Goal: Task Accomplishment & Management: Manage account settings

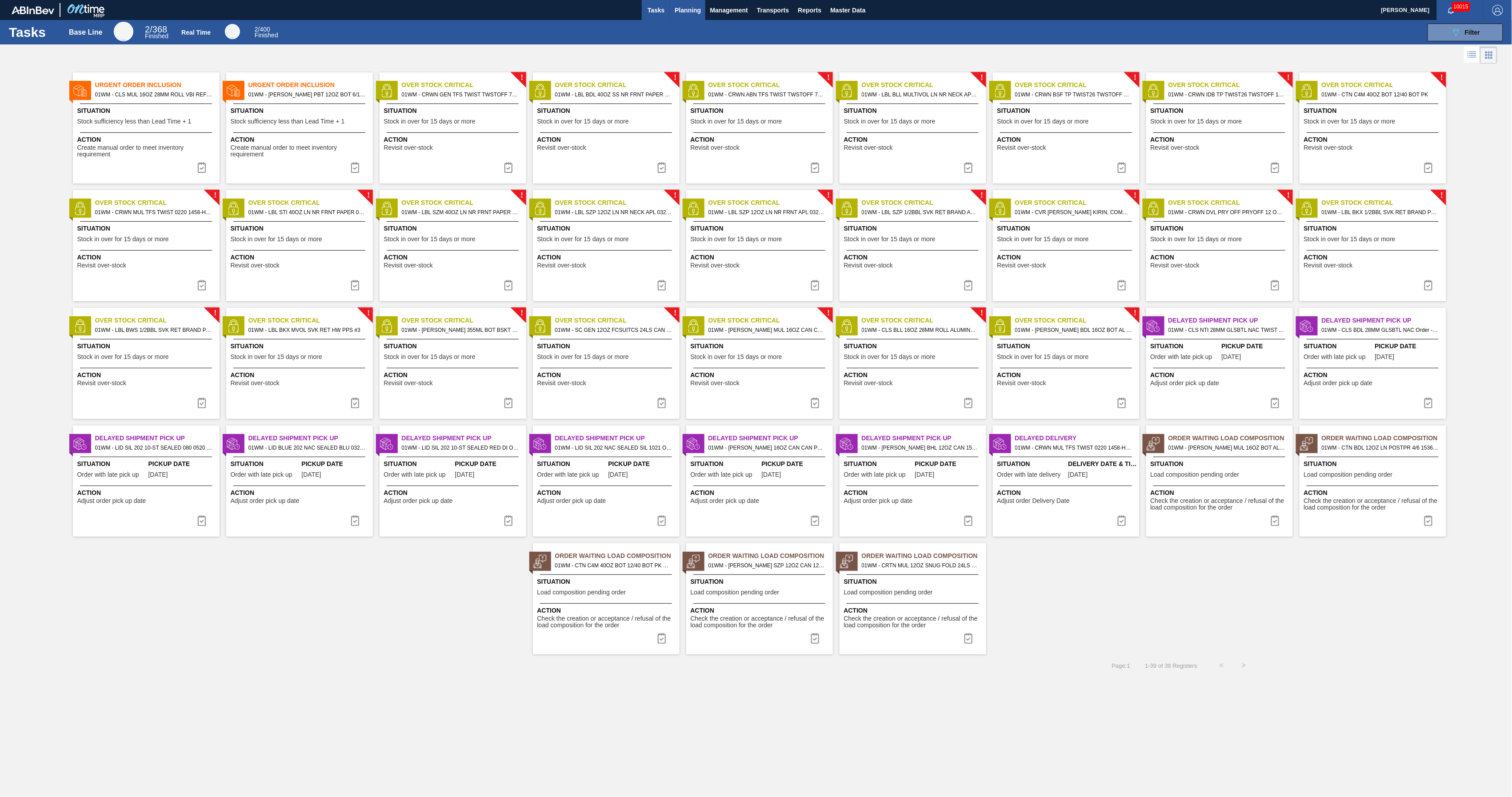
click at [685, 9] on span "Planning" at bounding box center [687, 10] width 26 height 11
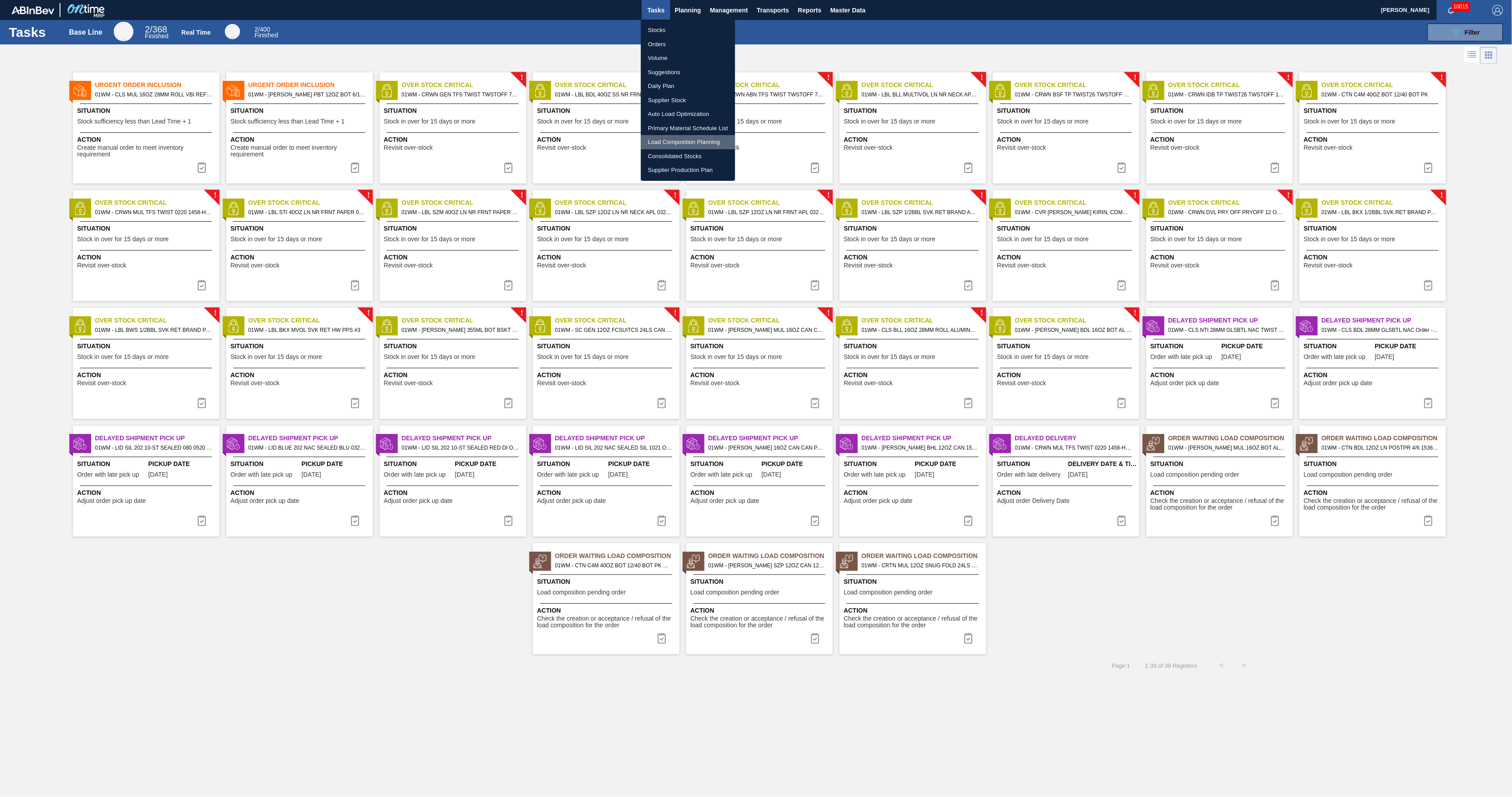
click at [694, 141] on li "Load Composition Planning" at bounding box center [688, 142] width 95 height 14
checkbox input "true"
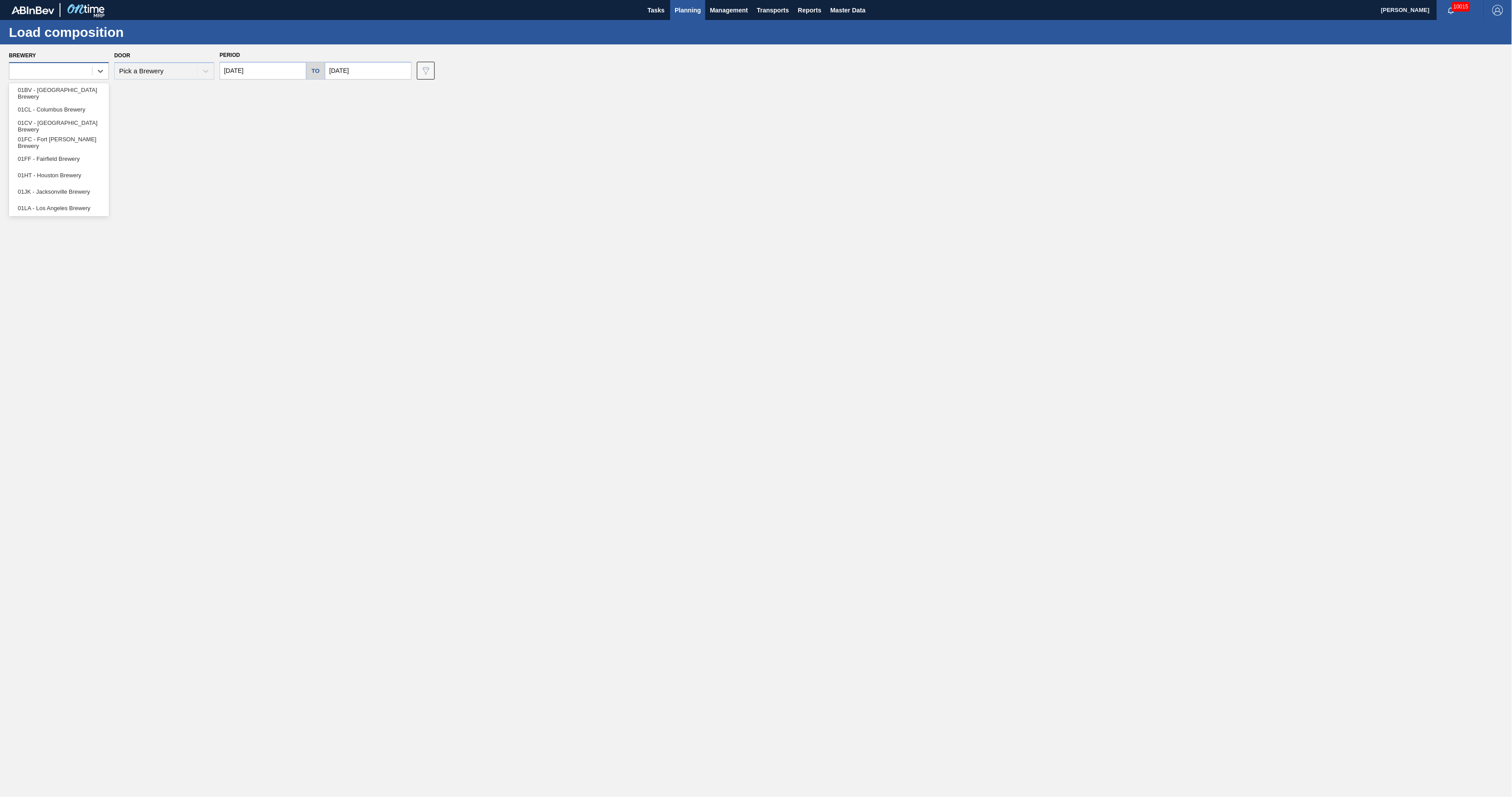
click at [70, 72] on div at bounding box center [50, 72] width 83 height 13
click at [69, 210] on div "01WM - Williamsburg Brewery" at bounding box center [59, 207] width 100 height 16
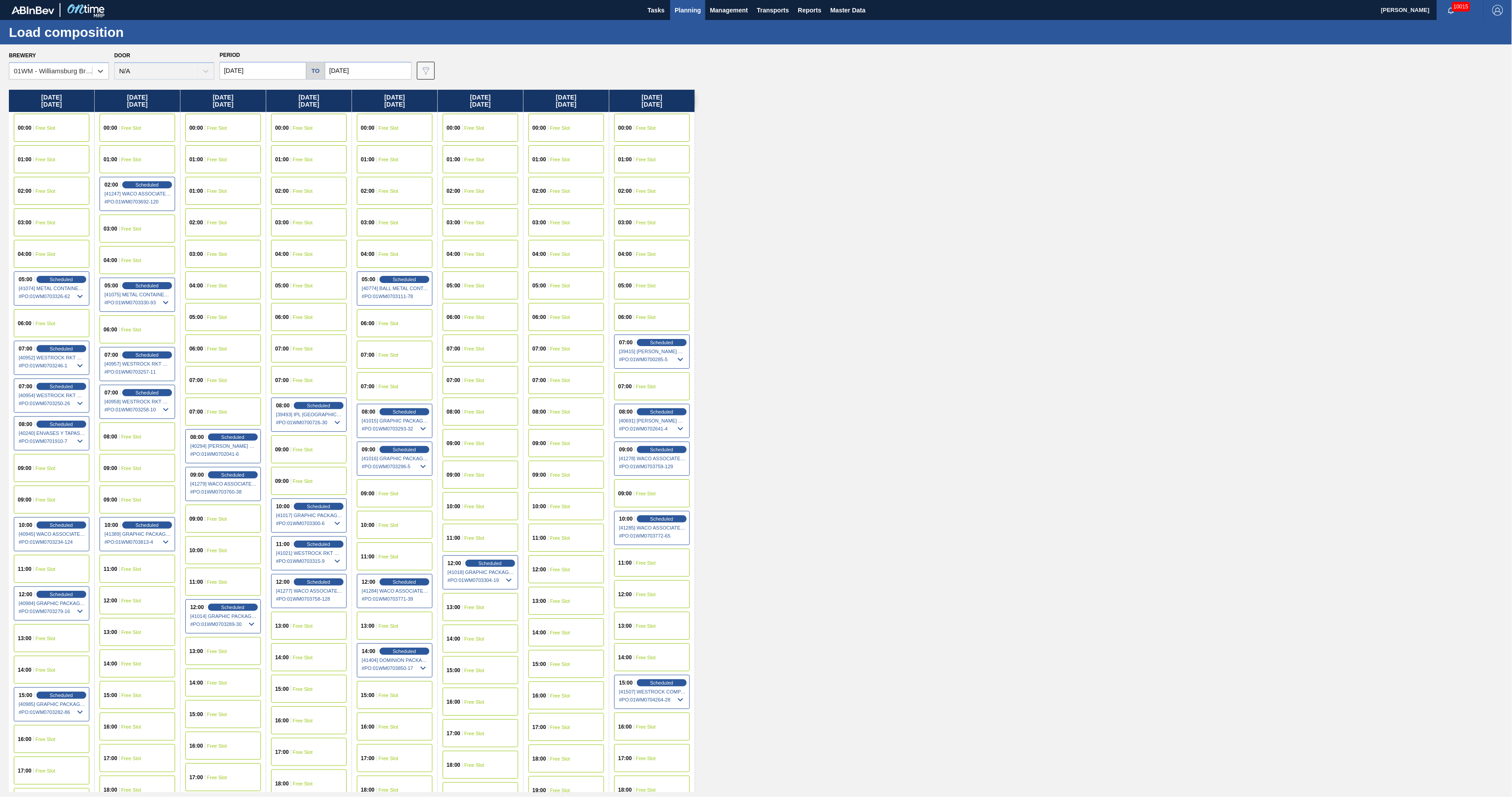
click at [694, 4] on button "Planning" at bounding box center [688, 10] width 35 height 20
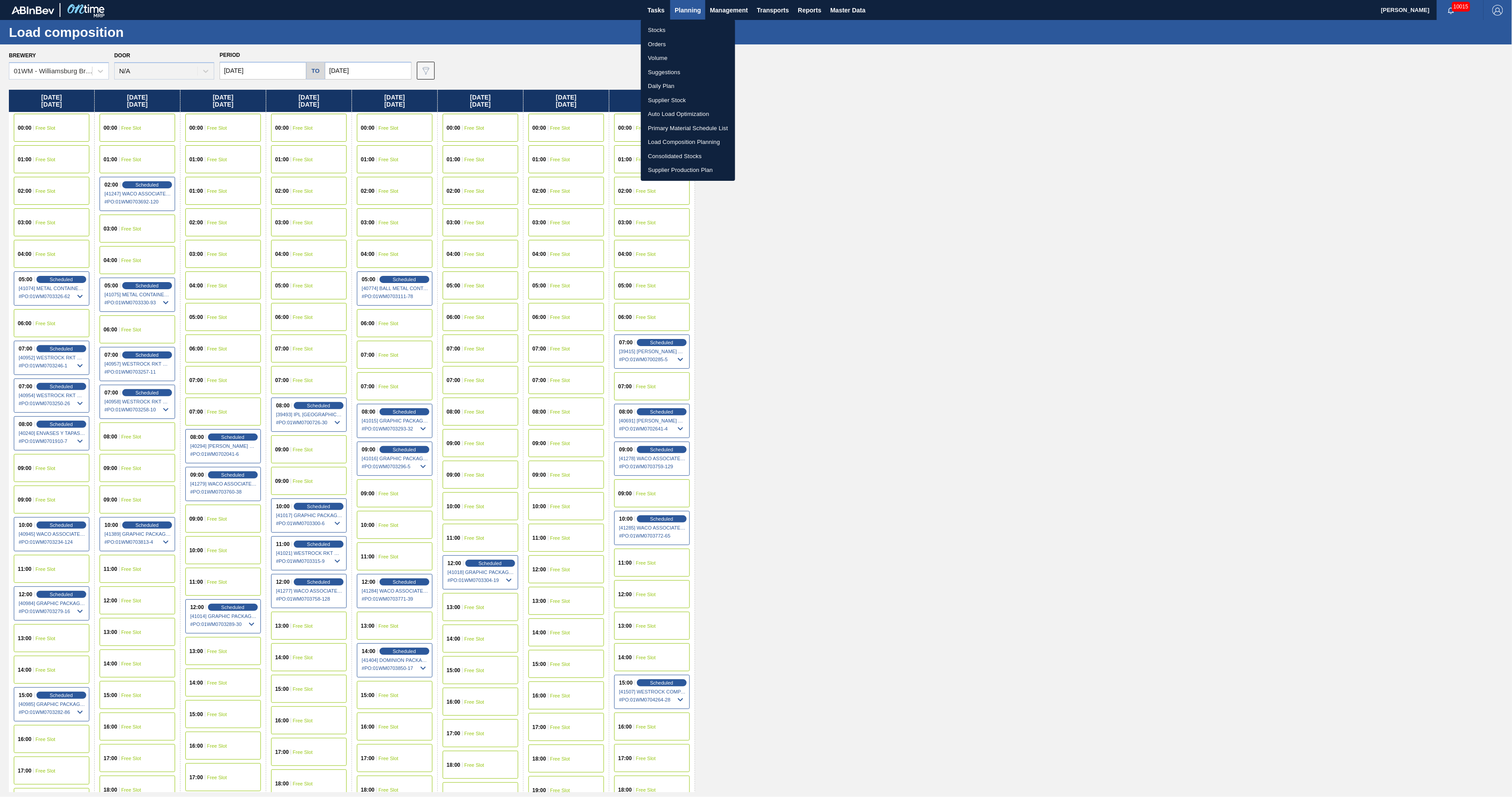
click at [671, 70] on li "Suggestions" at bounding box center [688, 72] width 95 height 14
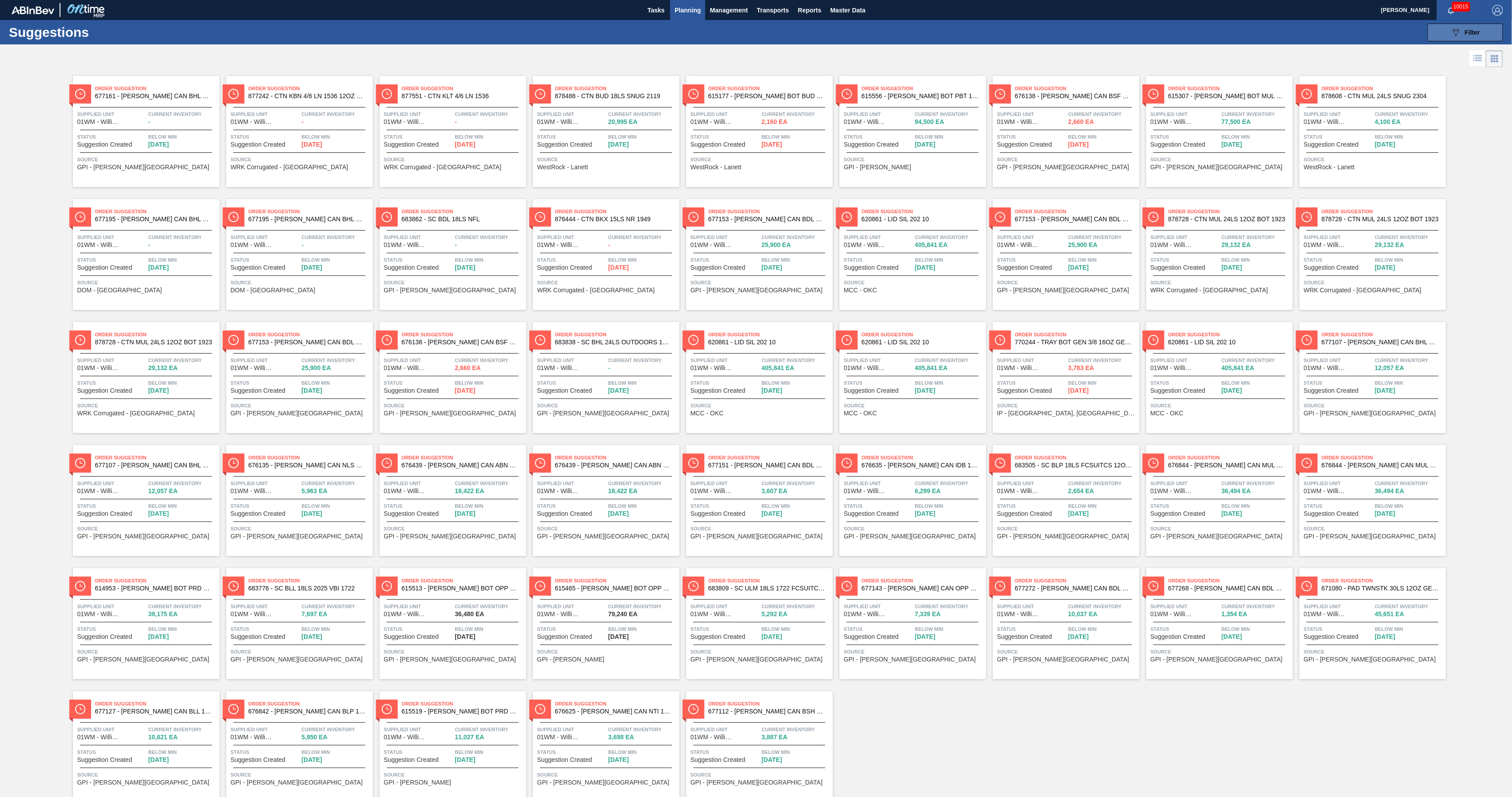
click at [1469, 36] on span "Filter" at bounding box center [1473, 32] width 15 height 7
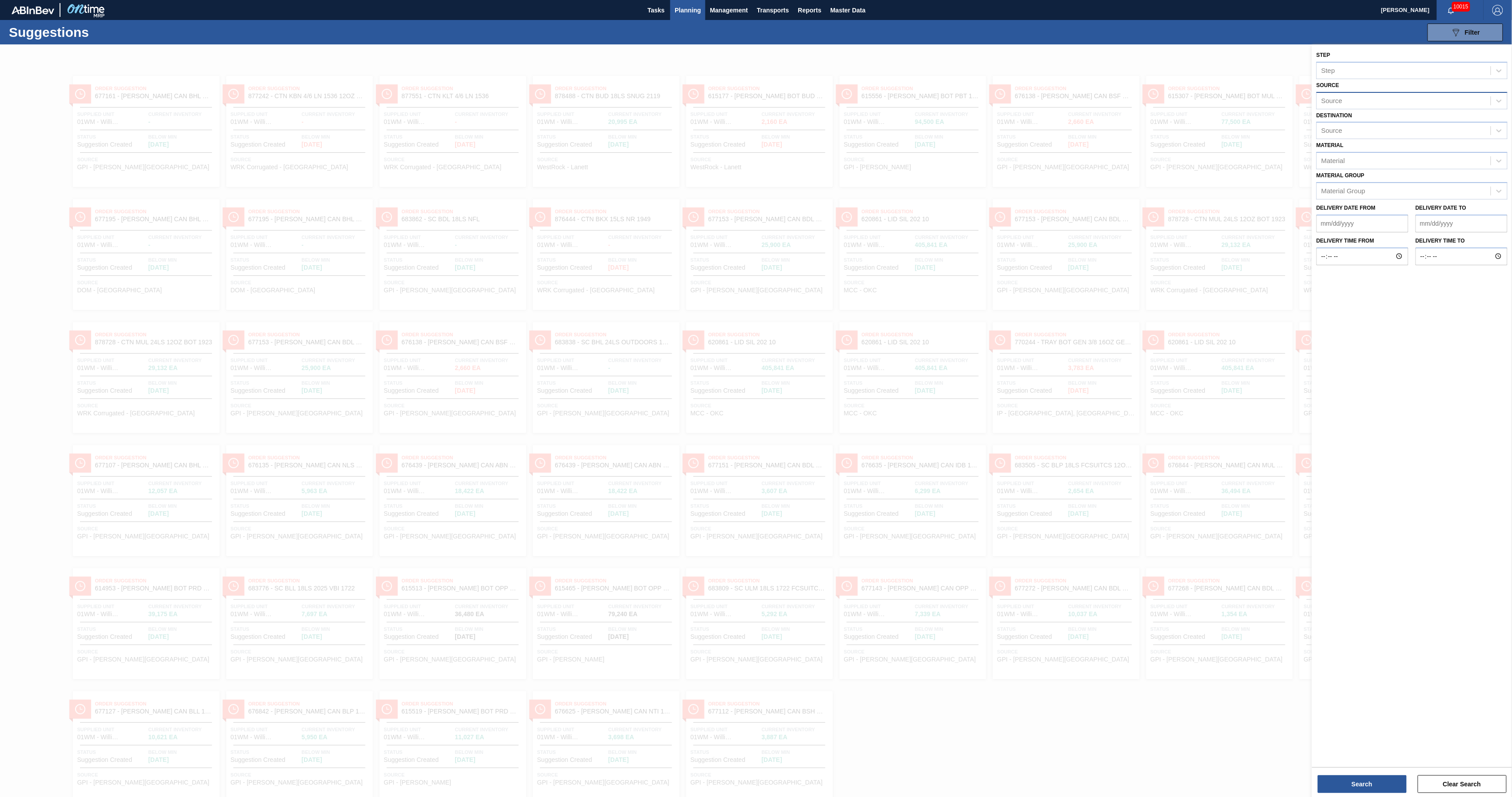
click at [1351, 98] on div "Source" at bounding box center [1404, 101] width 174 height 13
click at [1456, 234] on div "8307379 - WESTROCK RKT COMPANY CORRUGATE" at bounding box center [1412, 236] width 191 height 16
click at [1341, 783] on button "Search" at bounding box center [1362, 784] width 89 height 18
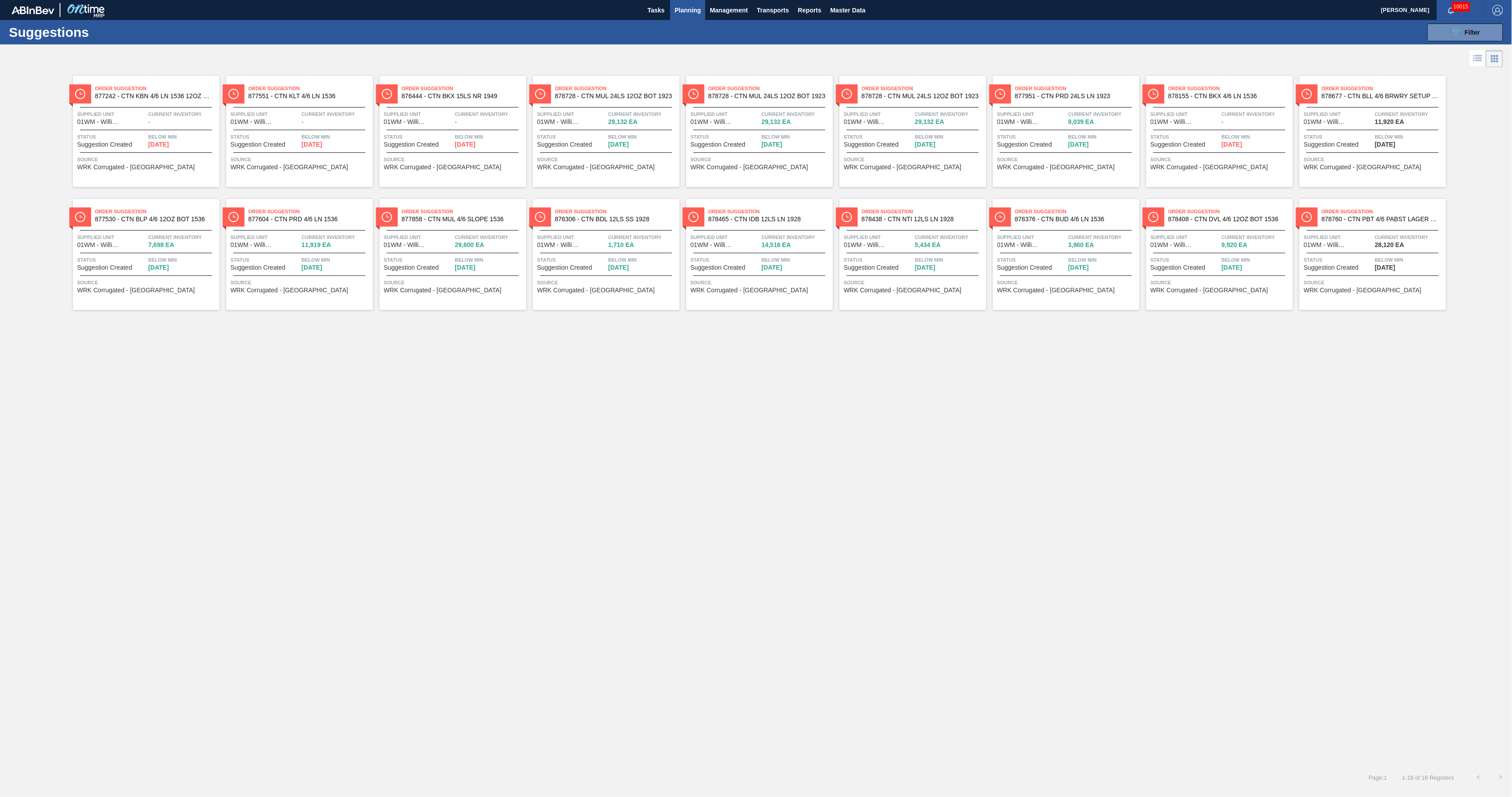
click at [1473, 61] on icon at bounding box center [1478, 58] width 11 height 11
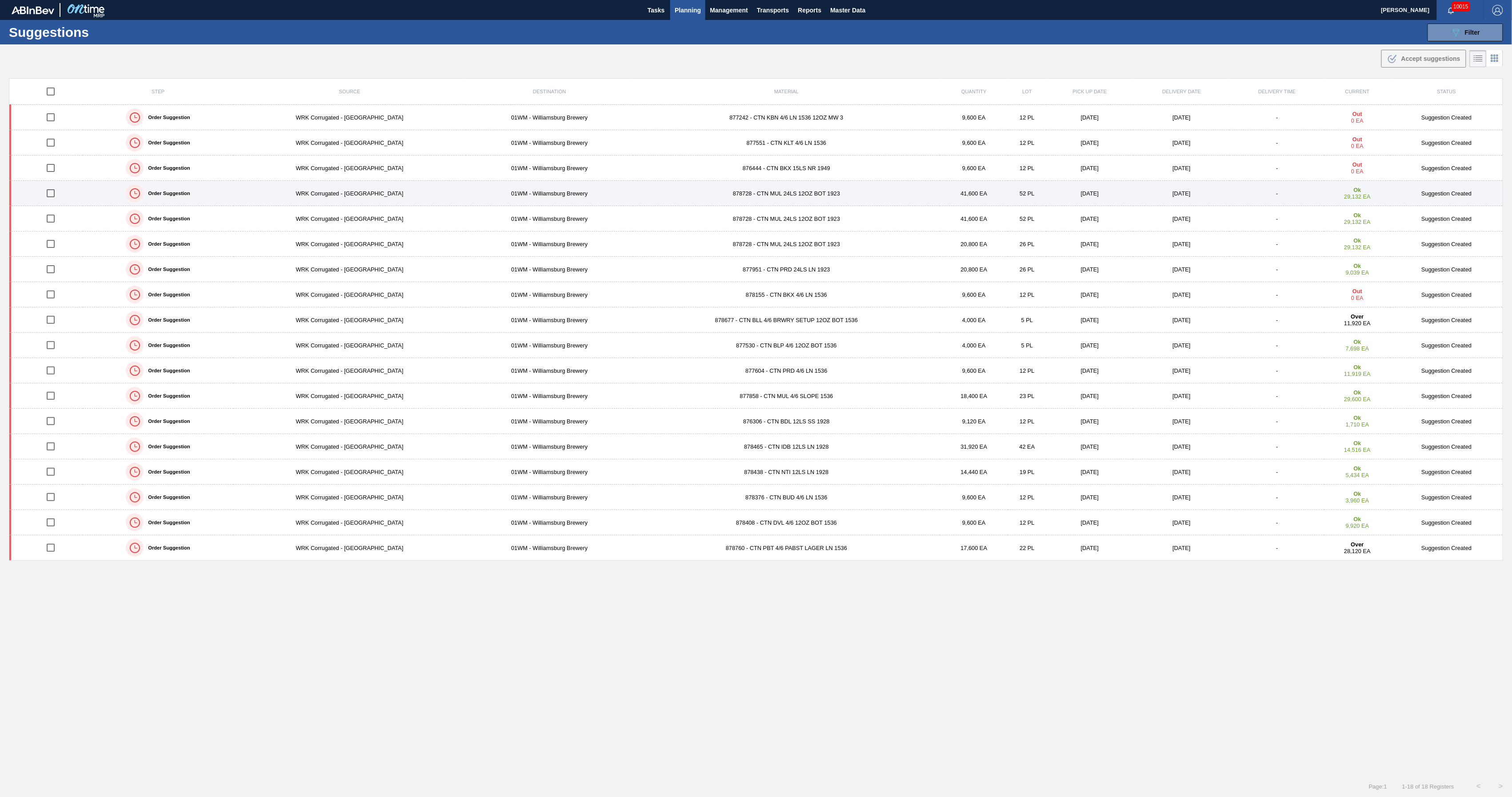
click at [561, 184] on td "01WM - Williamsburg Brewery" at bounding box center [549, 193] width 167 height 25
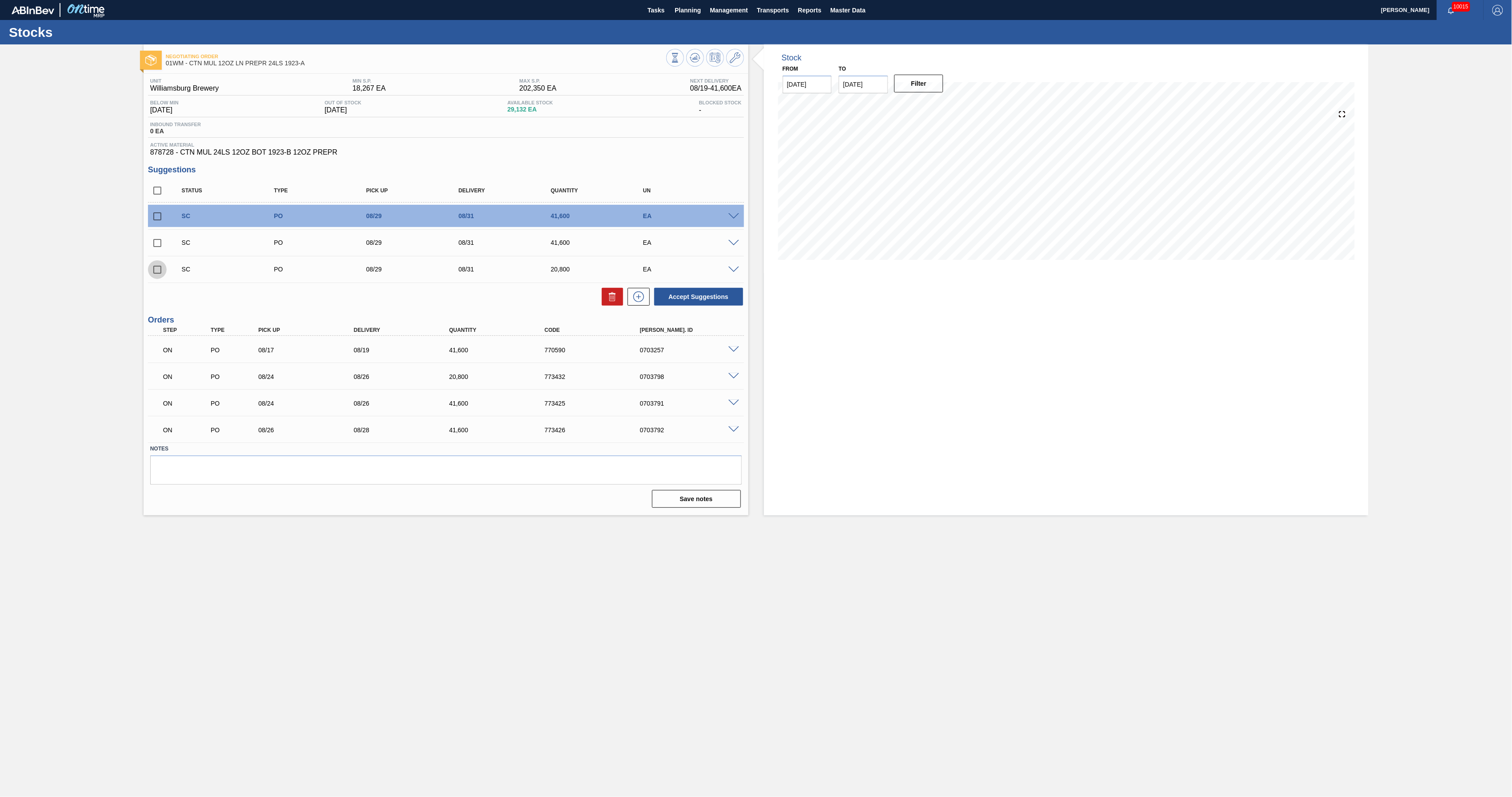
click at [158, 272] on input "checkbox" at bounding box center [157, 270] width 19 height 19
click at [607, 295] on icon at bounding box center [612, 297] width 11 height 11
checkbox input "false"
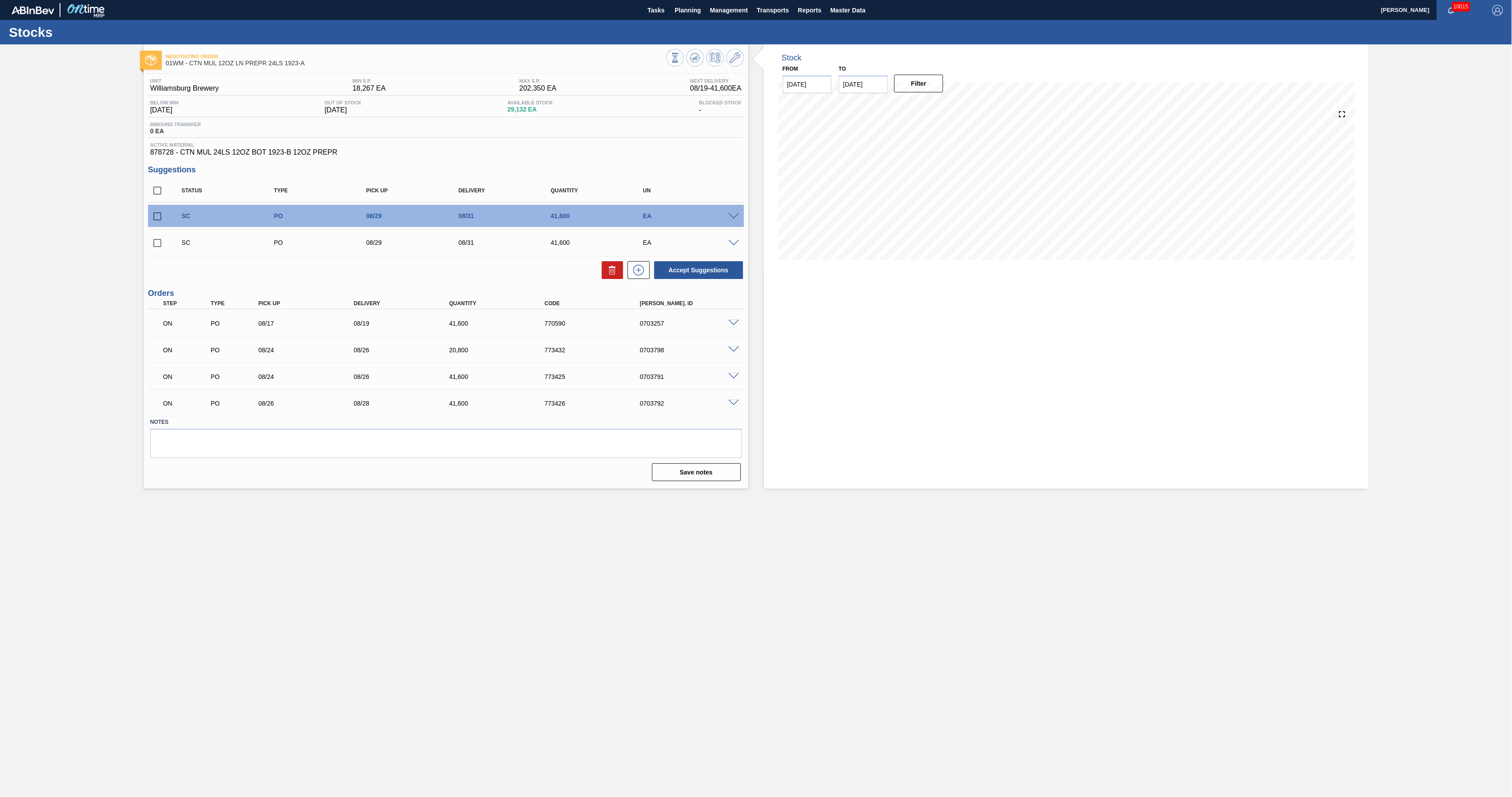
click at [149, 242] on input "checkbox" at bounding box center [157, 243] width 19 height 19
checkbox input "true"
click at [614, 266] on icon at bounding box center [612, 270] width 11 height 11
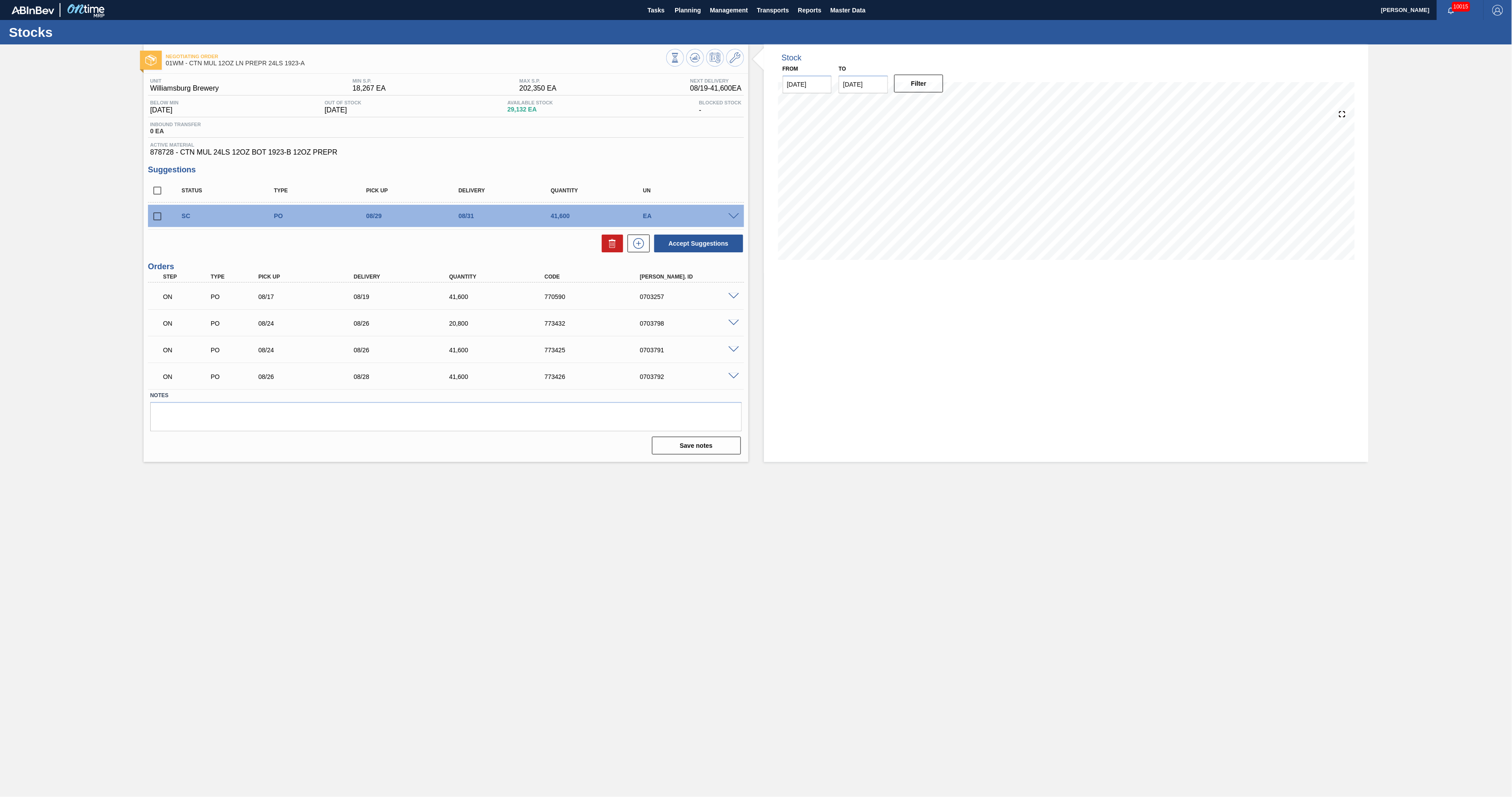
click at [880, 89] on input "[DATE]" at bounding box center [863, 85] width 49 height 18
click at [850, 161] on div "14" at bounding box center [849, 163] width 12 height 12
type input "[DATE]"
click at [922, 85] on button "Filter" at bounding box center [919, 83] width 49 height 18
click at [737, 215] on span at bounding box center [734, 216] width 11 height 6
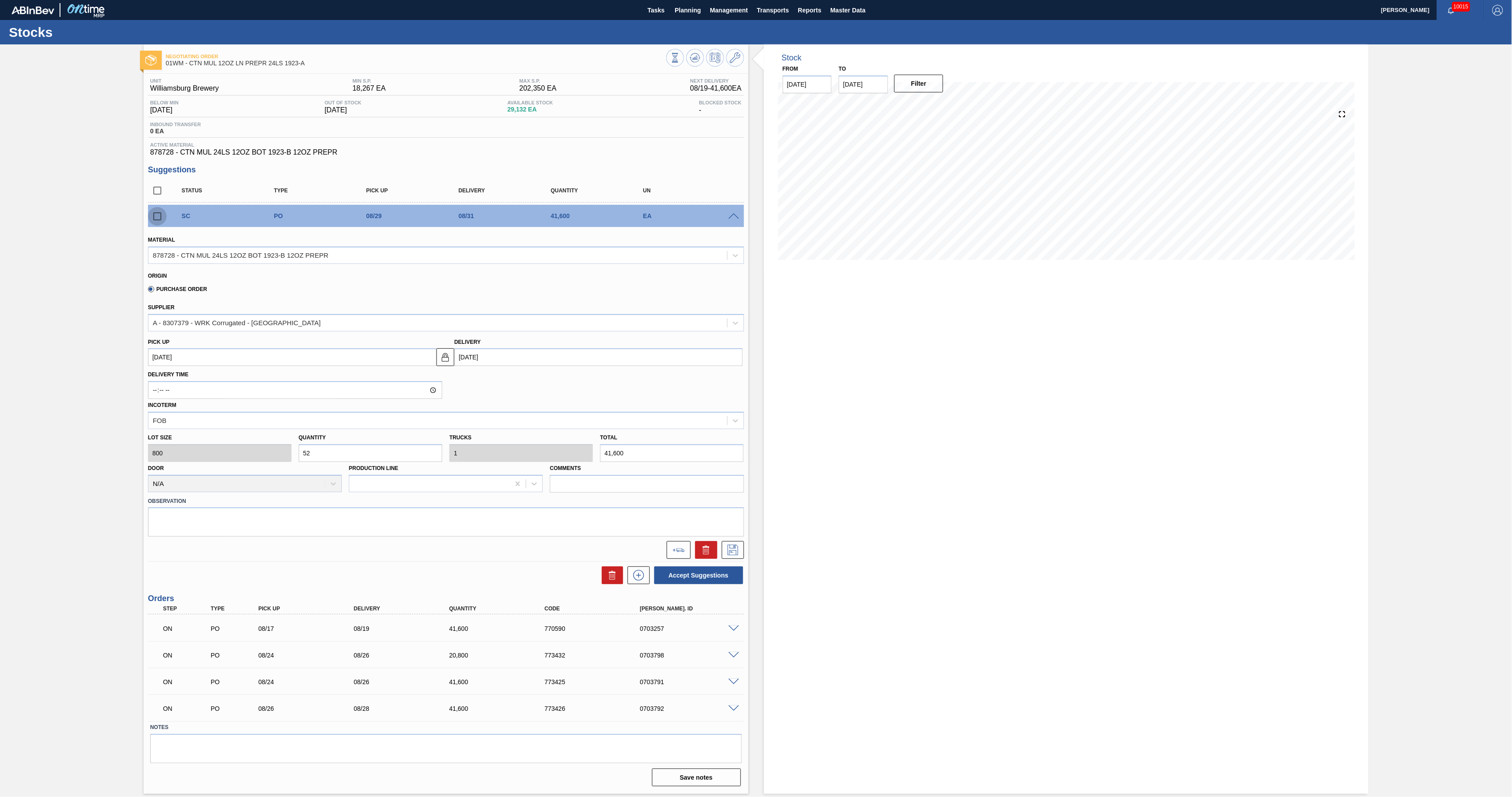
click at [154, 214] on input "checkbox" at bounding box center [157, 217] width 19 height 19
checkbox input "true"
click at [725, 571] on button "Accept Suggestions" at bounding box center [698, 575] width 89 height 18
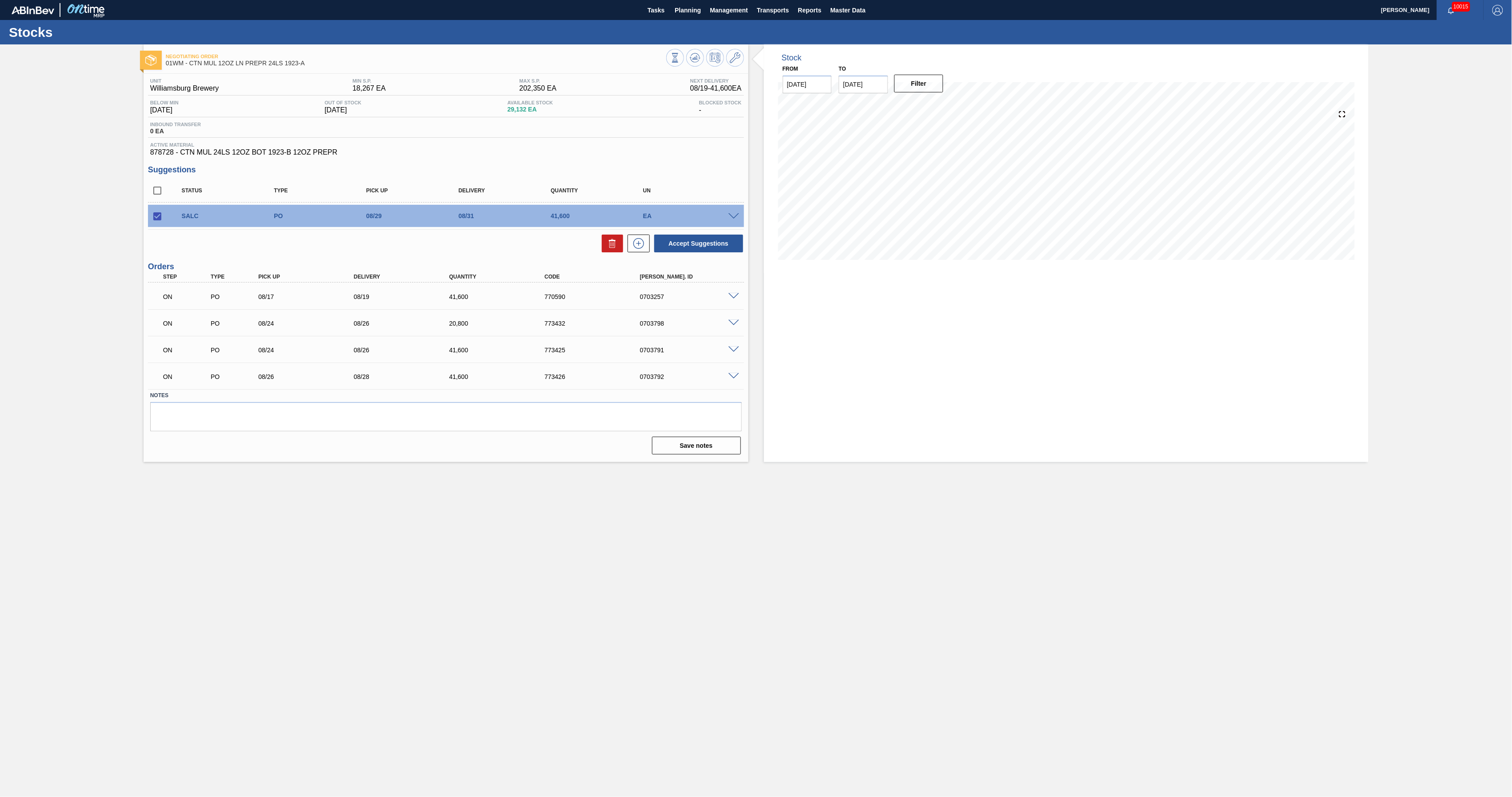
click at [733, 215] on span at bounding box center [734, 216] width 11 height 6
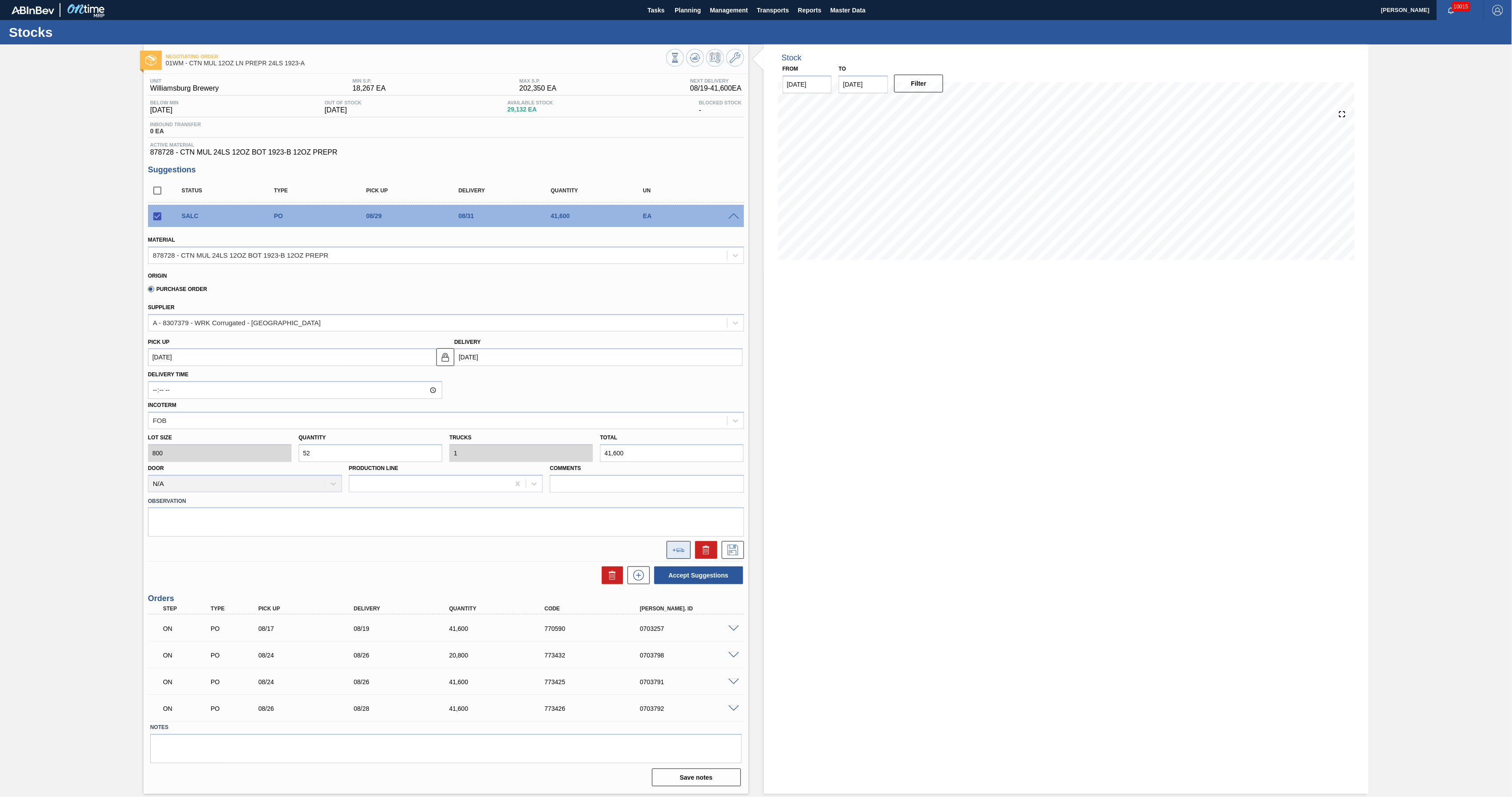
click at [683, 550] on icon at bounding box center [679, 550] width 12 height 4
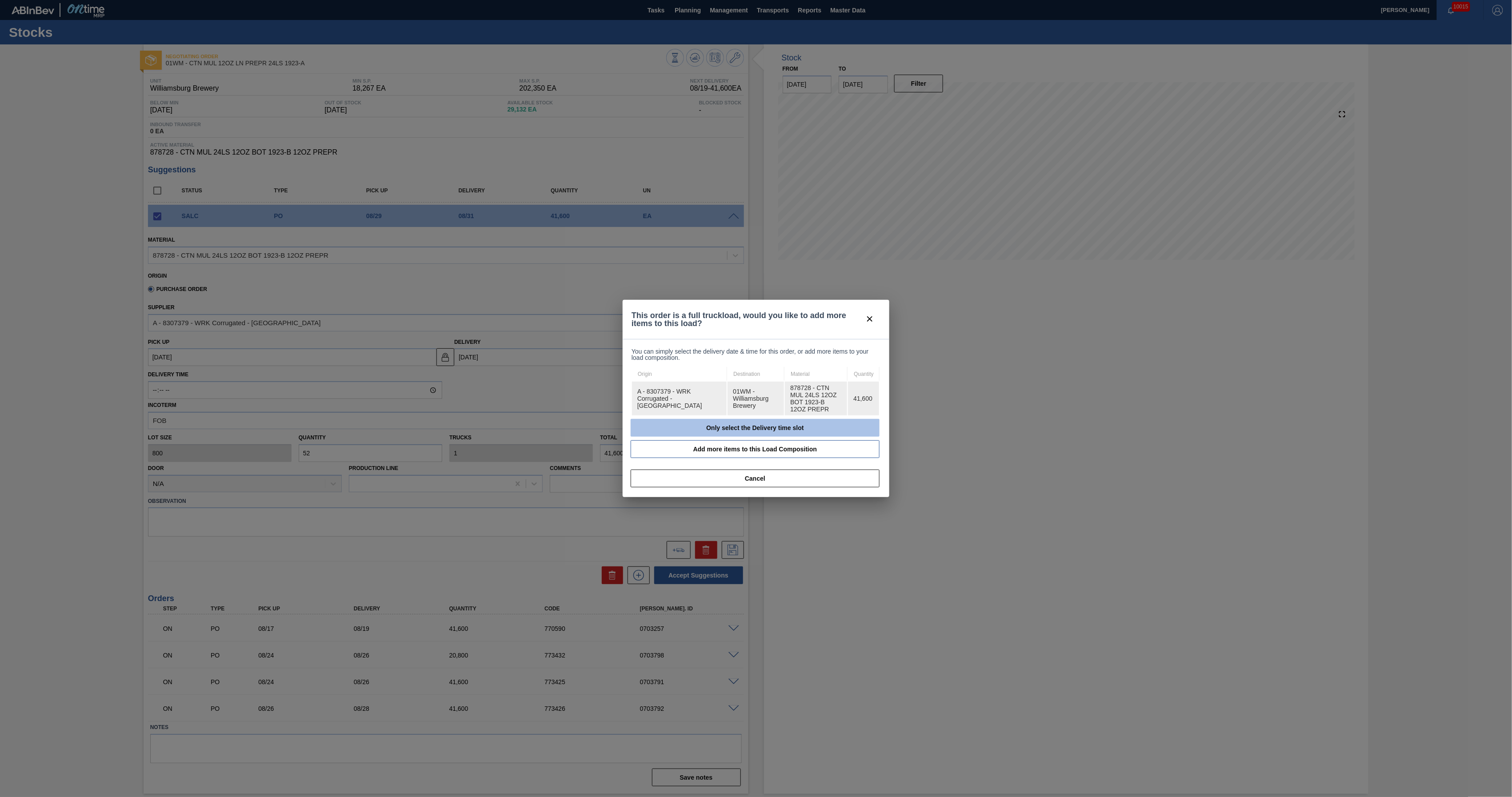
click at [740, 424] on button "Only select the Delivery time slot" at bounding box center [755, 428] width 249 height 18
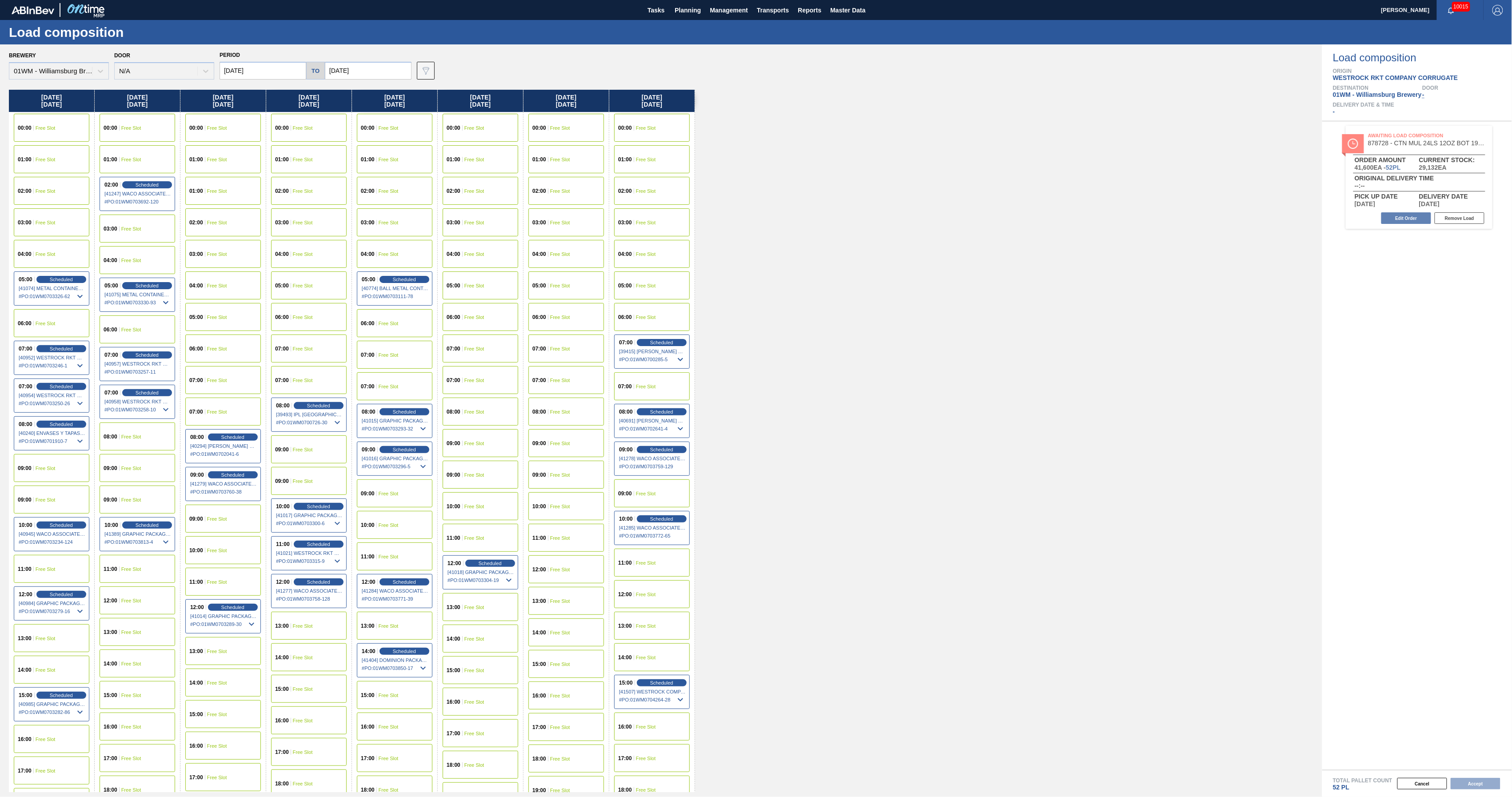
click at [339, 70] on input "[DATE]" at bounding box center [369, 70] width 87 height 18
click at [407, 178] on div "29" at bounding box center [407, 178] width 12 height 12
type input "[DATE]"
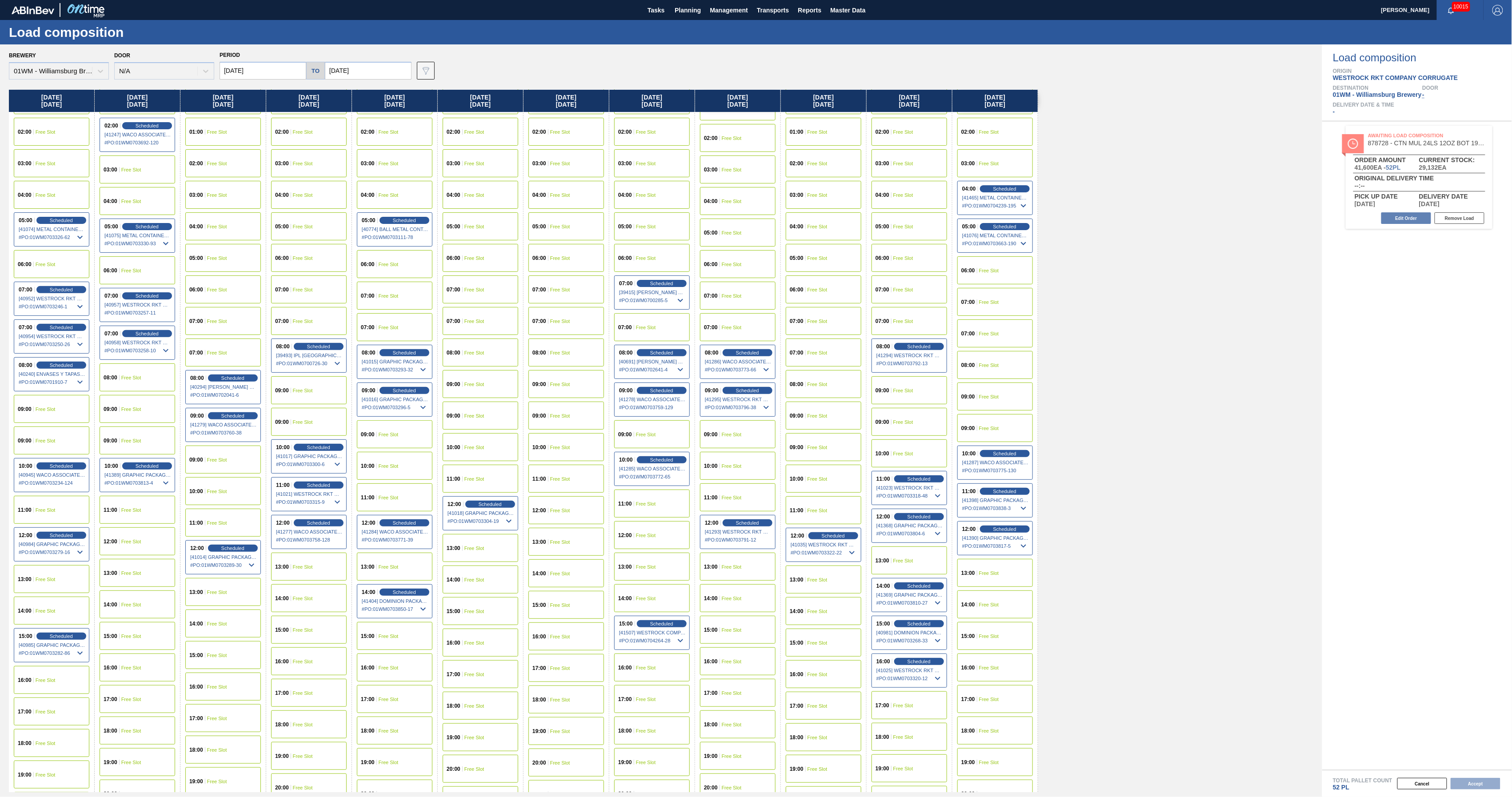
scroll to position [118, 0]
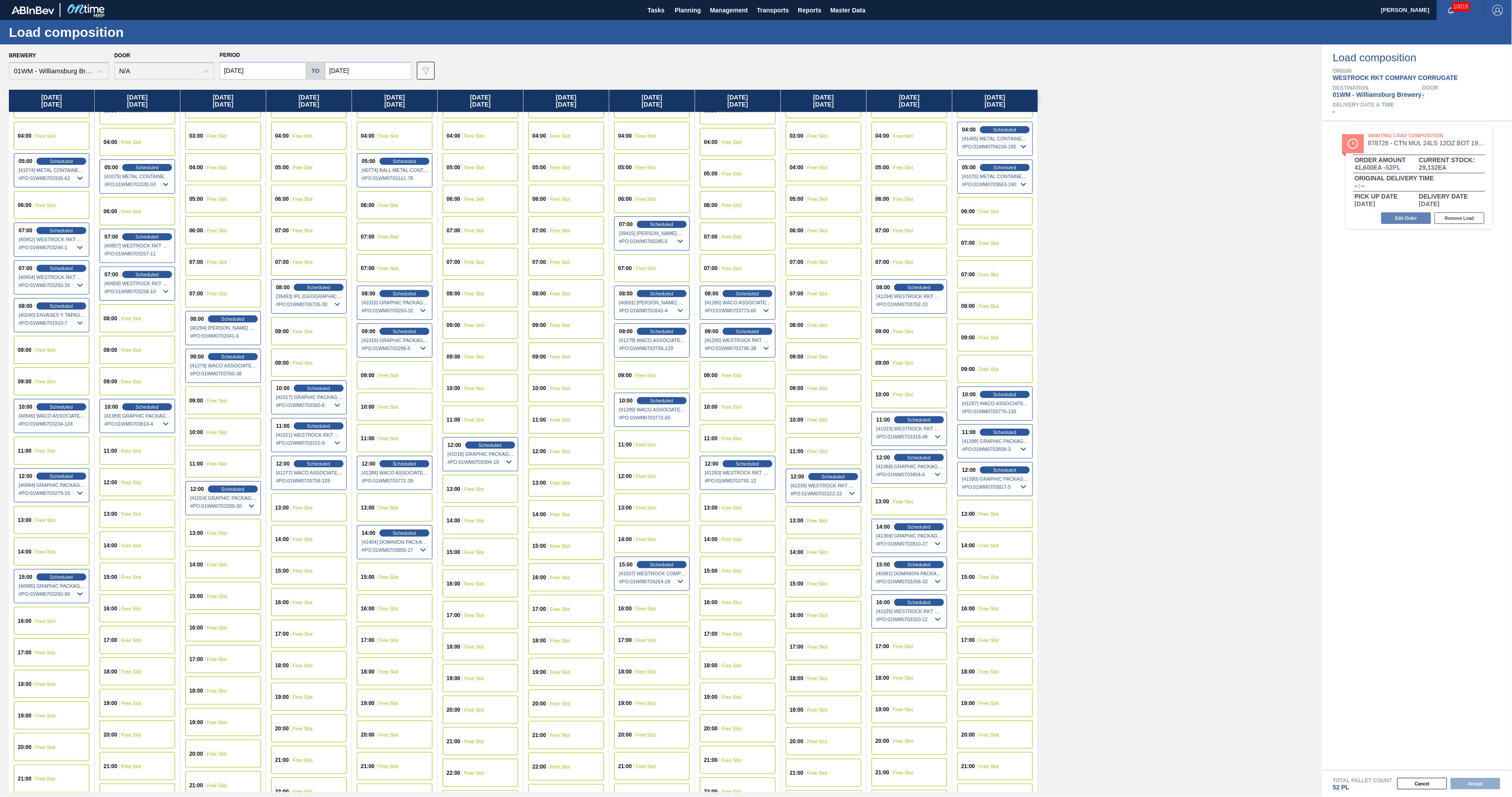
click at [995, 544] on span "Free Slot" at bounding box center [989, 545] width 20 height 5
click at [1474, 783] on button "Accept" at bounding box center [1476, 784] width 50 height 12
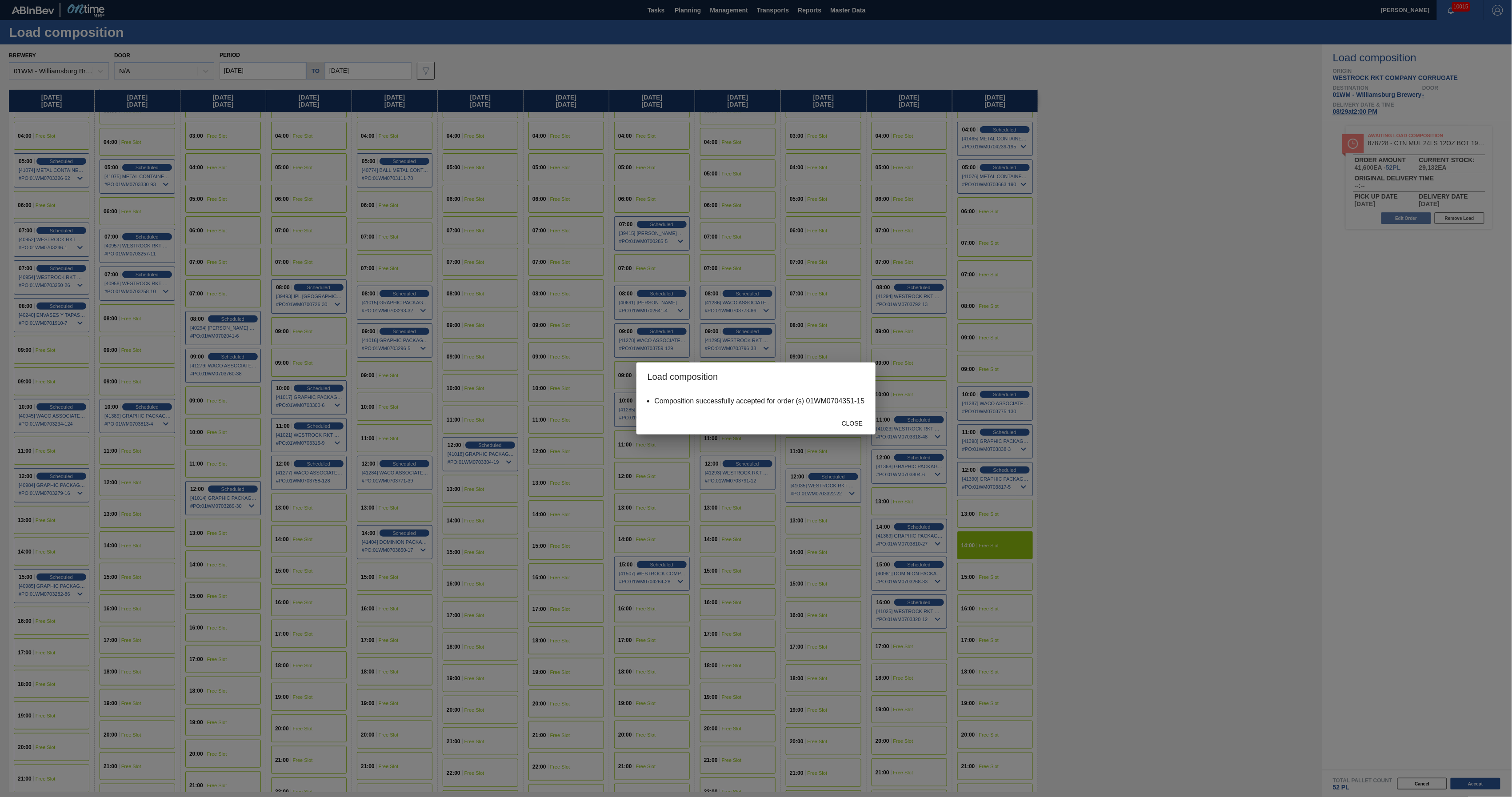
click at [848, 413] on div "Close" at bounding box center [755, 423] width 239 height 23
click at [848, 420] on span "Close" at bounding box center [852, 424] width 35 height 7
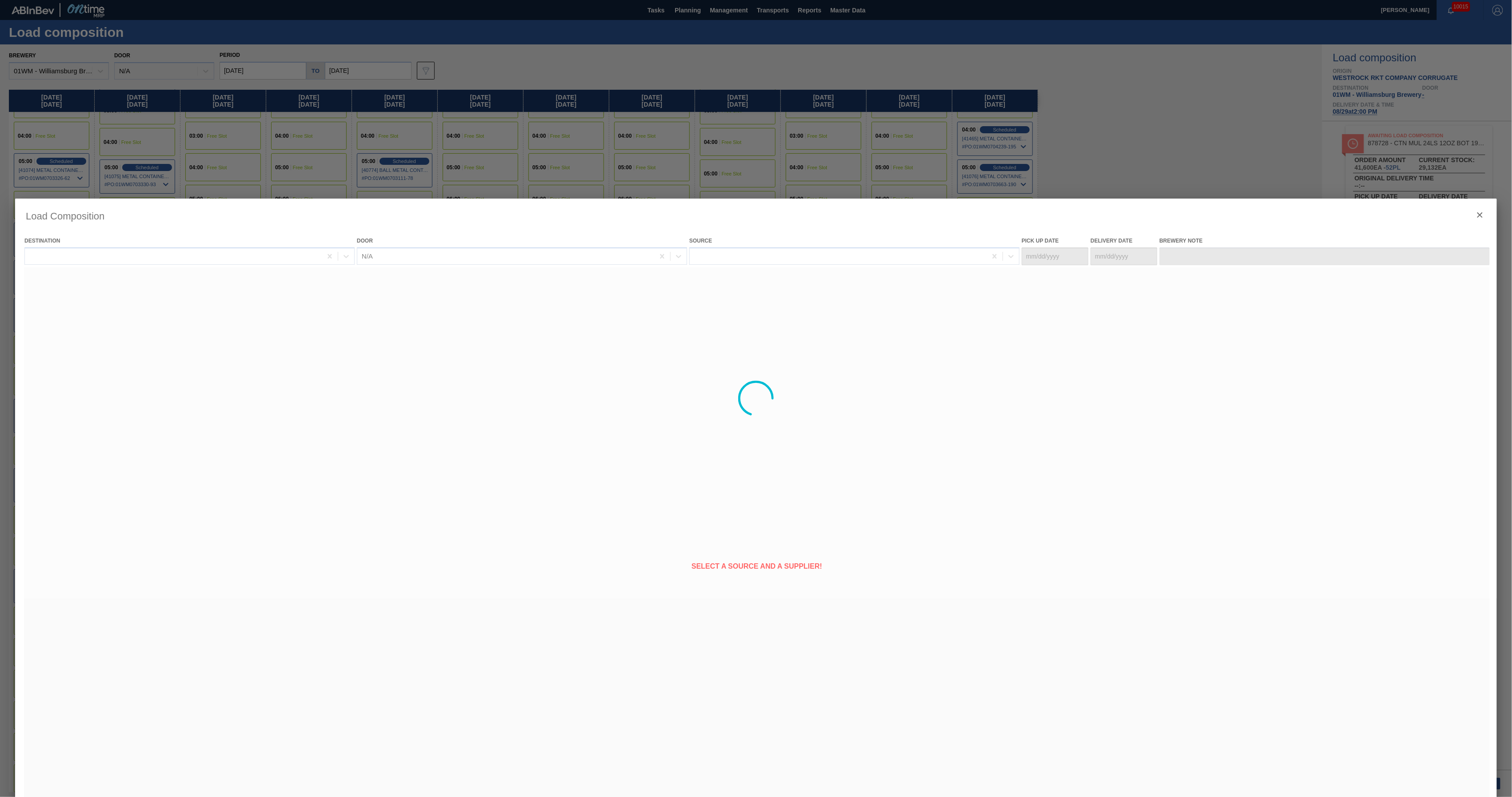
type Date "[DATE]"
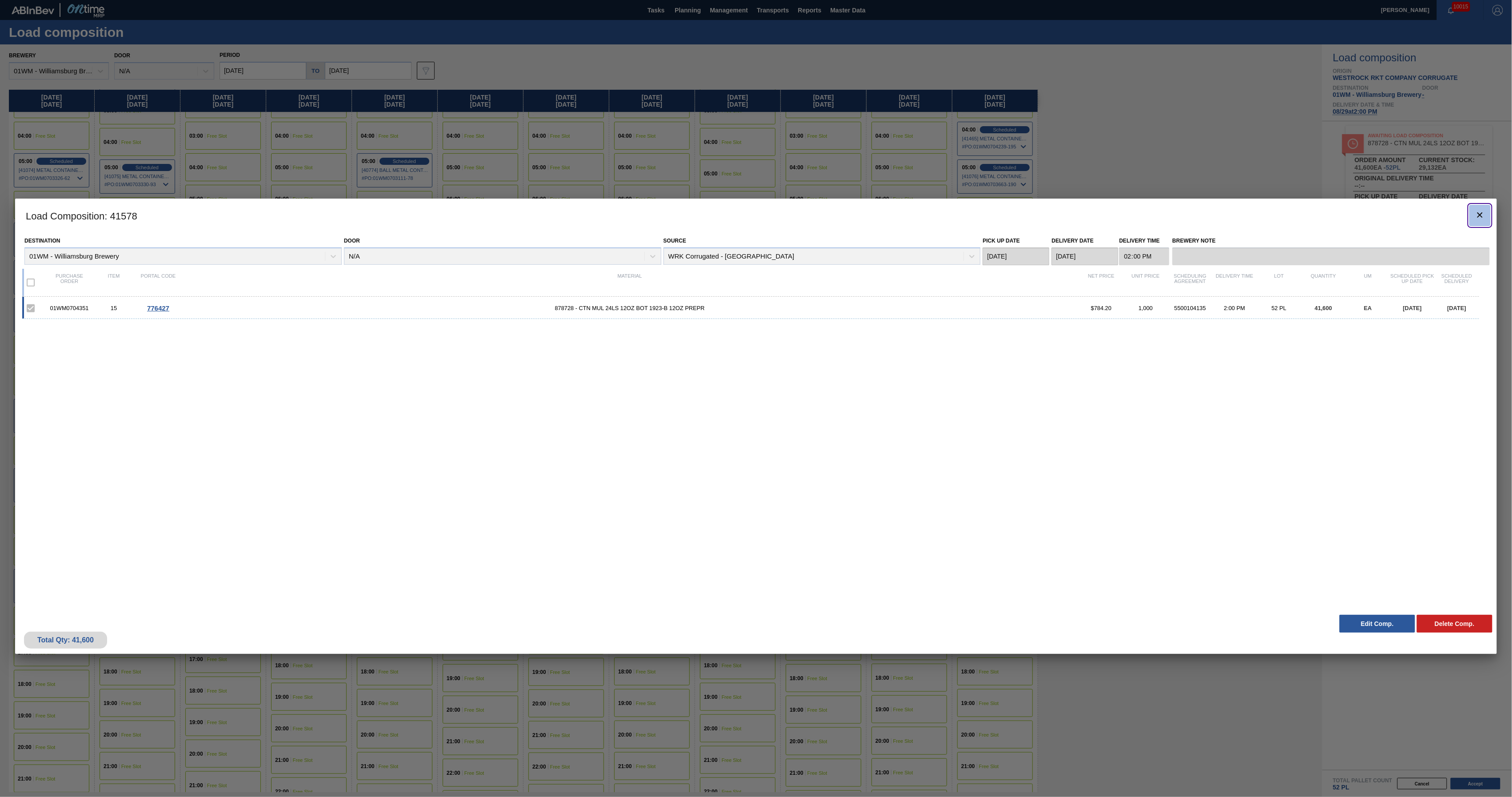
click at [1485, 211] on icon "botão de ícone" at bounding box center [1480, 215] width 11 height 11
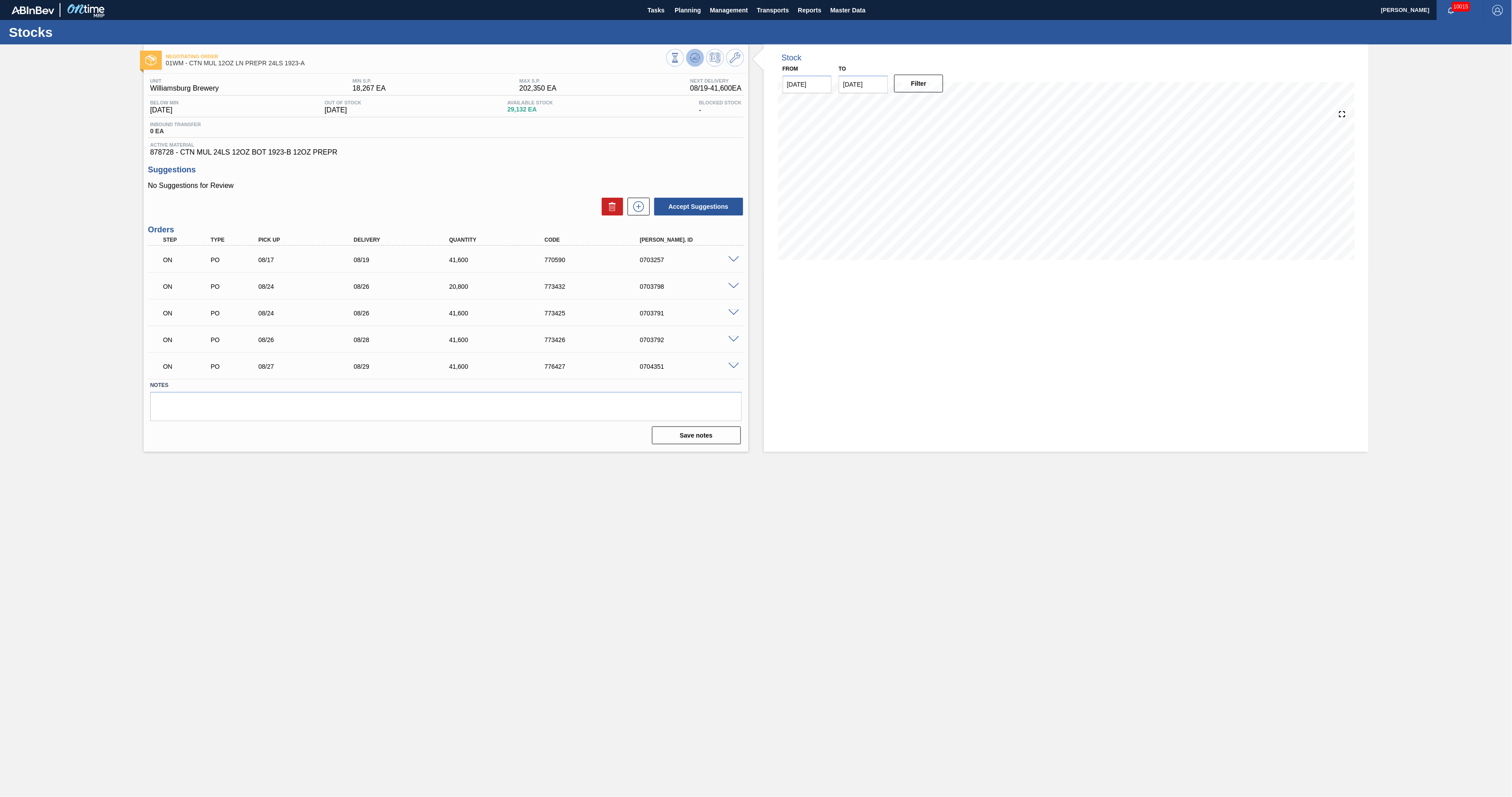
click at [693, 58] on icon at bounding box center [695, 58] width 6 height 4
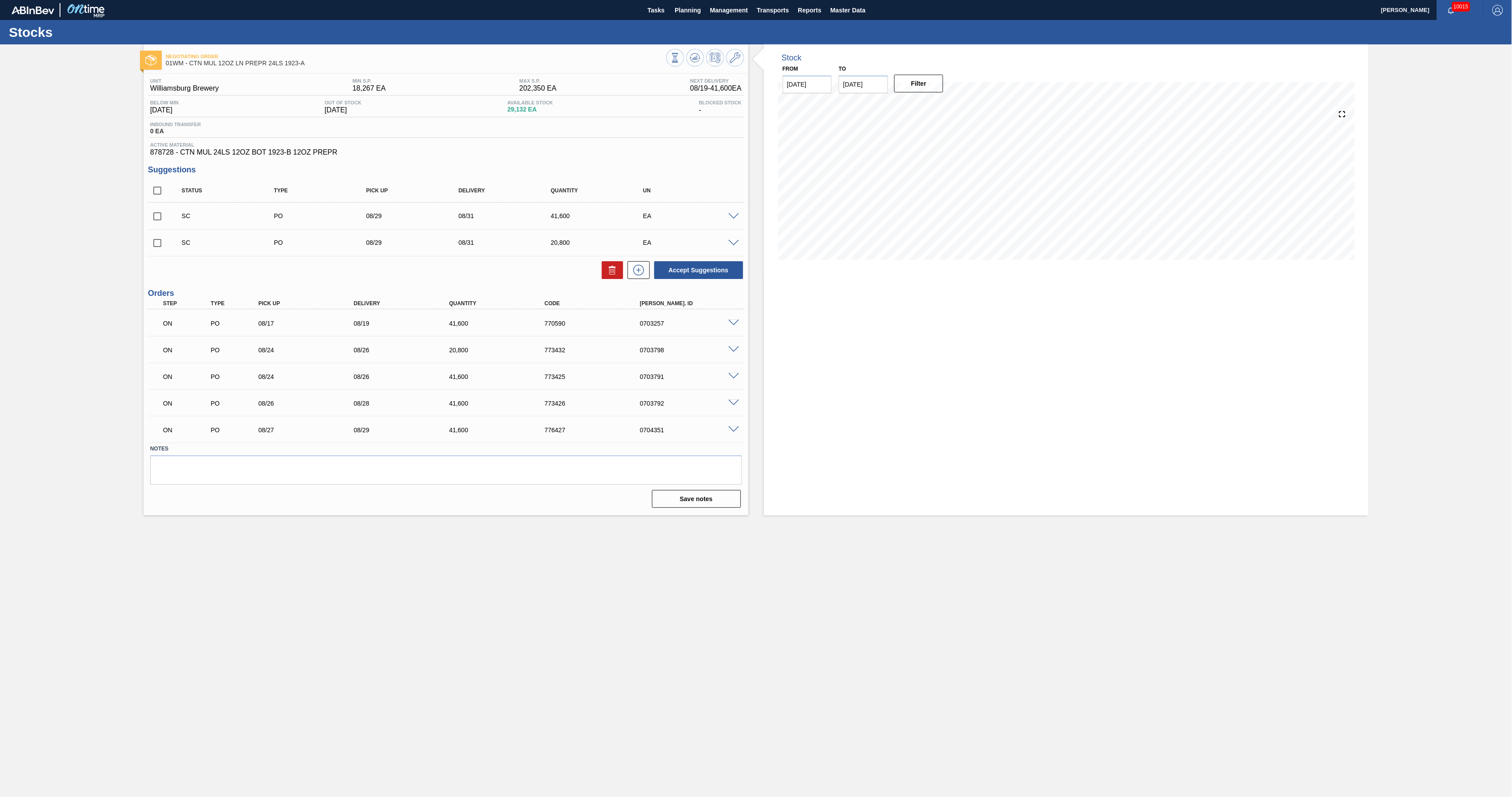
click at [155, 218] on input "checkbox" at bounding box center [157, 217] width 19 height 19
checkbox input "true"
click at [158, 245] on input "checkbox" at bounding box center [157, 243] width 19 height 19
checkbox input "true"
click at [608, 275] on icon at bounding box center [612, 270] width 11 height 11
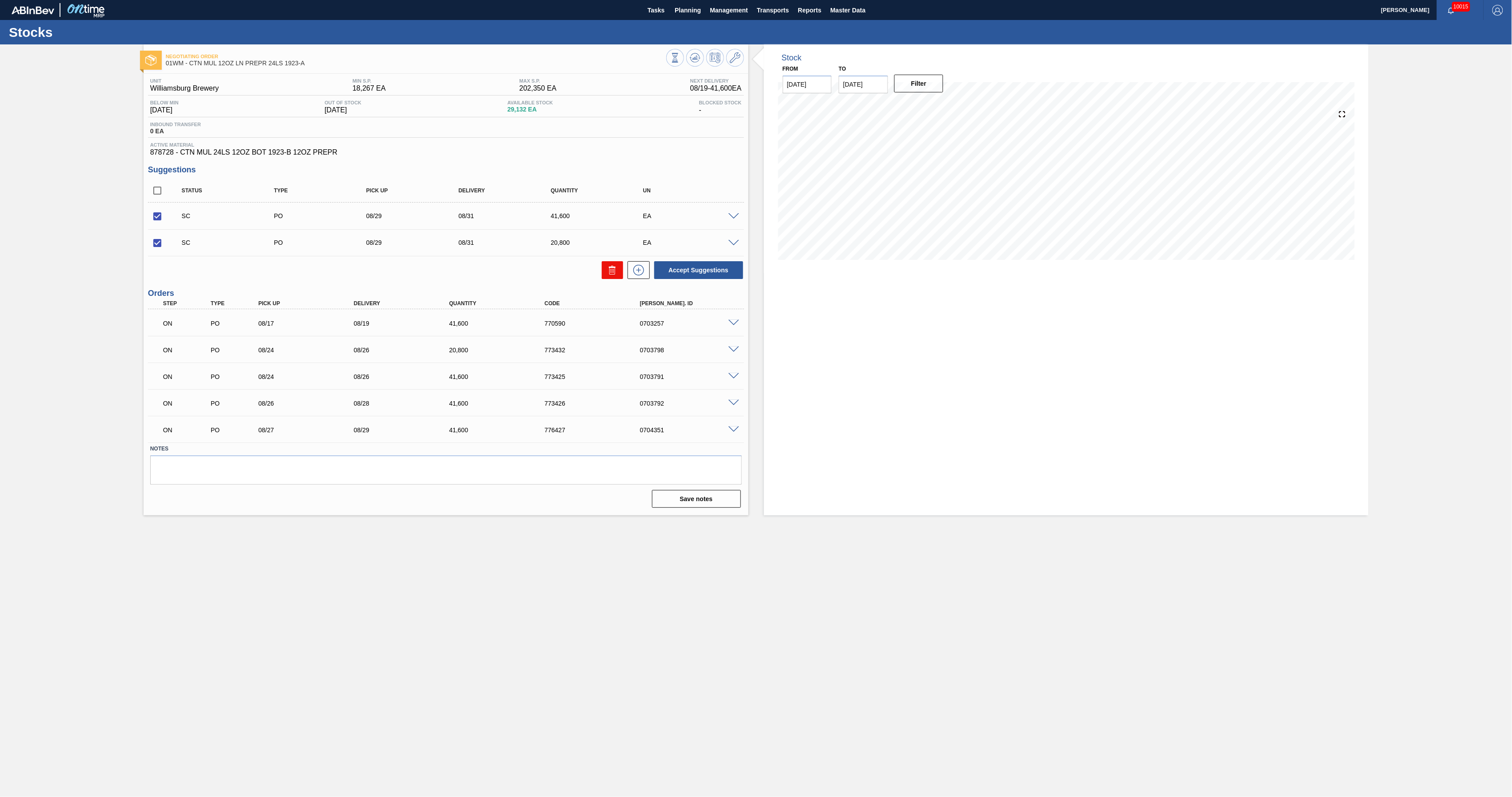
checkbox input "false"
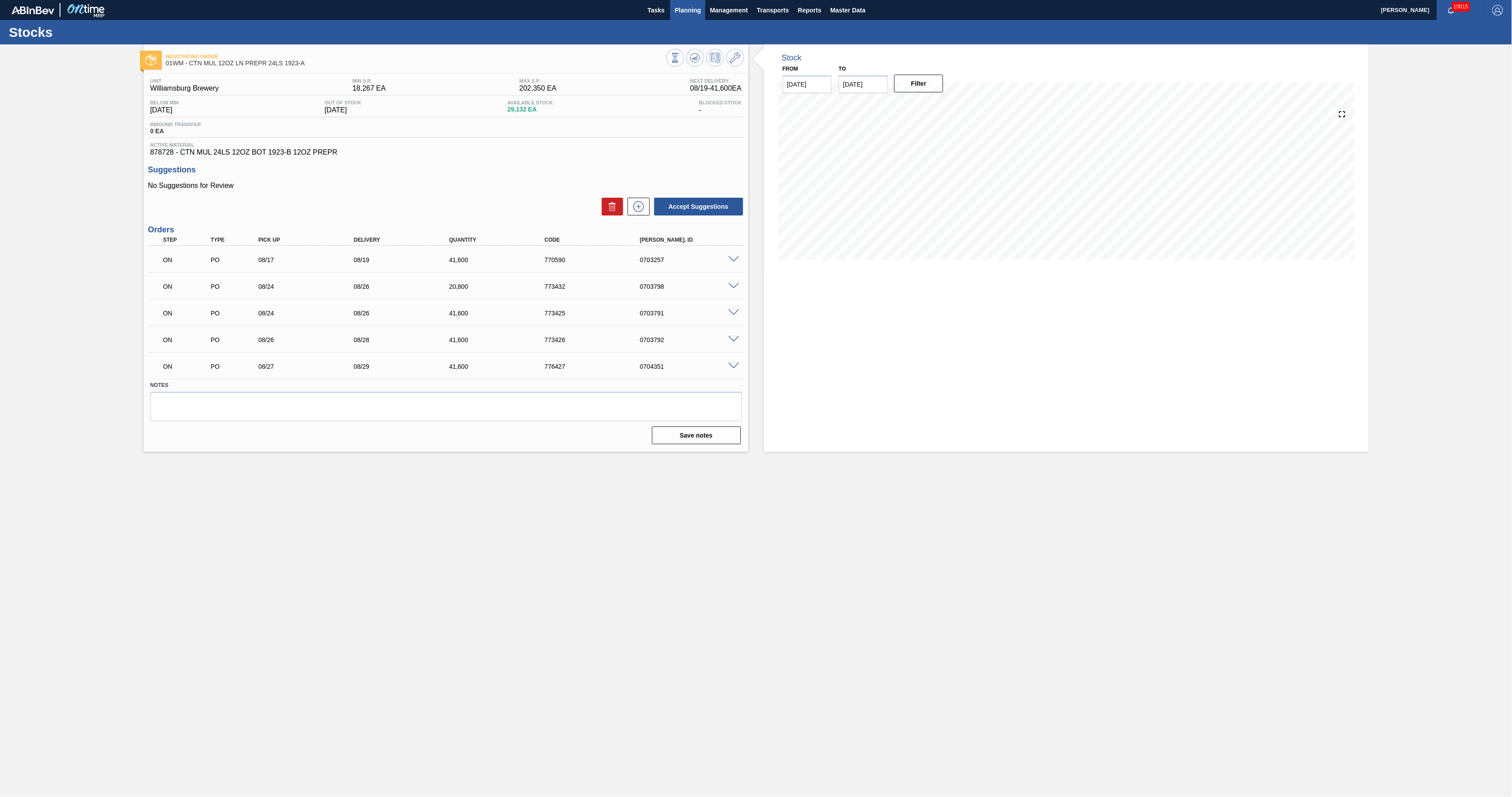
click at [680, 12] on span "Planning" at bounding box center [687, 10] width 26 height 11
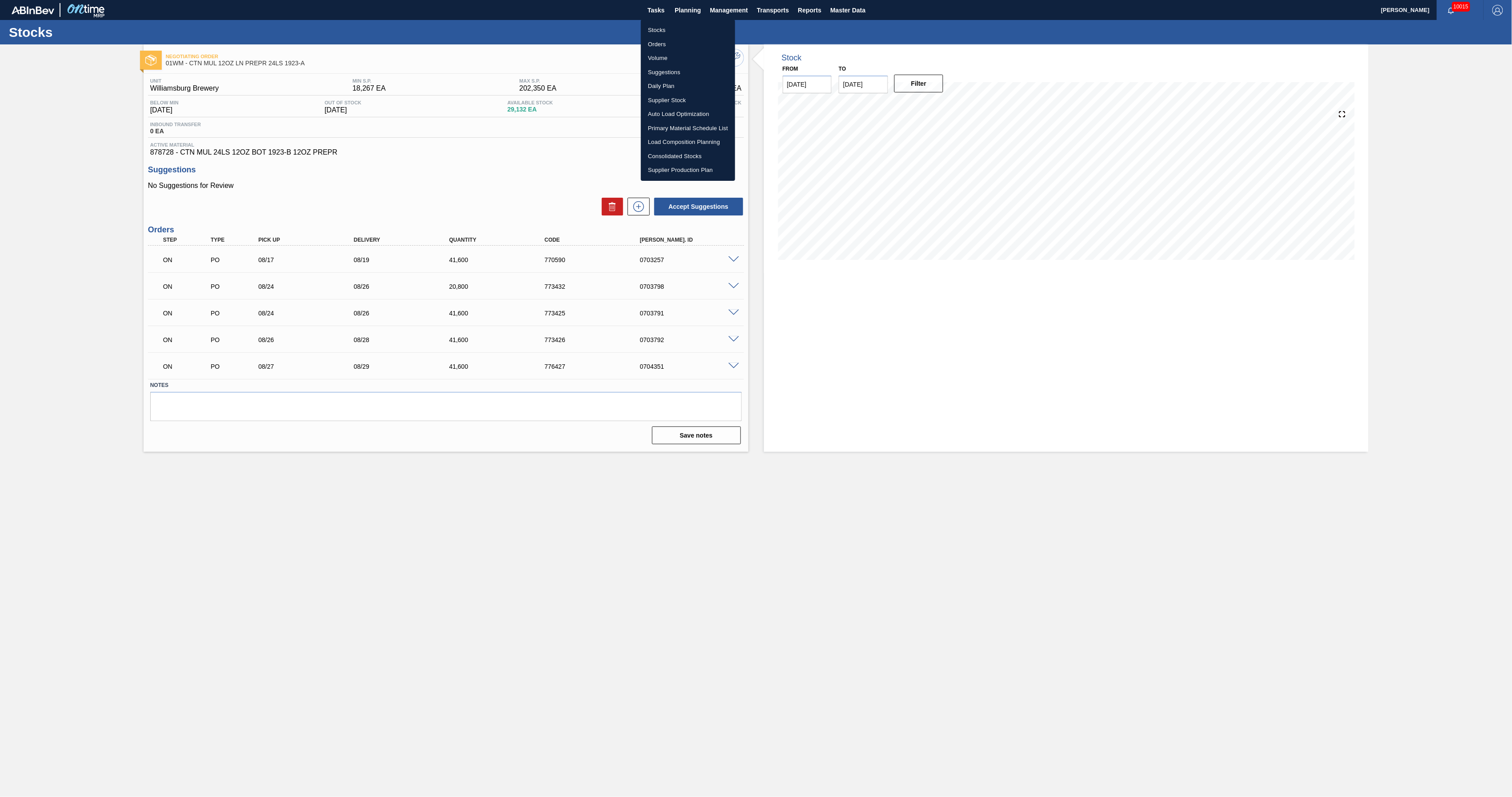
click at [673, 67] on li "Suggestions" at bounding box center [688, 72] width 95 height 14
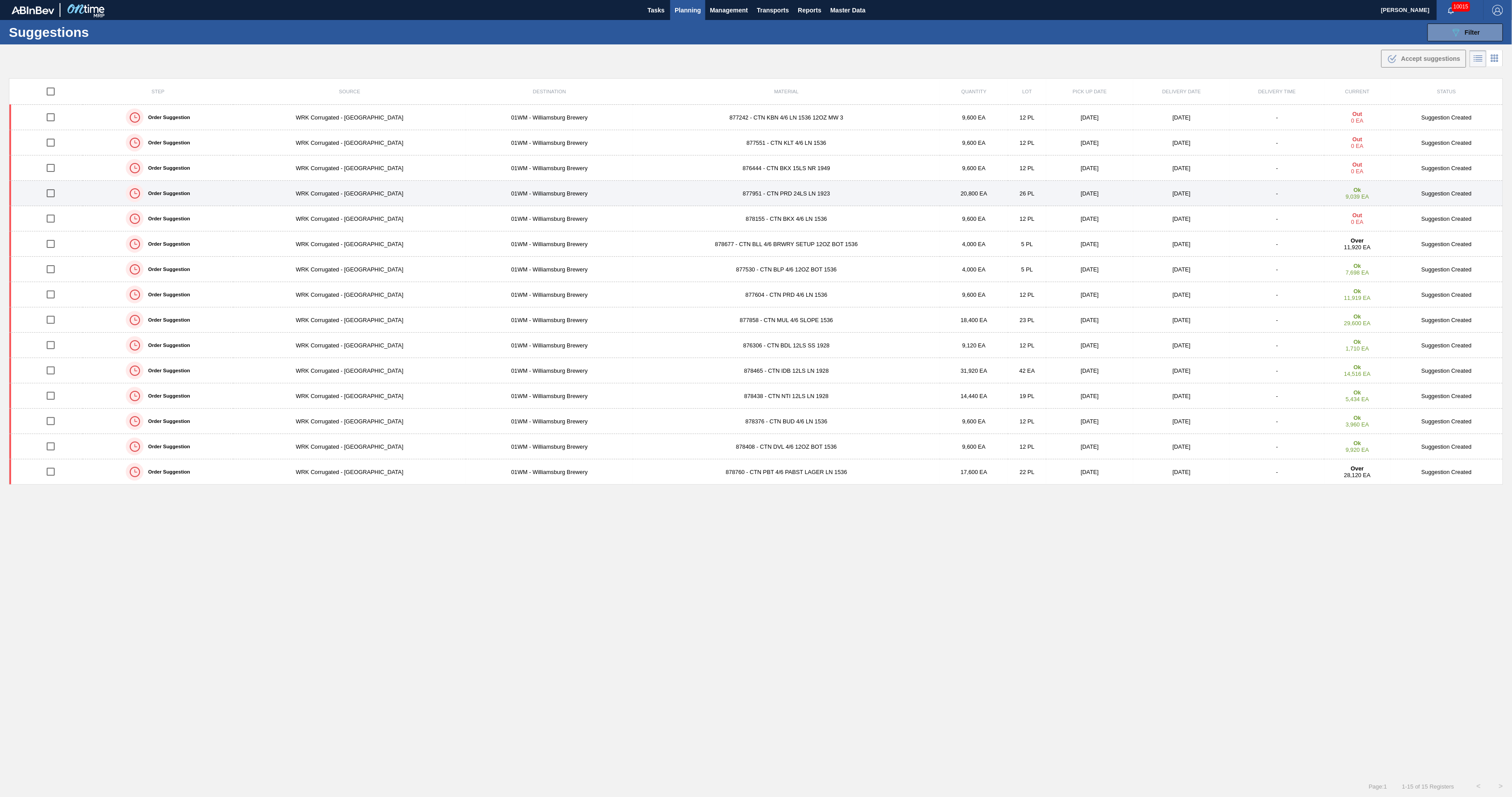
click at [715, 198] on td "877951 - CTN PRD 24LS LN 1923" at bounding box center [786, 193] width 307 height 25
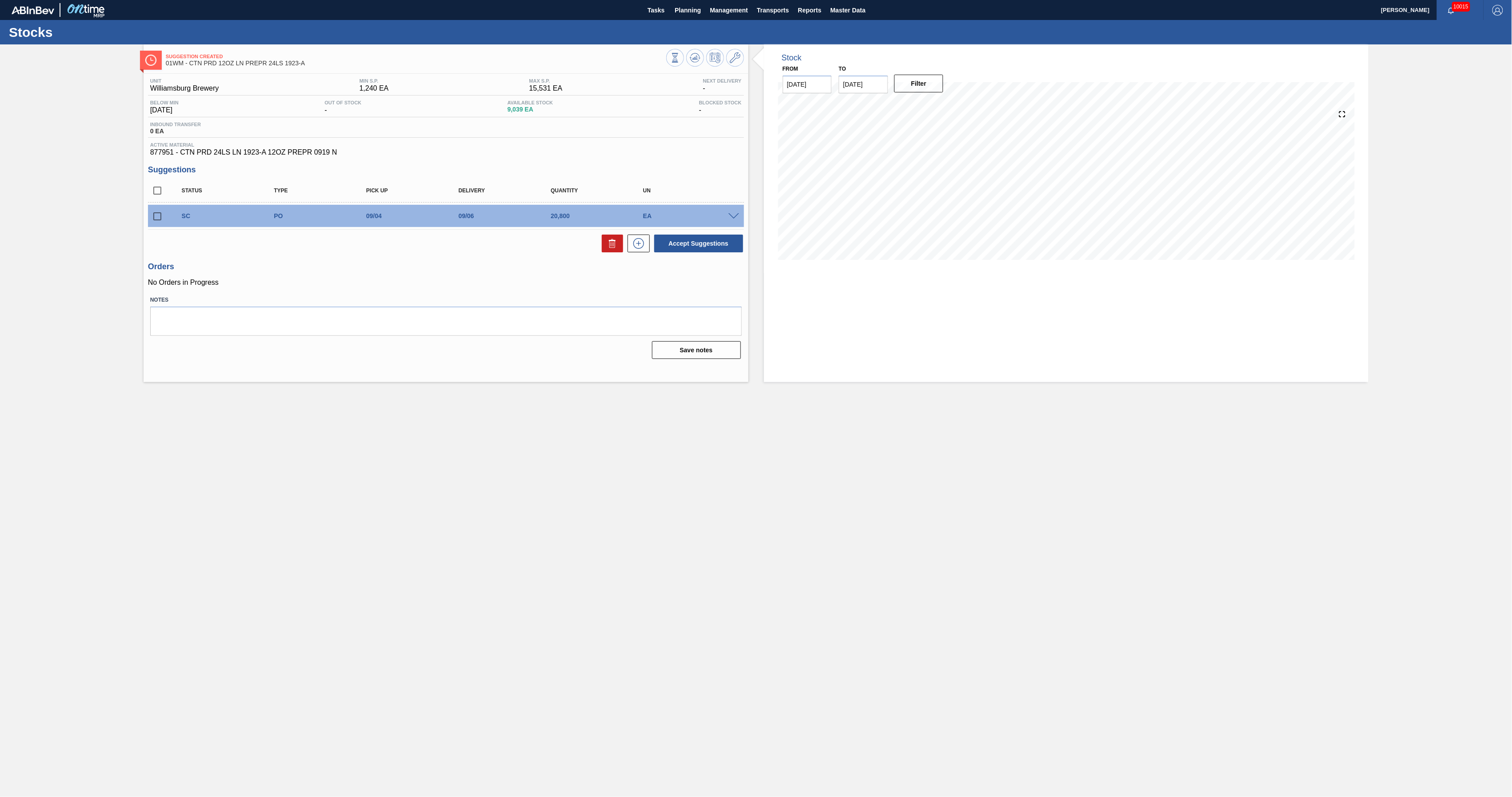
click at [157, 218] on input "checkbox" at bounding box center [157, 217] width 19 height 19
click at [719, 245] on button "Accept Suggestions" at bounding box center [698, 244] width 89 height 18
checkbox input "false"
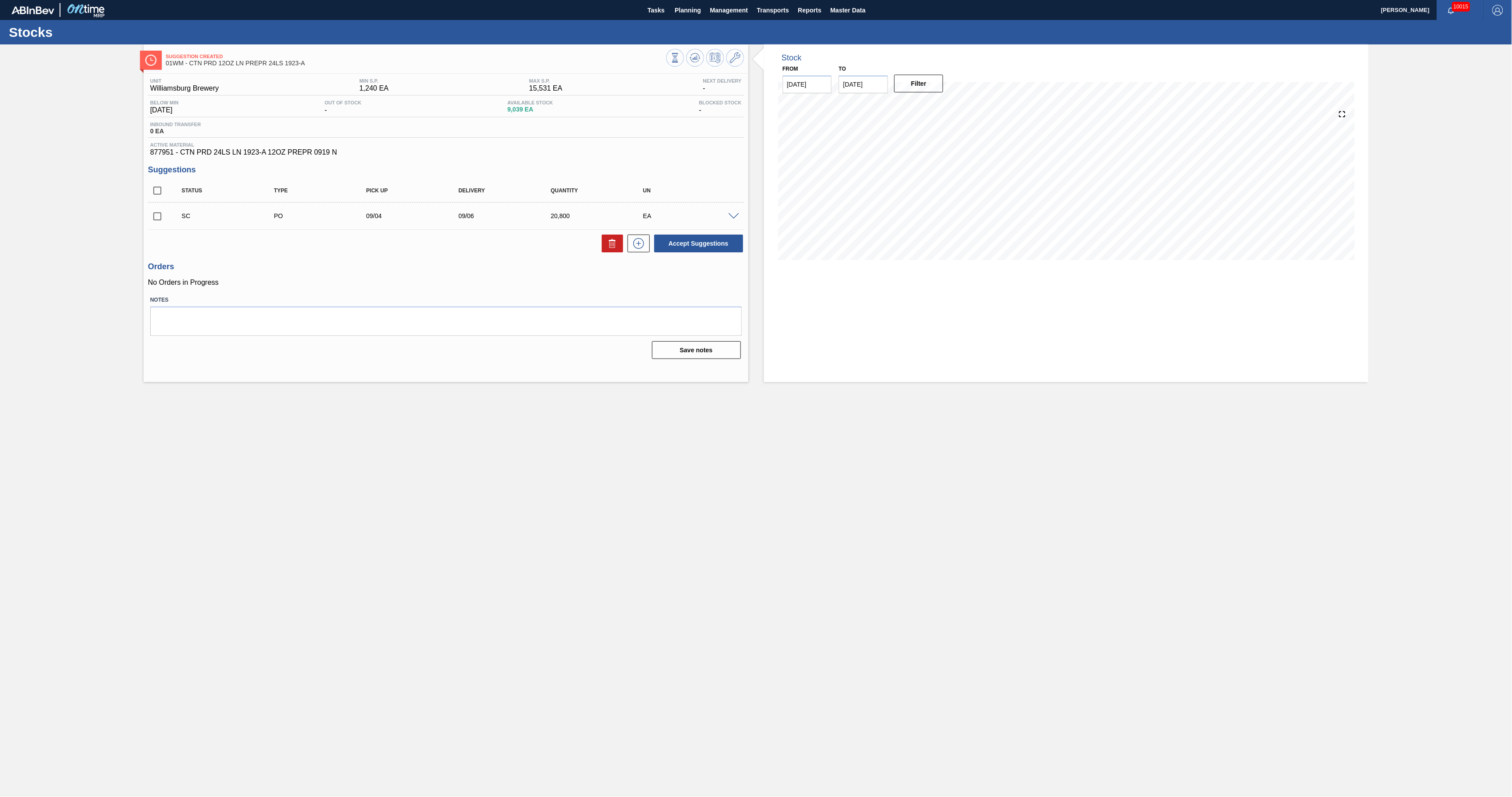
click at [740, 218] on div at bounding box center [735, 215] width 18 height 6
click at [733, 214] on span at bounding box center [734, 216] width 11 height 6
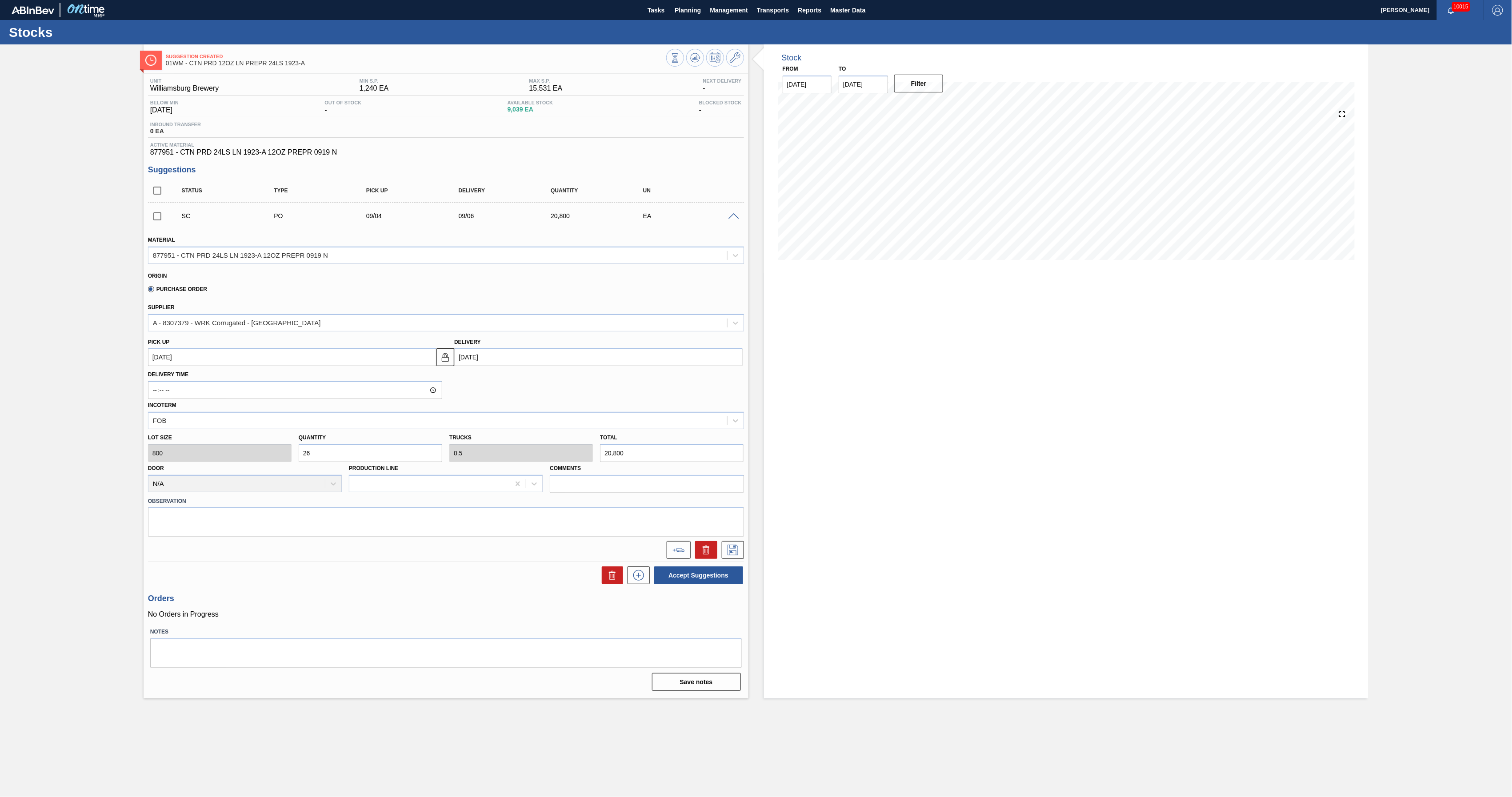
click at [359, 455] on input "26" at bounding box center [370, 453] width 144 height 18
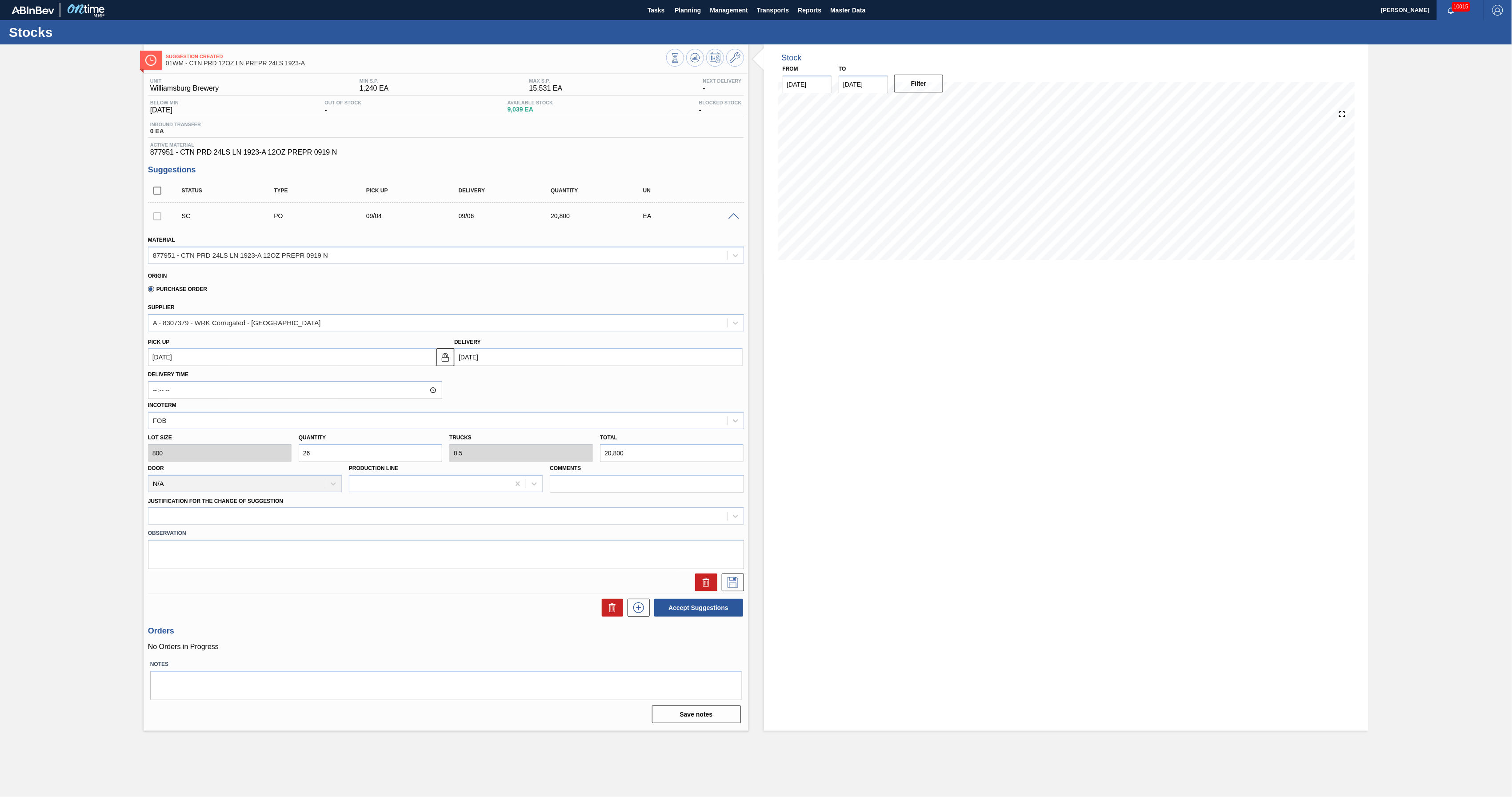
click at [527, 546] on div "Material 877951 - CTN PRD 24LS LN 1923-A 12OZ PREPR 0919 N Origin Purchase Orde…" at bounding box center [446, 409] width 596 height 364
click at [157, 215] on div at bounding box center [157, 216] width 19 height 18
click at [733, 218] on span at bounding box center [734, 216] width 11 height 6
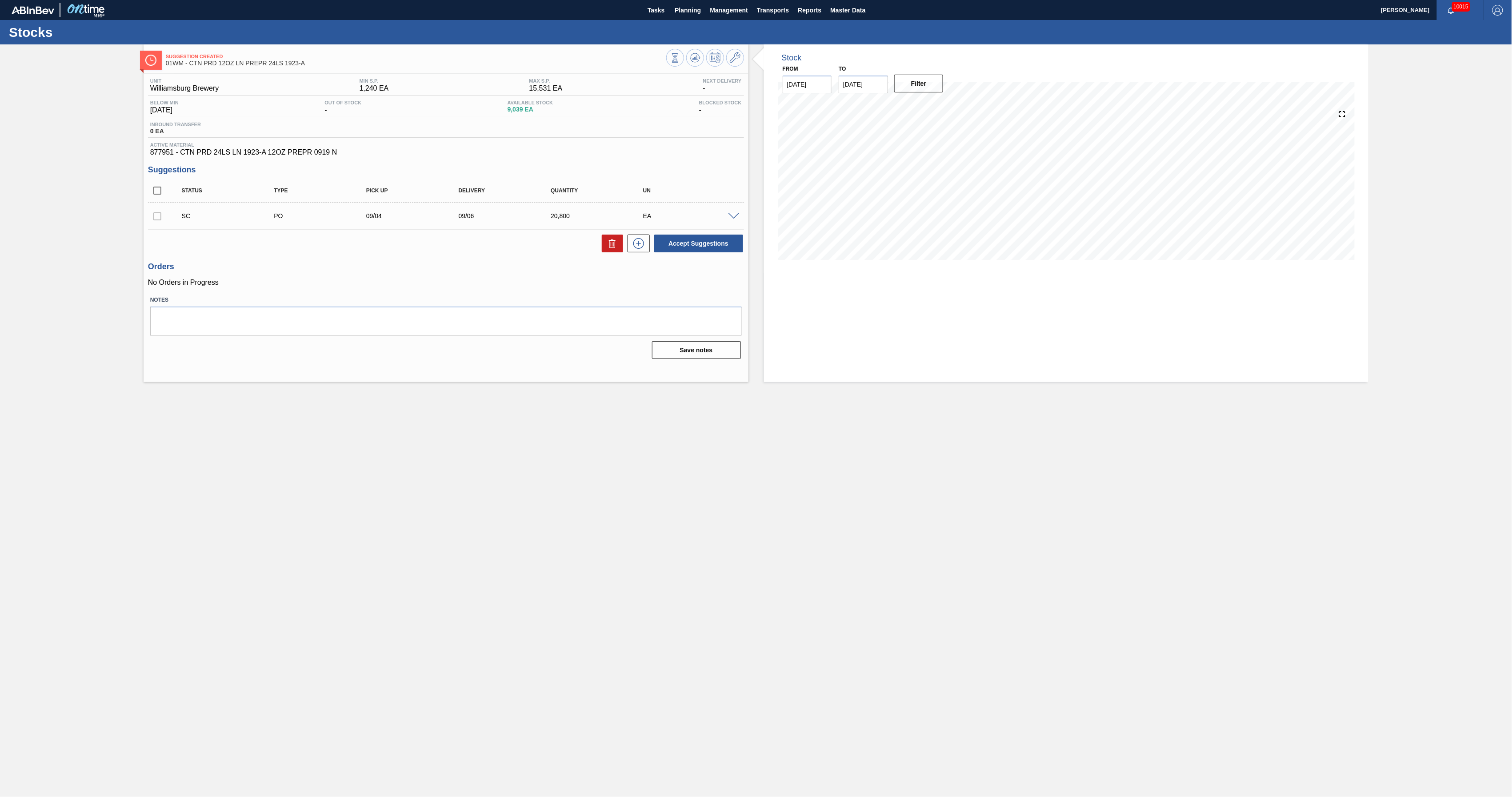
click at [157, 221] on div at bounding box center [157, 216] width 19 height 18
click at [687, 237] on button "Accept Suggestions" at bounding box center [698, 244] width 89 height 18
click at [153, 197] on input "checkbox" at bounding box center [157, 191] width 19 height 19
checkbox input "true"
click at [155, 211] on input "checkbox" at bounding box center [157, 217] width 19 height 19
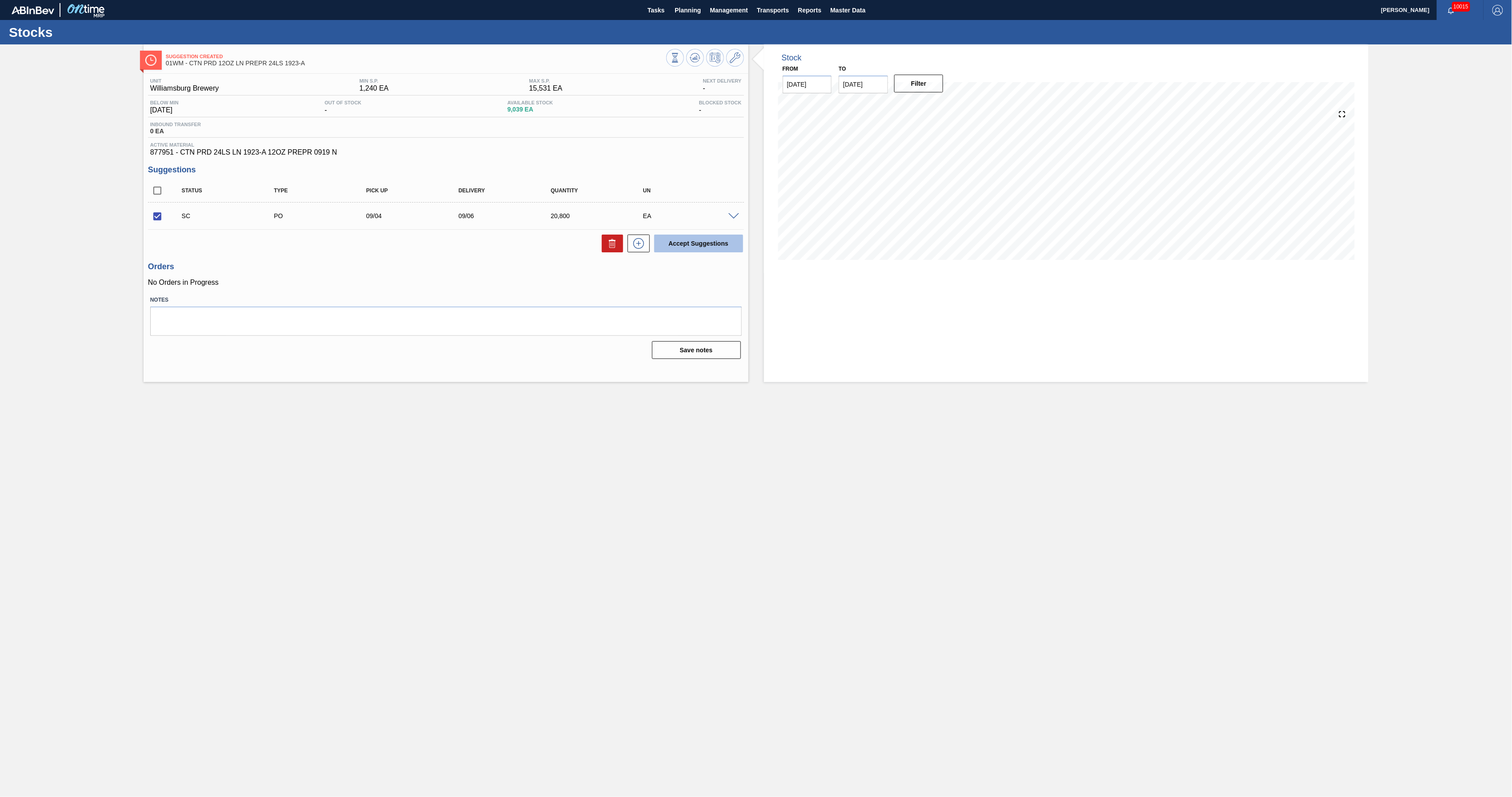
click at [707, 235] on button "Accept Suggestions" at bounding box center [698, 244] width 89 height 18
checkbox input "false"
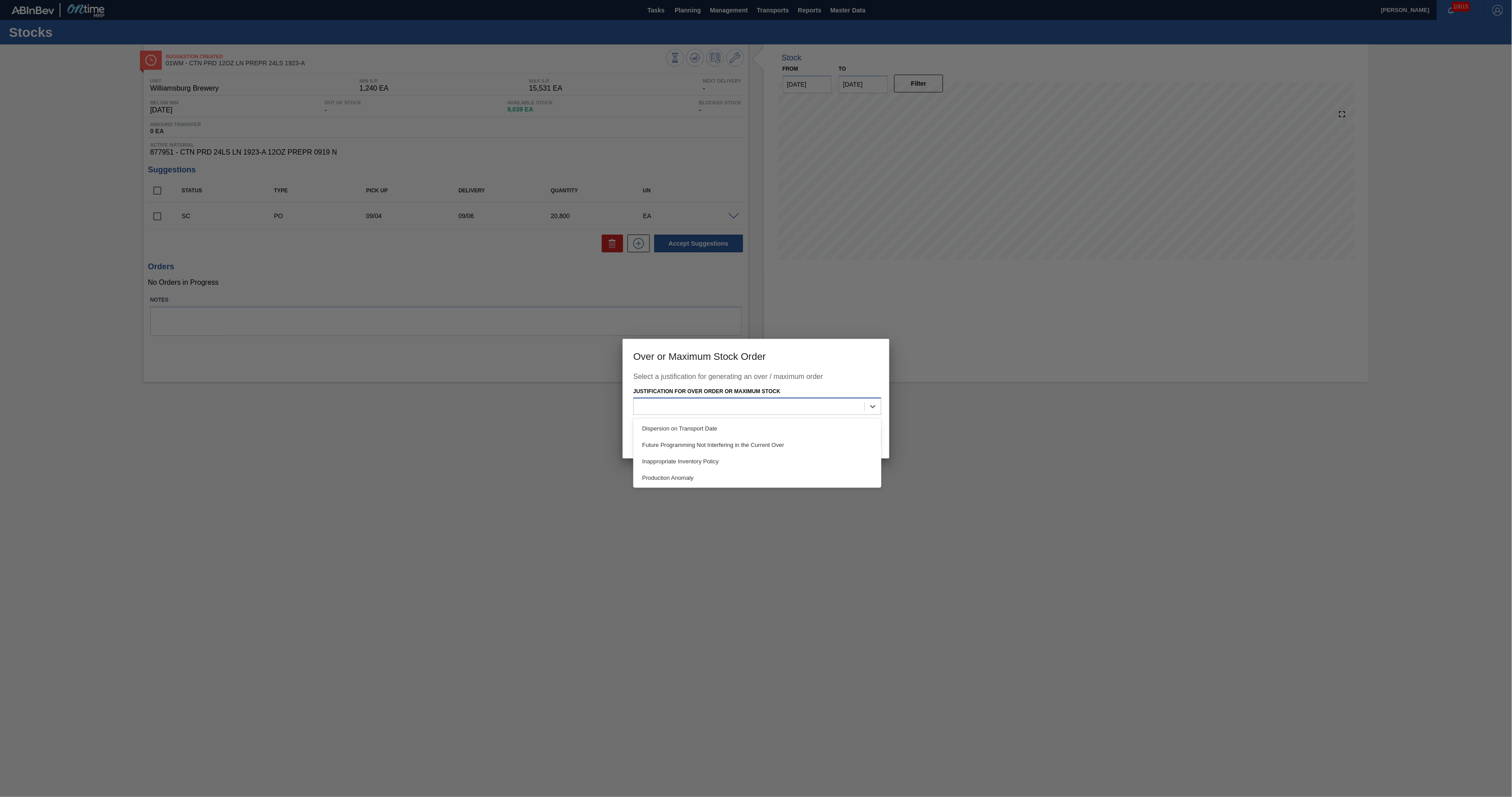
click at [864, 404] on div at bounding box center [749, 407] width 231 height 13
click at [808, 460] on div "Inappropriate Inventory Policy" at bounding box center [757, 461] width 248 height 16
click at [865, 438] on button "Save" at bounding box center [863, 438] width 36 height 18
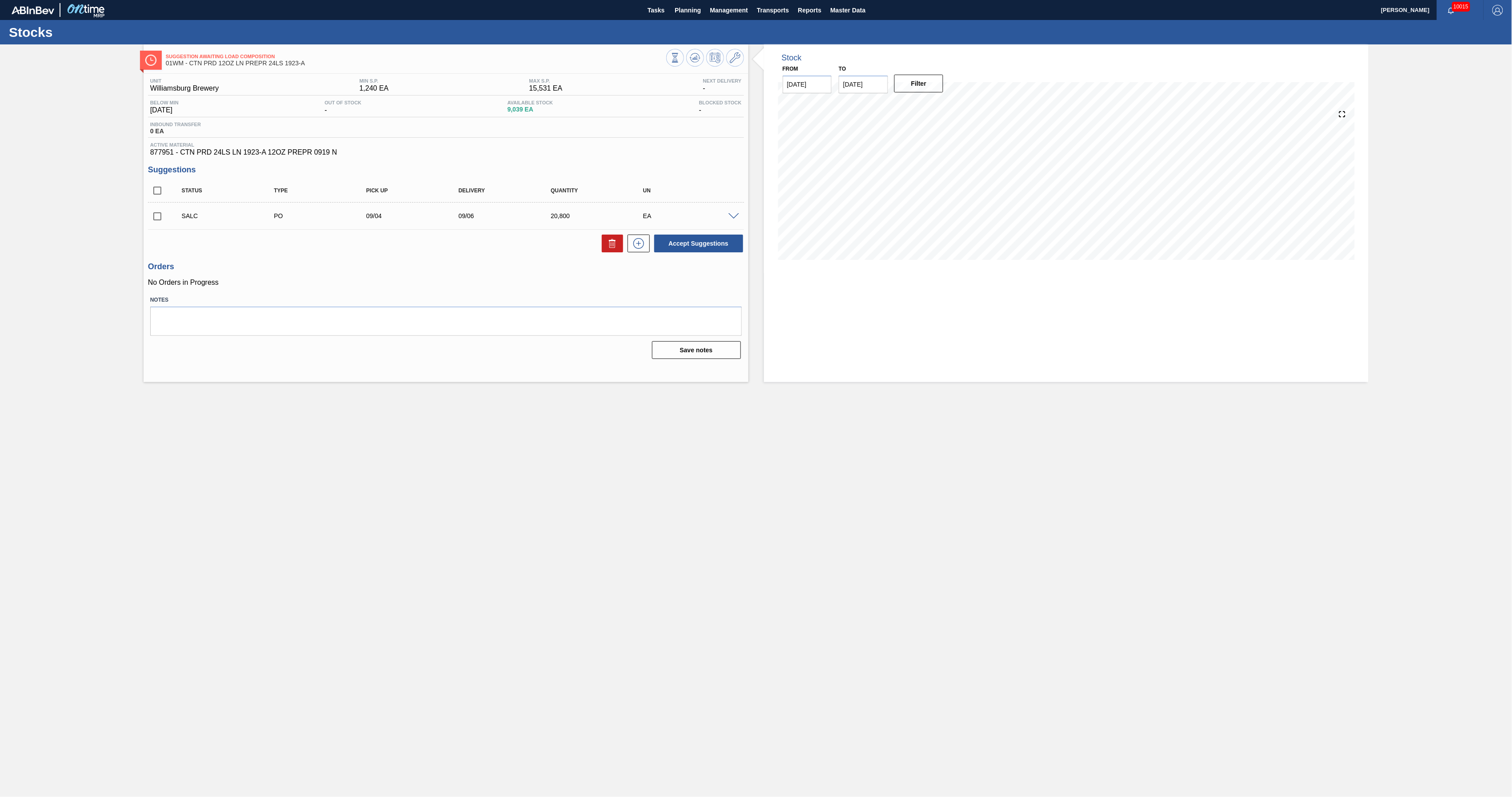
click at [731, 219] on div "EA" at bounding box center [694, 216] width 107 height 7
click at [731, 217] on span at bounding box center [734, 216] width 11 height 6
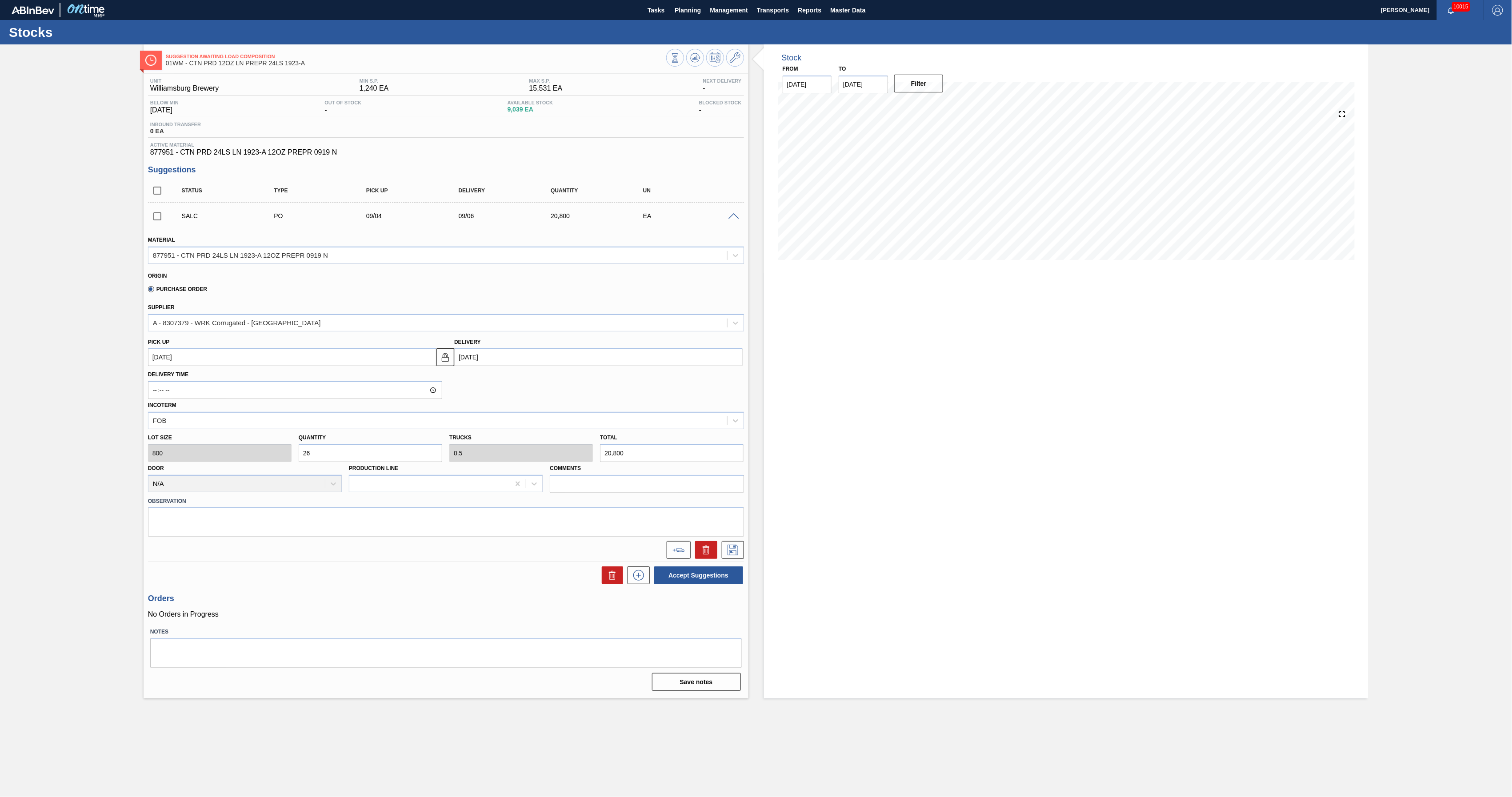
click at [731, 217] on span at bounding box center [734, 216] width 11 height 6
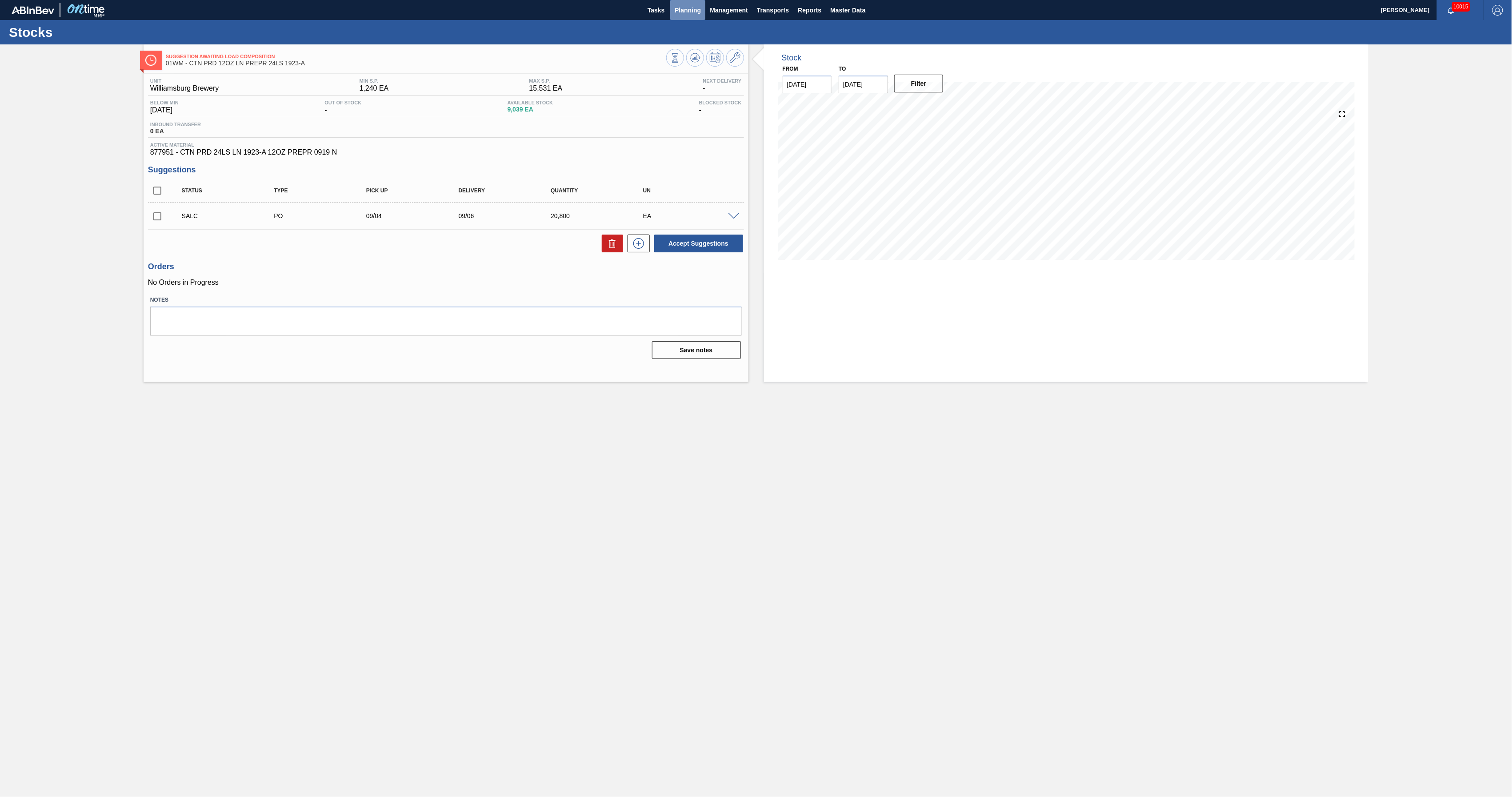
click at [678, 14] on span "Planning" at bounding box center [687, 10] width 26 height 11
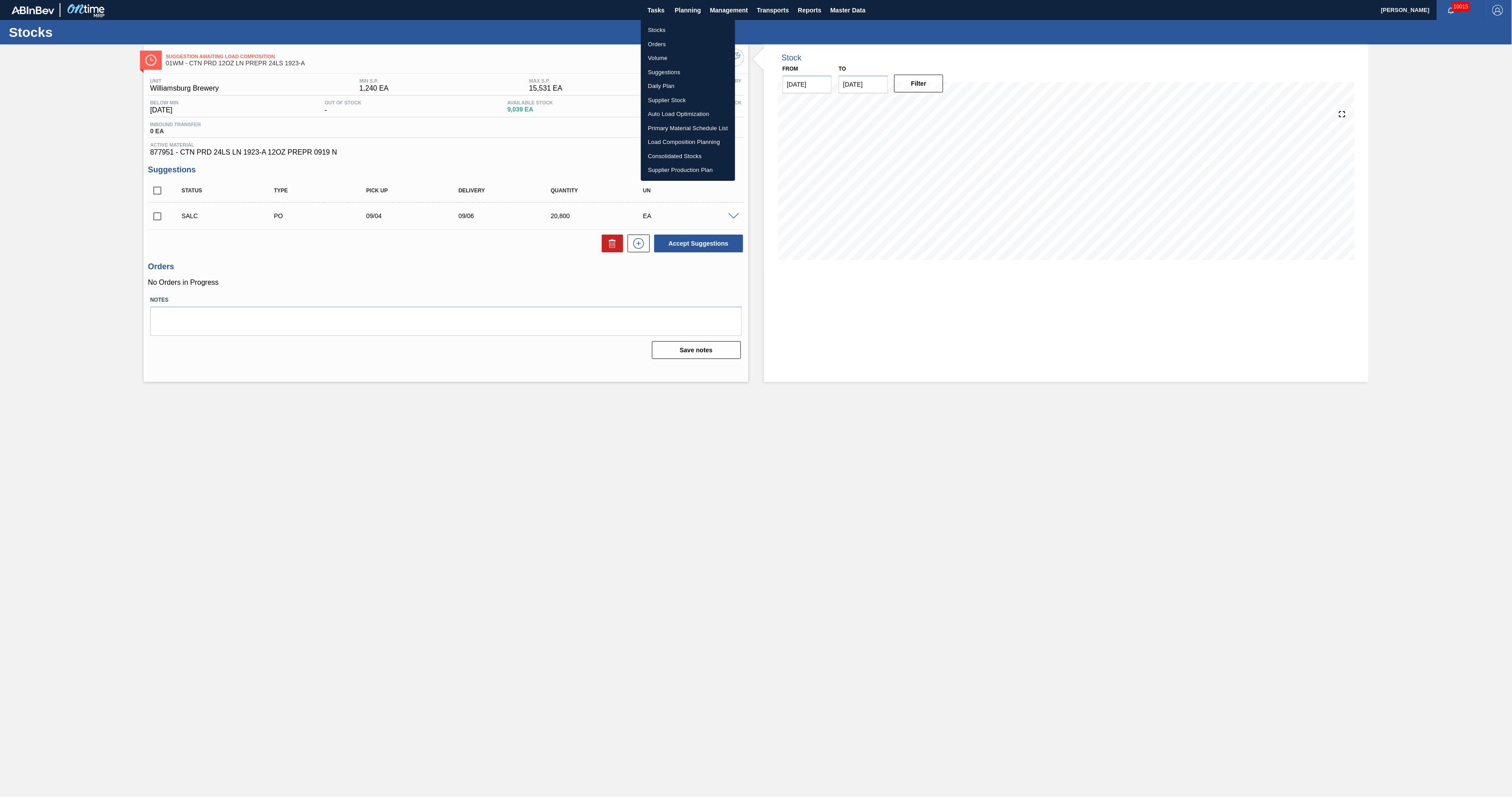
click at [669, 69] on li "Suggestions" at bounding box center [688, 72] width 95 height 14
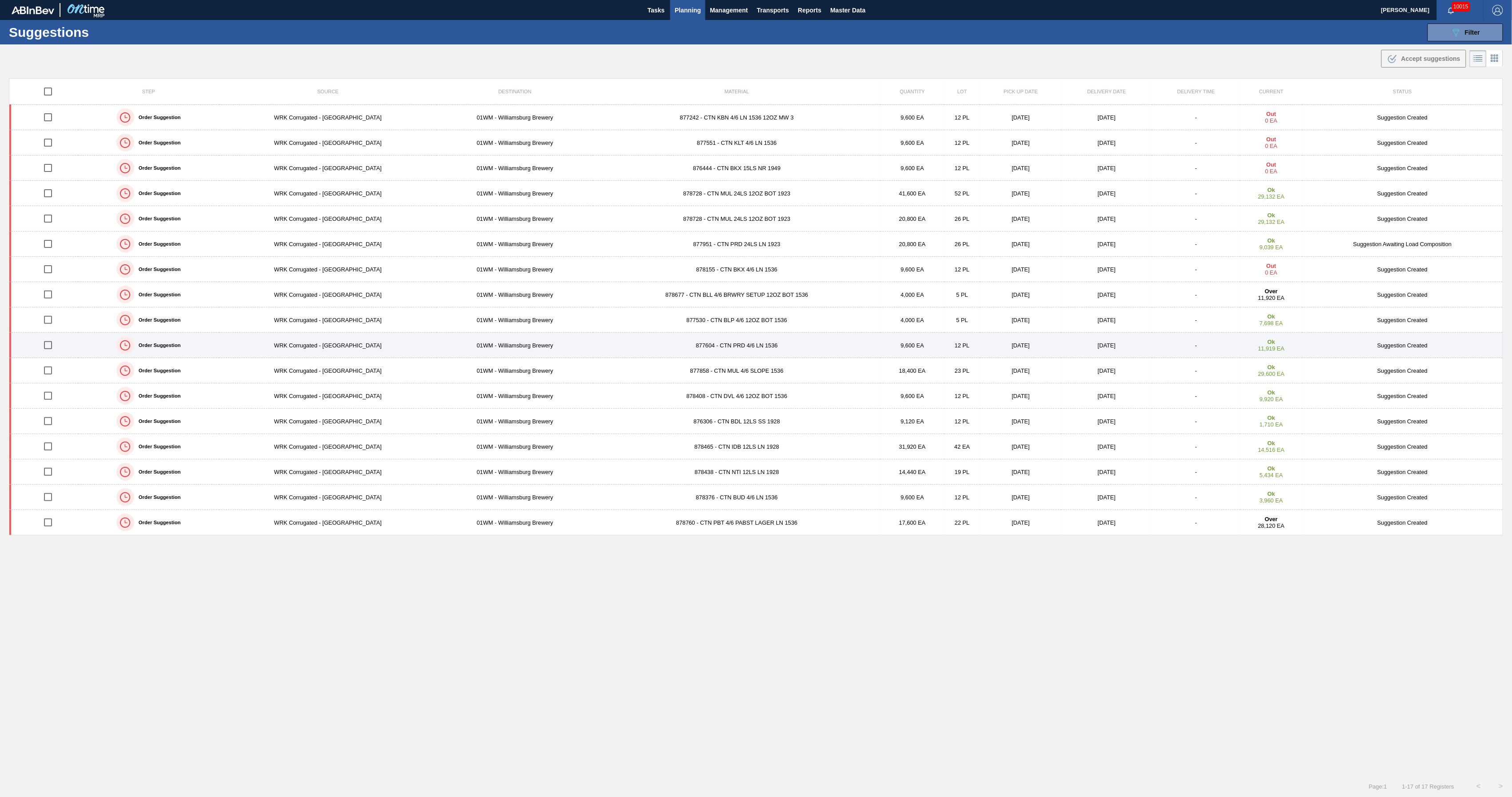
click at [47, 347] on input "checkbox" at bounding box center [48, 345] width 19 height 19
checkbox input "true"
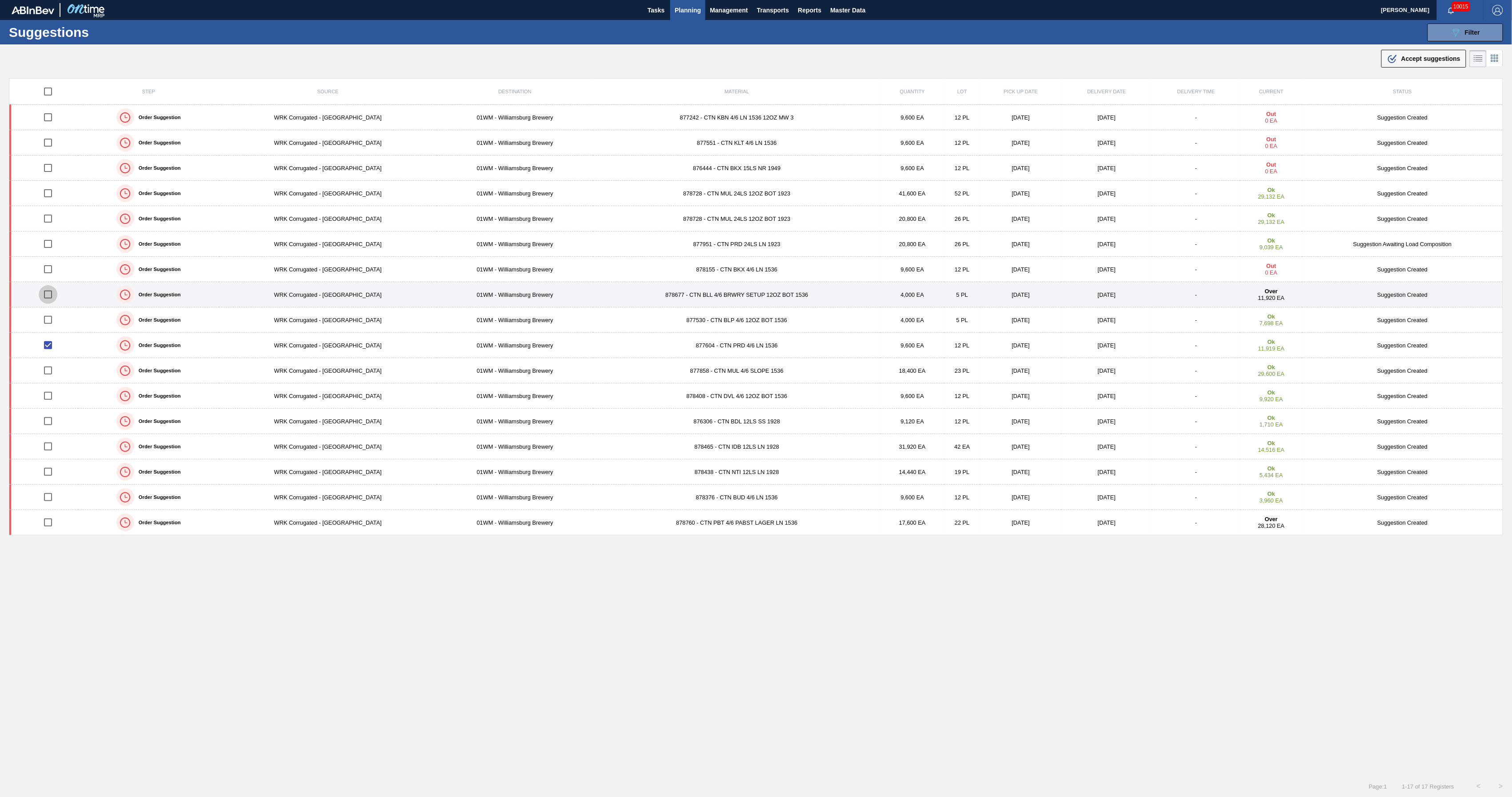
click at [46, 294] on input "checkbox" at bounding box center [48, 295] width 19 height 19
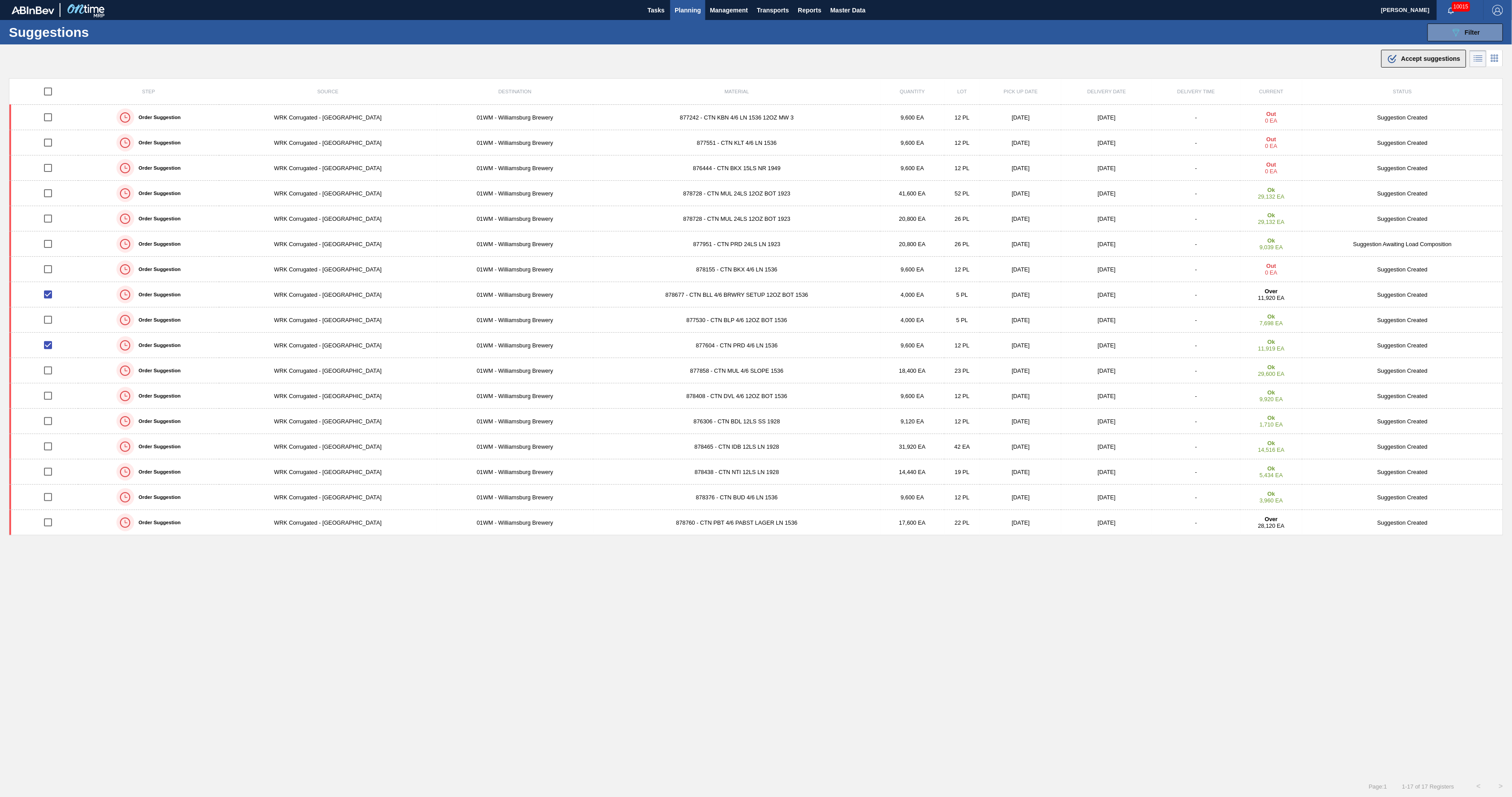
click at [1407, 63] on div ".b{fill:var(--color-action-default)} Accept suggestions" at bounding box center [1423, 59] width 73 height 11
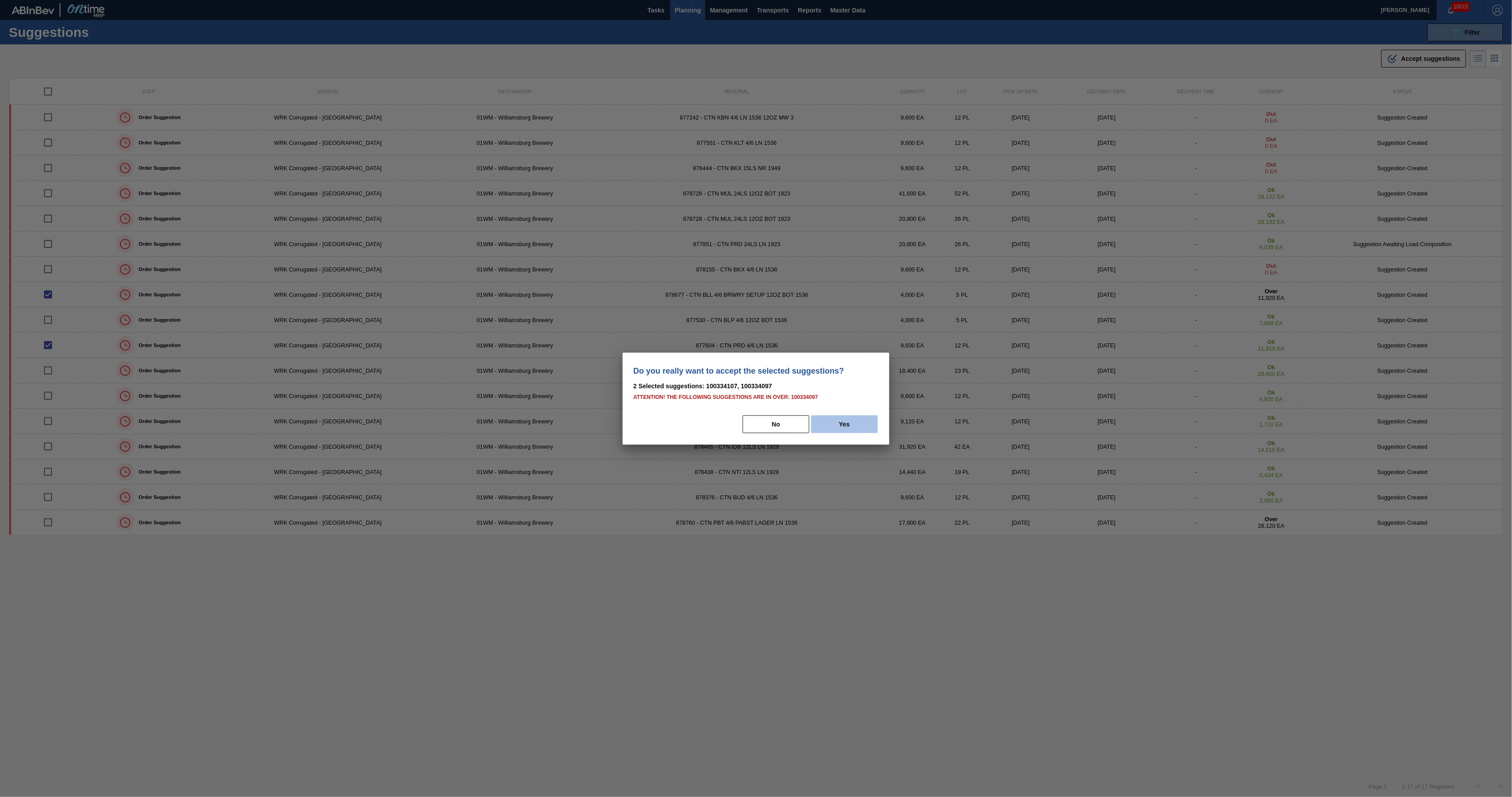
click at [845, 423] on button "Yes" at bounding box center [845, 424] width 67 height 18
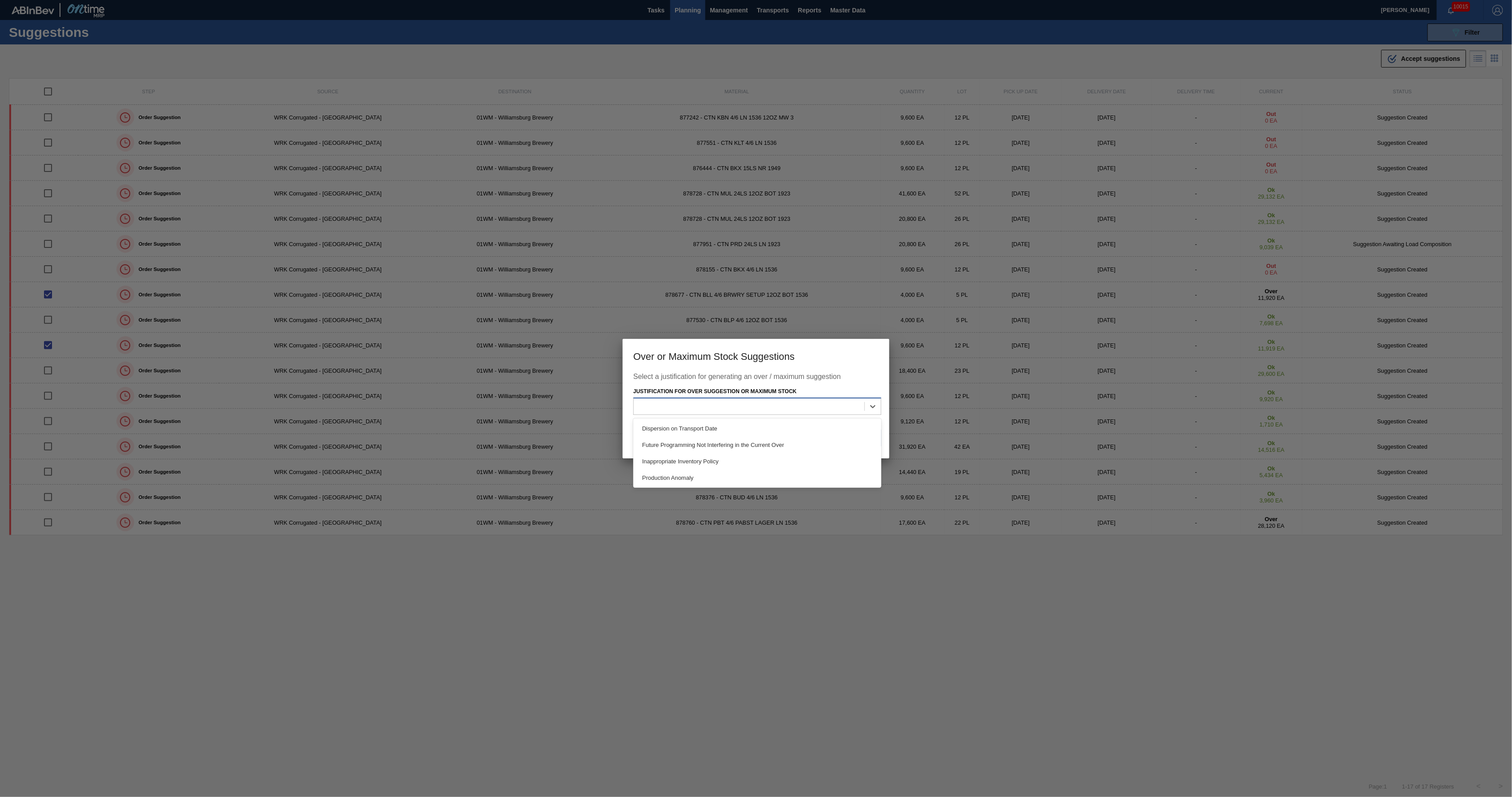
click at [857, 410] on div at bounding box center [749, 407] width 231 height 13
click at [848, 448] on div "Future Programming Not Interfering in the Current Over" at bounding box center [757, 445] width 248 height 16
click at [860, 438] on button "Save" at bounding box center [863, 438] width 36 height 18
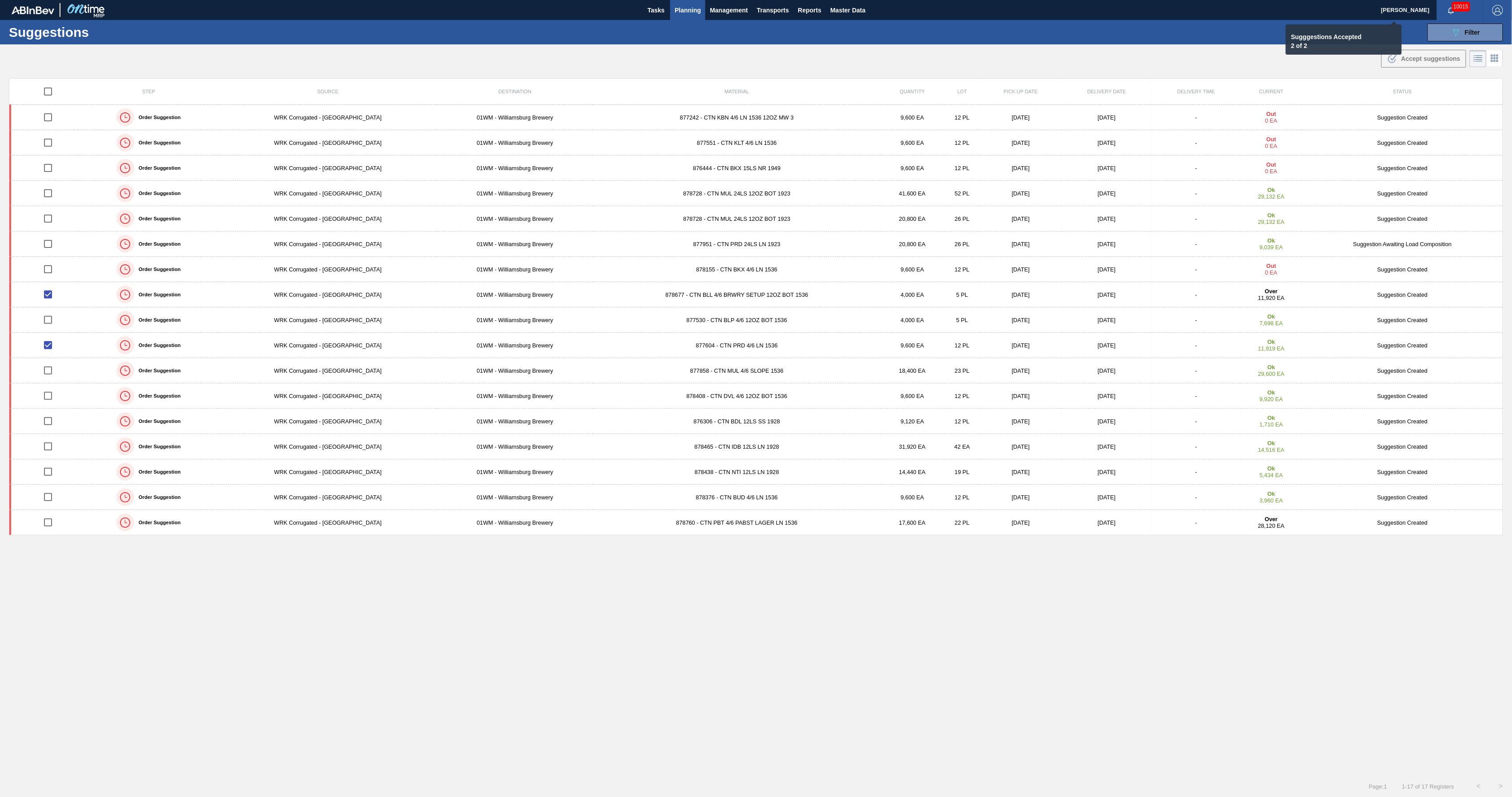
checkbox input "false"
click at [689, 12] on span "Planning" at bounding box center [687, 10] width 26 height 11
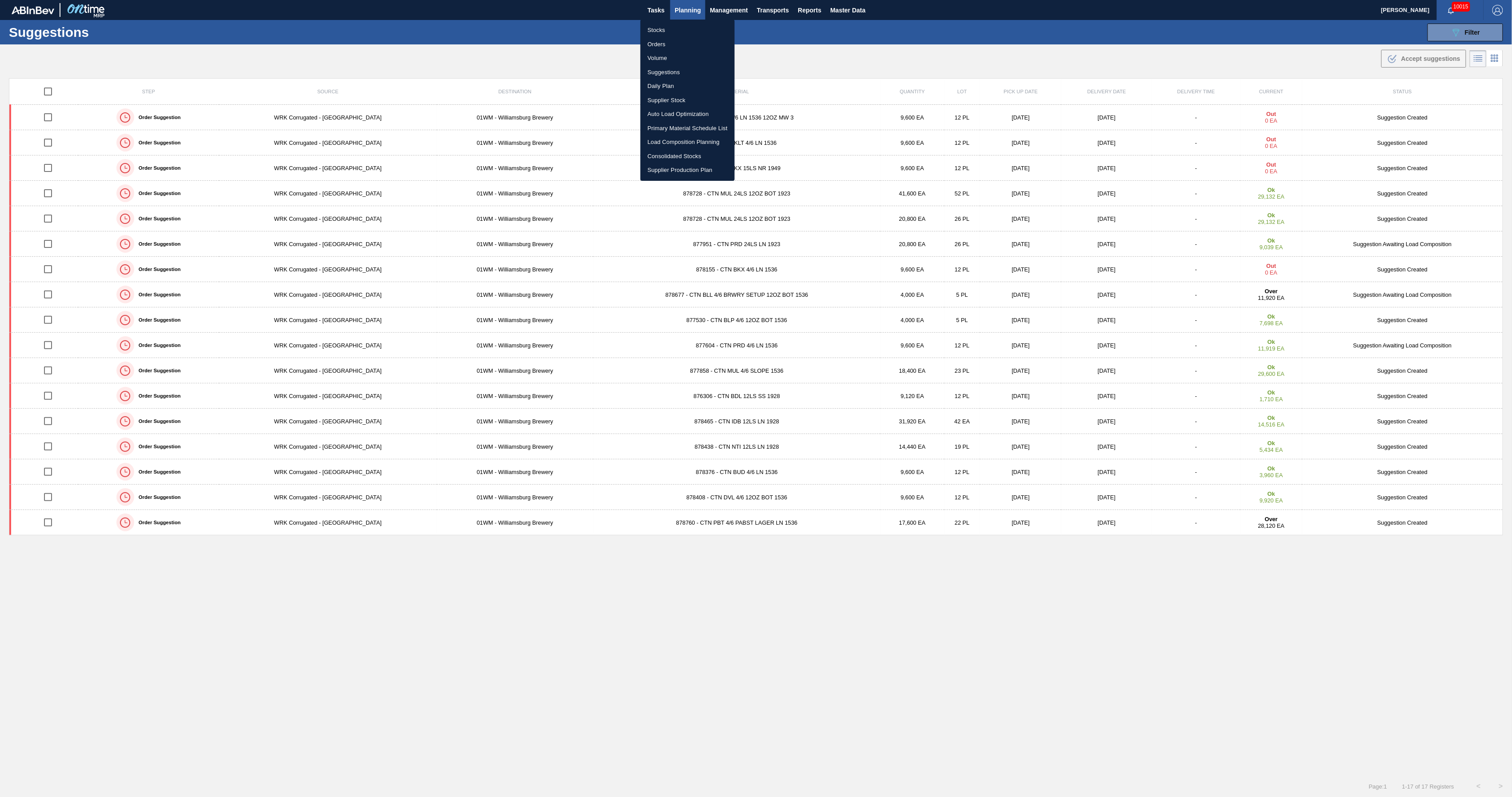
click at [698, 139] on li "Load Composition Planning" at bounding box center [687, 142] width 95 height 14
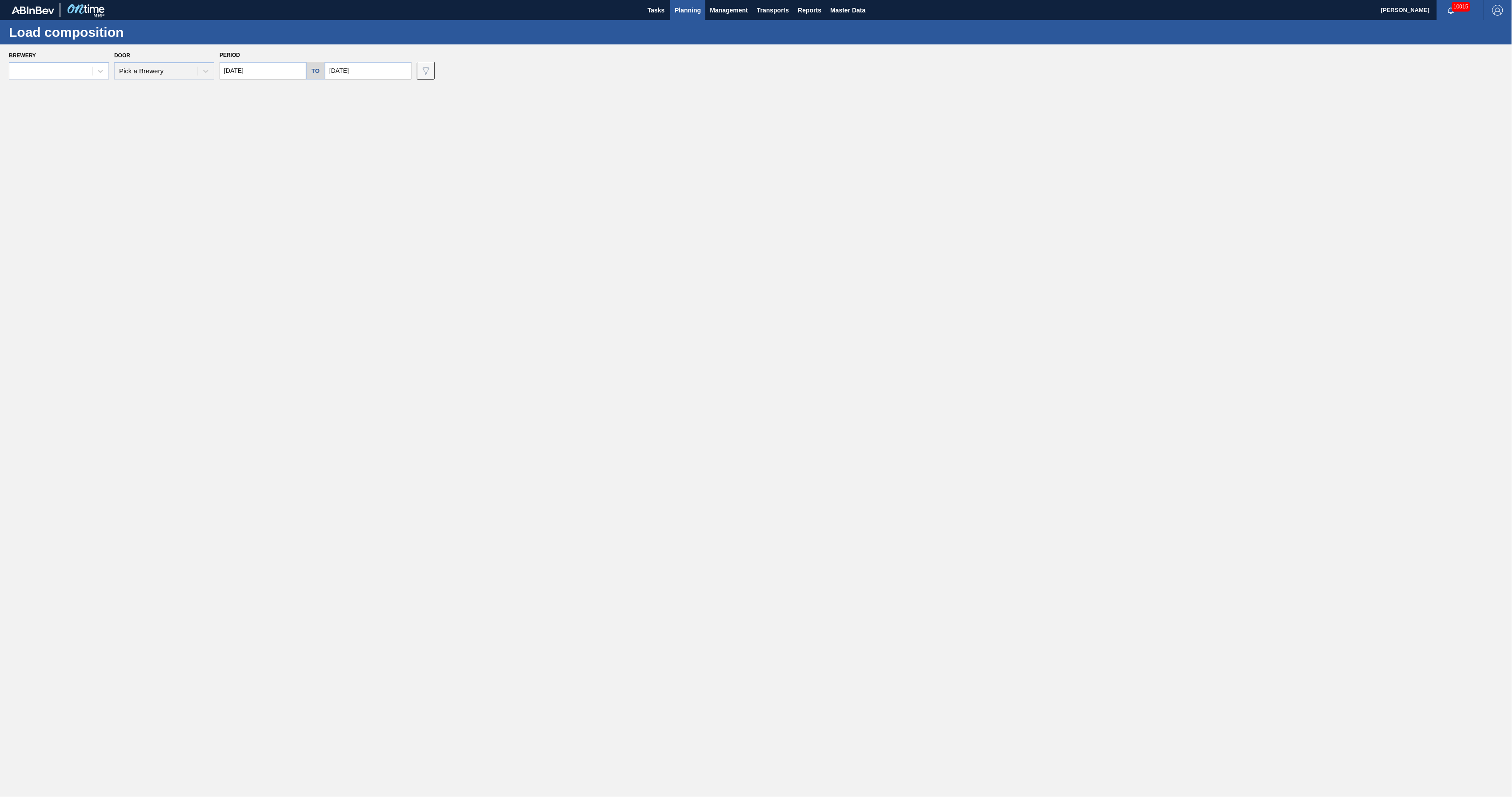
click at [356, 79] on input "[DATE]" at bounding box center [369, 70] width 87 height 18
click at [494, 59] on div "Brewery Door Pick a Brewery Period [DATE] to [DATE] Previous Month Next Month […" at bounding box center [758, 64] width 1499 height 31
click at [90, 77] on div at bounding box center [50, 72] width 83 height 13
click at [76, 210] on div "01WM - Williamsburg Brewery" at bounding box center [59, 207] width 100 height 16
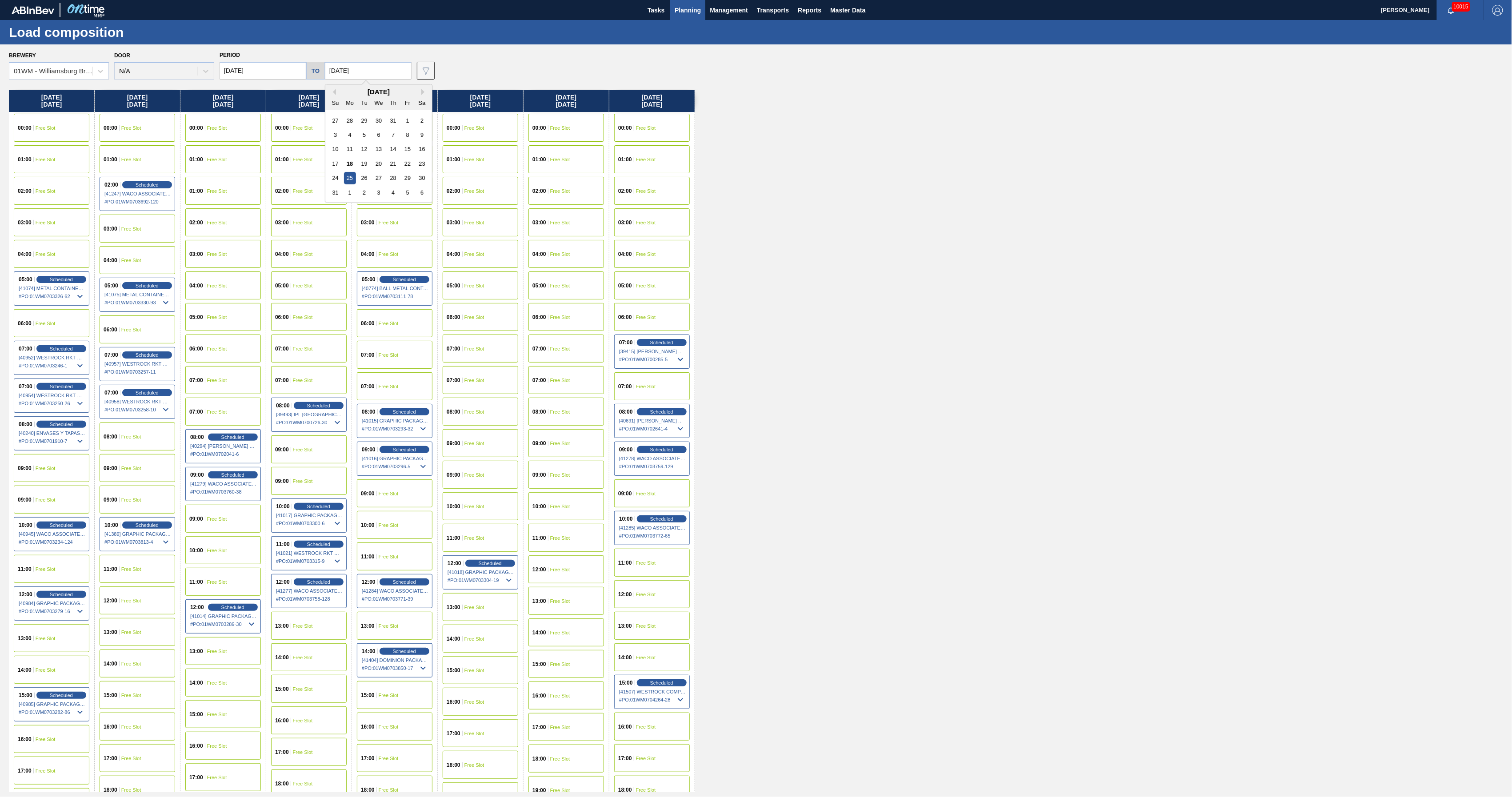
click at [376, 65] on input "[DATE]" at bounding box center [369, 70] width 87 height 18
click at [403, 180] on div "29" at bounding box center [407, 178] width 12 height 12
type input "[DATE]"
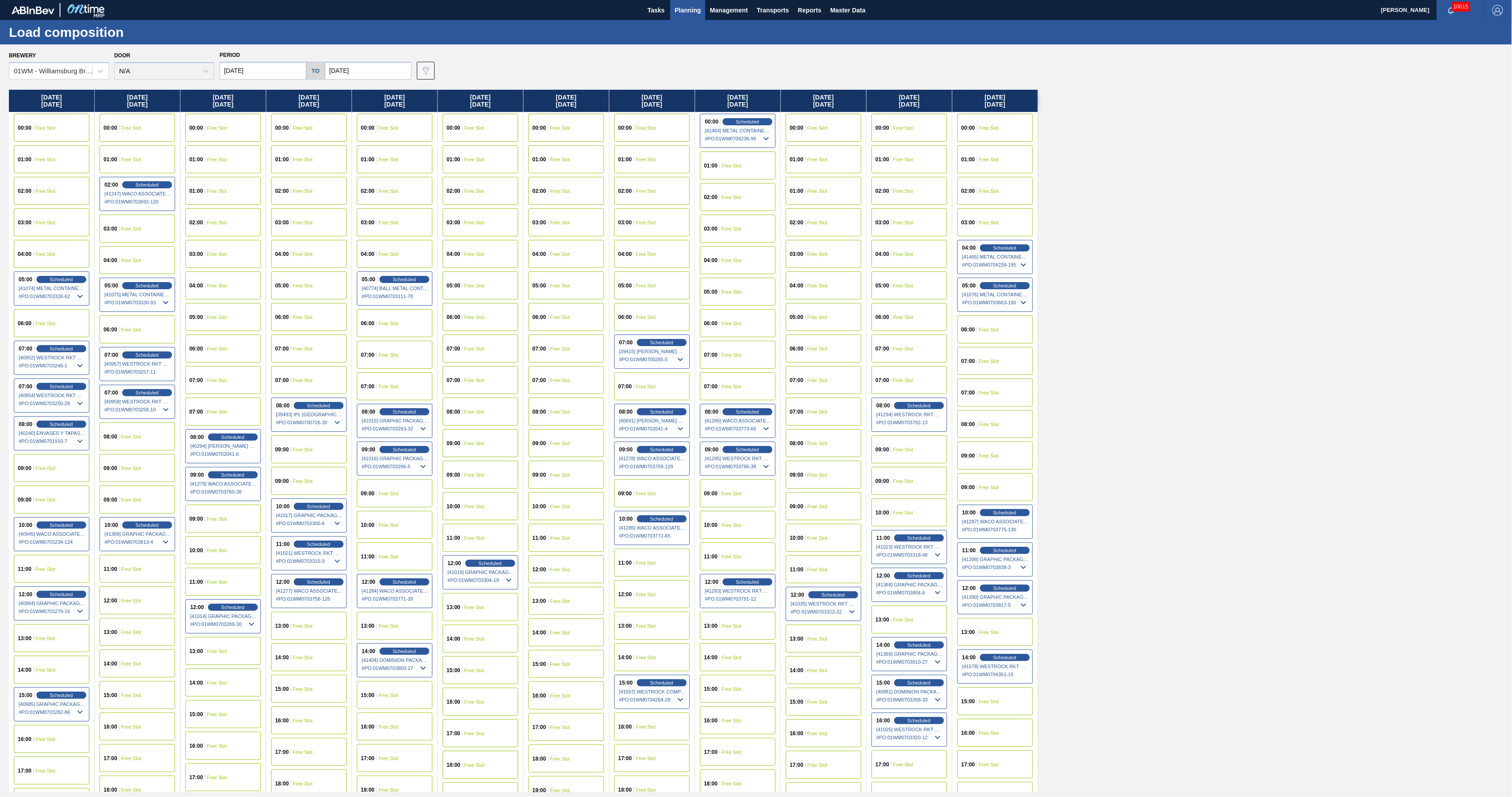
click at [259, 73] on input "[DATE]" at bounding box center [263, 70] width 87 height 18
click at [298, 162] on div "22" at bounding box center [302, 164] width 12 height 12
type input "[DATE]"
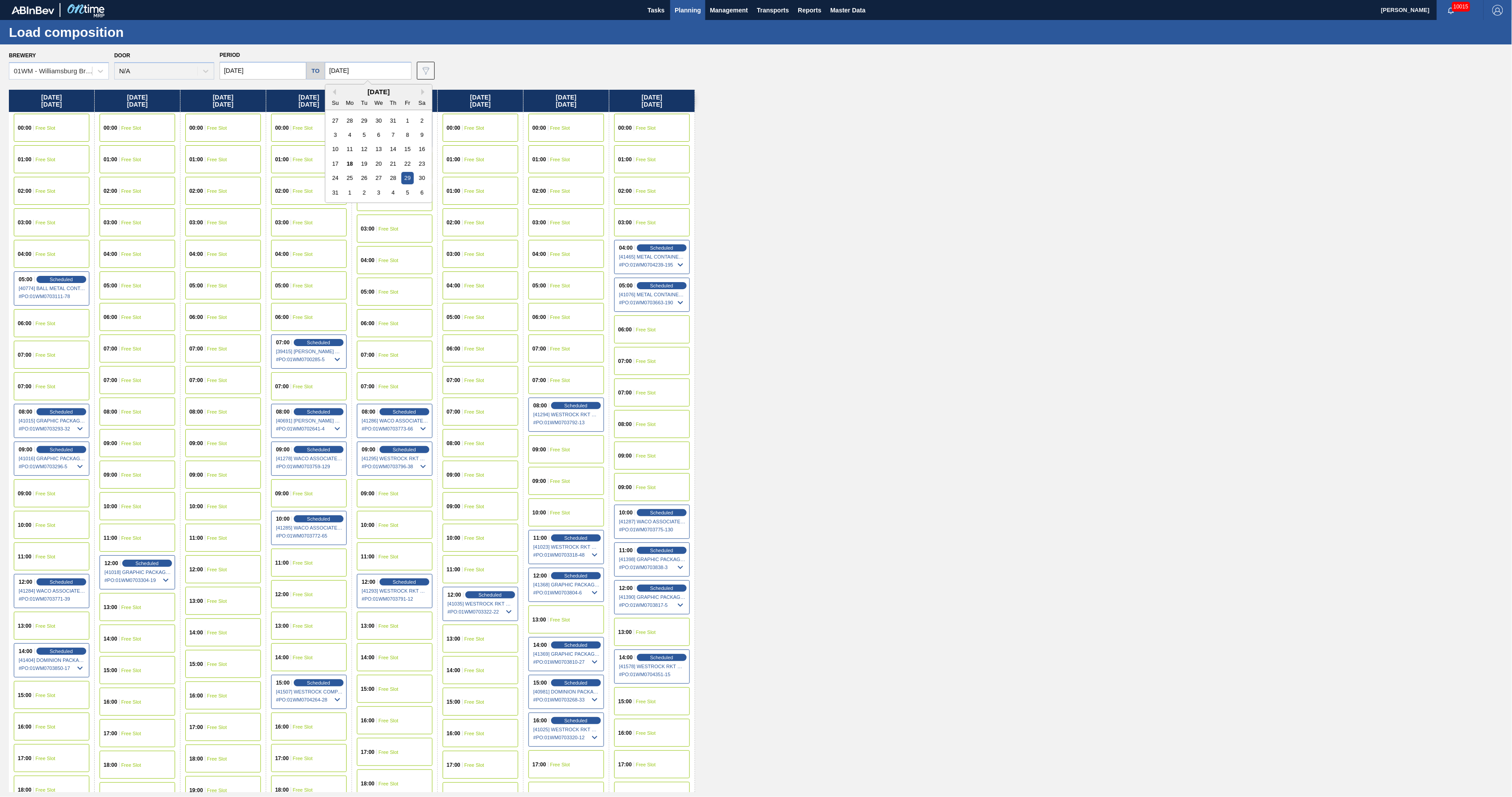
click at [360, 77] on input "[DATE]" at bounding box center [369, 70] width 87 height 18
click at [344, 194] on div "1" at bounding box center [350, 193] width 12 height 12
type input "[DATE]"
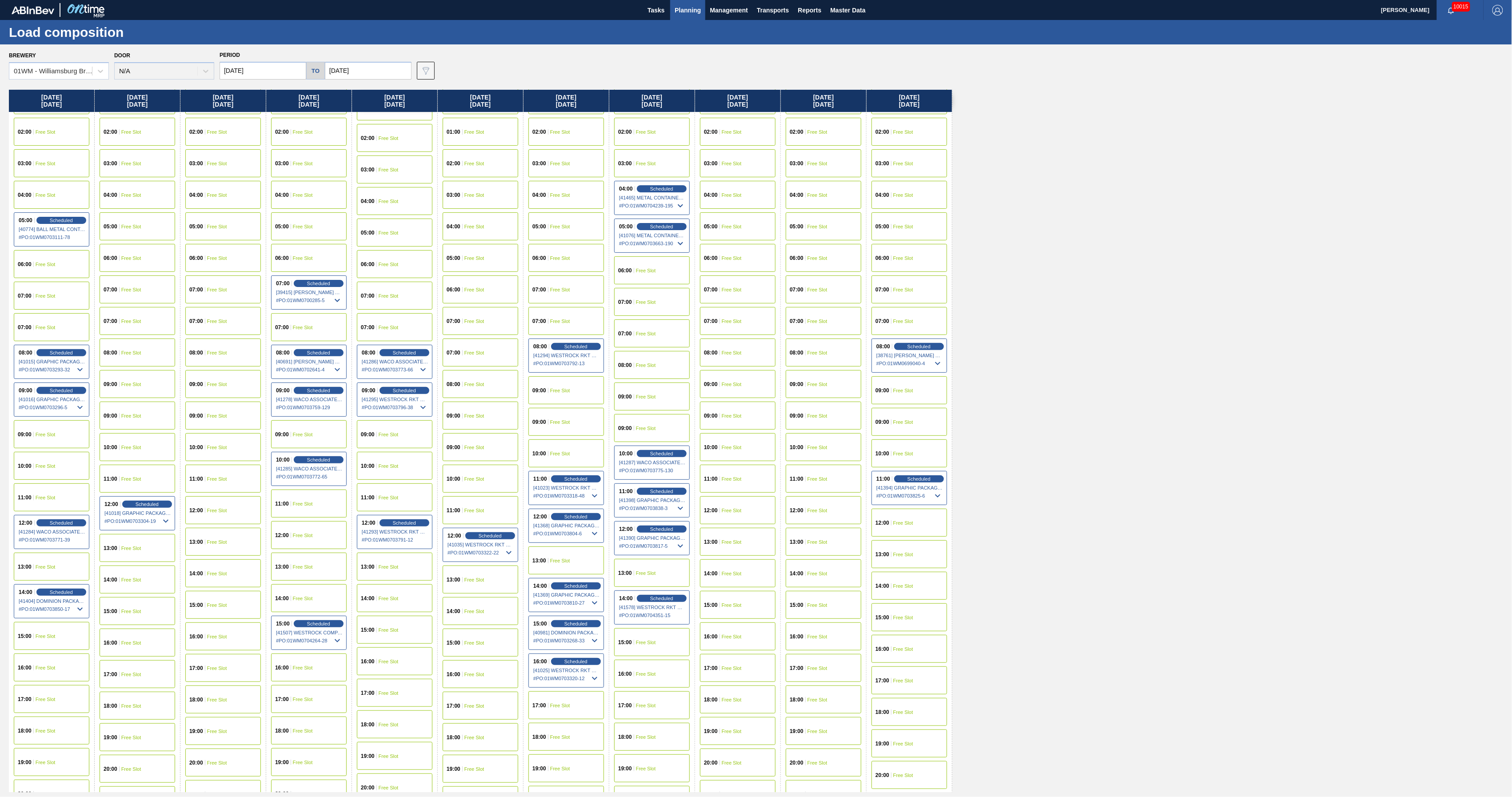
scroll to position [118, 0]
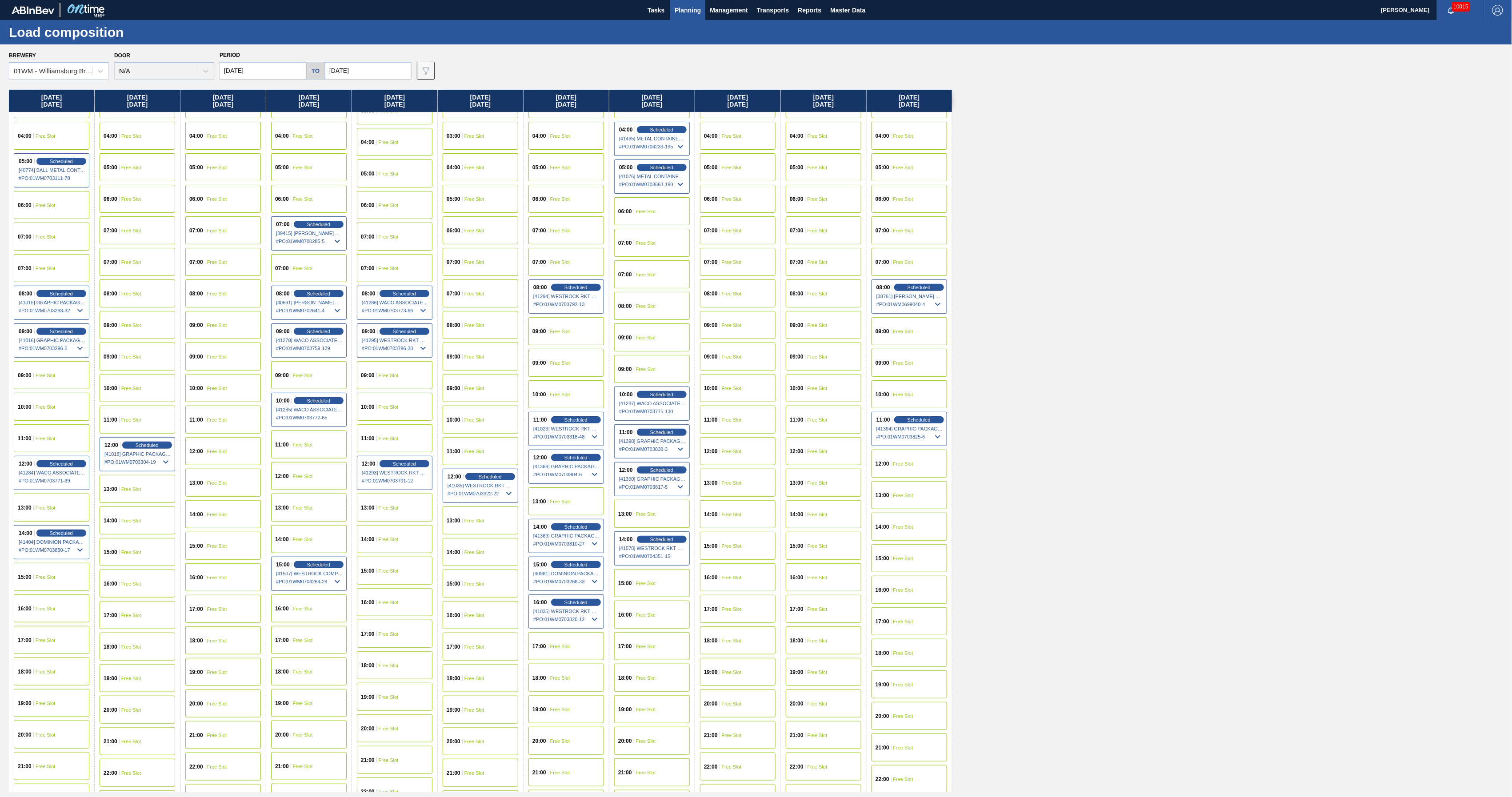
click at [920, 497] on div "13:00 Free Slot" at bounding box center [909, 495] width 76 height 28
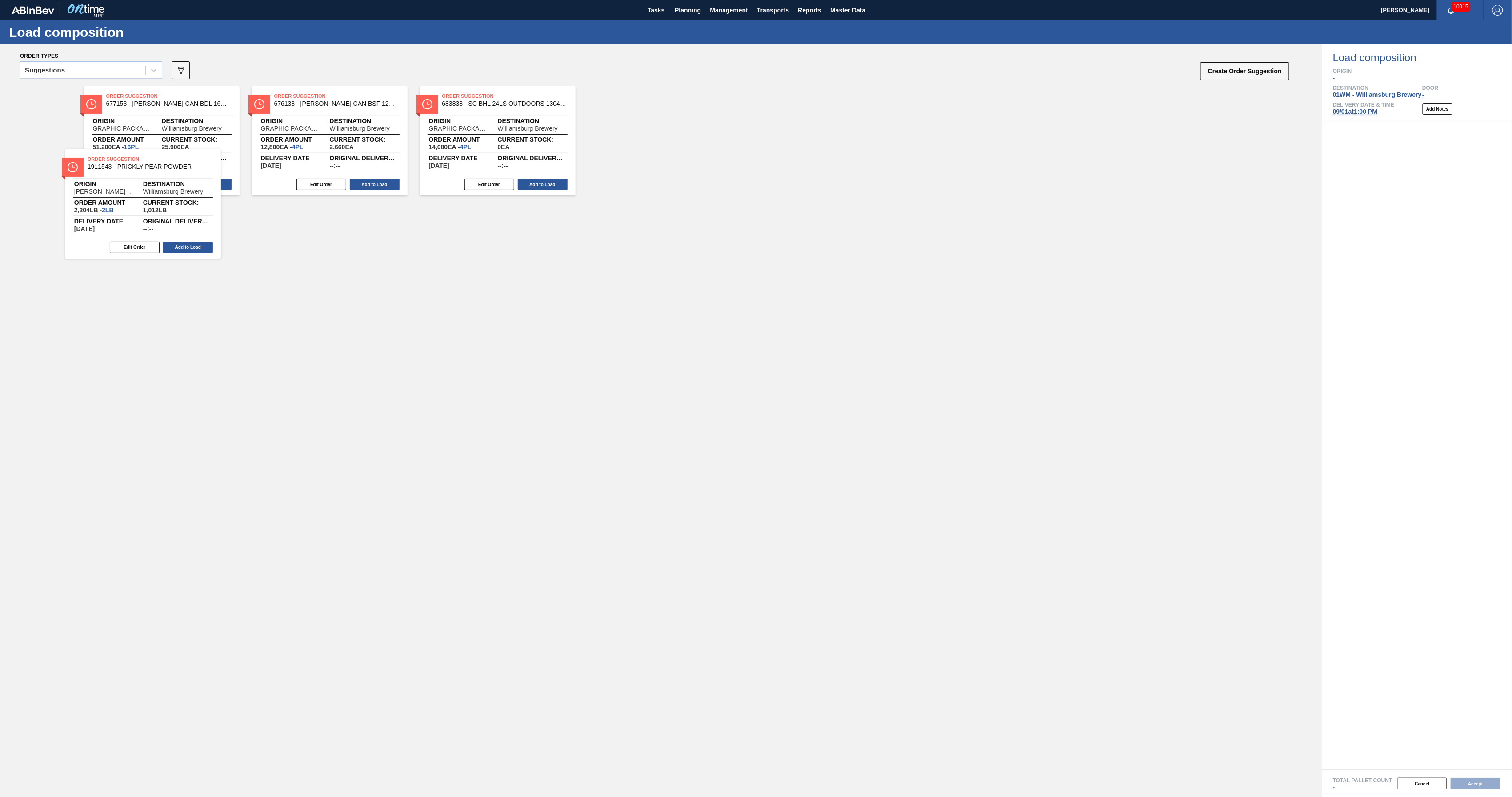
drag, startPoint x: 161, startPoint y: 144, endPoint x: 144, endPoint y: 228, distance: 85.7
click at [144, 228] on div "Order Suggestion 1911543 - PRICKLY PEAR POWDER Origin [PERSON_NAME] INC Destina…" at bounding box center [661, 428] width 1322 height 684
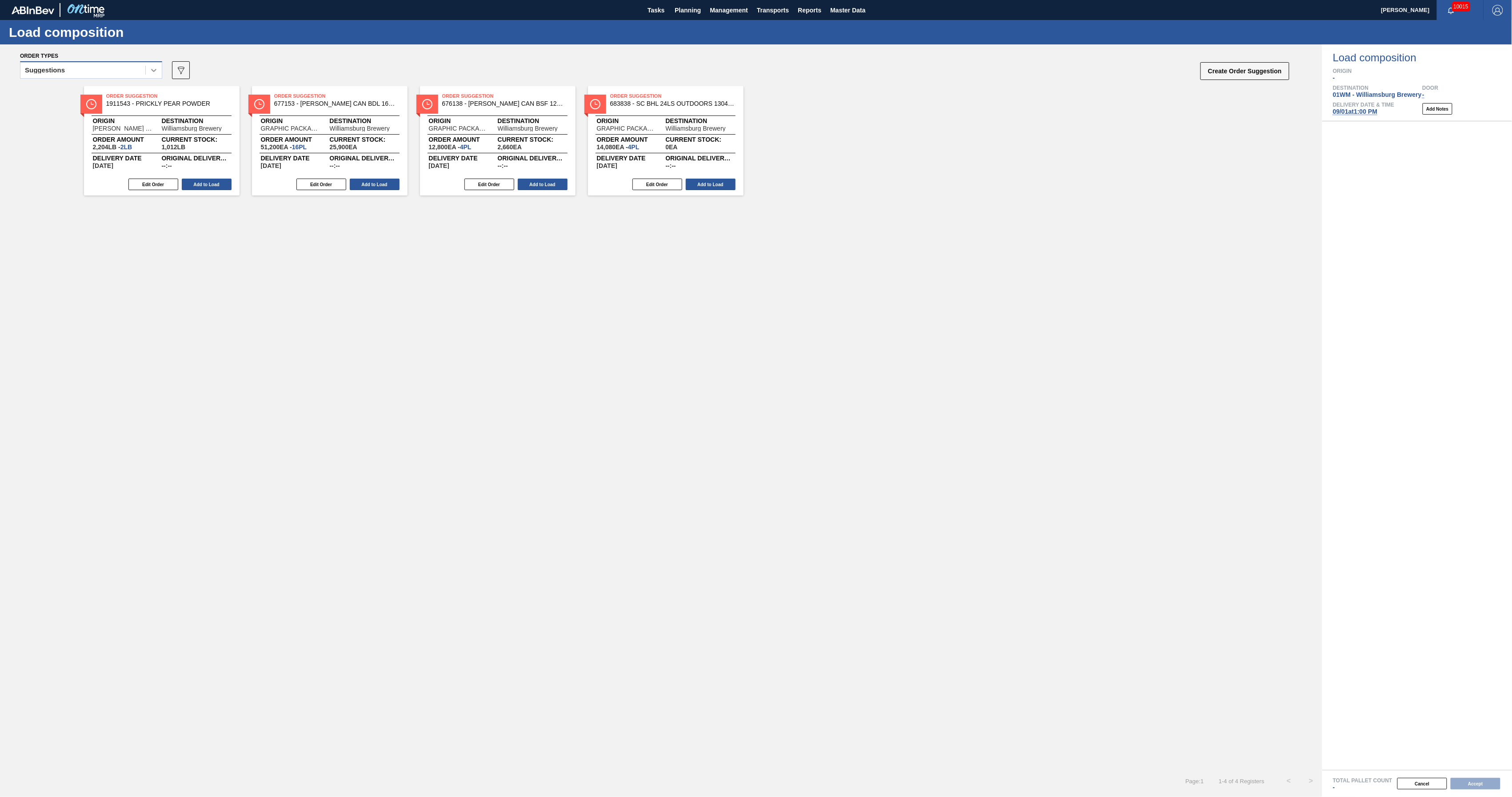
click at [146, 69] on div at bounding box center [153, 70] width 16 height 16
click at [136, 96] on div "Awaiting load composition" at bounding box center [91, 92] width 142 height 16
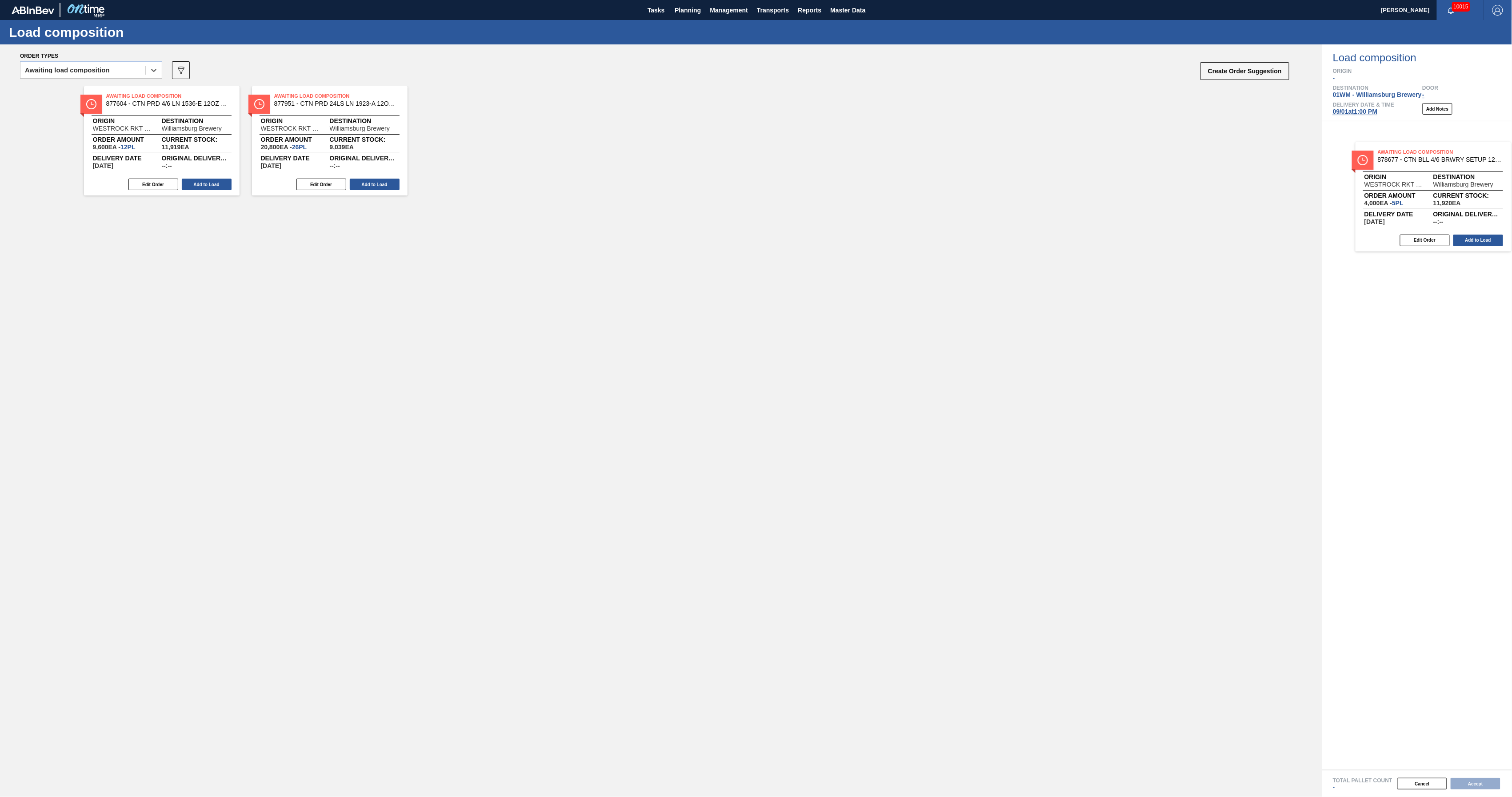
drag, startPoint x: 161, startPoint y: 151, endPoint x: 1437, endPoint y: 207, distance: 1277.2
click at [1437, 207] on div "Order types option Awaiting load composition, selected. Select is focused ,type…" at bounding box center [756, 421] width 1512 height 753
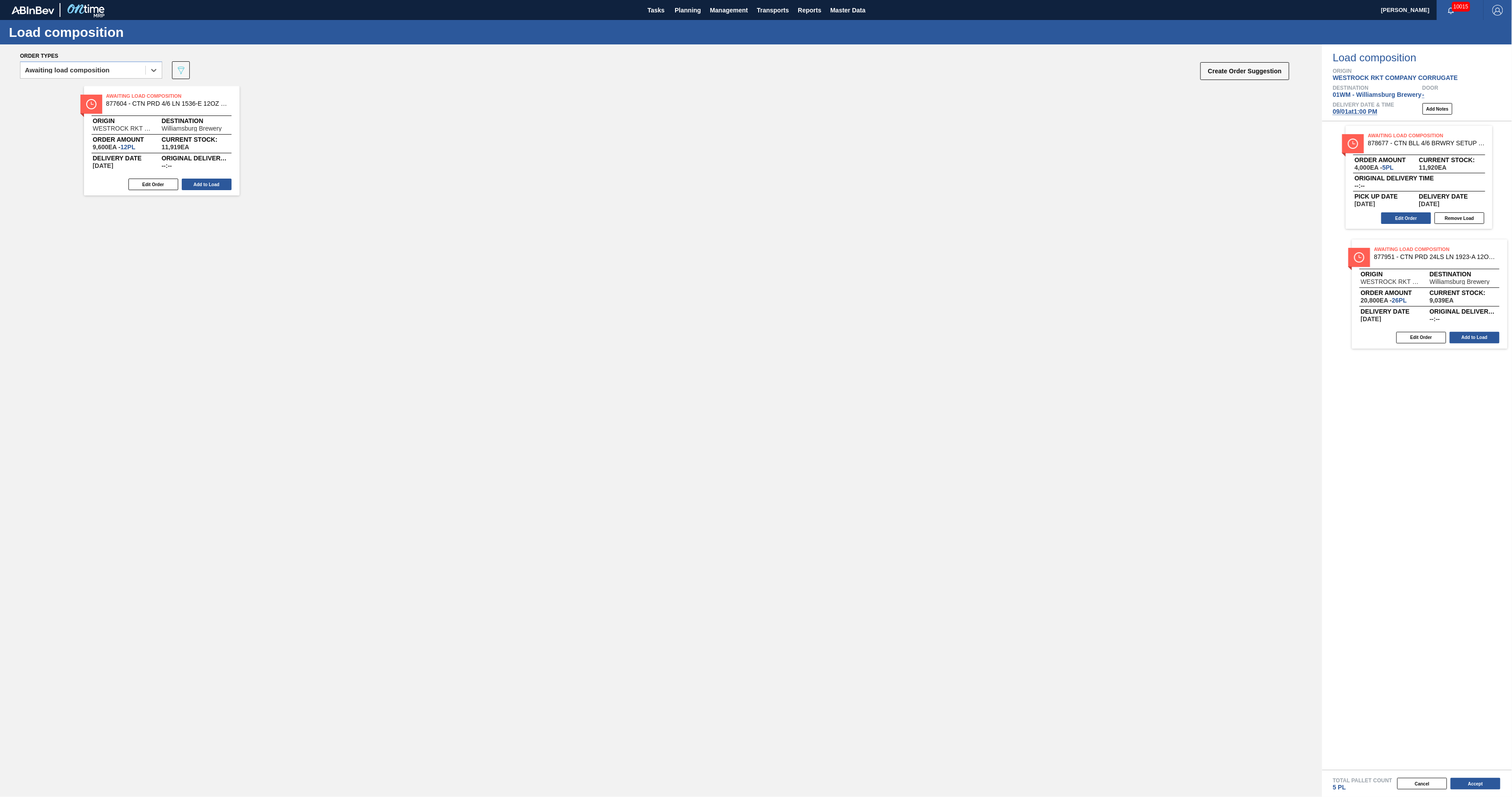
drag, startPoint x: 278, startPoint y: 134, endPoint x: 1382, endPoint y: 286, distance: 1114.4
click at [1382, 286] on div "Order types option Awaiting load composition, selected. Select is focused ,type…" at bounding box center [756, 421] width 1512 height 753
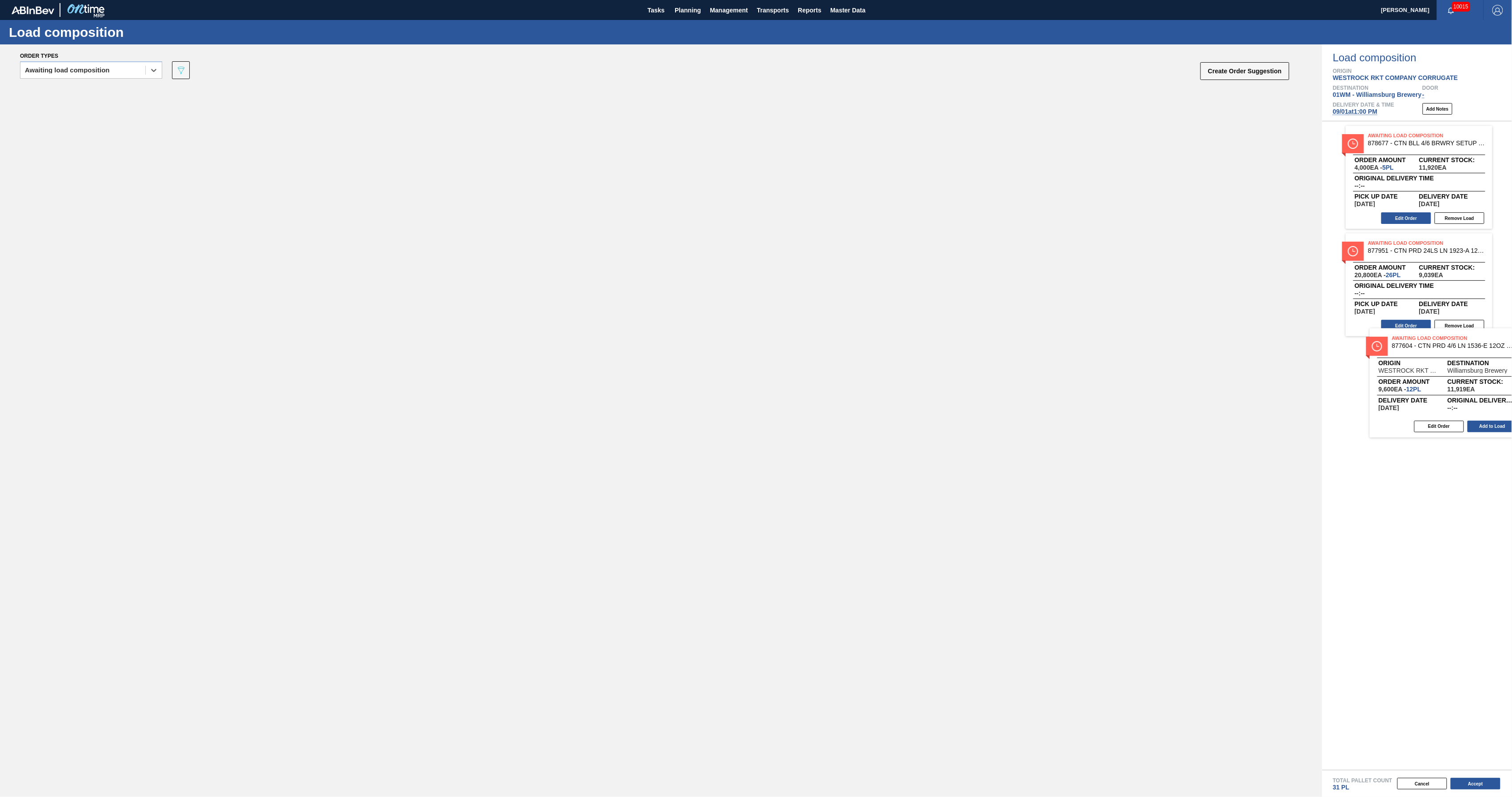
drag, startPoint x: 139, startPoint y: 147, endPoint x: 1436, endPoint y: 389, distance: 1319.4
click at [1435, 390] on div "Order types option Awaiting load composition, selected. Select is focused ,type…" at bounding box center [756, 421] width 1512 height 753
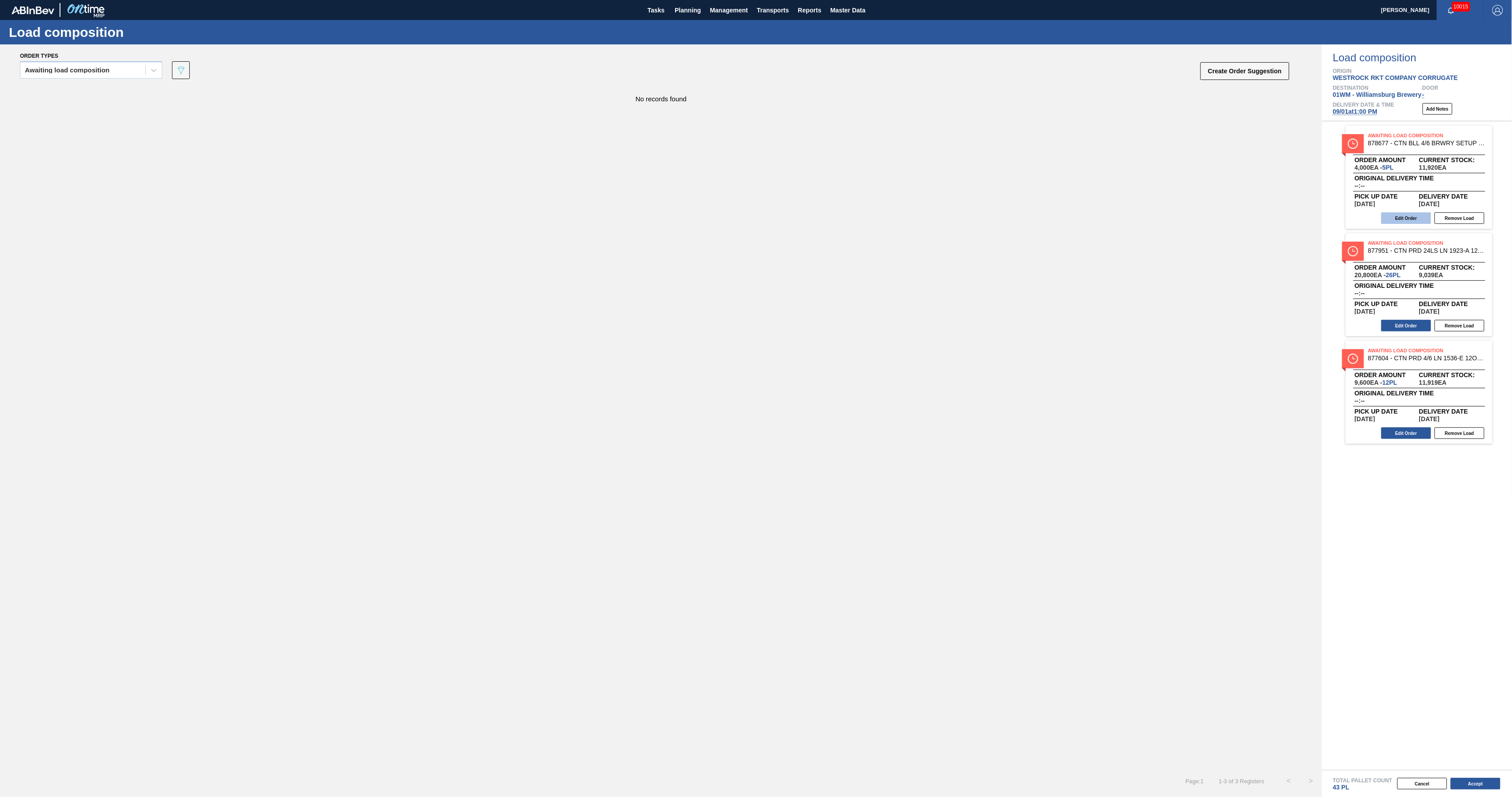
click at [1405, 218] on button "Edit Order" at bounding box center [1406, 218] width 50 height 12
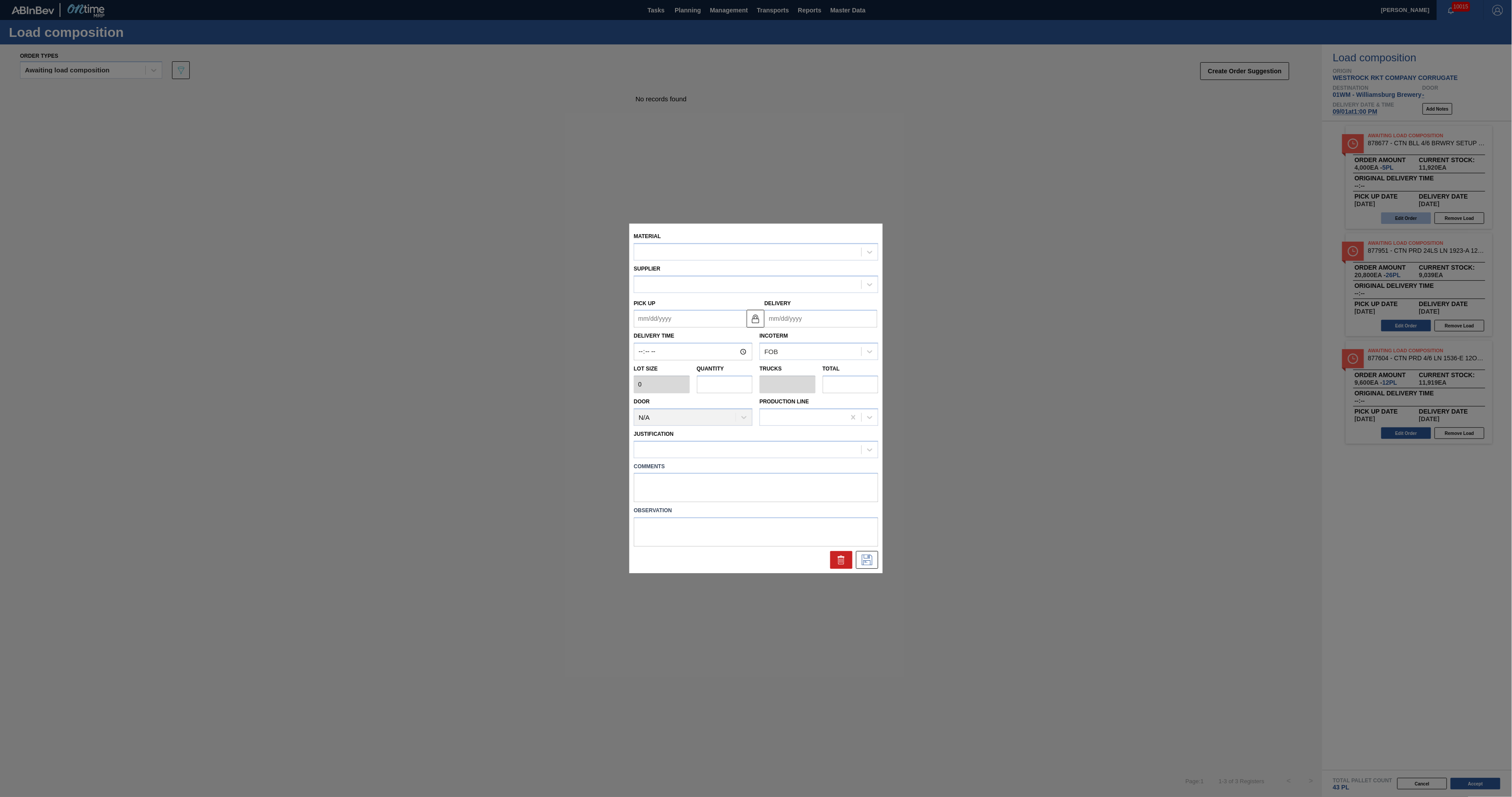
type input "800"
type input "5"
type input "0.096"
type input "4,000"
type up "[DATE]"
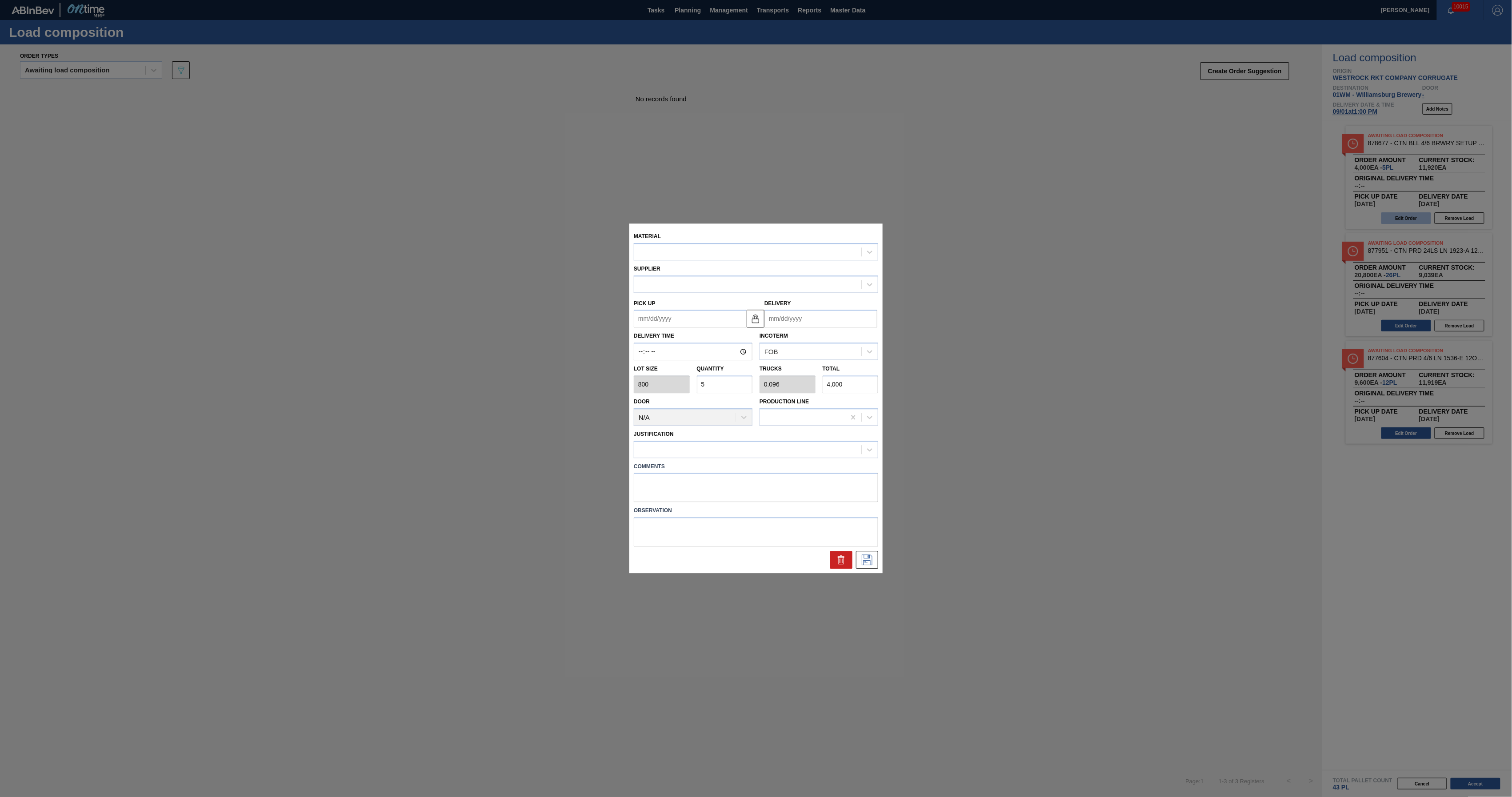
type input "[DATE]"
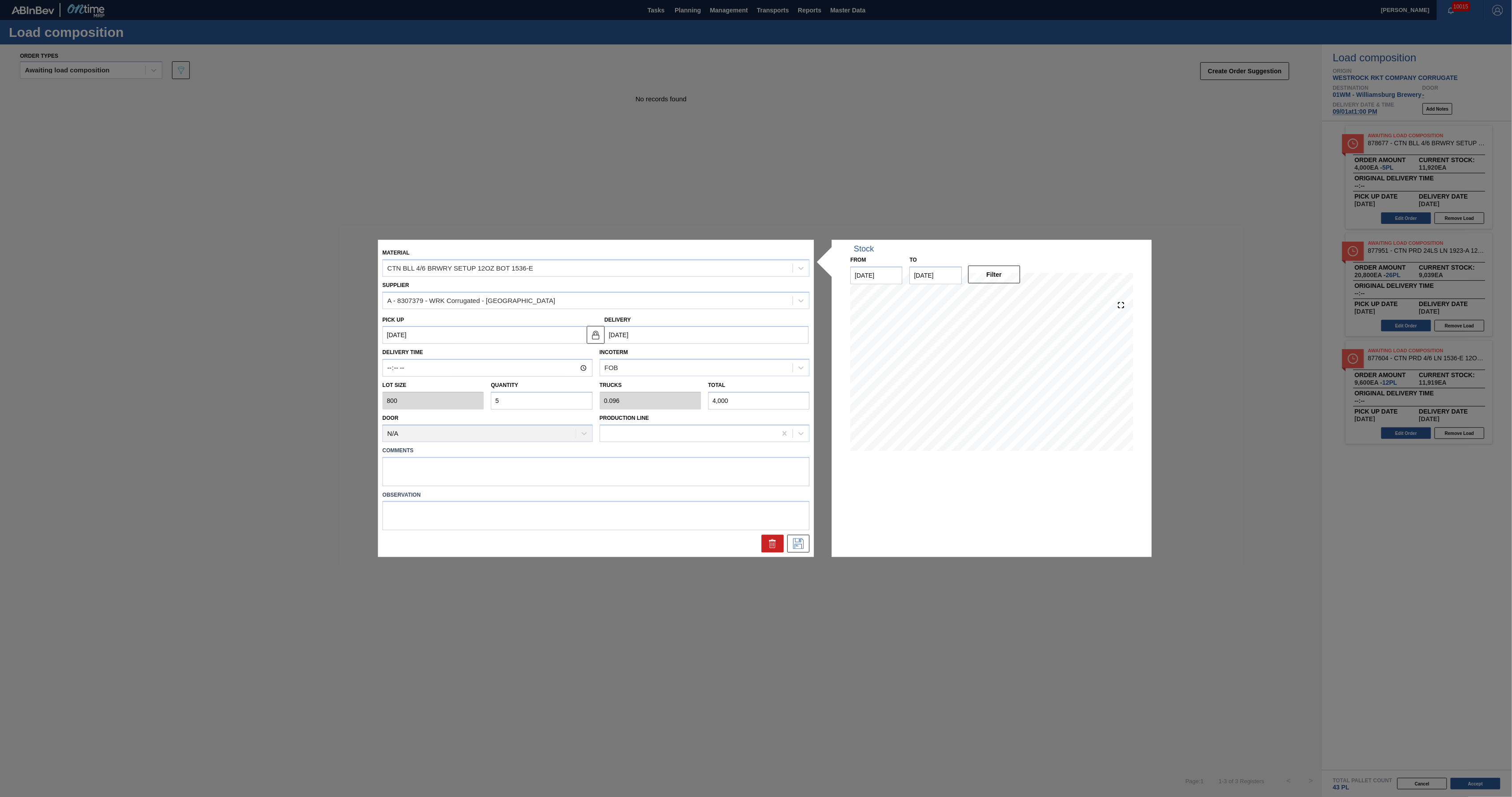
click at [511, 406] on input "5" at bounding box center [542, 401] width 102 height 18
type input "0"
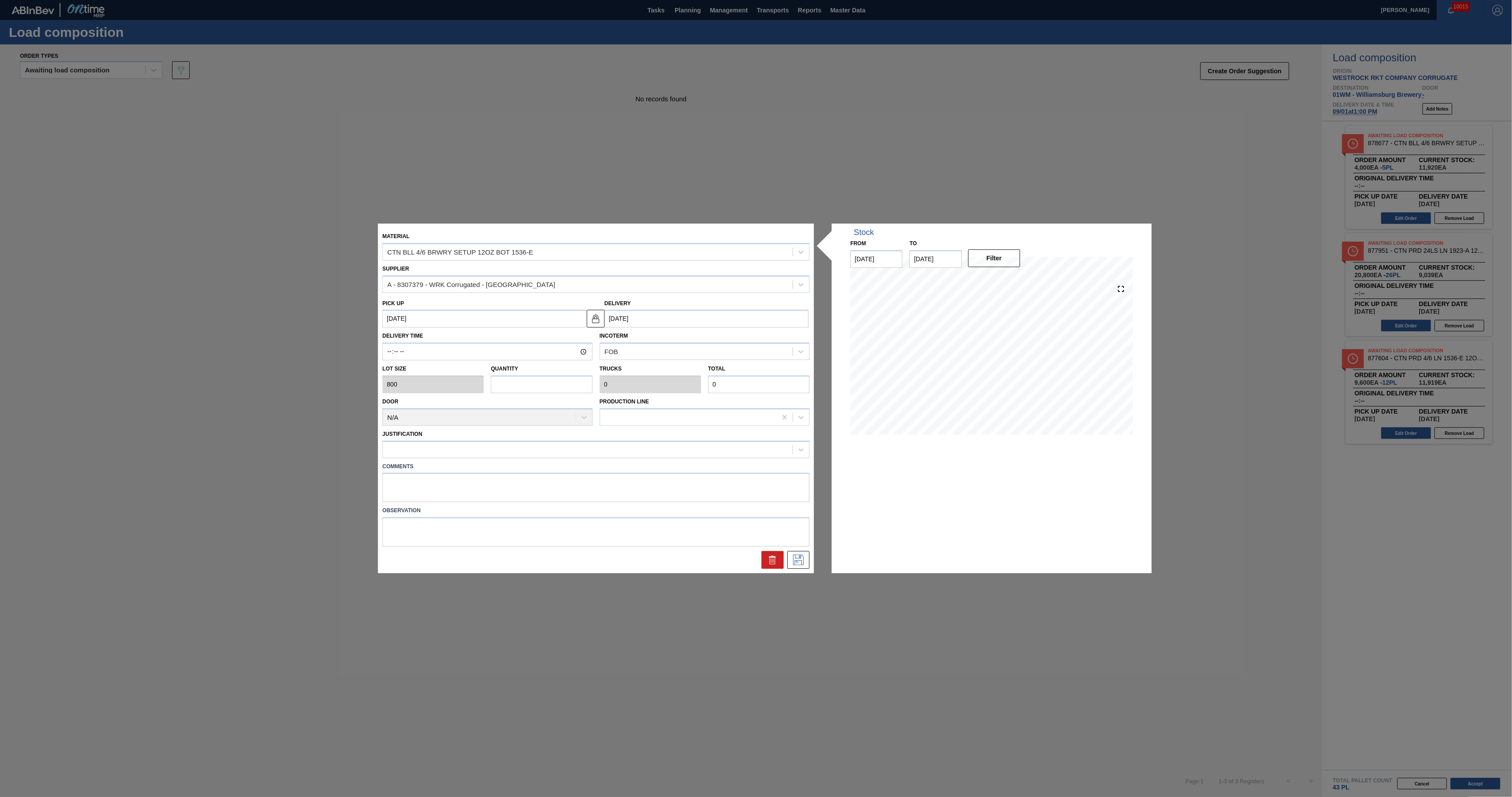
type input "1"
type input "0.019"
type input "800"
type input "12"
type input "0.231"
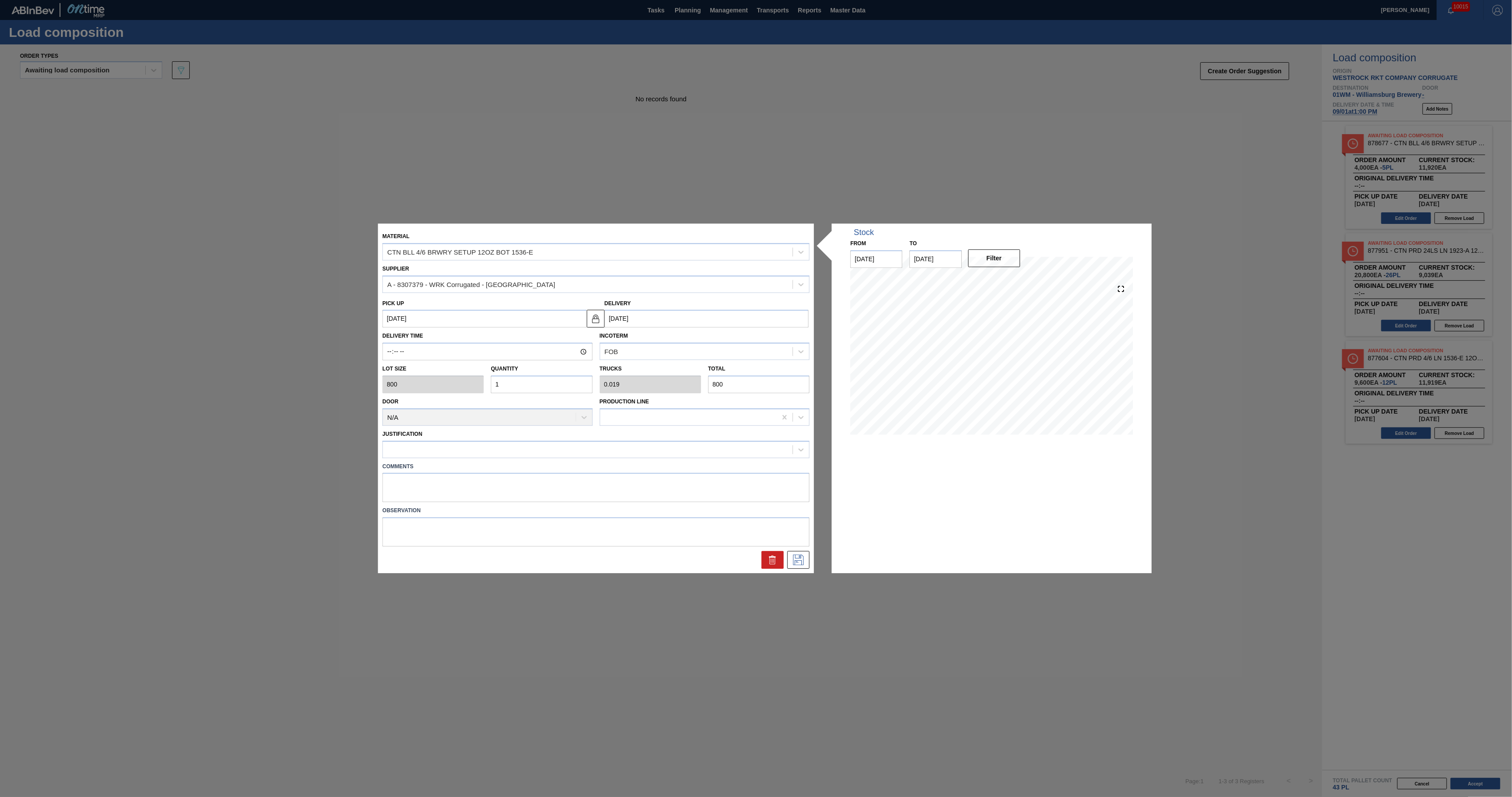
type input "9,600"
type input "12"
click at [450, 447] on div at bounding box center [588, 450] width 410 height 13
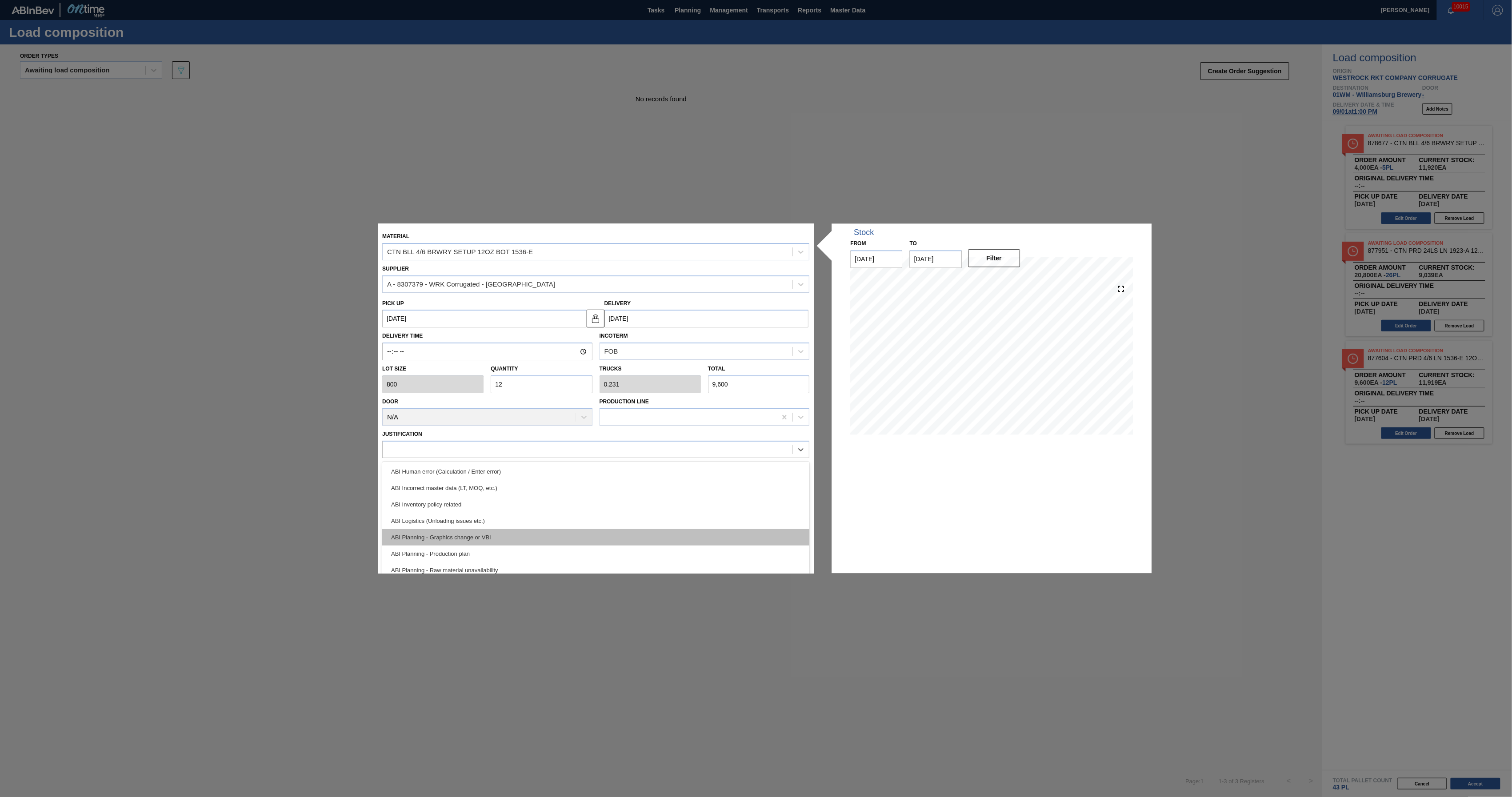
scroll to position [59, 0]
click at [804, 447] on icon at bounding box center [801, 450] width 9 height 9
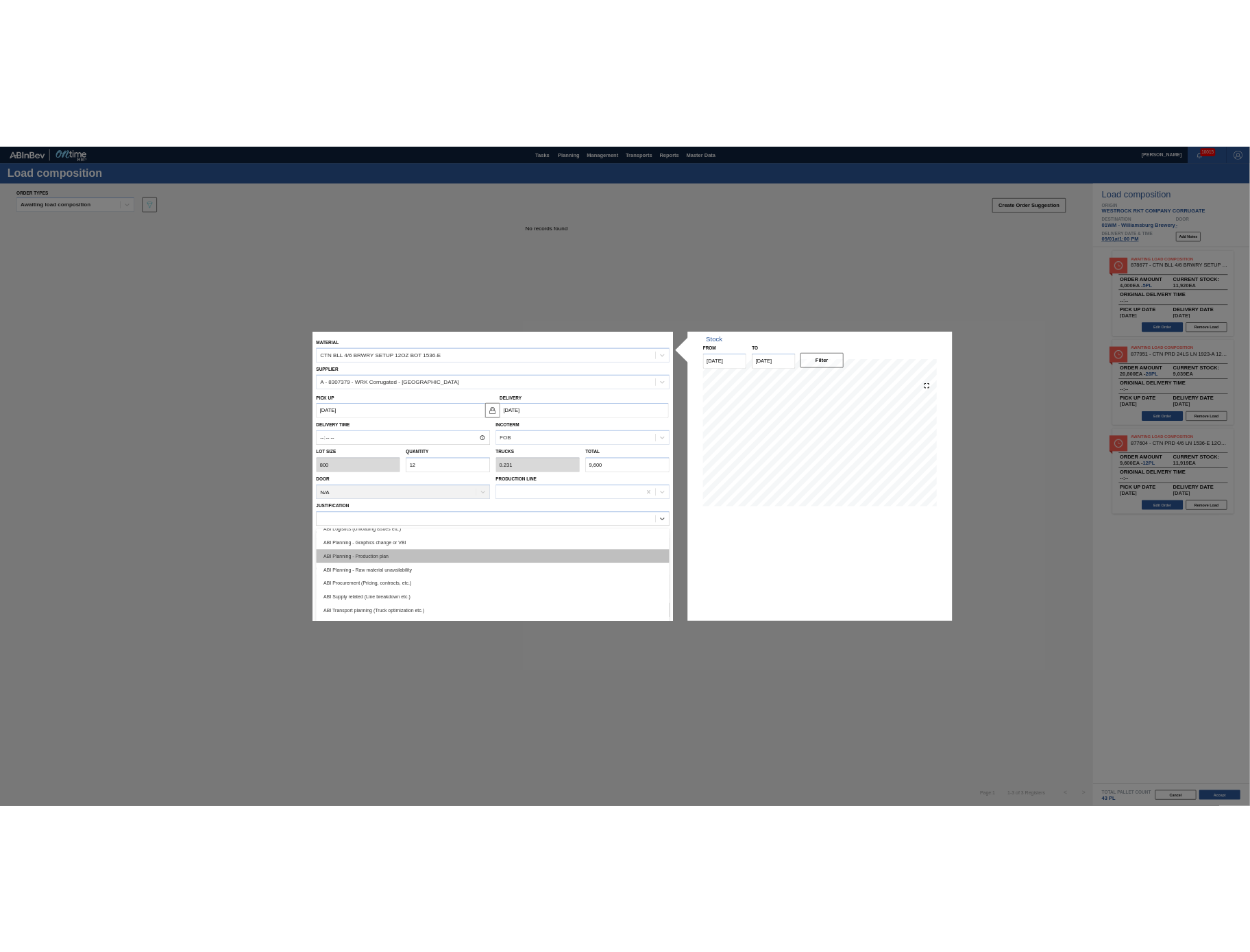
scroll to position [0, 0]
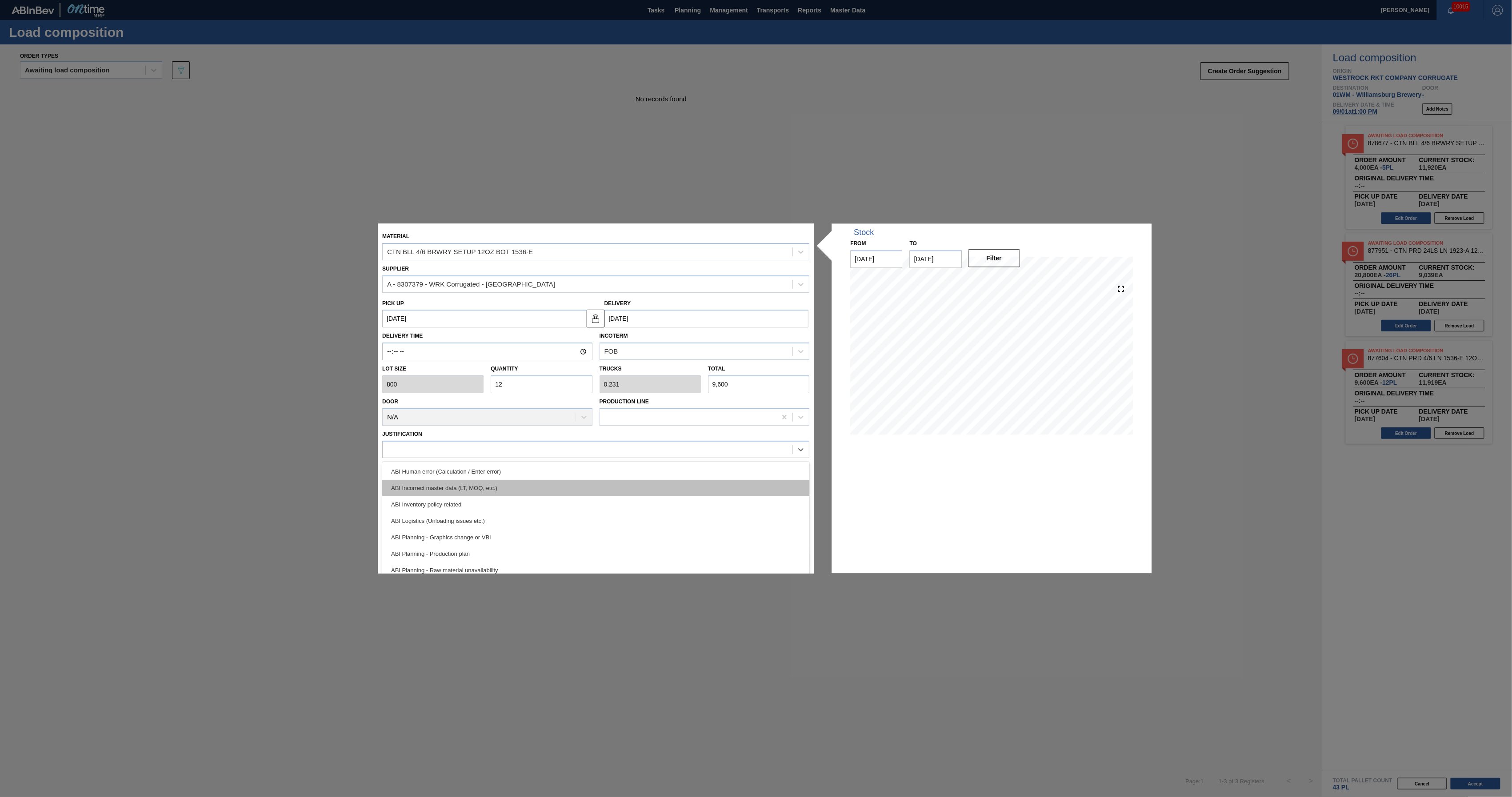
click at [620, 491] on div "ABI Incorrect master data (LT, MOQ, etc.)" at bounding box center [596, 488] width 427 height 16
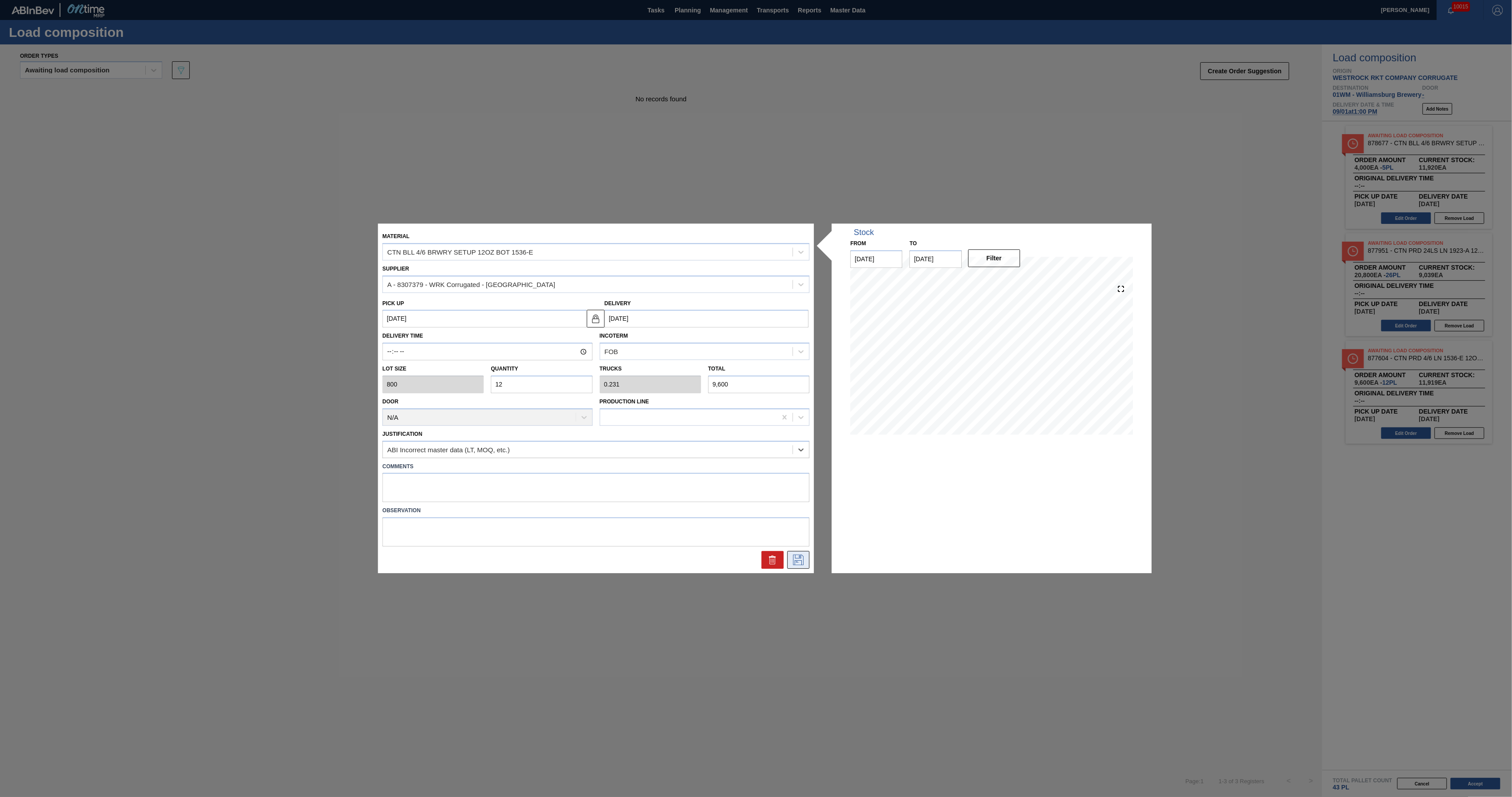
click at [805, 559] on icon at bounding box center [799, 560] width 14 height 11
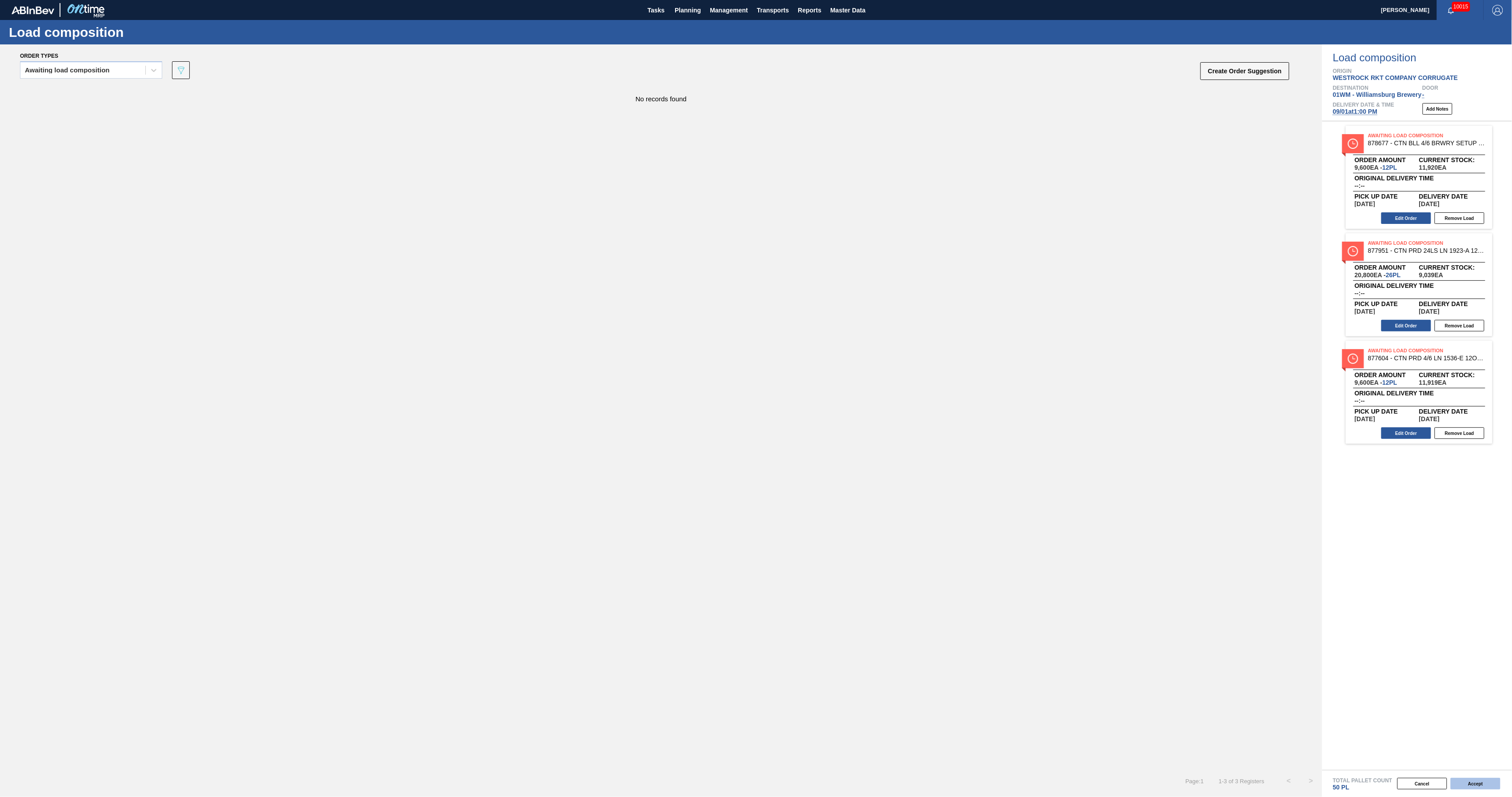
click at [1469, 779] on button "Accept" at bounding box center [1476, 784] width 50 height 12
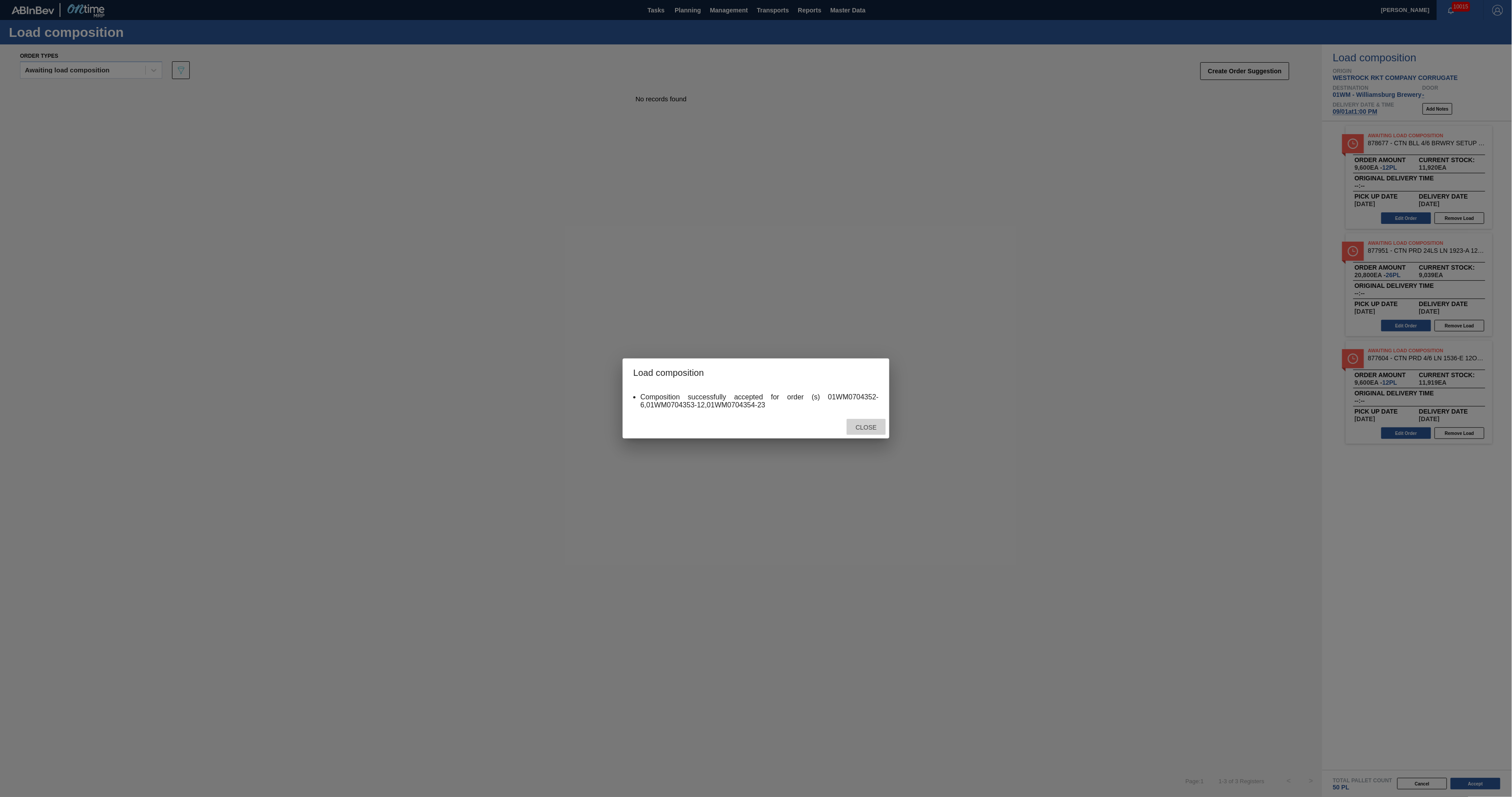
click at [865, 422] on div "Close" at bounding box center [866, 427] width 39 height 16
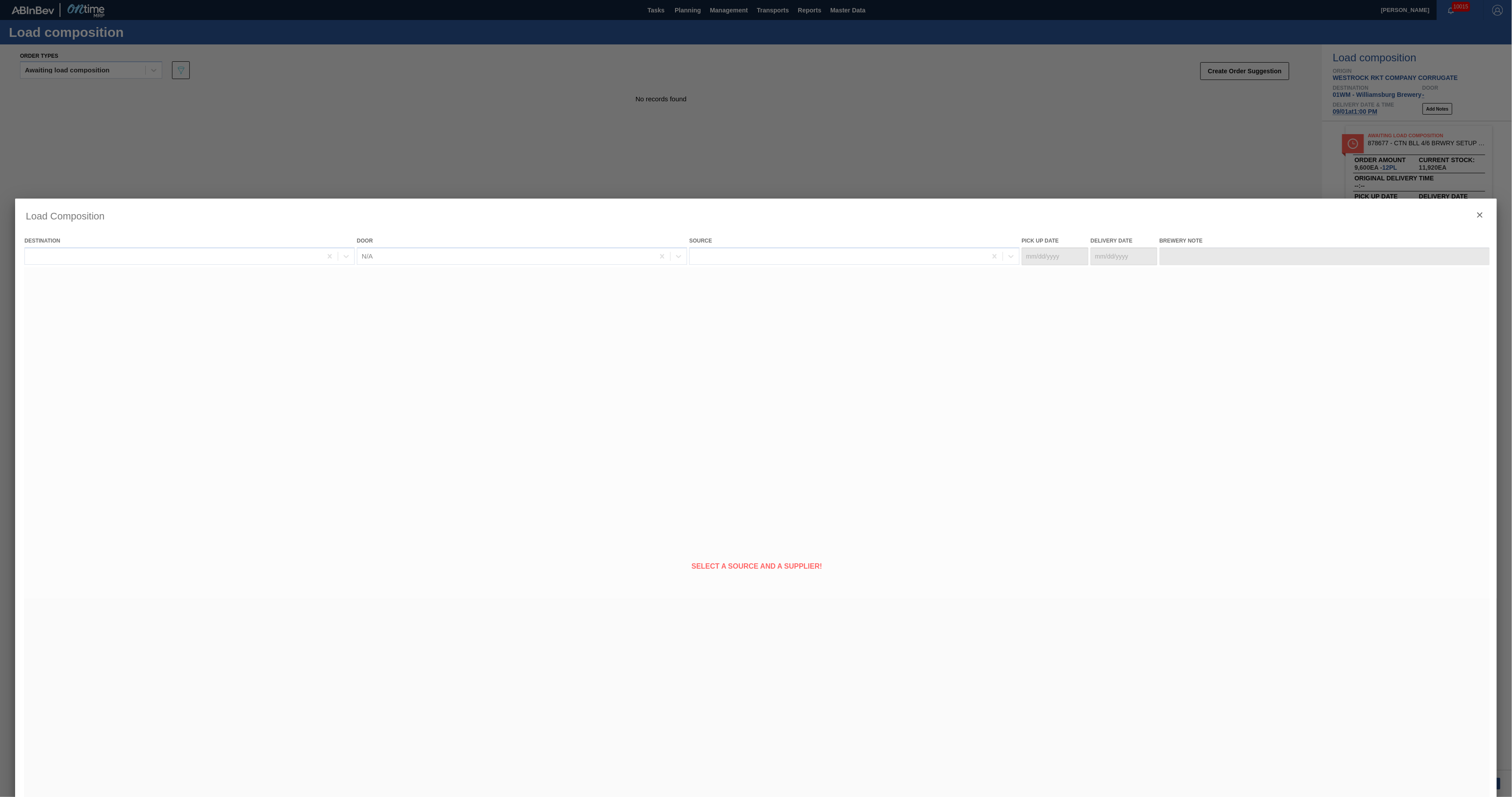
type Date "[DATE]"
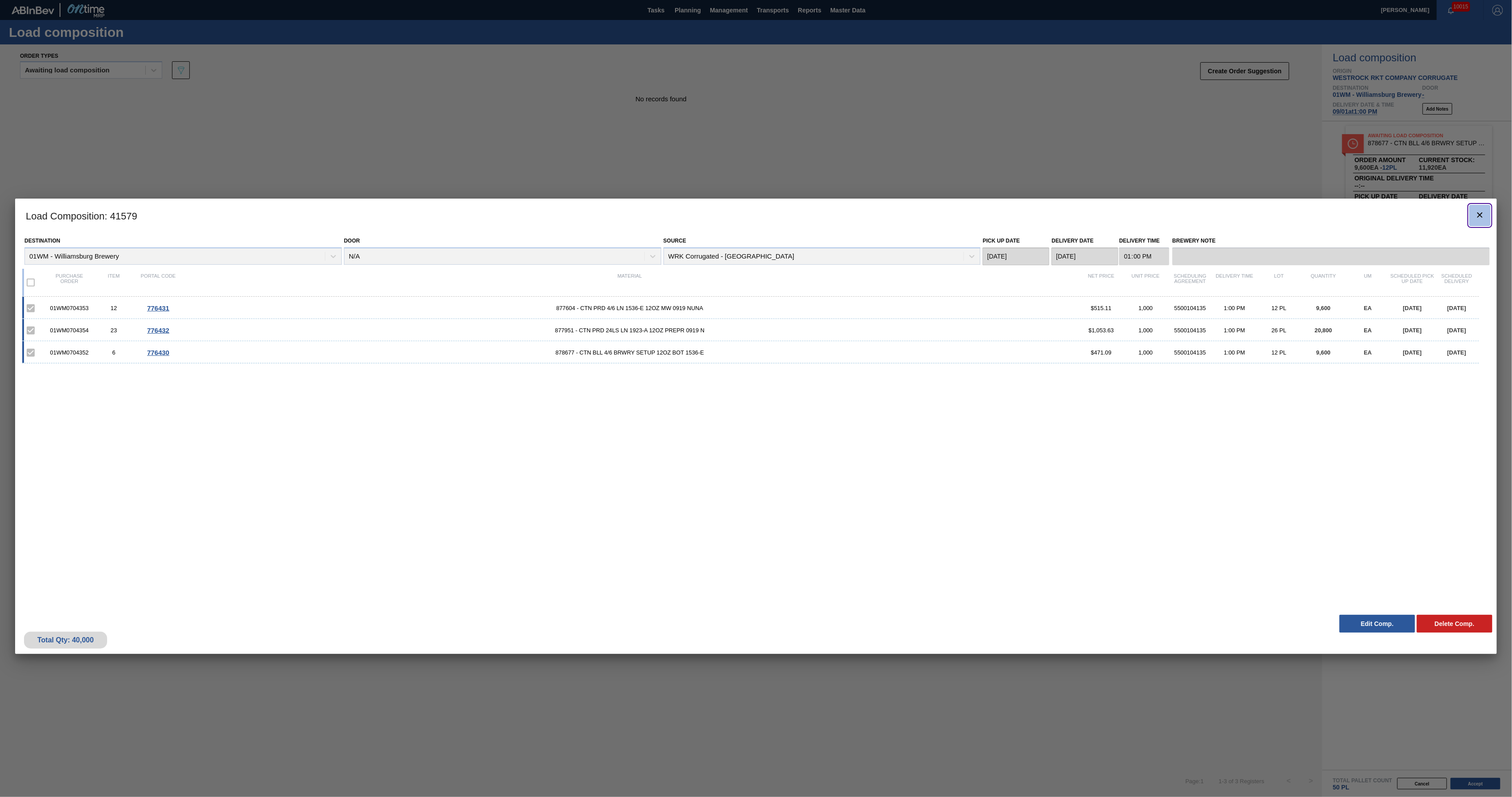
click at [1478, 211] on icon "botão de ícone" at bounding box center [1480, 215] width 11 height 11
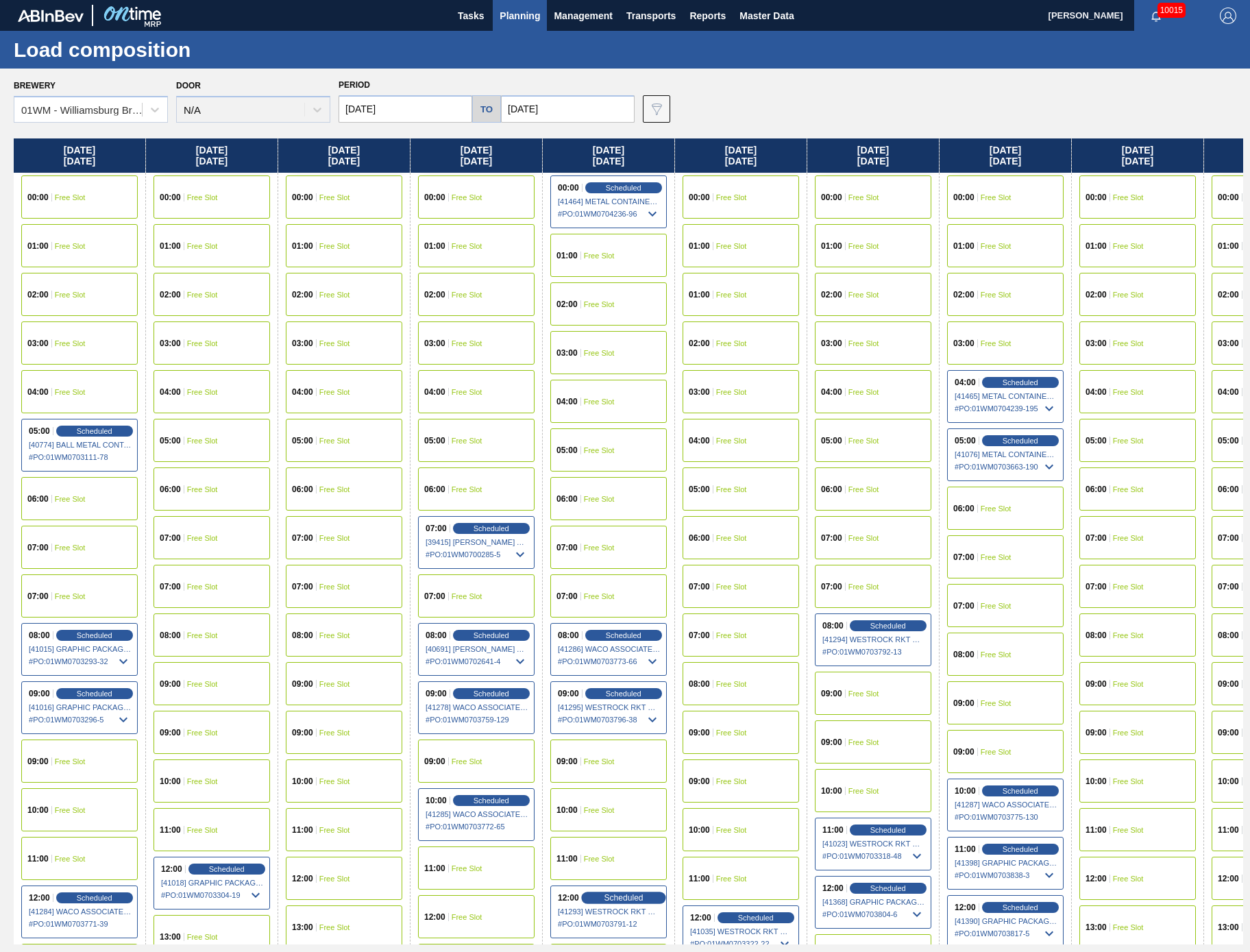
click at [612, 904] on div "Scheduled" at bounding box center [623, 898] width 84 height 13
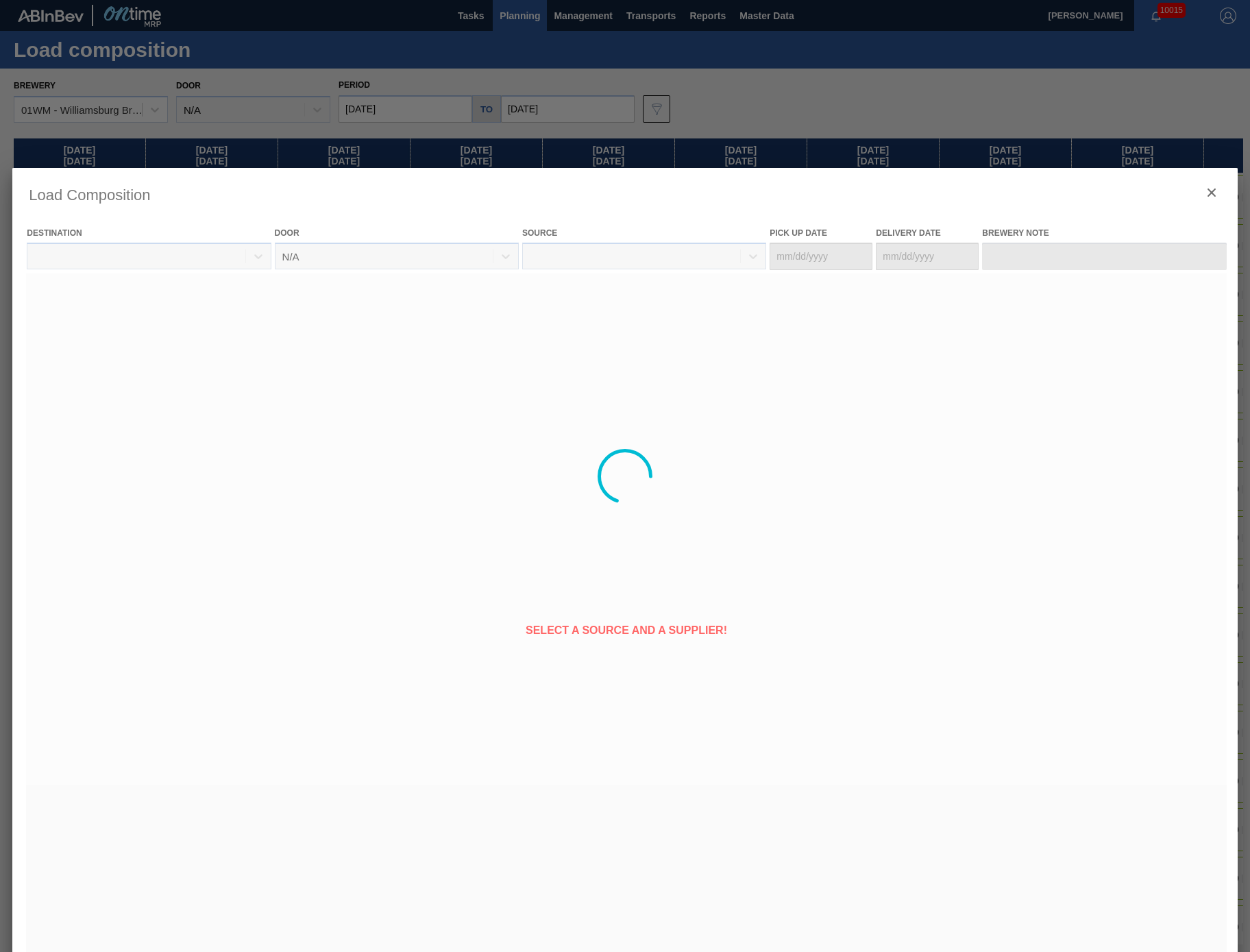
type Date "[DATE]"
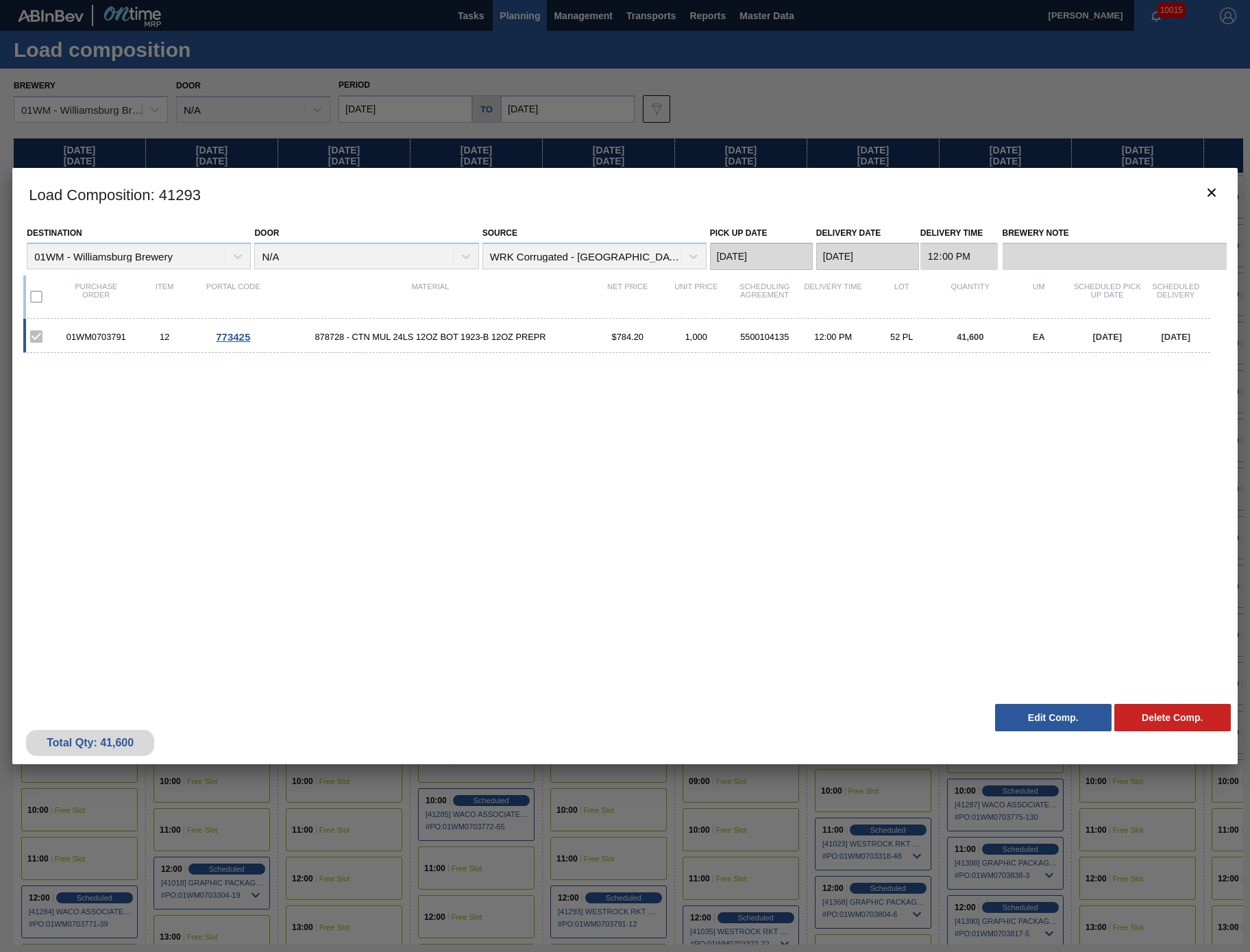
click at [1054, 825] on div at bounding box center [625, 476] width 1250 height 952
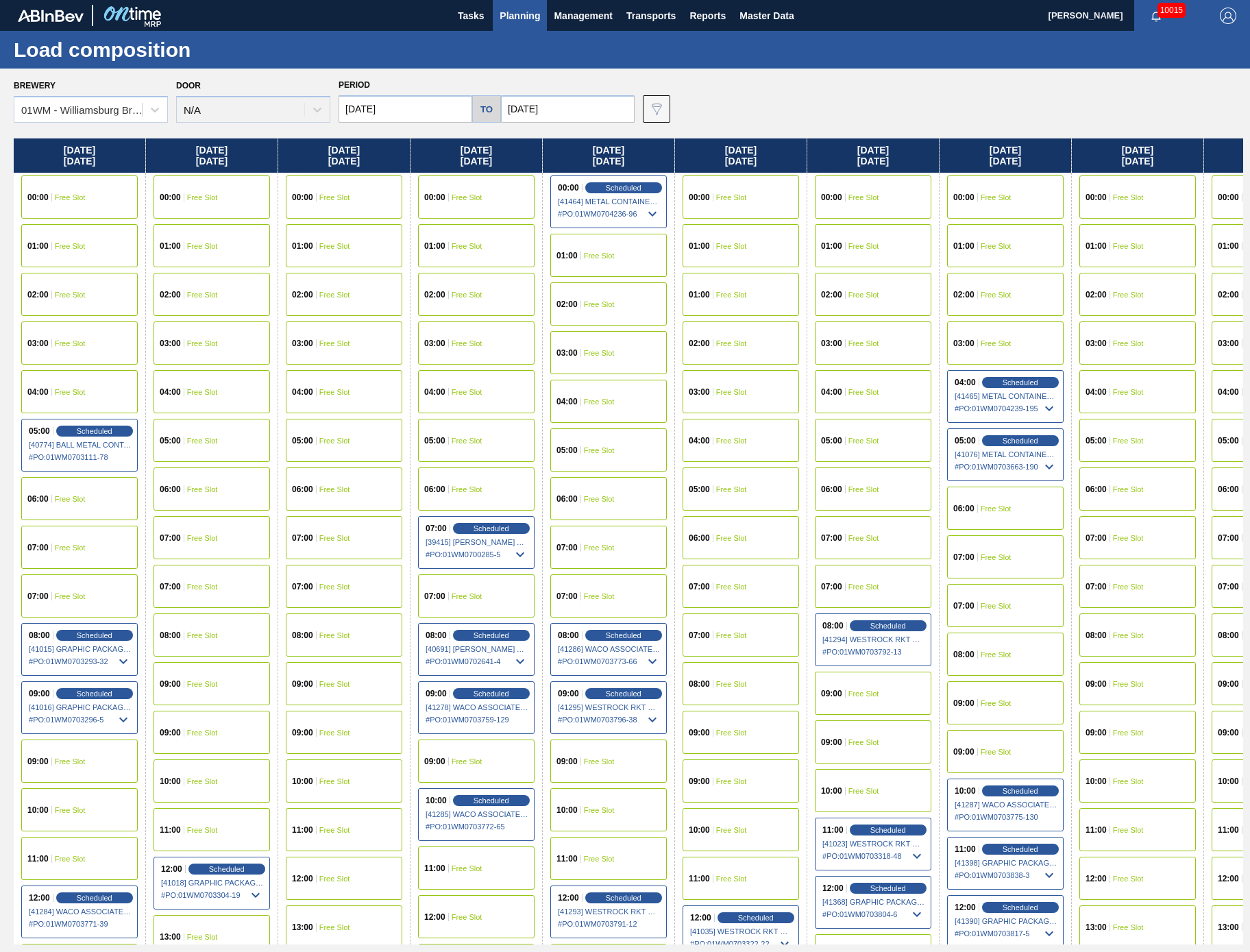
click at [1197, 97] on div "Brewery 01WM - Williamsburg Brewery Door N/A Period [DATE] to [DATE] Data view …" at bounding box center [628, 99] width 1229 height 47
click at [651, 692] on div "Scheduled" at bounding box center [623, 693] width 84 height 13
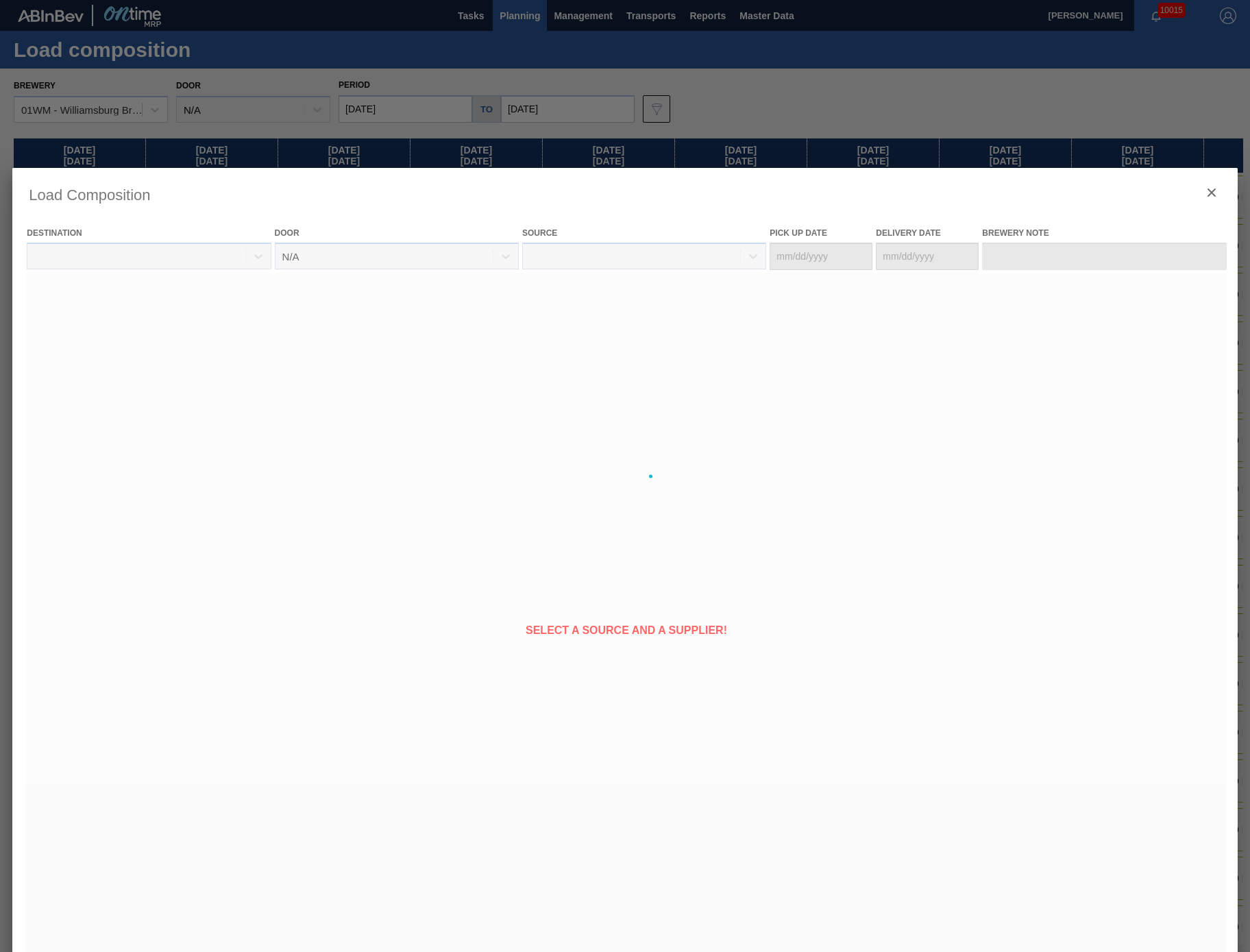
type Date "[DATE]"
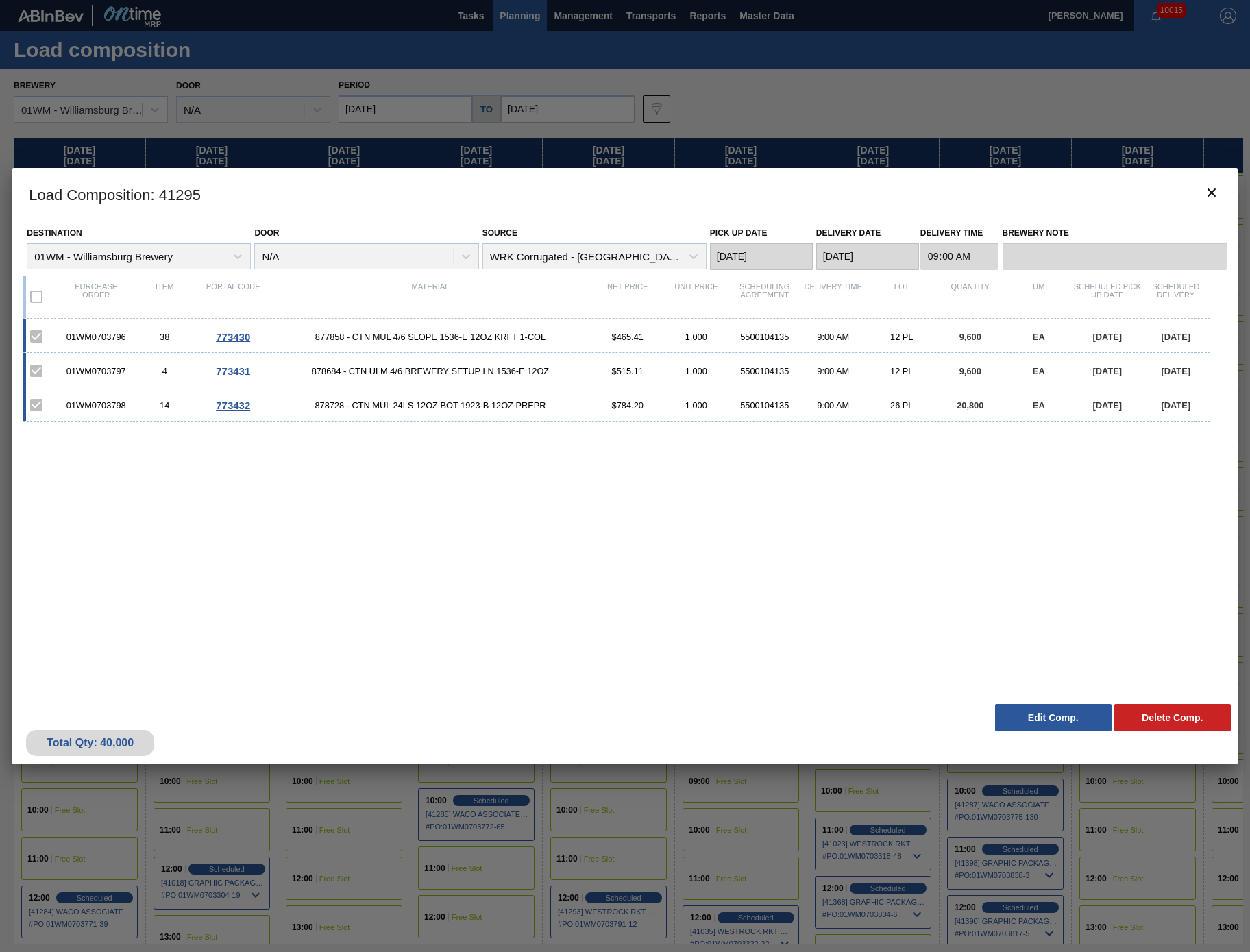
click at [1032, 738] on div "Total Qty: 40,000 Delete Comp. Edit Comp." at bounding box center [625, 730] width 1226 height 67
click at [1036, 705] on button "Edit Comp." at bounding box center [1053, 718] width 117 height 27
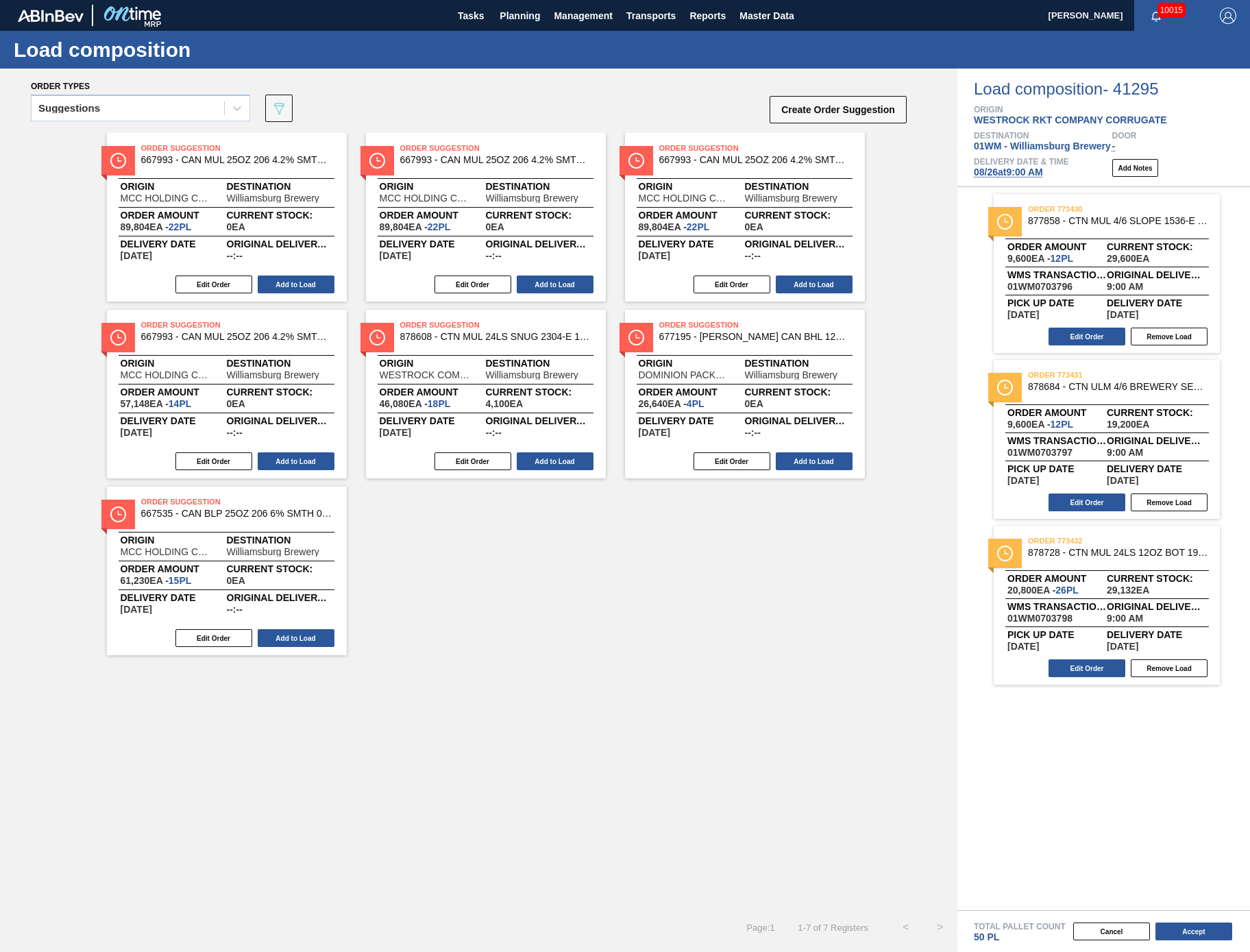
click at [908, 730] on div "Order Suggestion 667993 - CAN MUL 25OZ 206 4.2% SMTH 0220 GEN BEER Origin MCC H…" at bounding box center [479, 521] width 958 height 777
click at [970, 807] on div "order 773430 877858 - CTN MUL 4/6 SLOPE 1536-E 12OZ KRFT 1-COL Order amount 9,6…" at bounding box center [1103, 548] width 292 height 723
click at [820, 115] on button "Create Order Suggestion" at bounding box center [837, 109] width 137 height 27
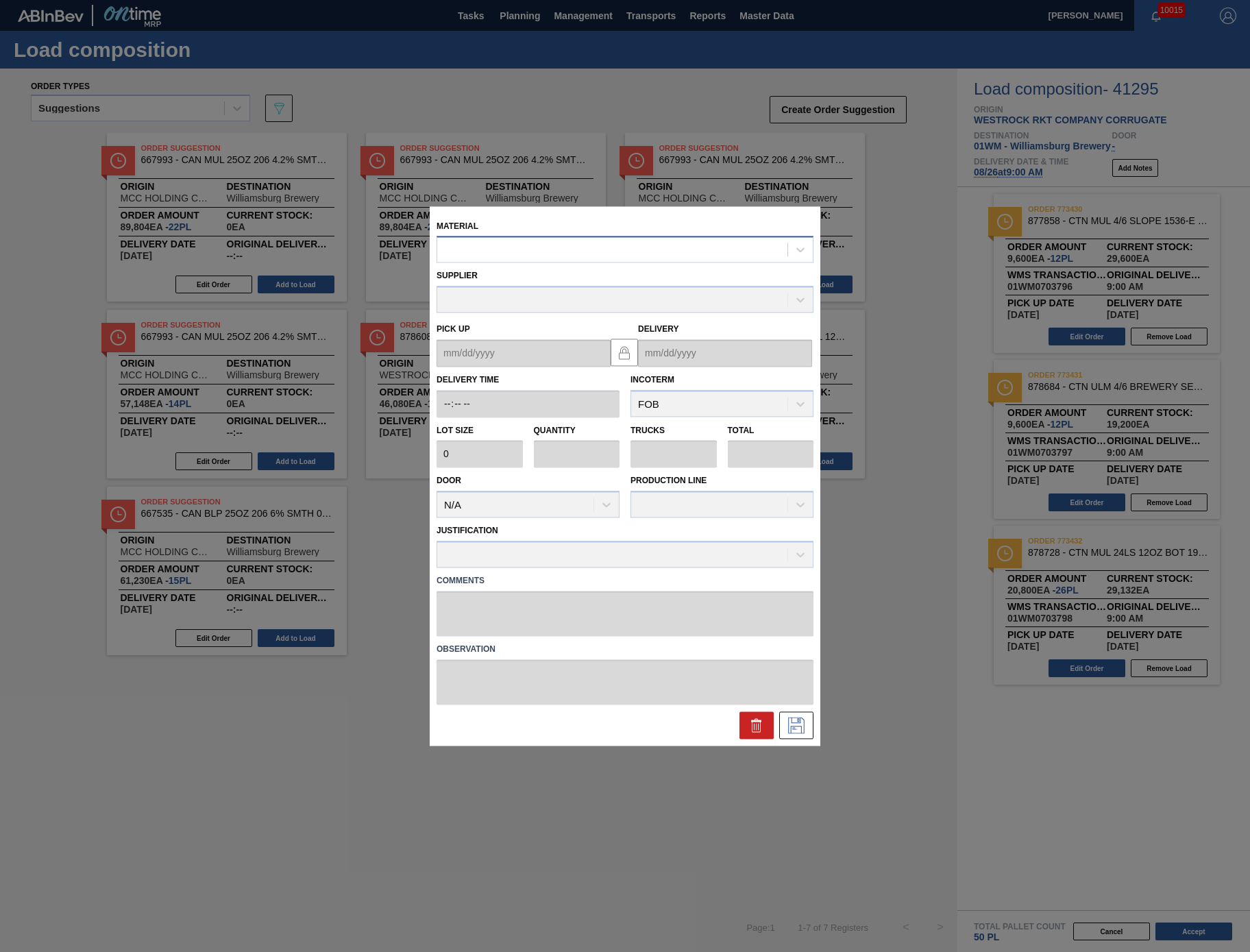
click at [648, 258] on div at bounding box center [612, 250] width 350 height 20
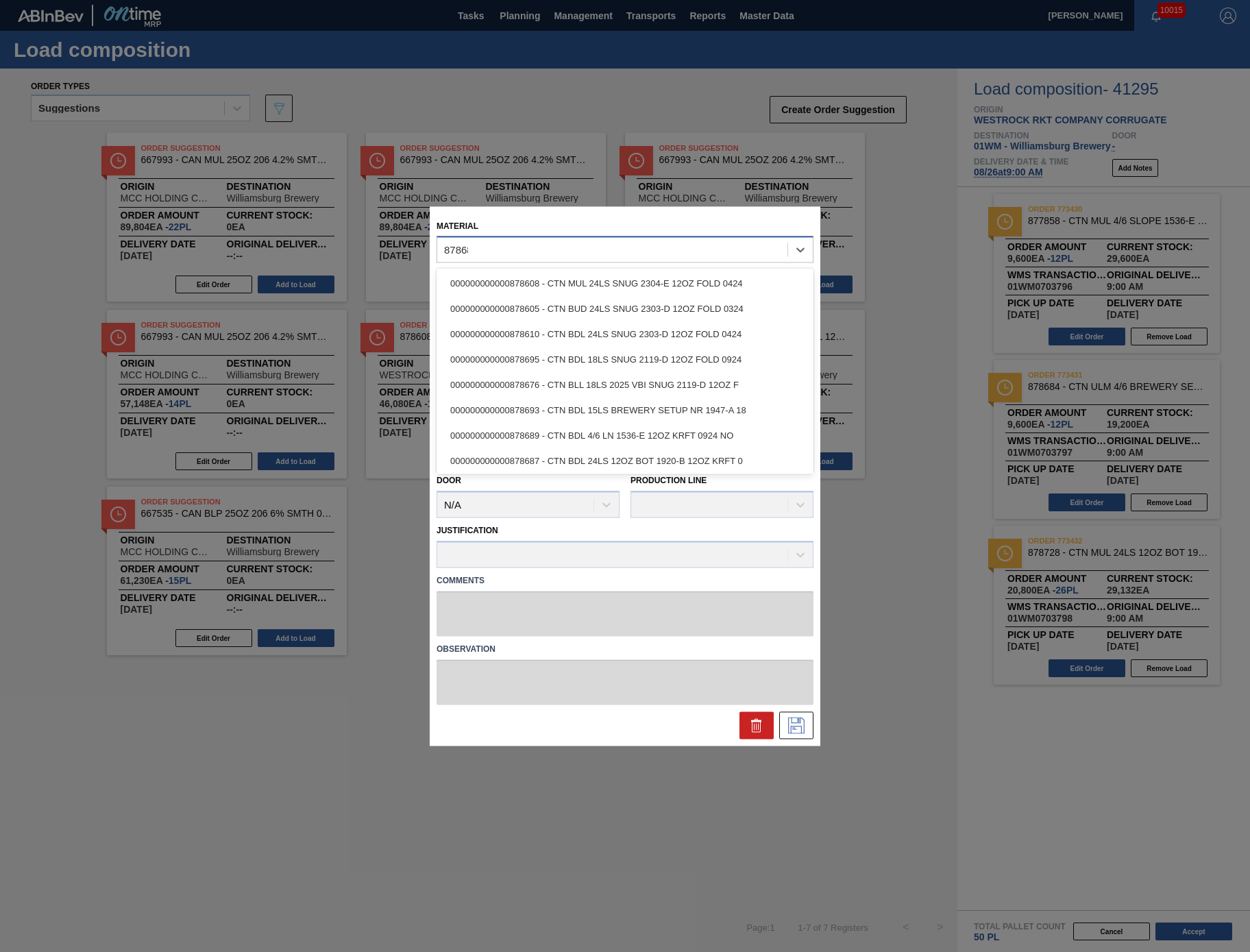
type input "878687"
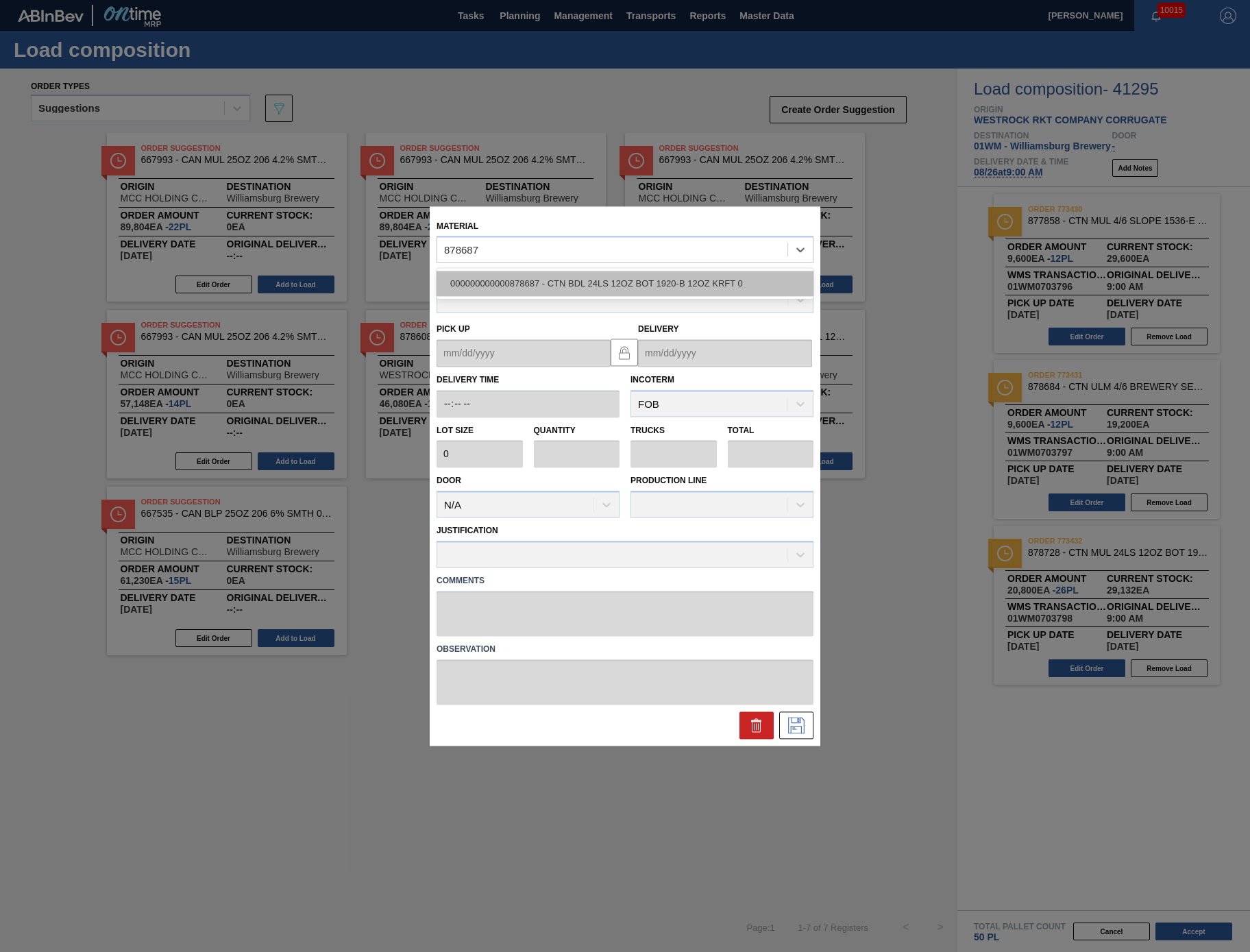
click at [559, 287] on div "000000000000878687 - CTN BDL 24LS 12OZ BOT 1920-B 12OZ KRFT 0" at bounding box center [625, 284] width 377 height 25
type input "800"
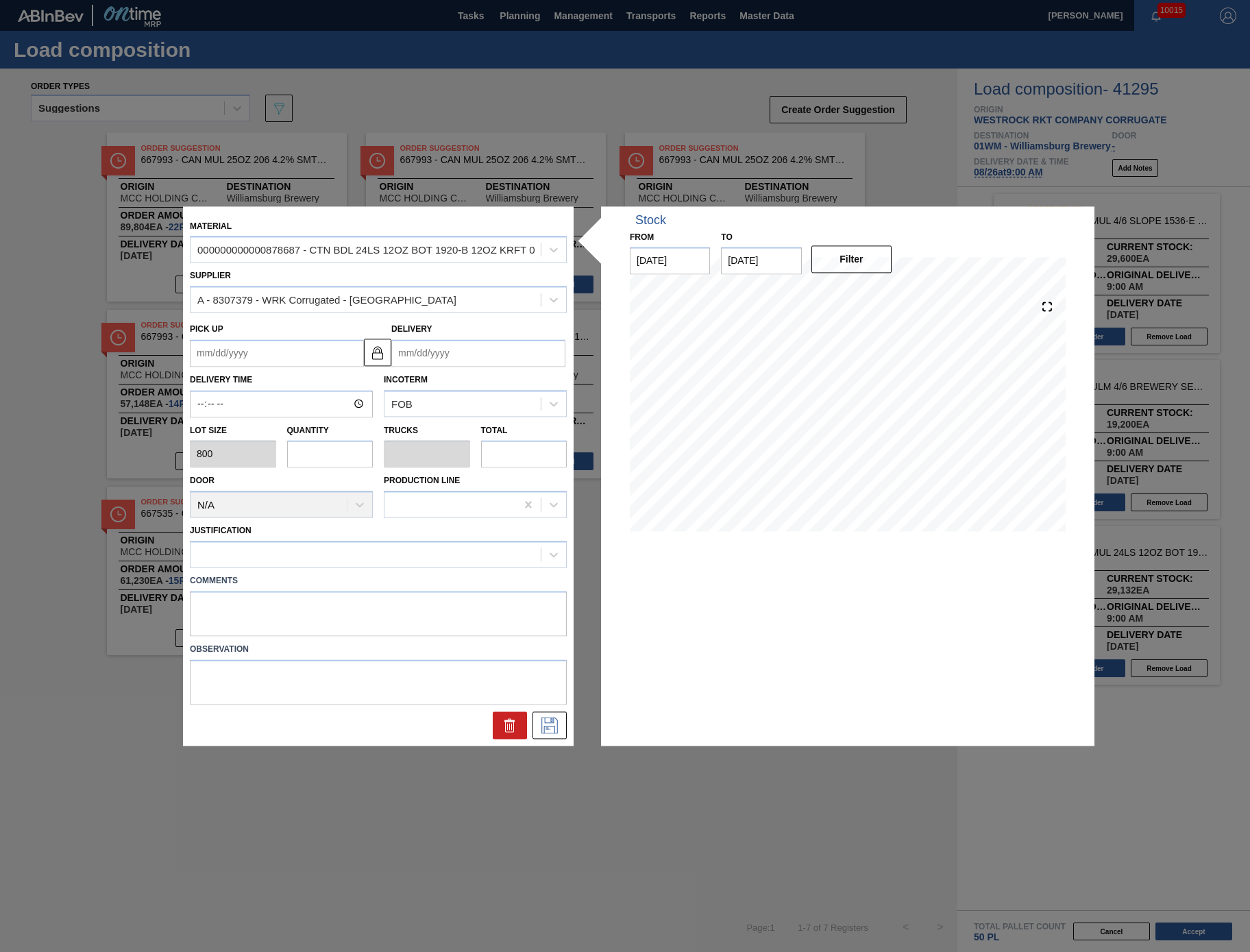
click at [336, 456] on input "text" at bounding box center [329, 454] width 86 height 27
click at [760, 263] on input "[DATE]" at bounding box center [761, 261] width 81 height 27
click at [318, 464] on input "text" at bounding box center [329, 454] width 86 height 27
type input "1"
type input "0.019"
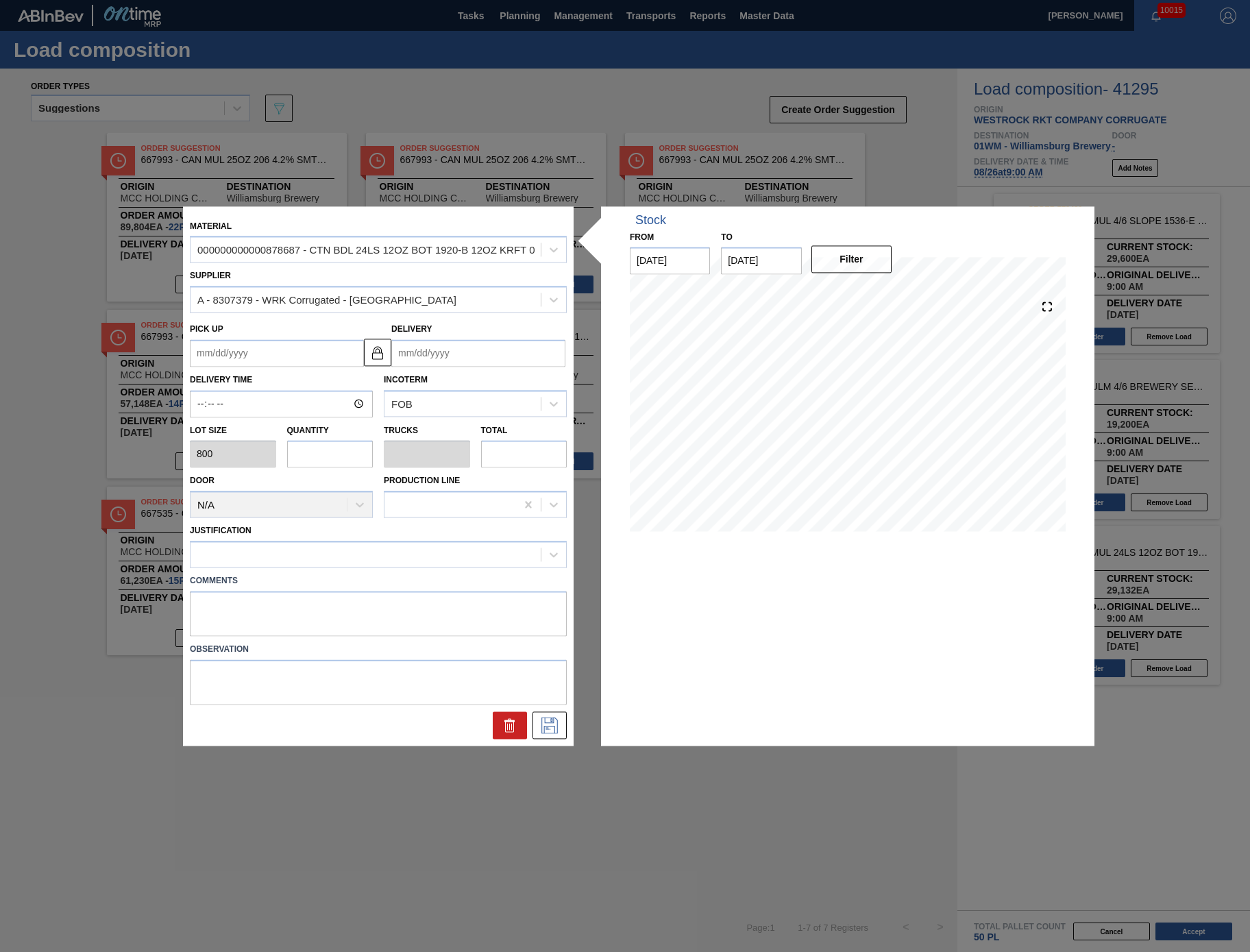
type input "800"
type input "12"
type input "0.231"
type input "9,600"
type input "12"
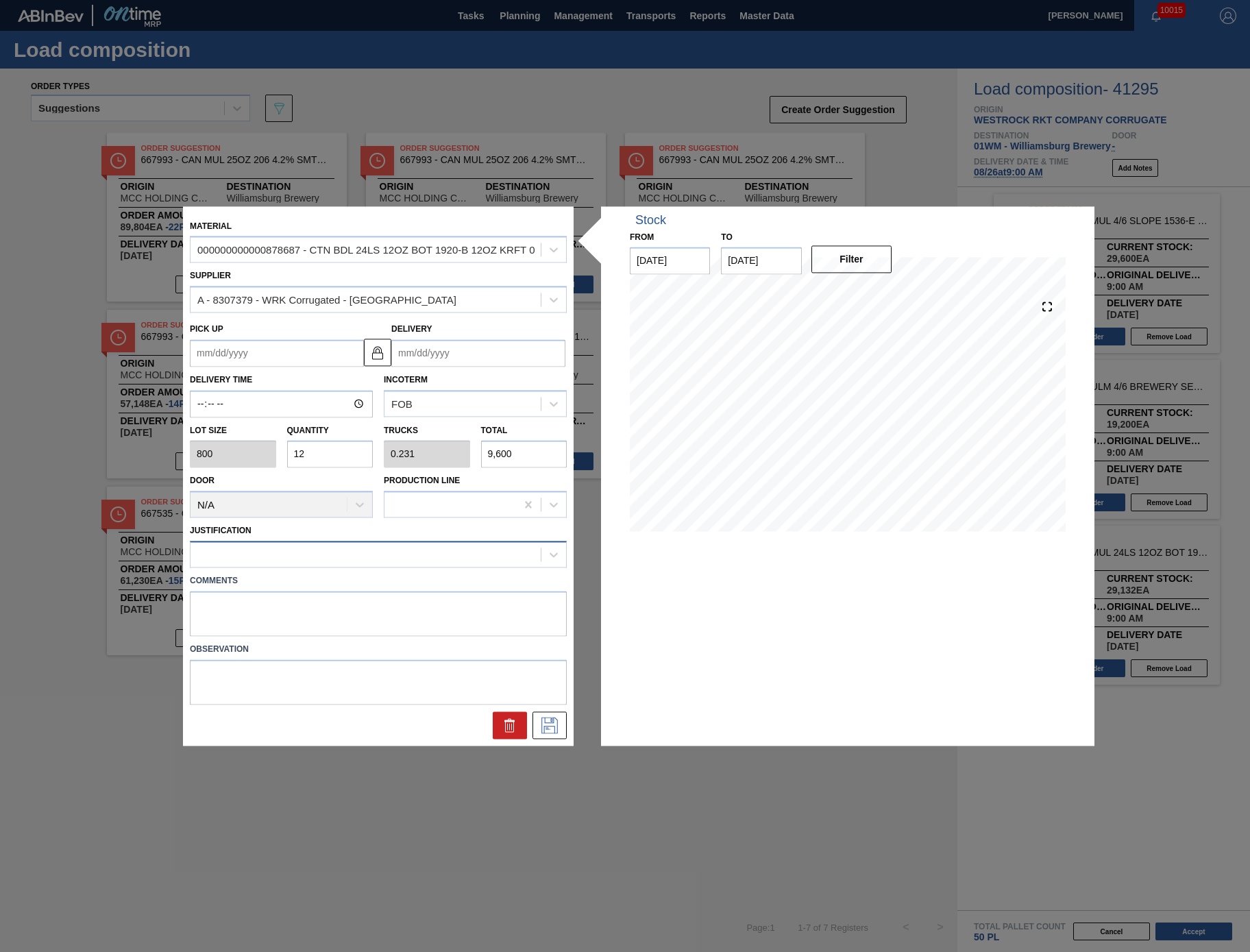
click at [402, 543] on div at bounding box center [378, 554] width 377 height 27
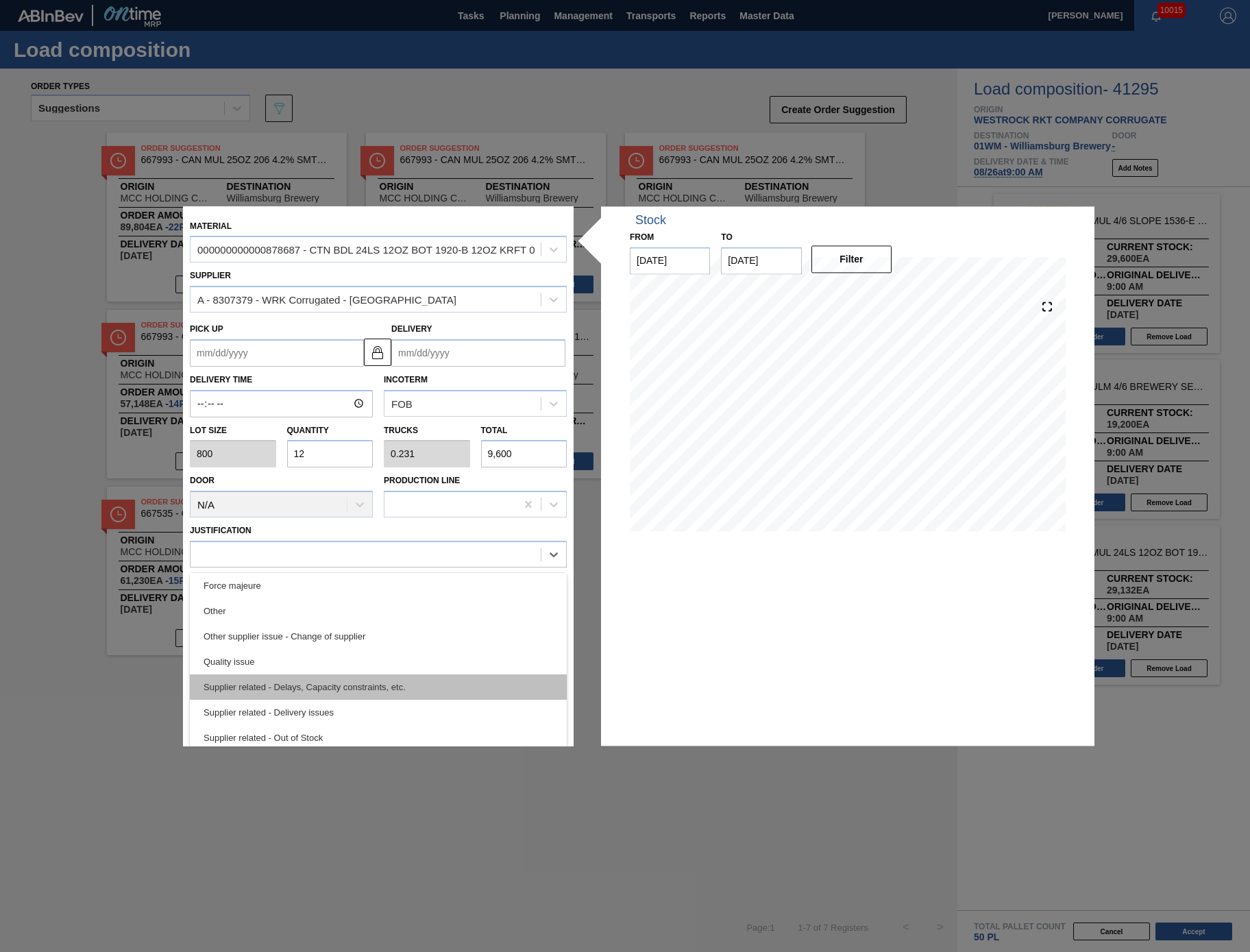
scroll to position [256, 0]
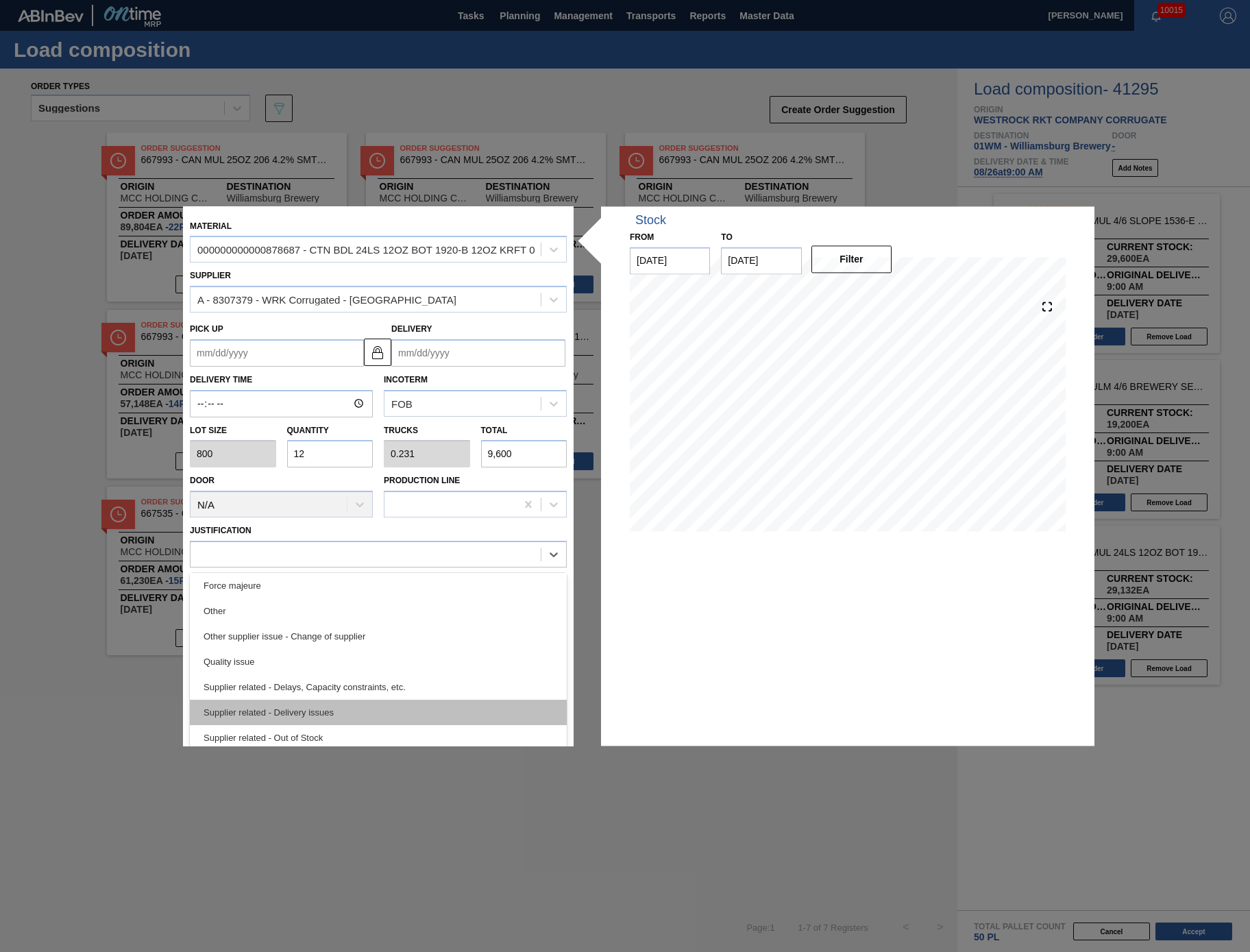
click at [384, 716] on div "Supplier related - Delivery issues" at bounding box center [378, 712] width 377 height 25
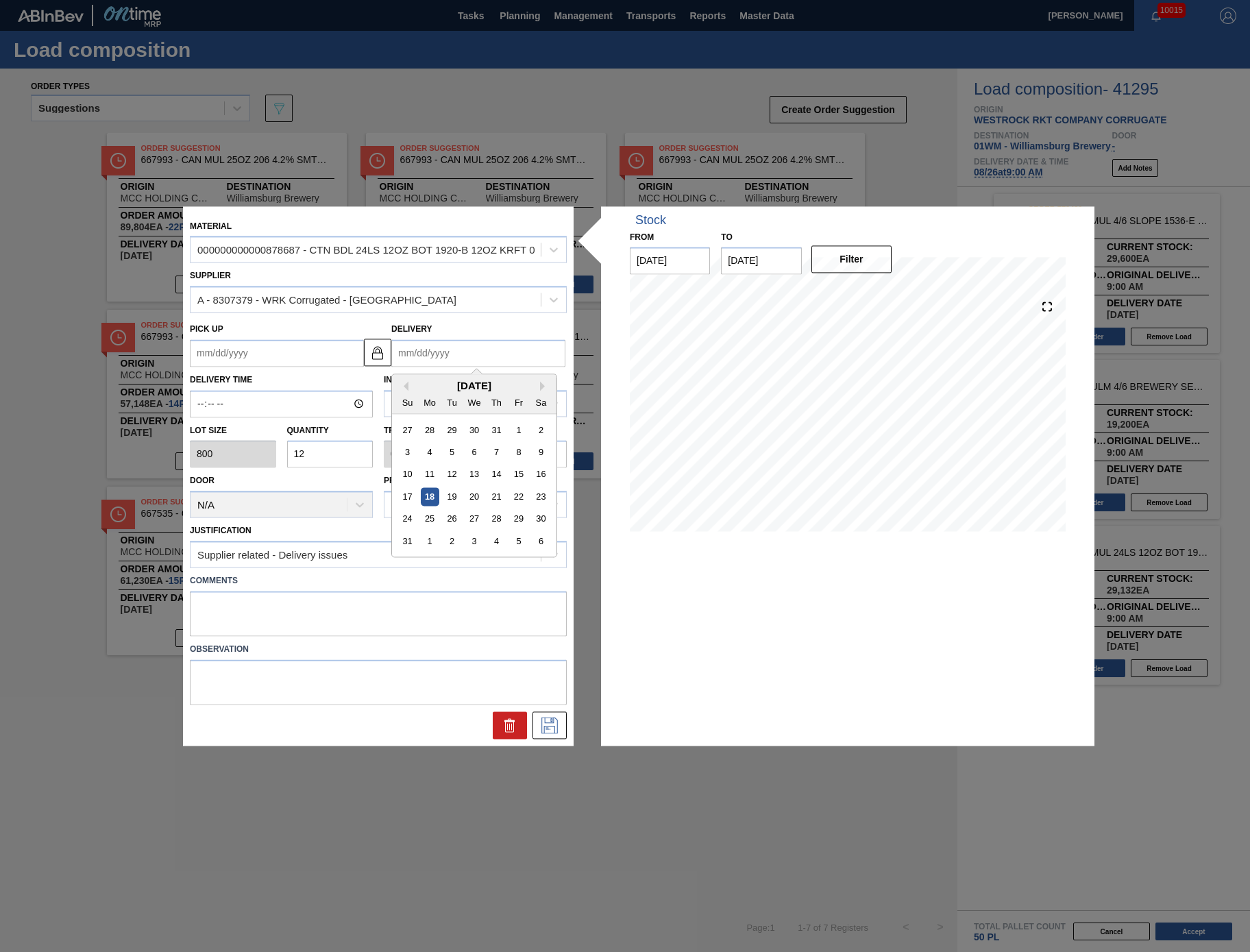
click at [472, 362] on input "Delivery" at bounding box center [478, 353] width 174 height 27
click at [451, 520] on div "26" at bounding box center [452, 519] width 18 height 18
type up "[DATE]"
type input "[DATE]"
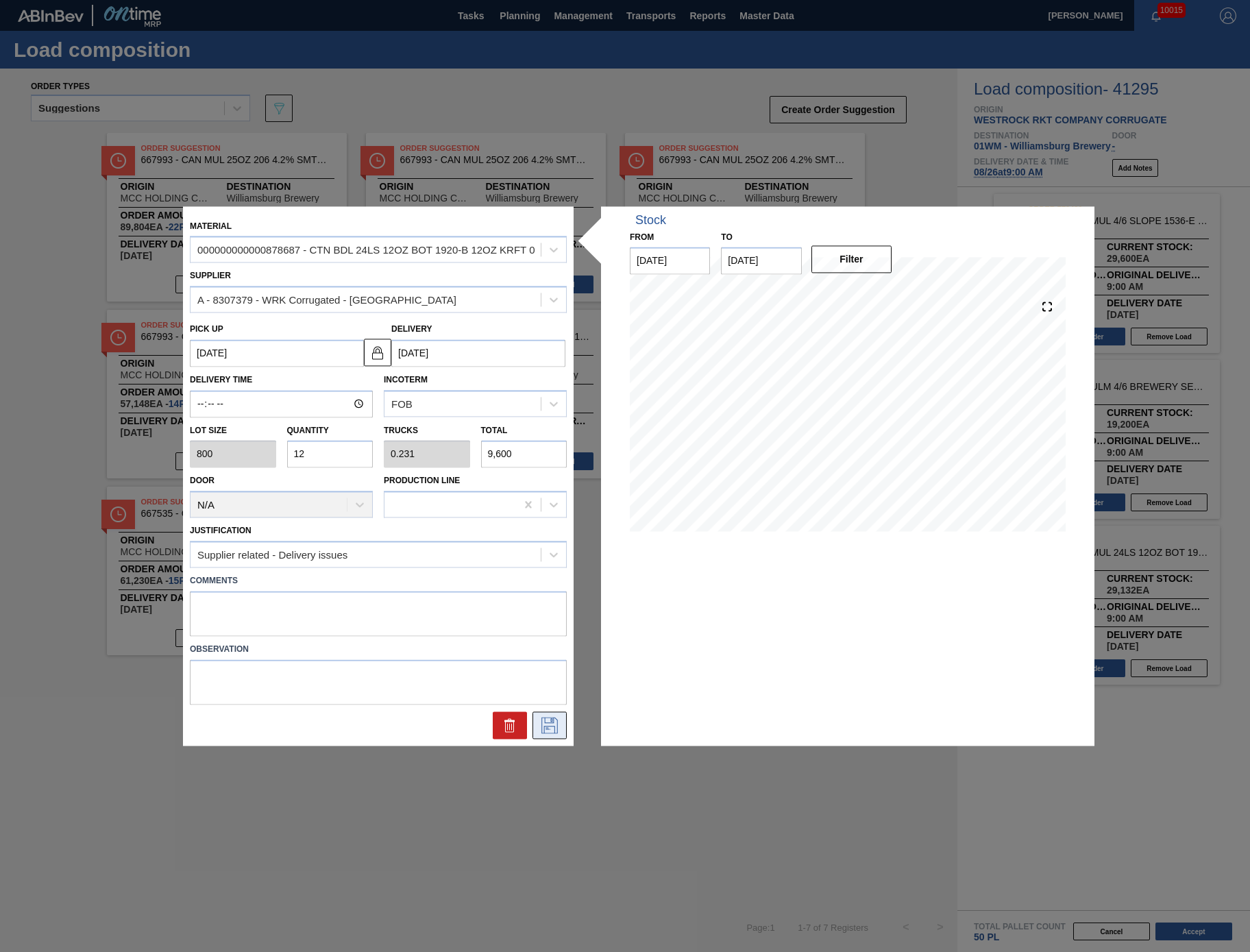
click at [540, 721] on icon at bounding box center [549, 725] width 22 height 16
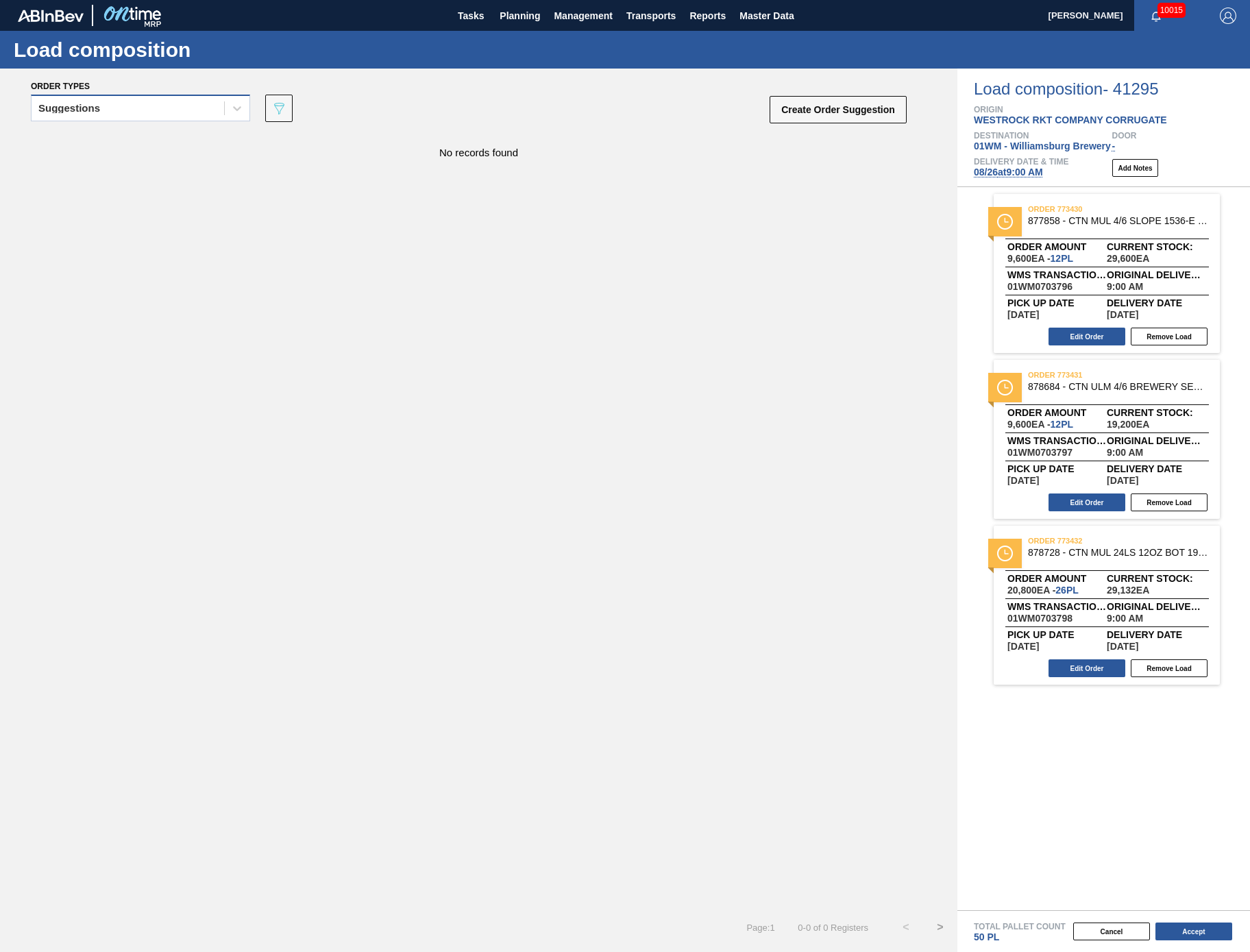
click at [162, 115] on div "Suggestions" at bounding box center [128, 109] width 193 height 20
click at [160, 149] on div "Awaiting load composition" at bounding box center [140, 142] width 219 height 25
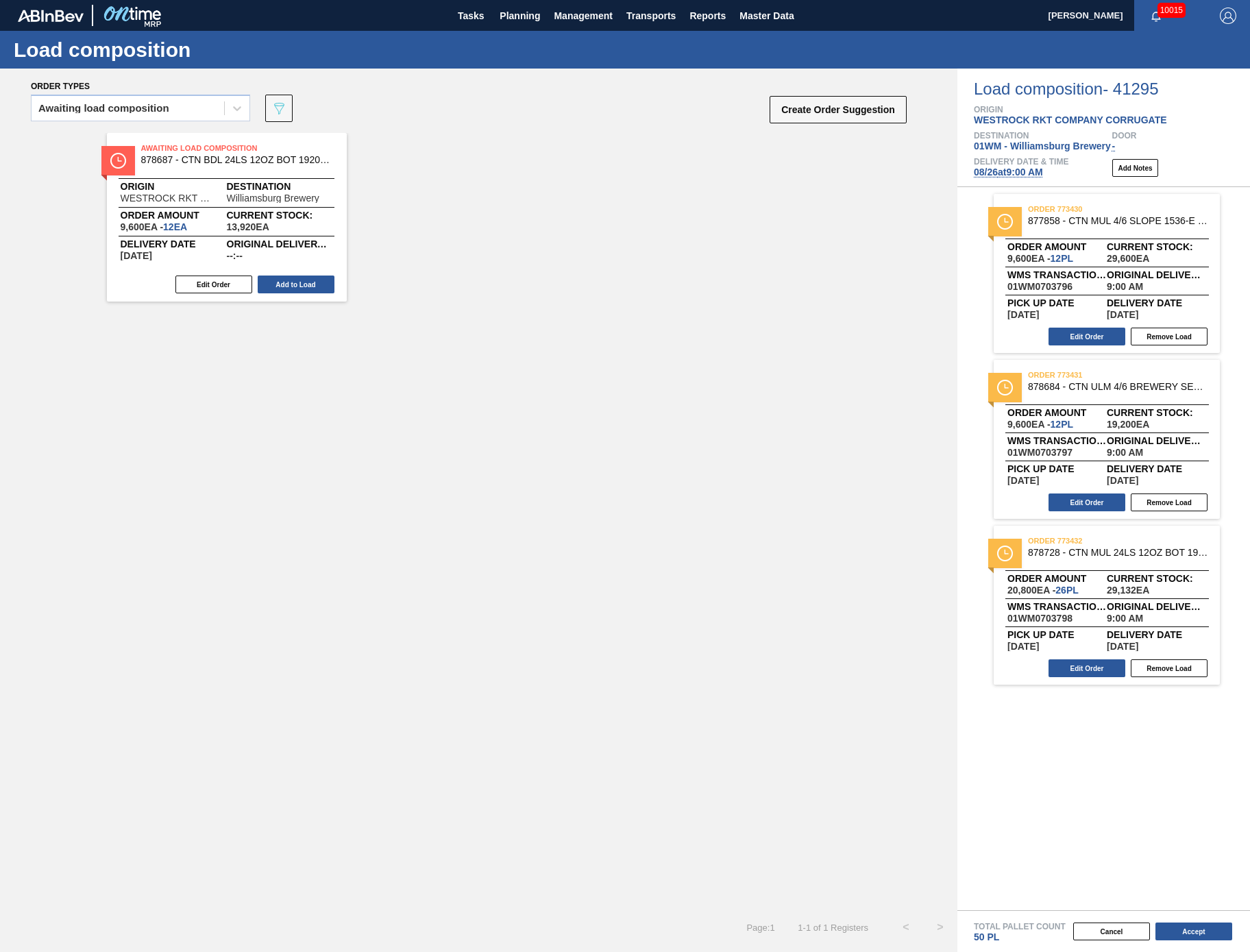
click at [875, 386] on div "Awaiting Load Composition 878687 - CTN BDL 24LS 12OZ BOT 1920-B 12OZ KRFT 0 Ori…" at bounding box center [479, 521] width 958 height 777
click at [1093, 497] on button "Edit Order" at bounding box center [1087, 502] width 77 height 18
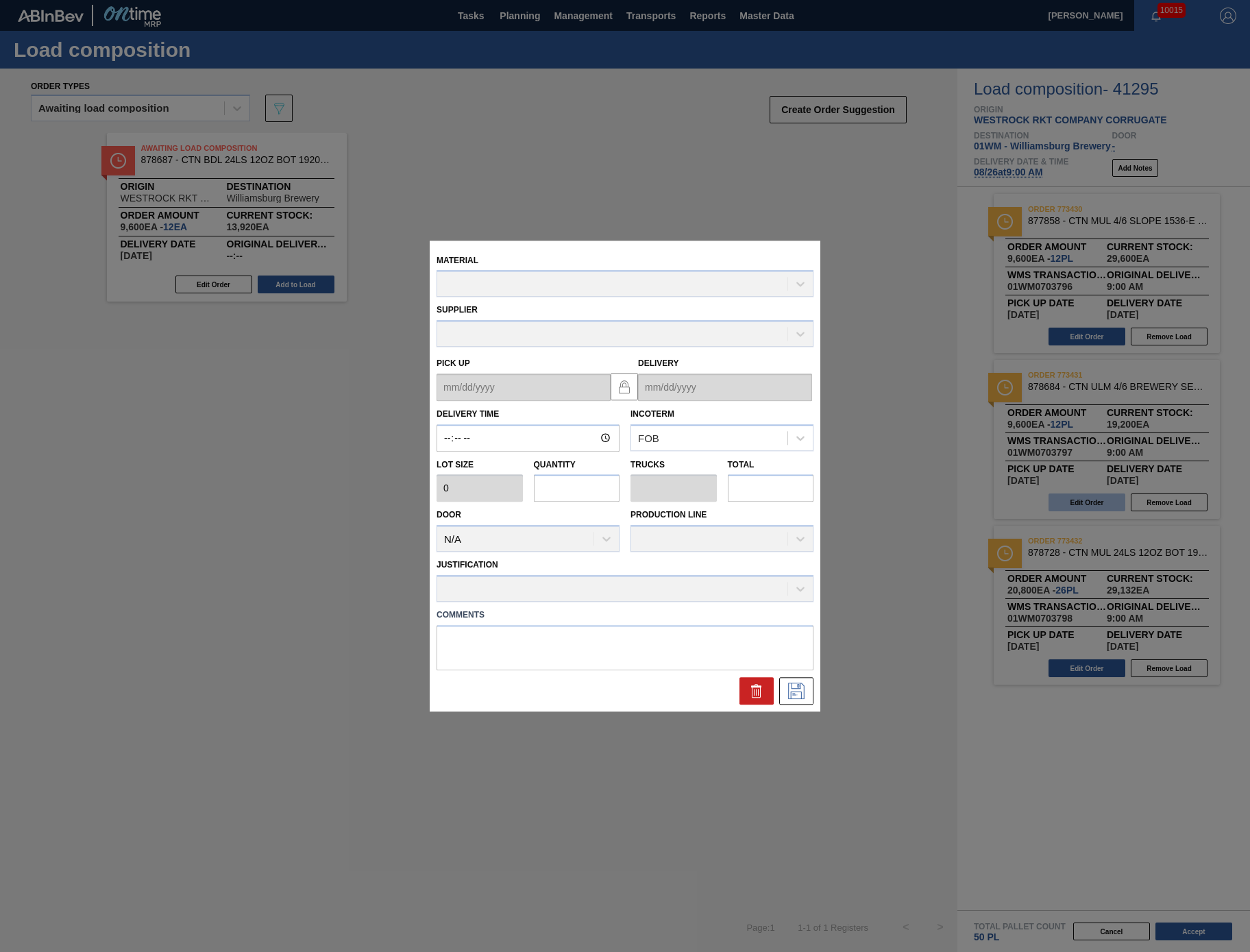
type input "09:00:00"
type input "800"
type input "12"
type input "0.231"
type input "9,600"
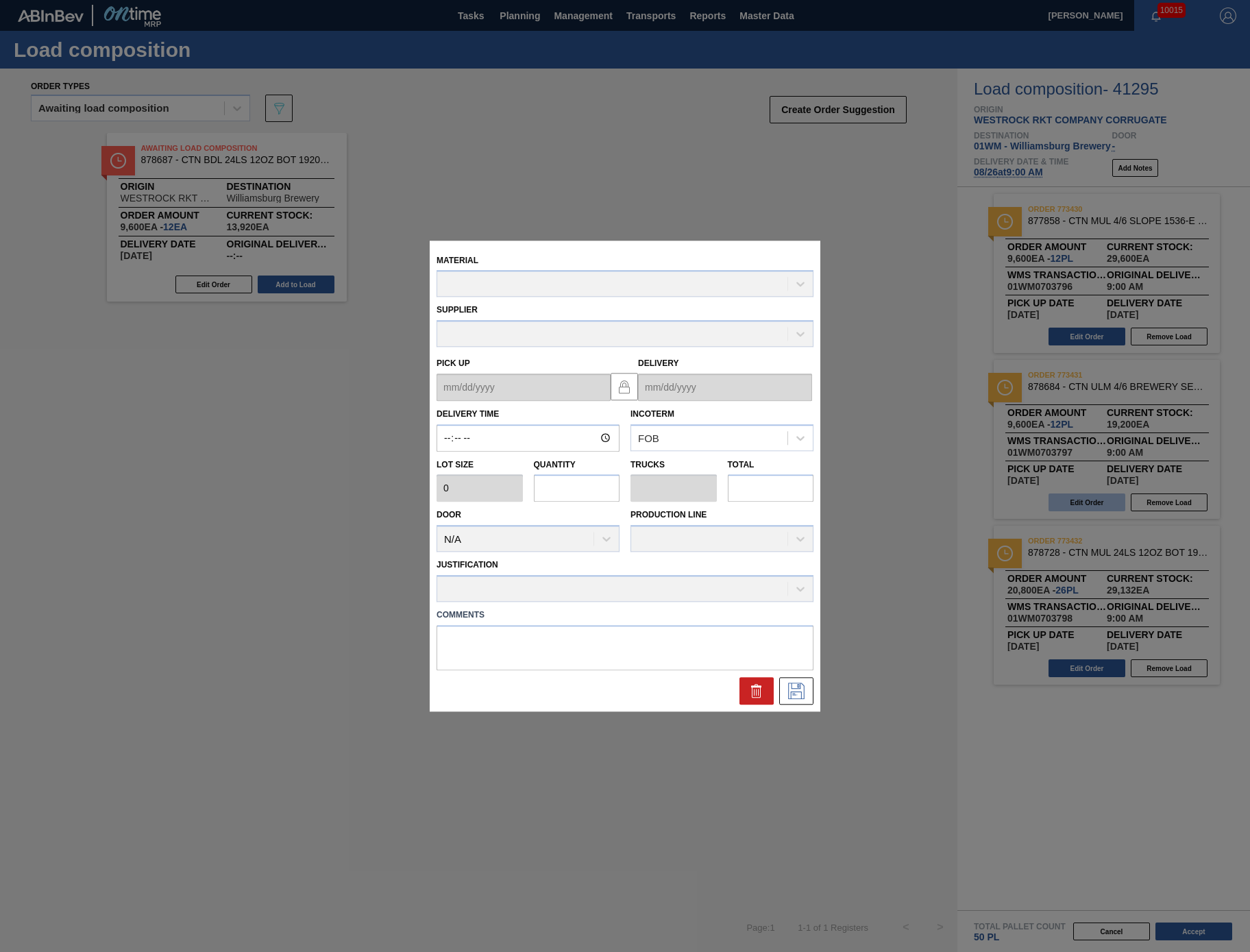
type textarea "N"
type up "[DATE]"
type input "[DATE]"
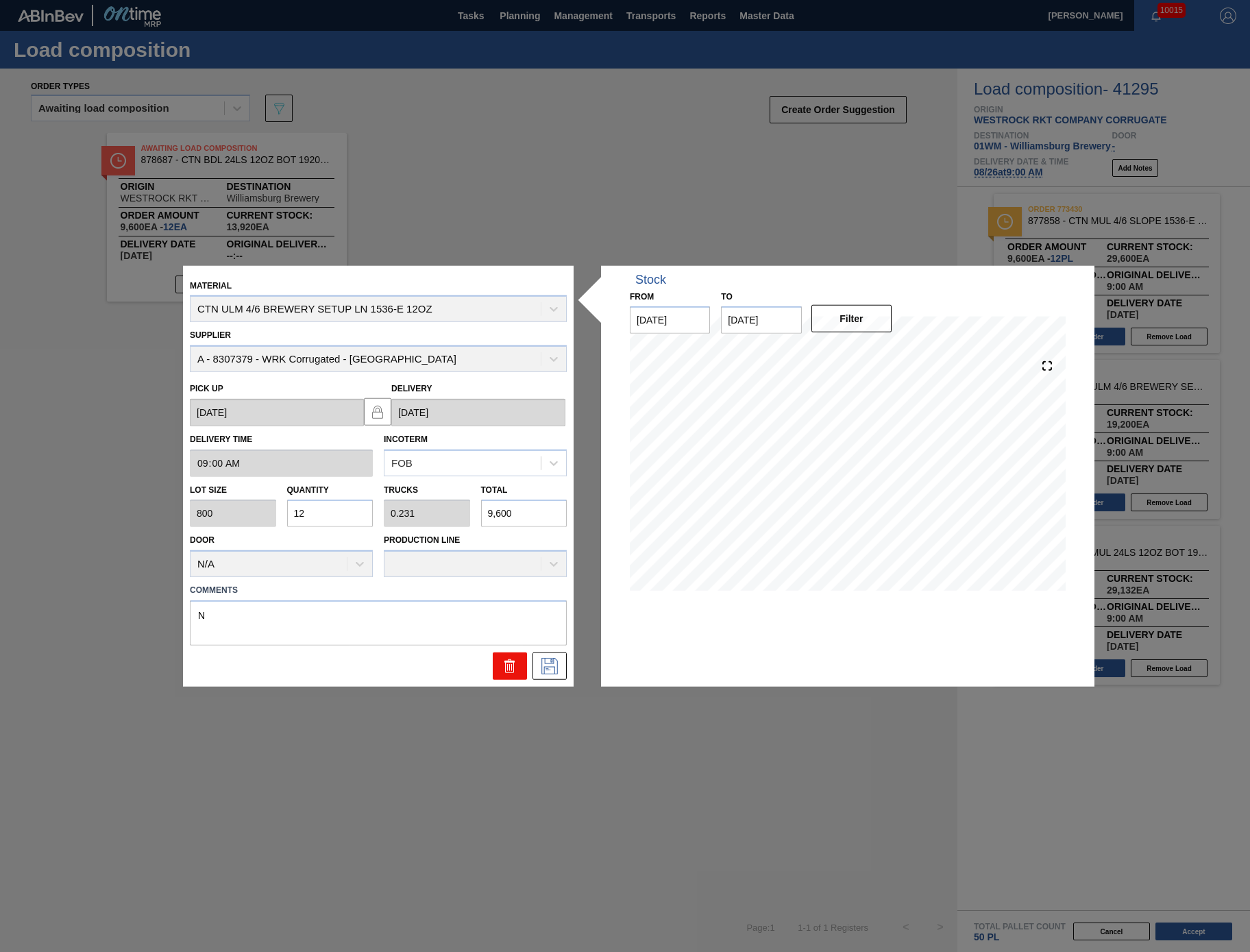
click at [506, 674] on button at bounding box center [510, 666] width 34 height 27
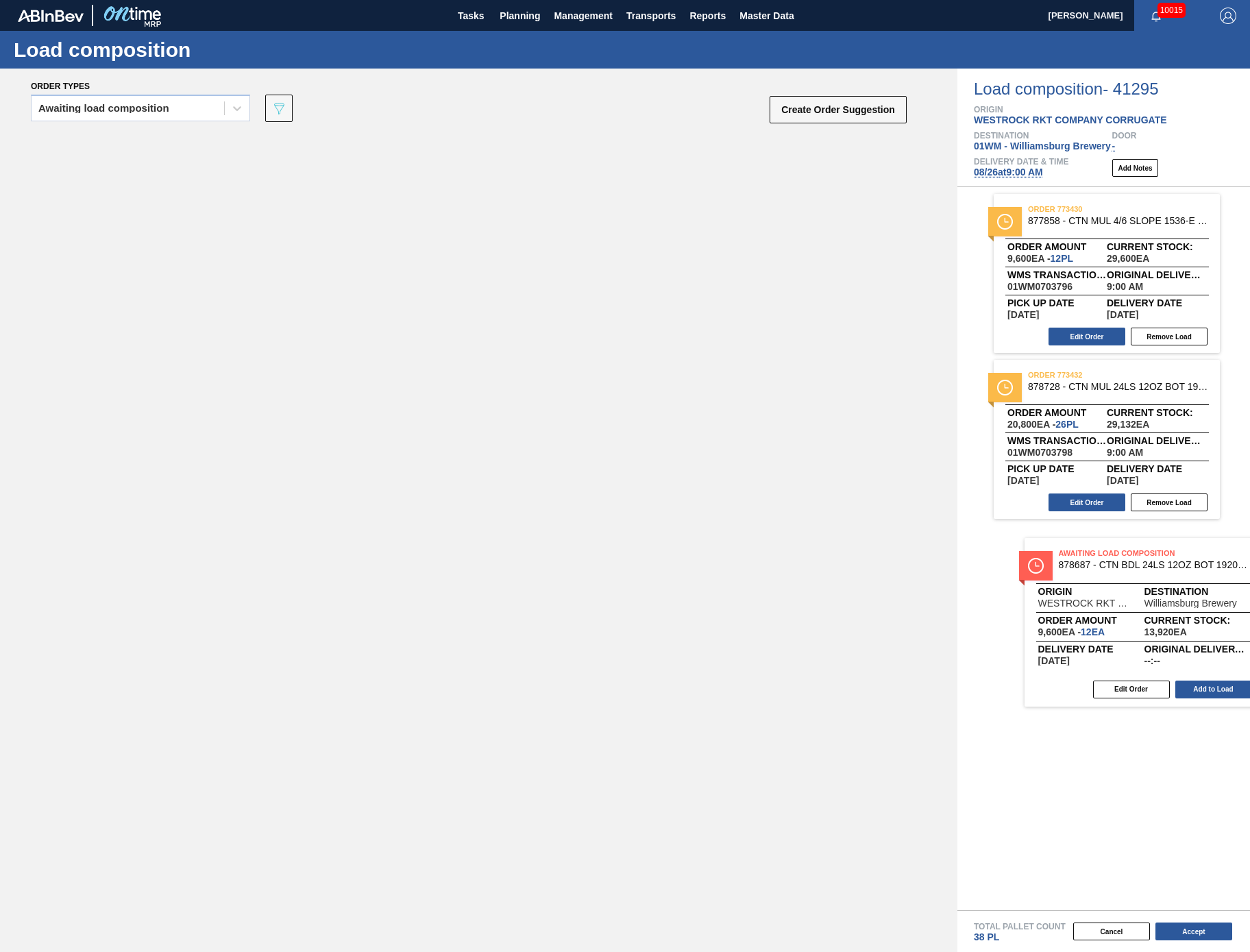
drag, startPoint x: 182, startPoint y: 223, endPoint x: 1097, endPoint y: 647, distance: 1008.5
click at [1097, 647] on div "Order types Awaiting load composition 089F7B8B-B2A5-4AFE-B5C0-19BA573D28AC Crea…" at bounding box center [625, 510] width 1250 height 883
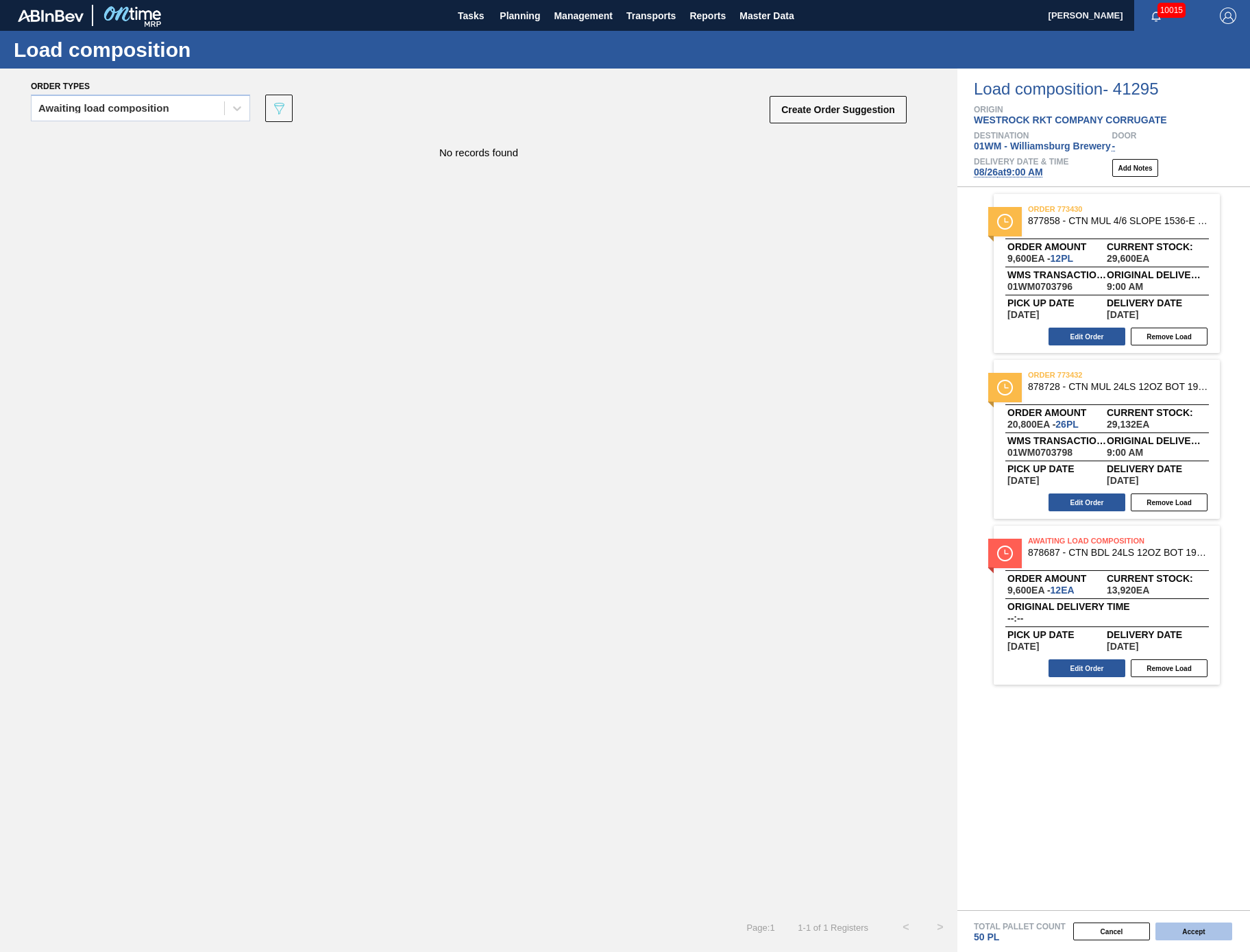
click at [1190, 932] on button "Accept" at bounding box center [1194, 931] width 77 height 18
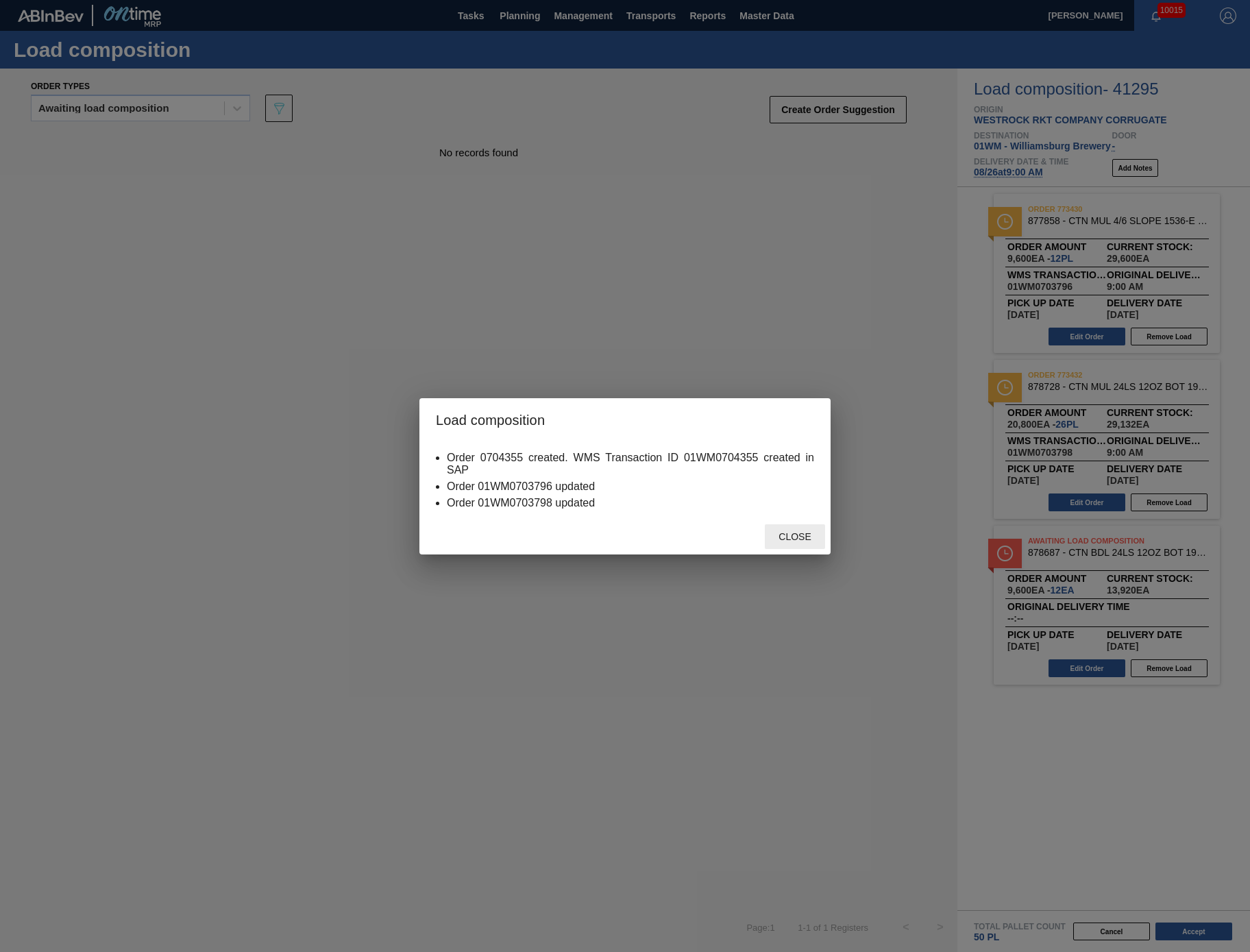
click at [797, 529] on div "Close" at bounding box center [795, 537] width 61 height 25
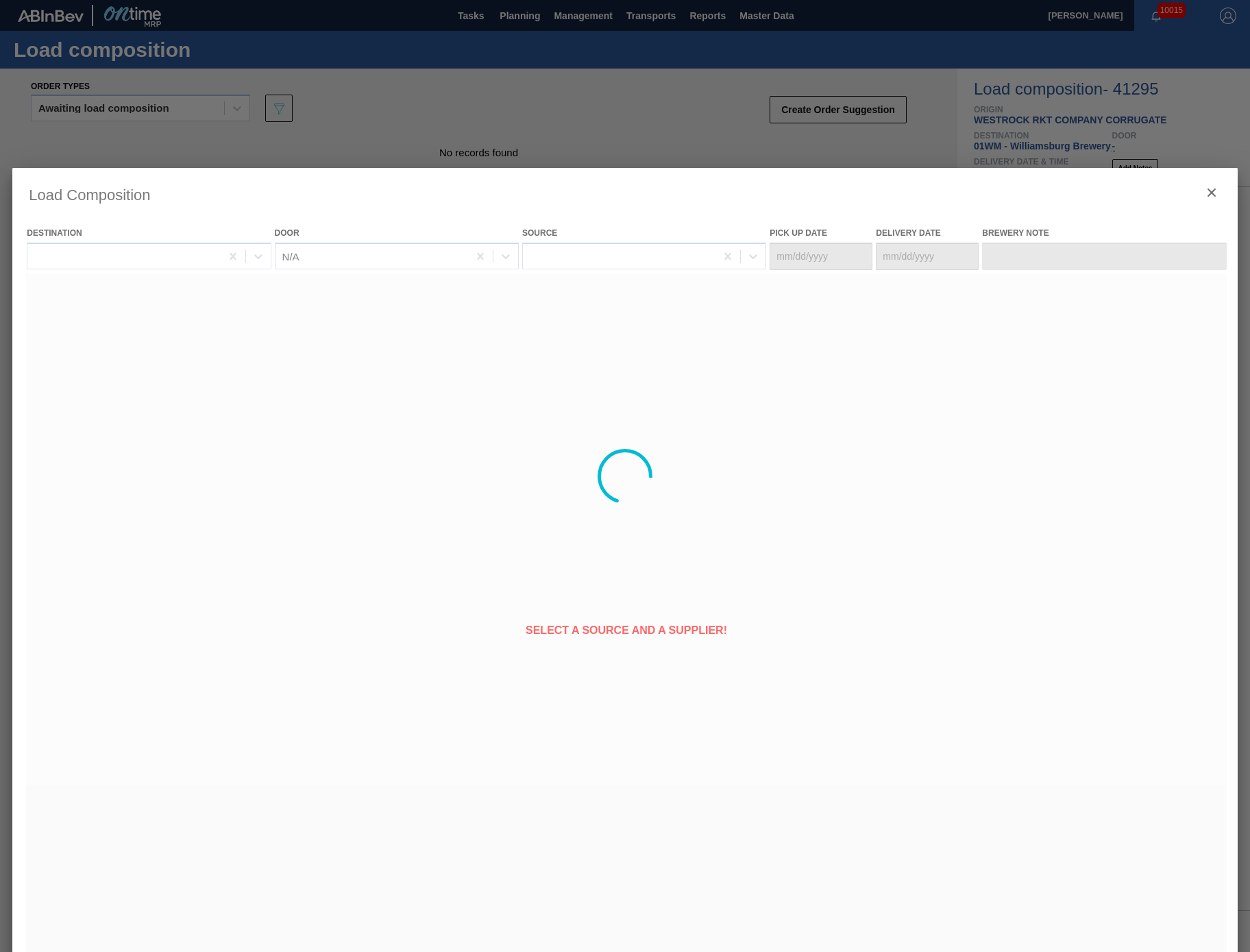
type Date "[DATE]"
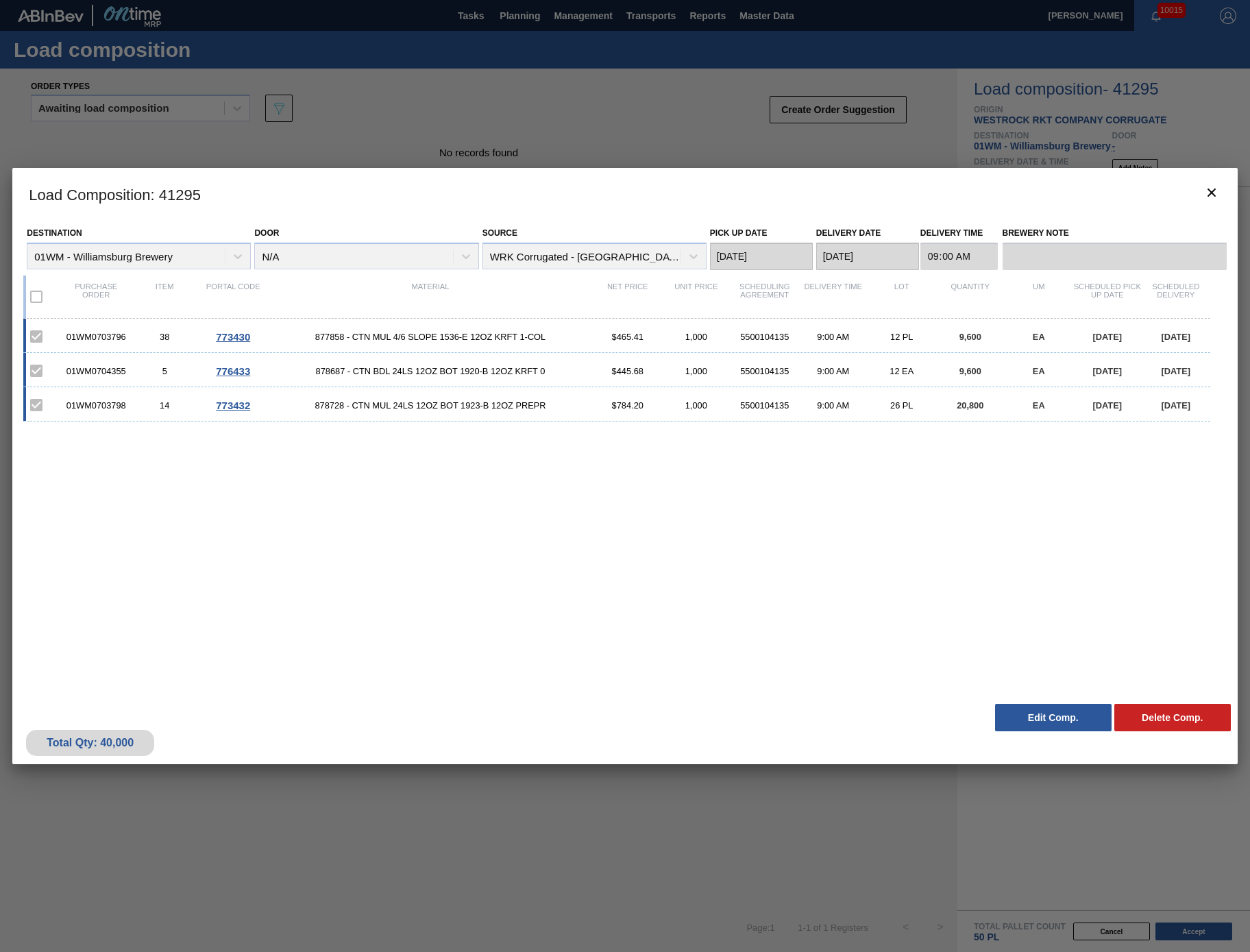
click at [791, 802] on div at bounding box center [625, 476] width 1250 height 952
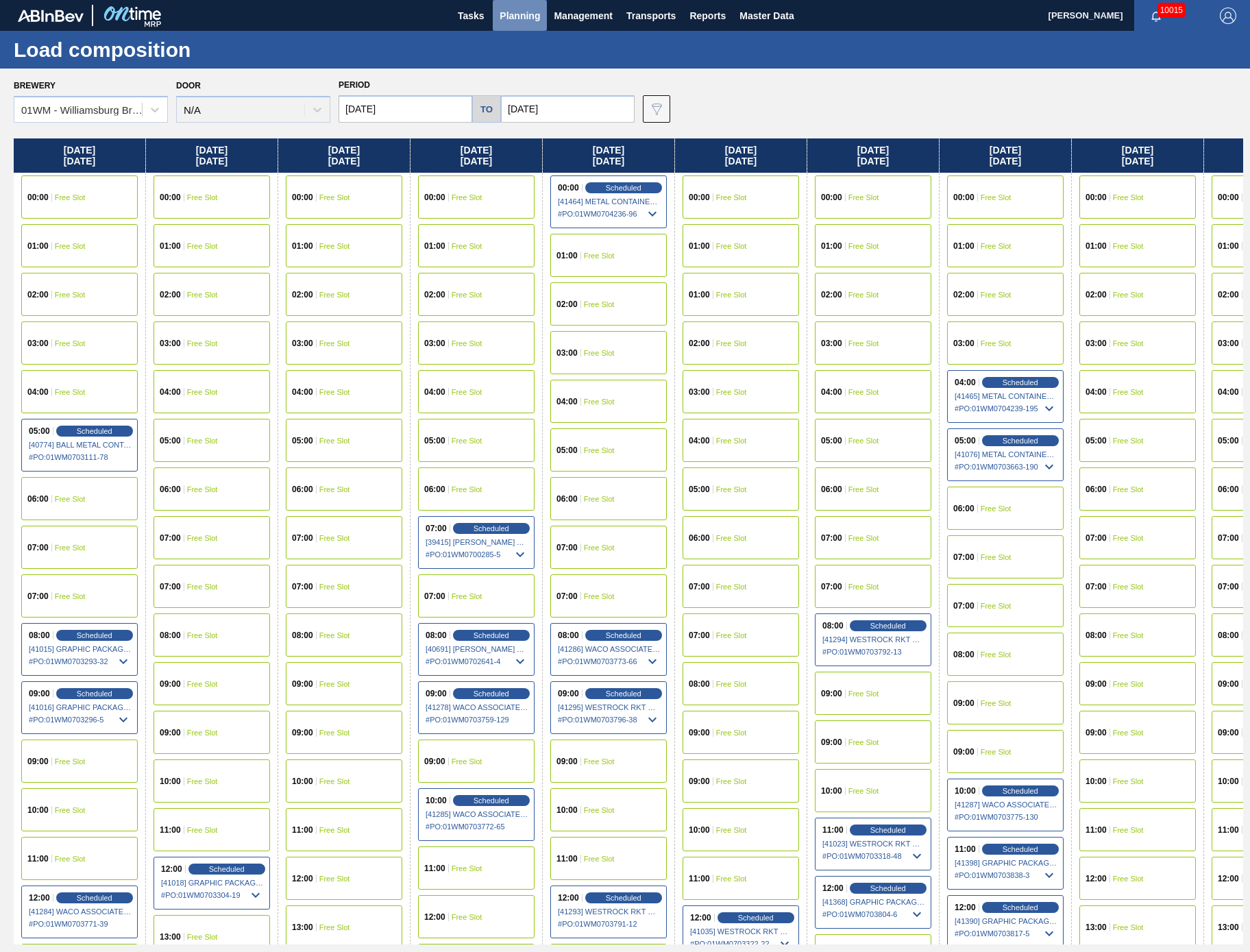
click at [530, 4] on button "Planning" at bounding box center [520, 15] width 54 height 31
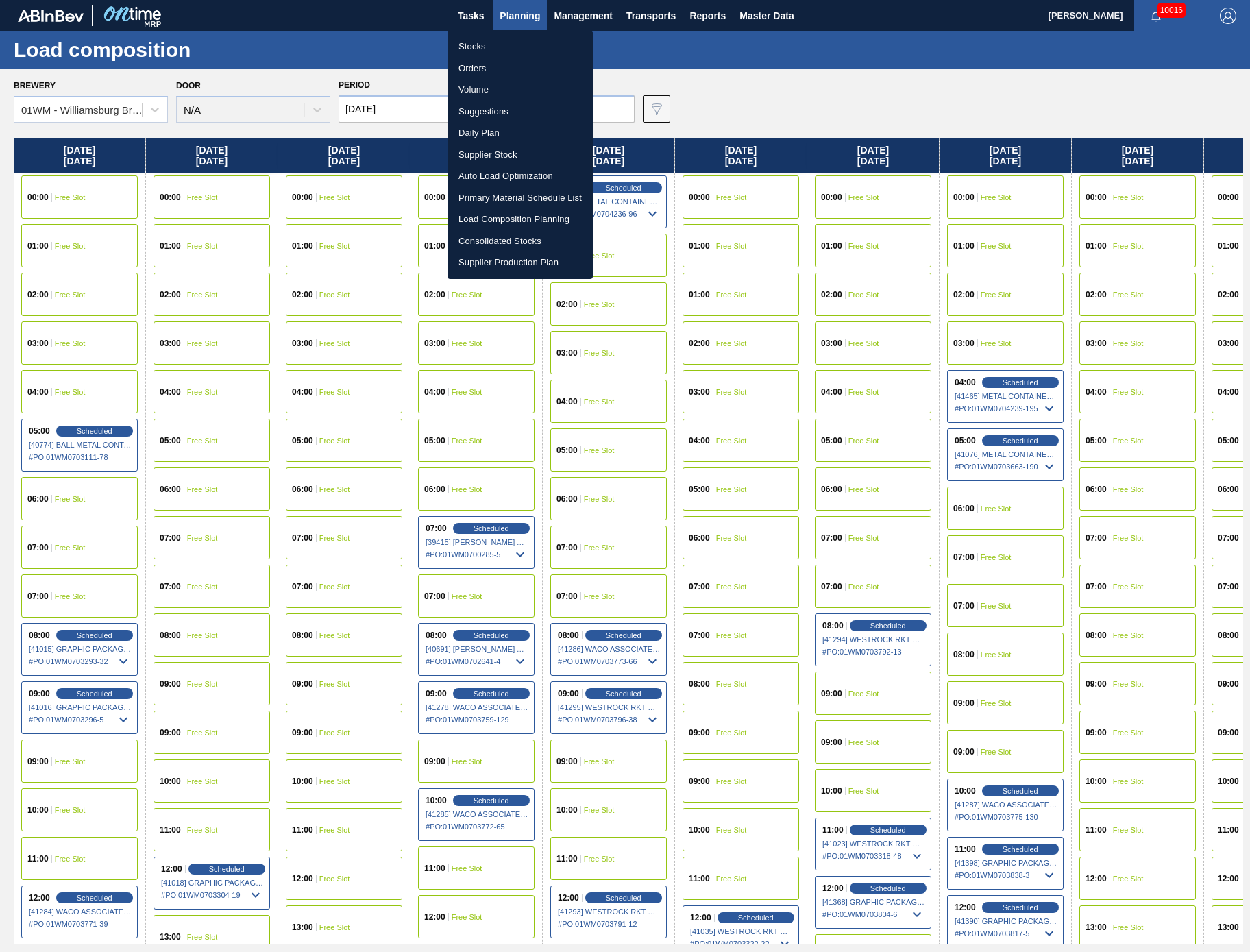
click at [936, 75] on div at bounding box center [625, 476] width 1250 height 952
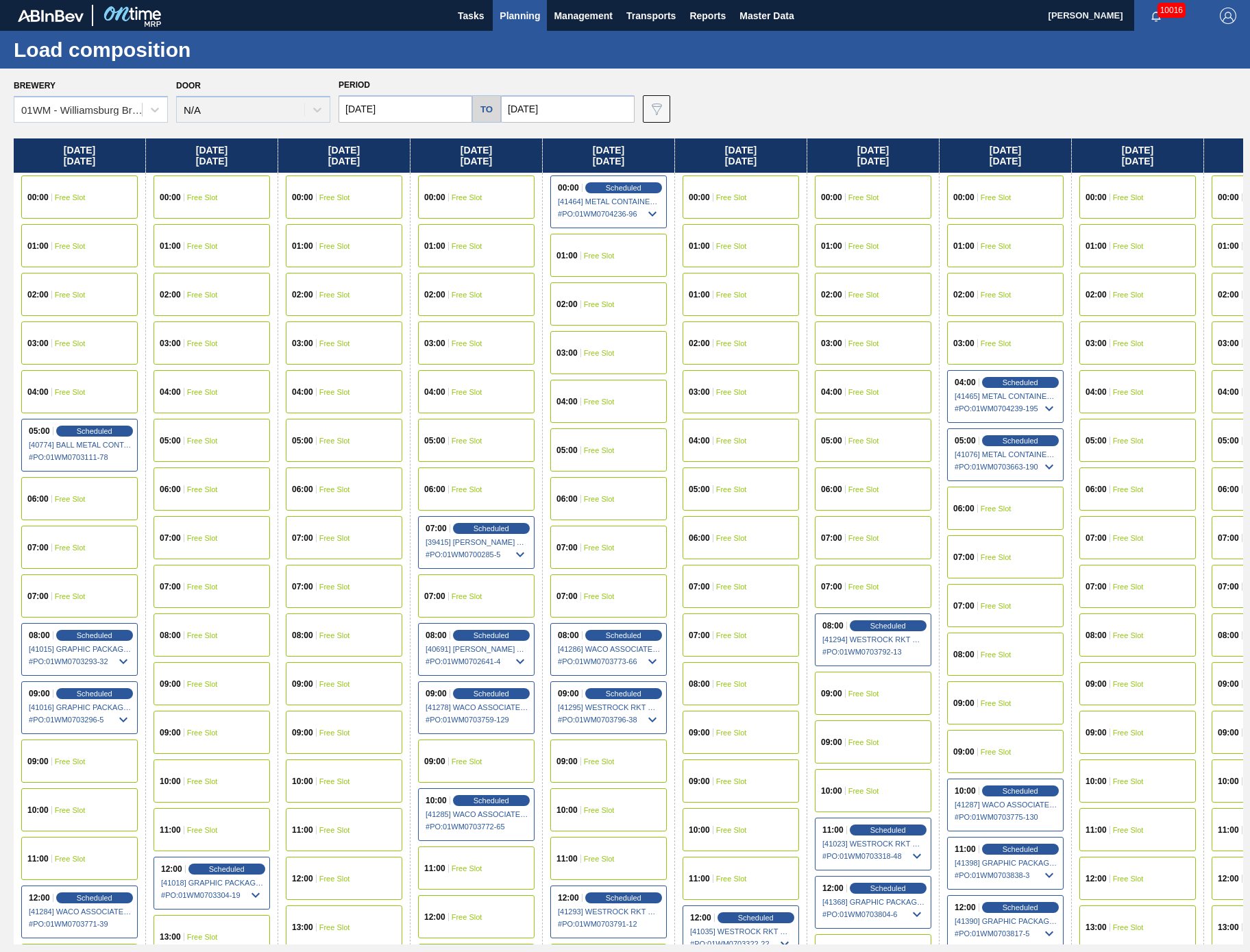
click at [1204, 124] on div "Brewery 01WM - [GEOGRAPHIC_DATA] Brewery Door N/A Period [DATE] to [DATE] Data …" at bounding box center [625, 509] width 1250 height 882
click at [524, 14] on span "Planning" at bounding box center [520, 15] width 41 height 16
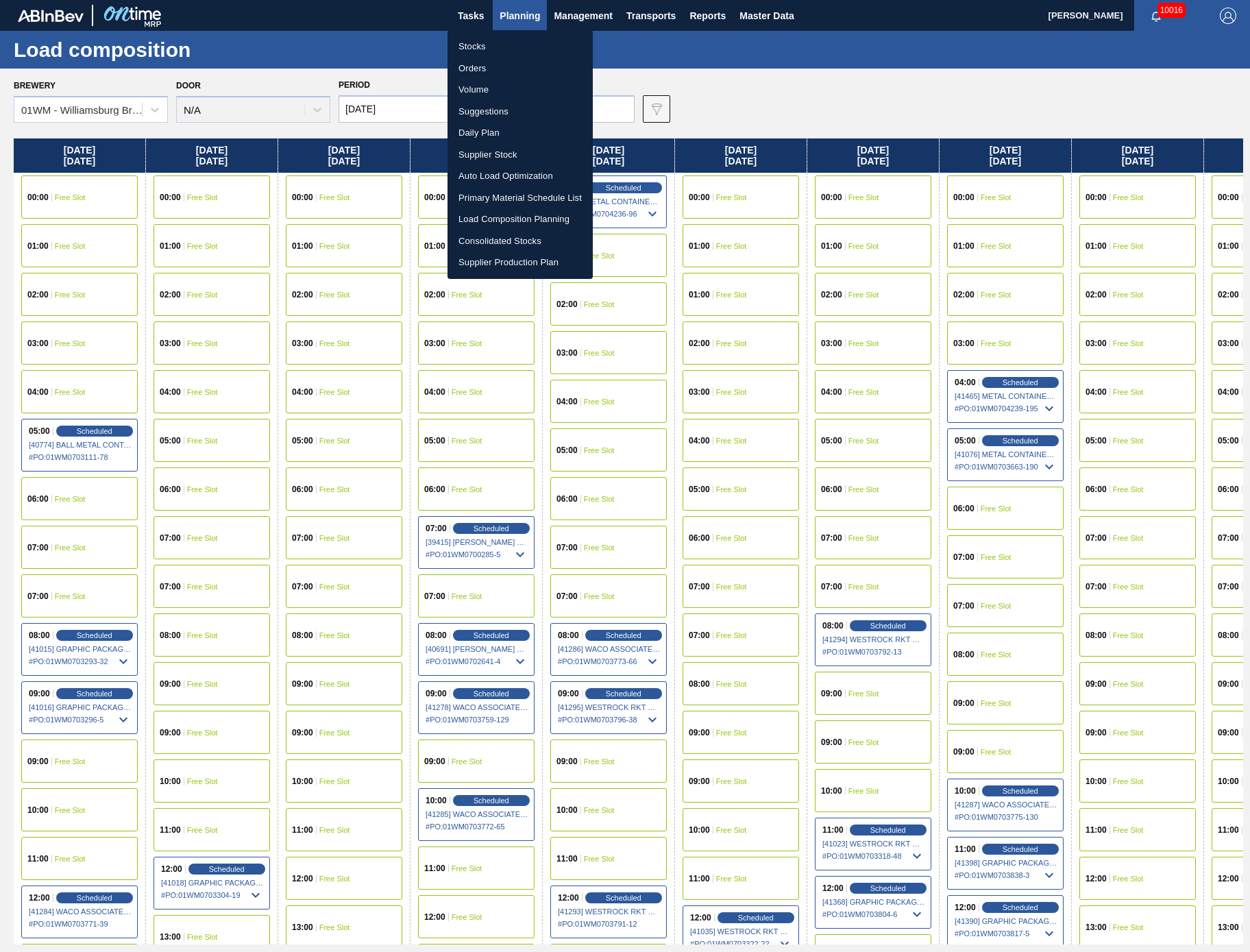
click at [520, 219] on li "Load Composition Planning" at bounding box center [520, 219] width 146 height 22
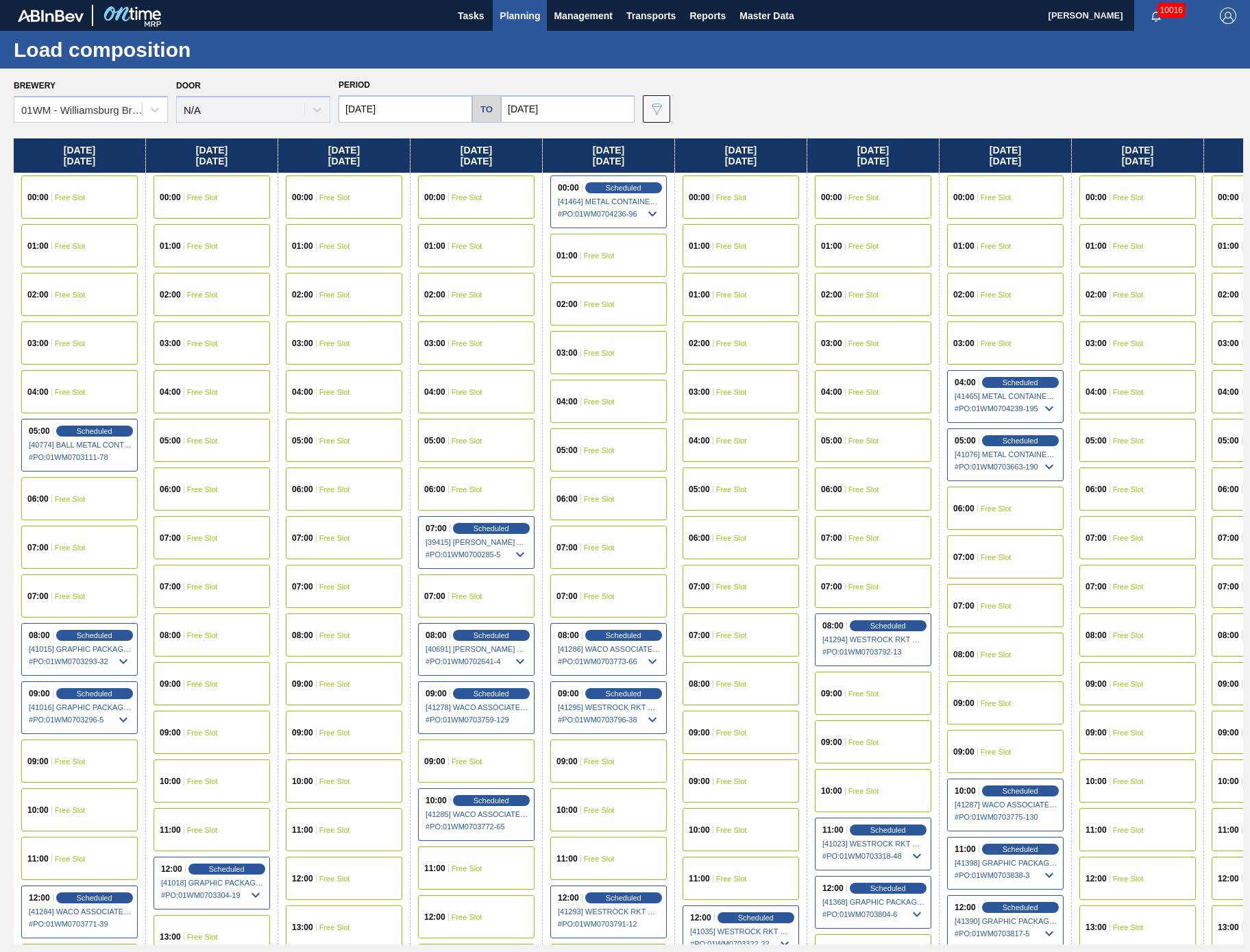
click at [502, 11] on span "Planning" at bounding box center [520, 15] width 41 height 16
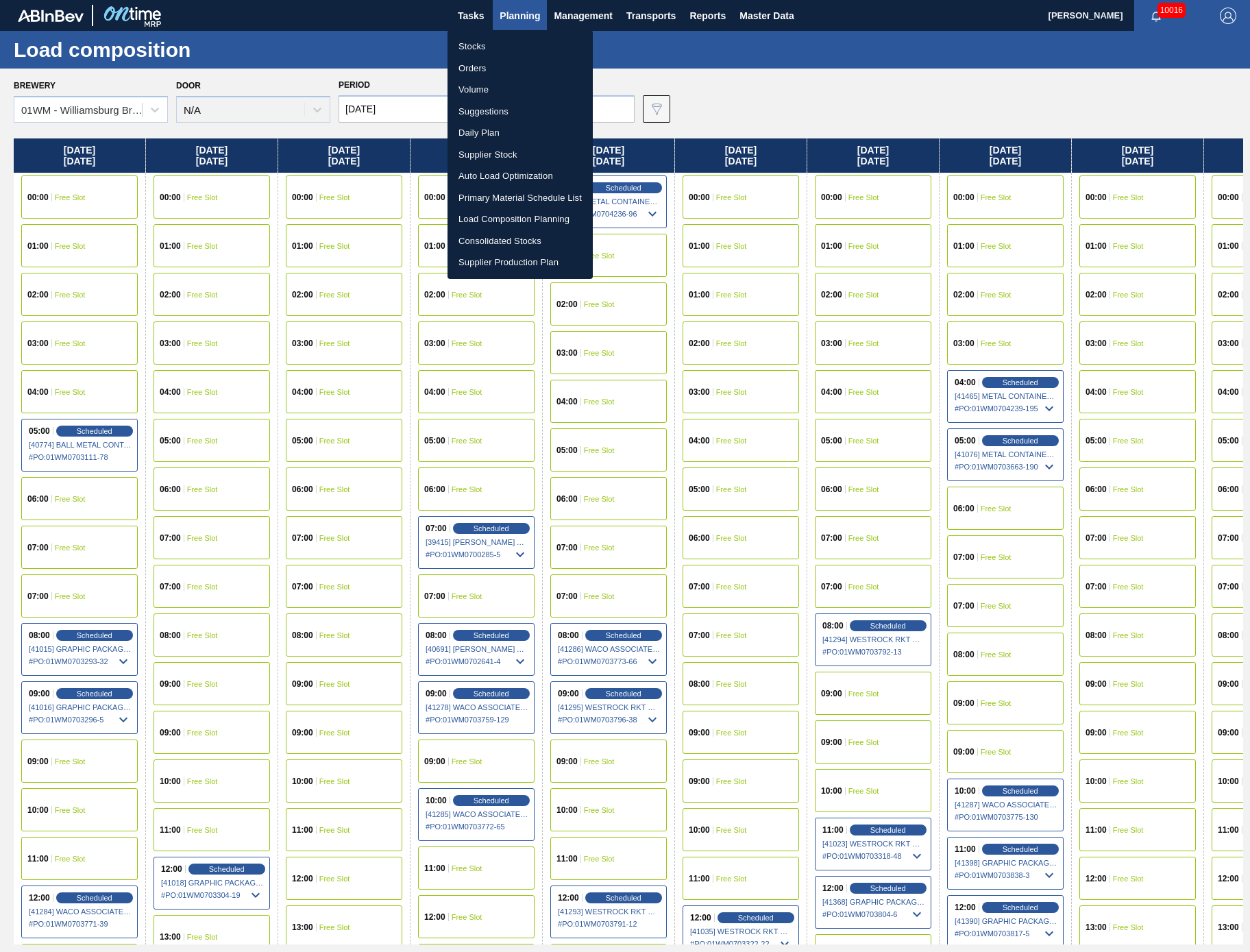
click at [506, 109] on li "Suggestions" at bounding box center [520, 111] width 146 height 22
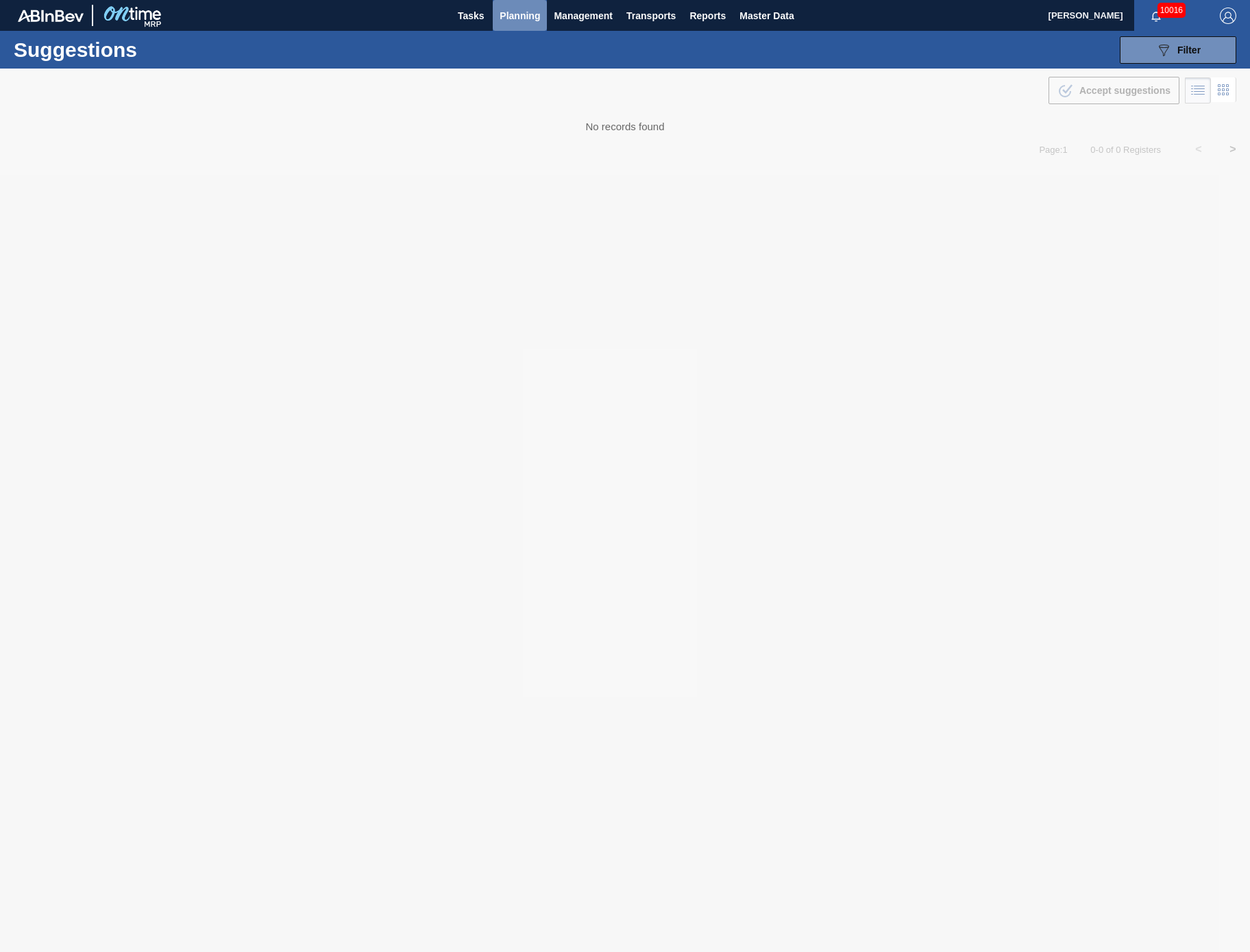
click at [515, 14] on span "Planning" at bounding box center [520, 15] width 41 height 16
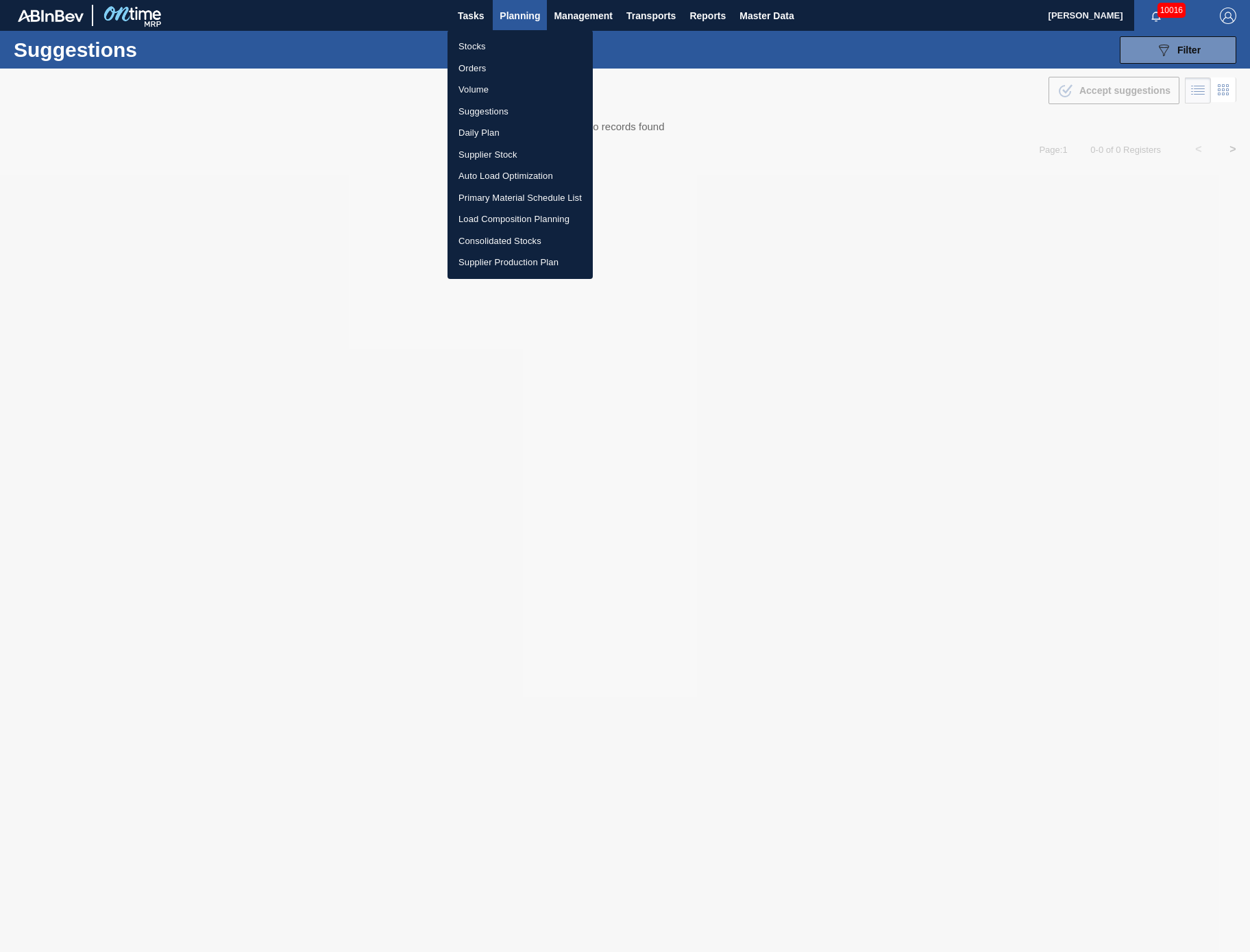
click at [486, 104] on li "Suggestions" at bounding box center [520, 111] width 146 height 22
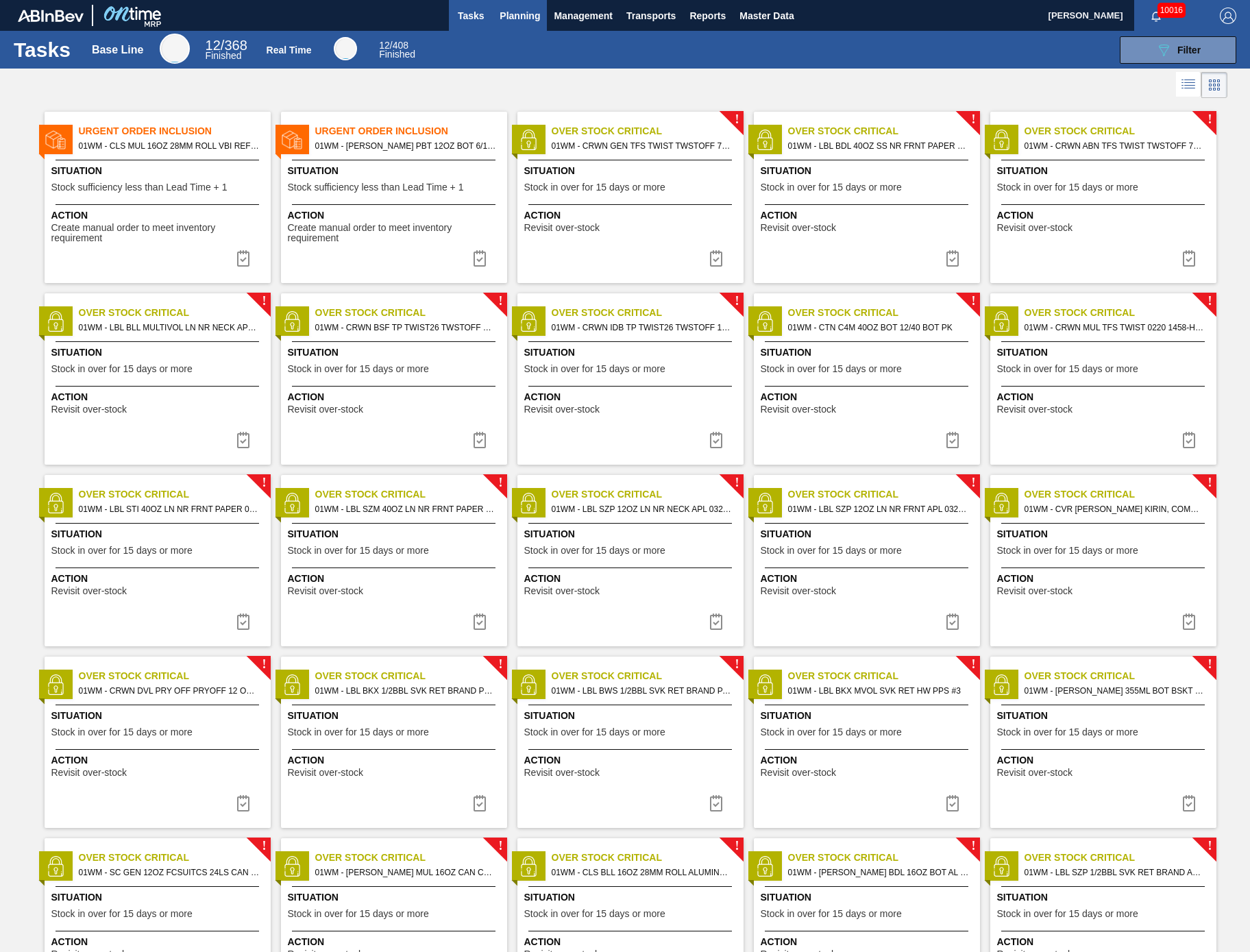
click at [530, 12] on span "Planning" at bounding box center [520, 15] width 41 height 16
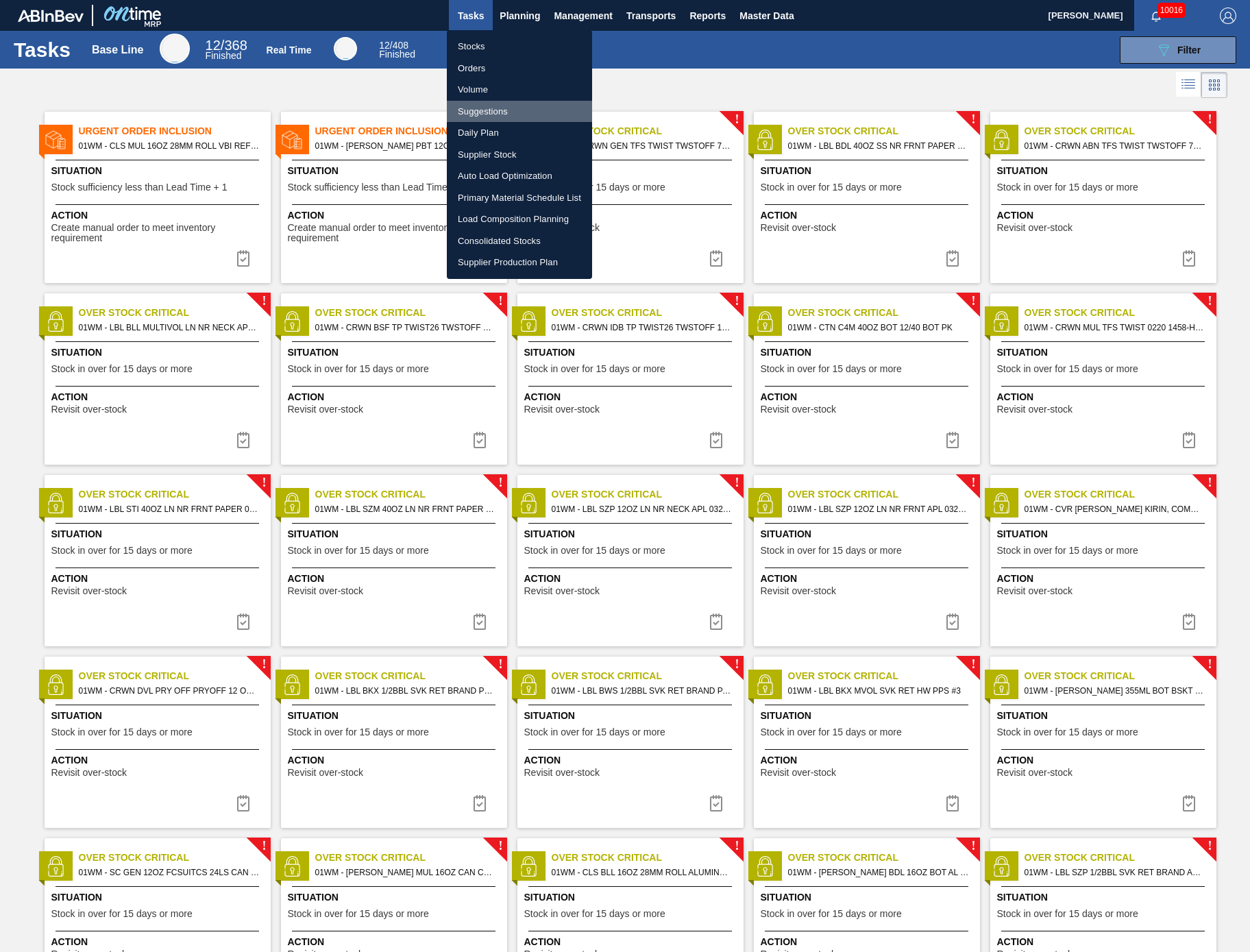
click at [502, 109] on li "Suggestions" at bounding box center [520, 111] width 146 height 22
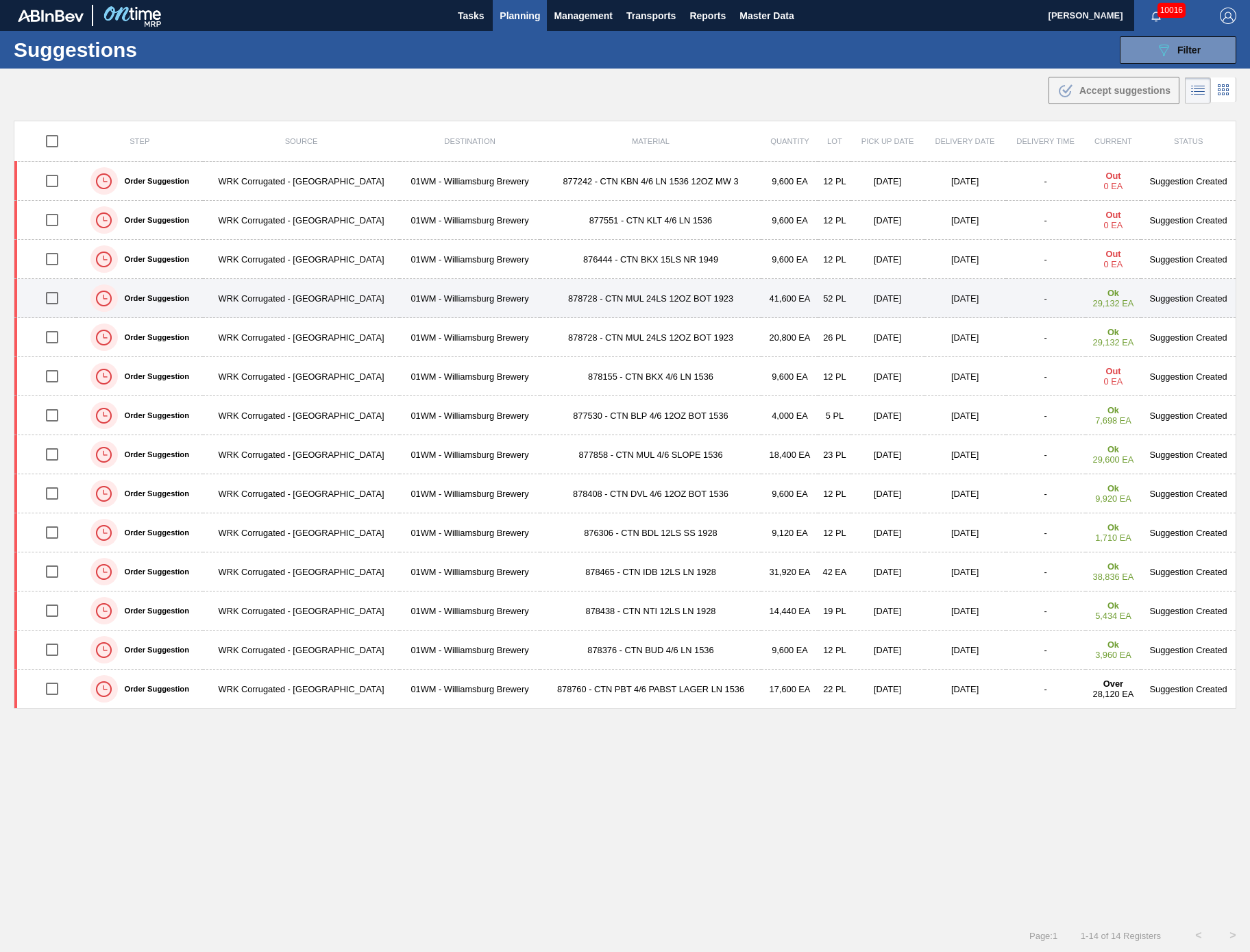
click at [558, 309] on td "878728 - CTN MUL 24LS 12OZ BOT 1923" at bounding box center [651, 298] width 221 height 39
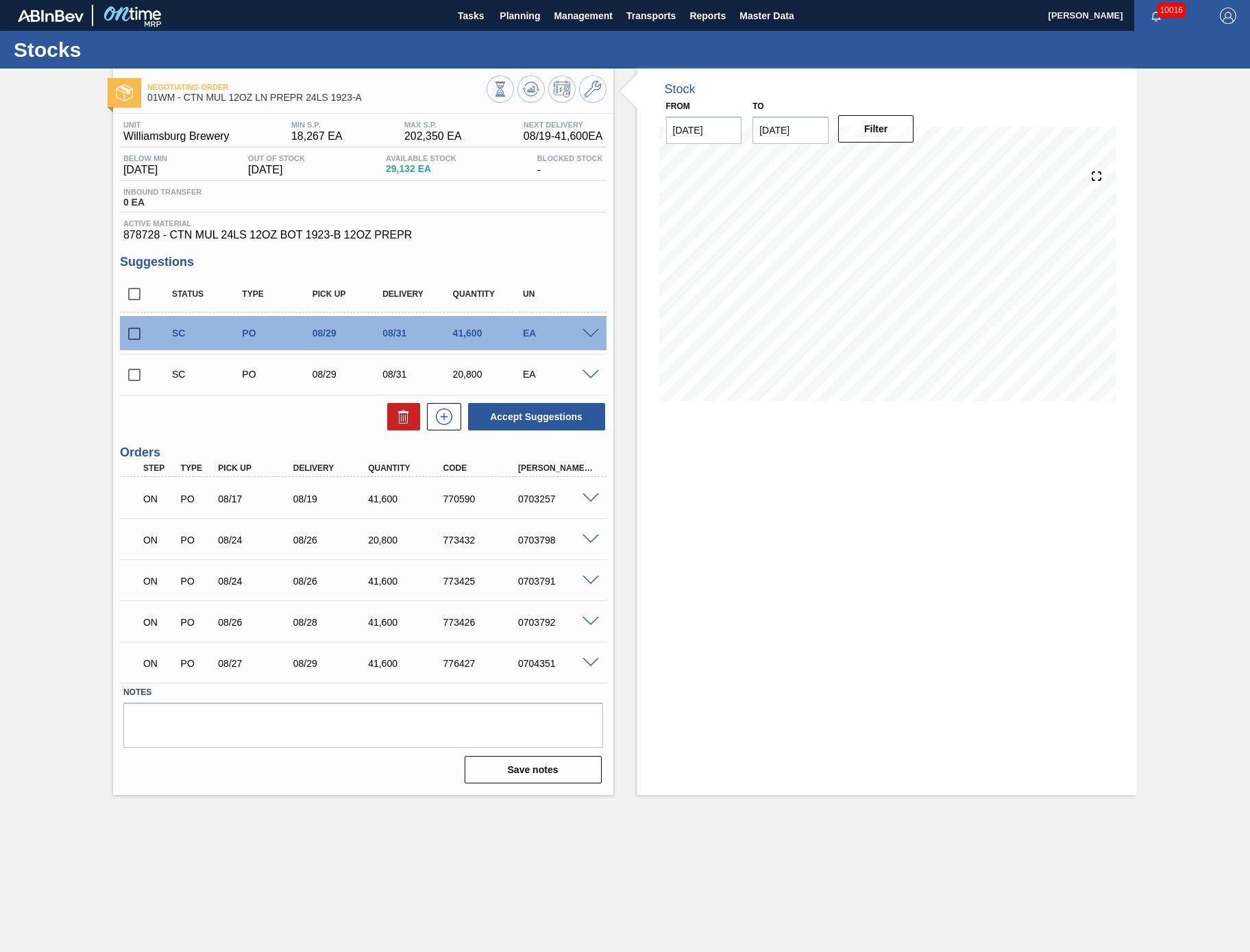
click at [128, 338] on input "checkbox" at bounding box center [135, 334] width 29 height 29
checkbox input "true"
click at [133, 368] on input "checkbox" at bounding box center [135, 375] width 29 height 29
checkbox input "true"
click at [396, 417] on icon at bounding box center [404, 416] width 16 height 16
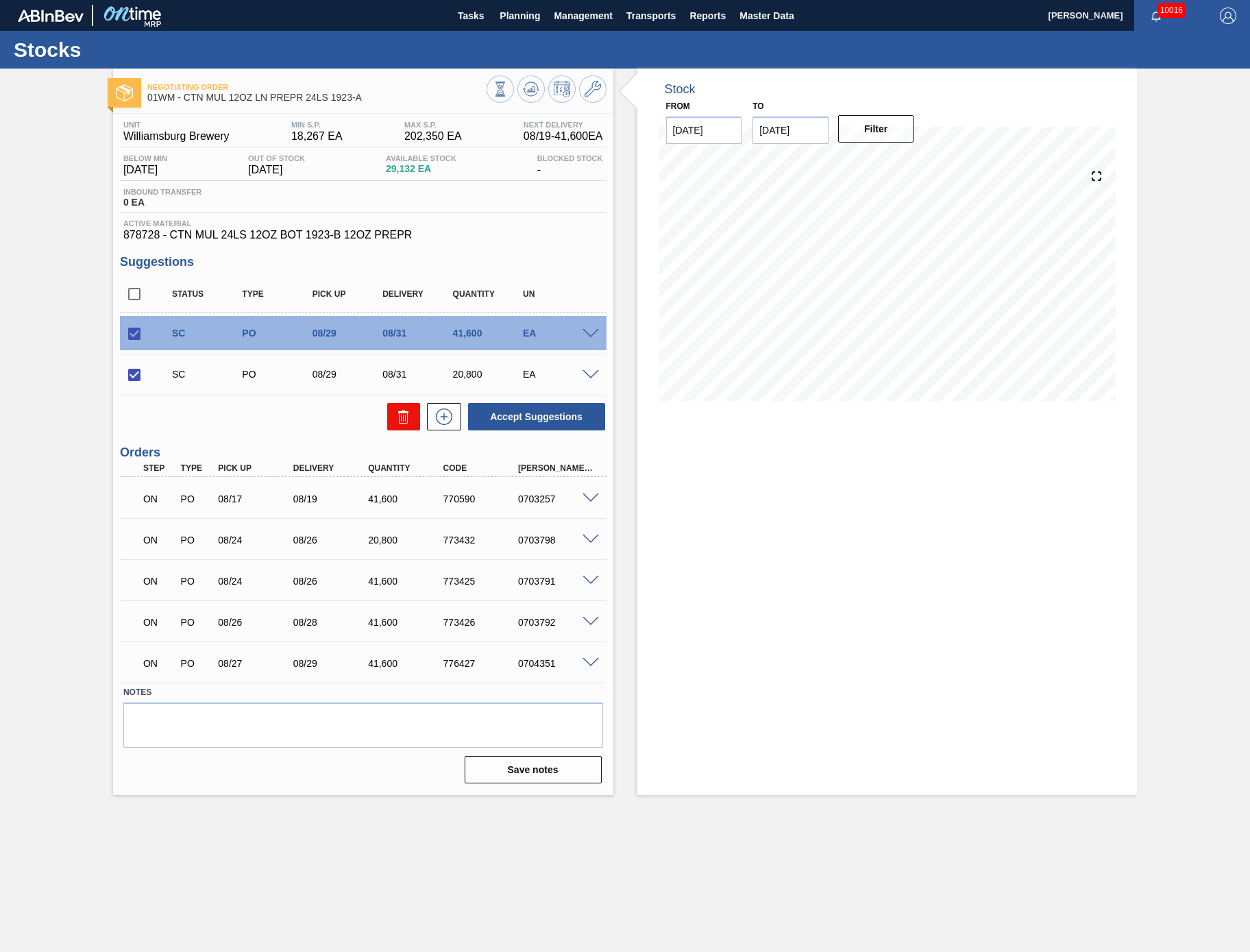
checkbox input "false"
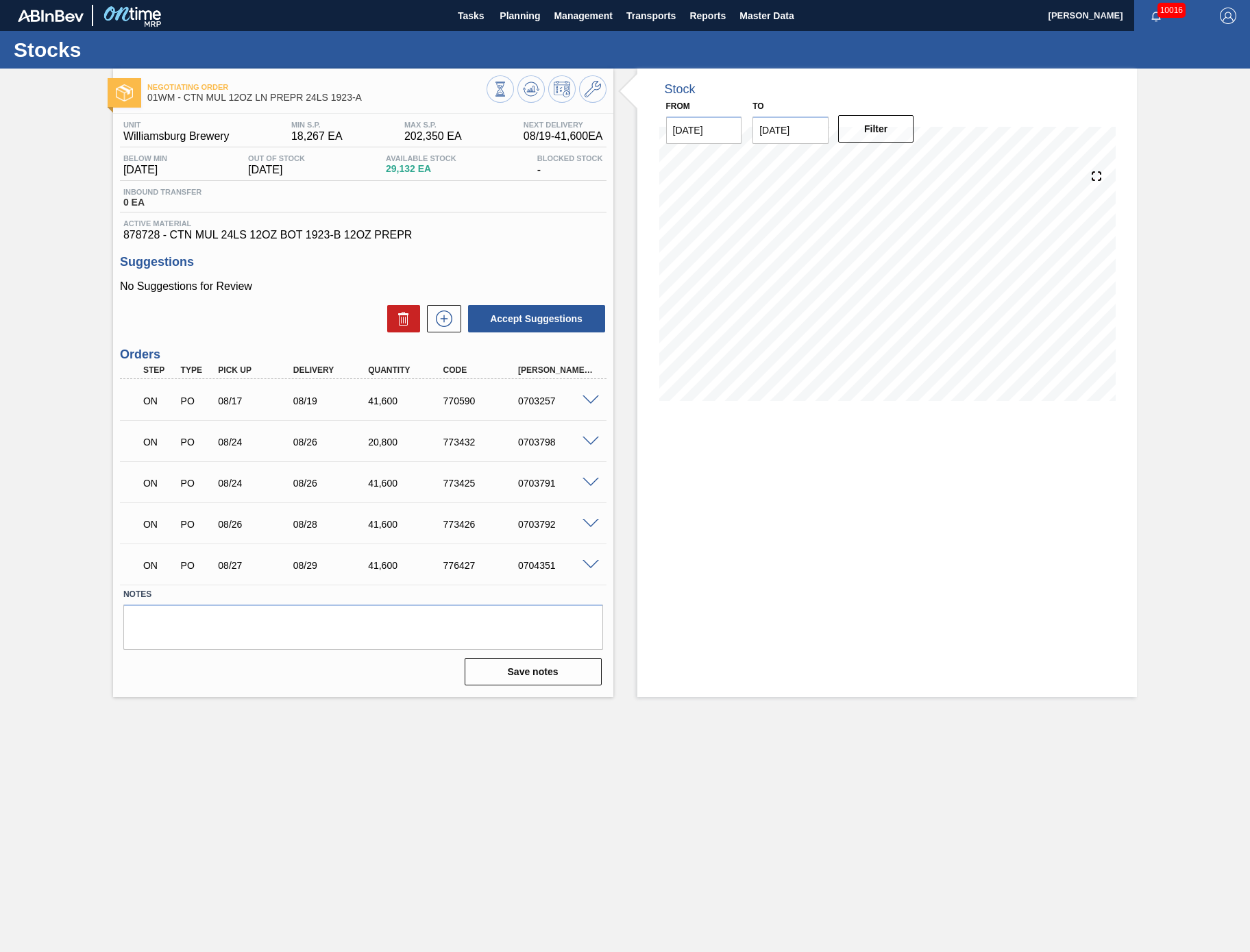
click at [585, 566] on span at bounding box center [591, 565] width 16 height 10
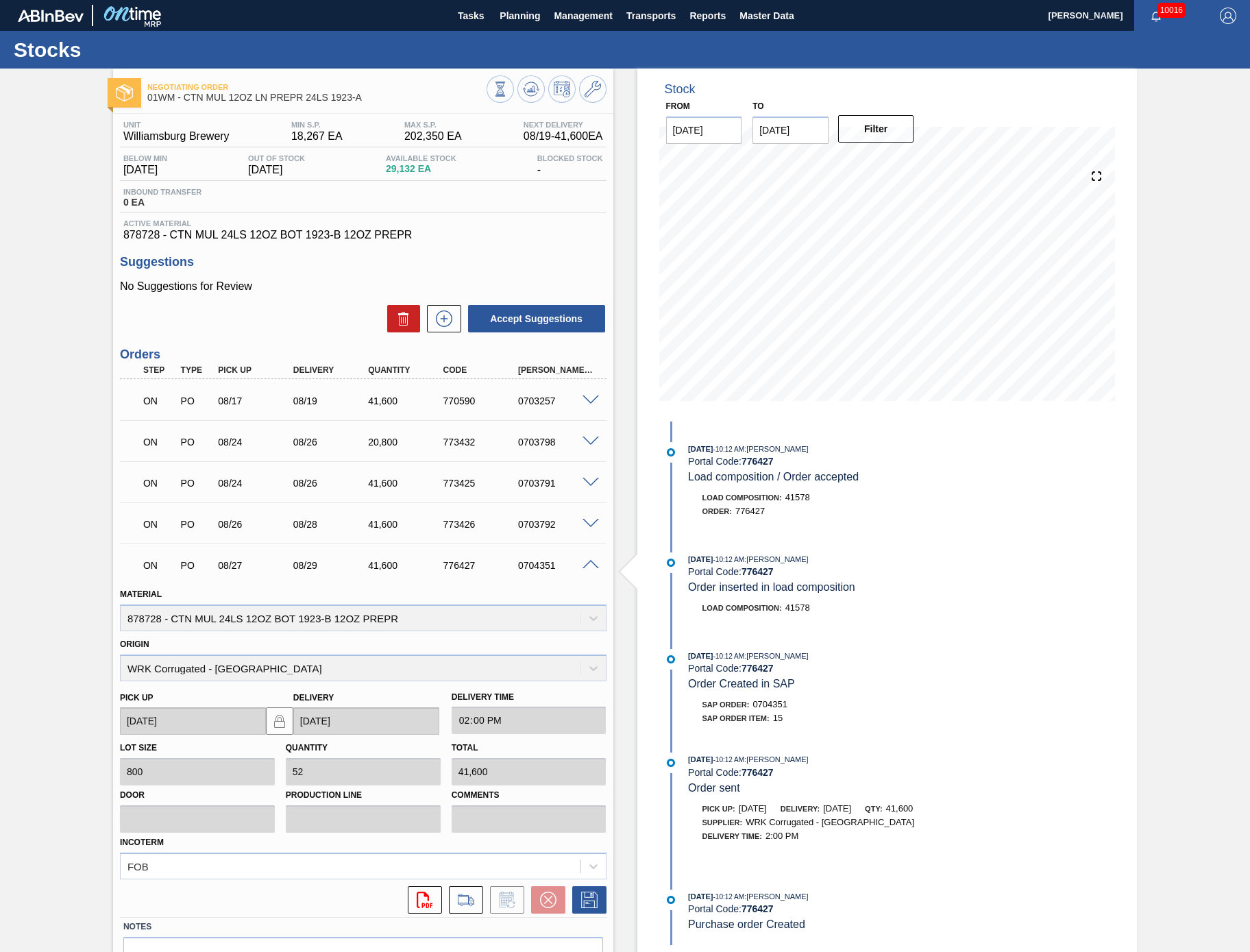
scroll to position [77, 0]
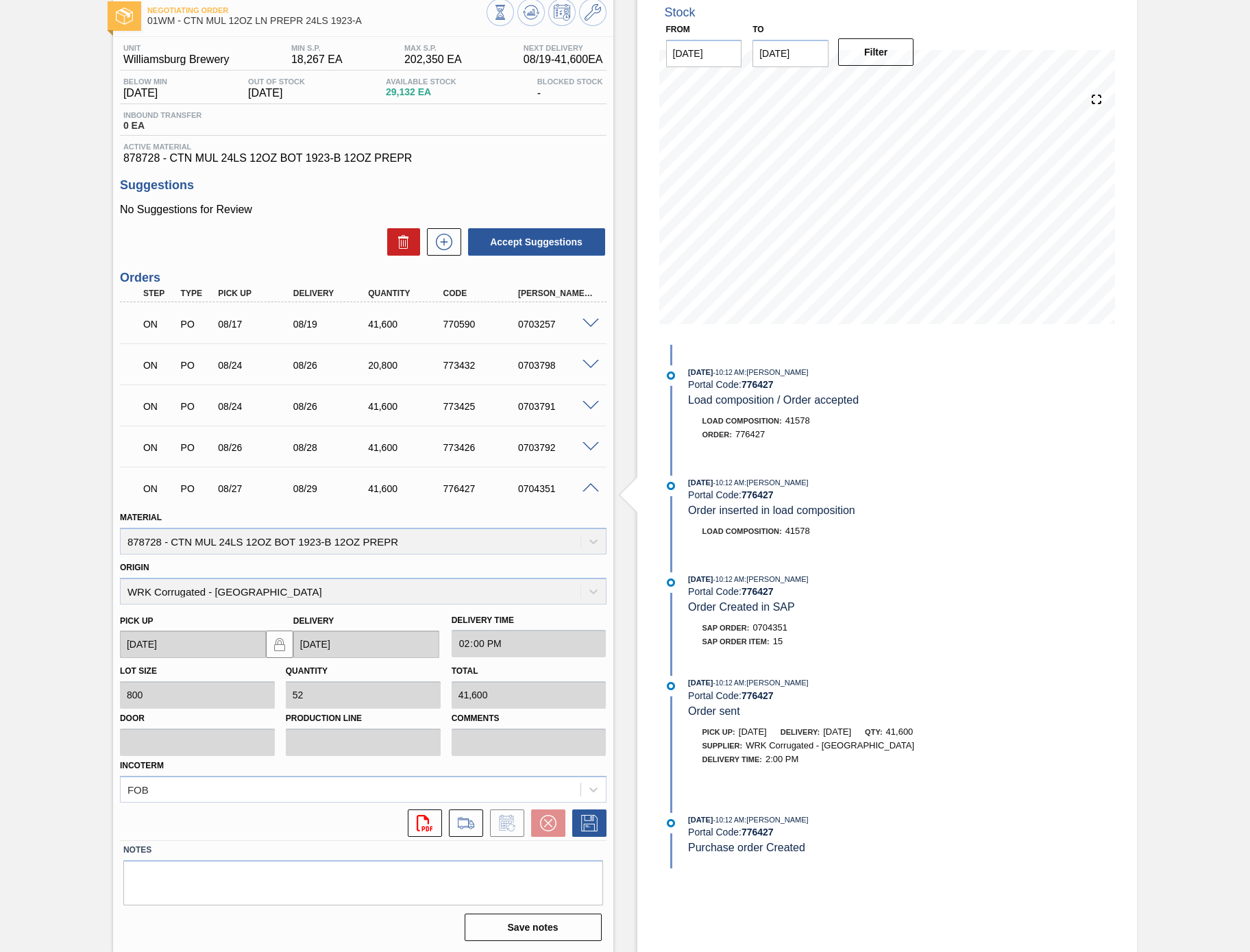
click at [533, 485] on div "0704351" at bounding box center [557, 489] width 83 height 11
click at [583, 490] on span at bounding box center [591, 488] width 16 height 10
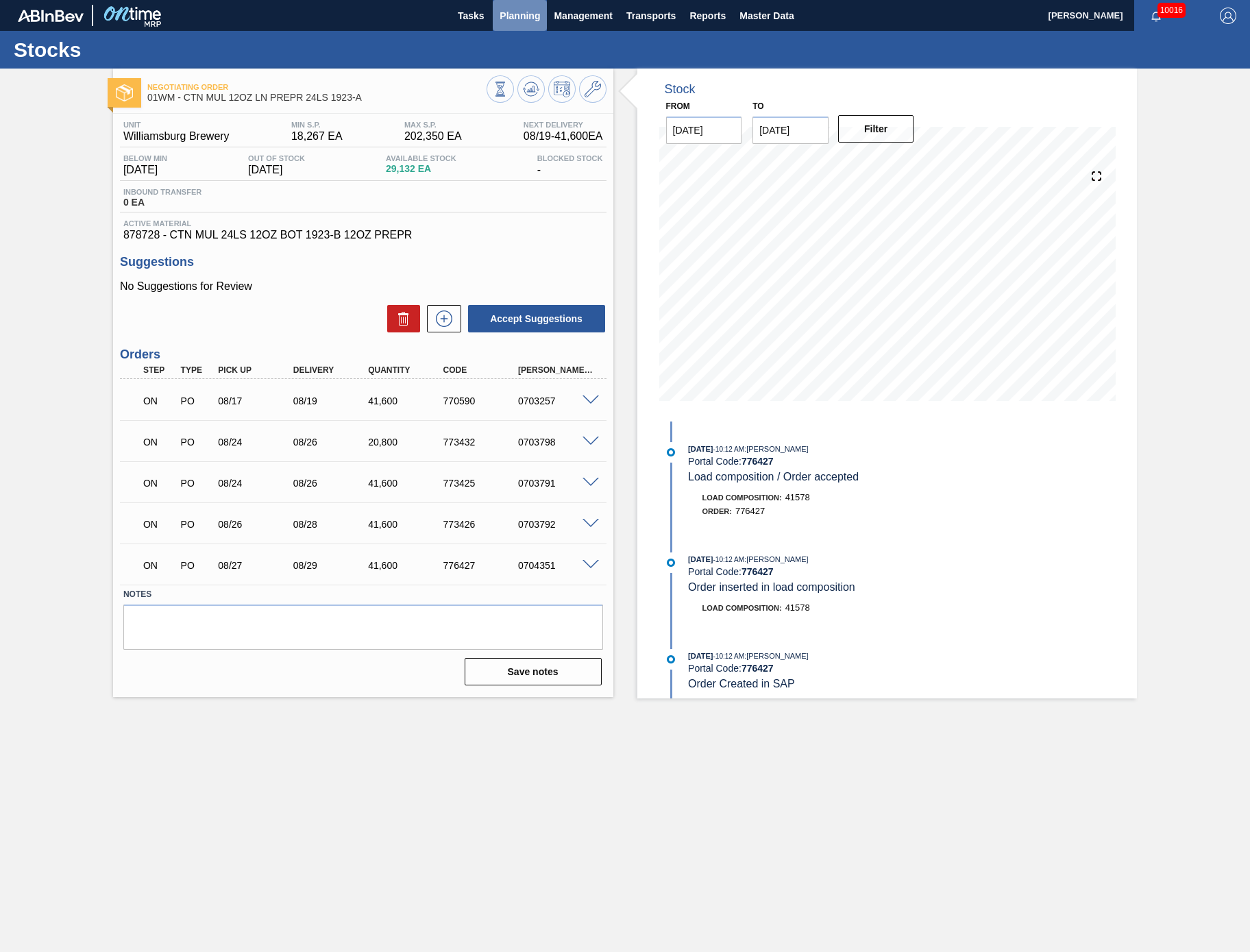
click at [517, 7] on span "Planning" at bounding box center [520, 15] width 41 height 16
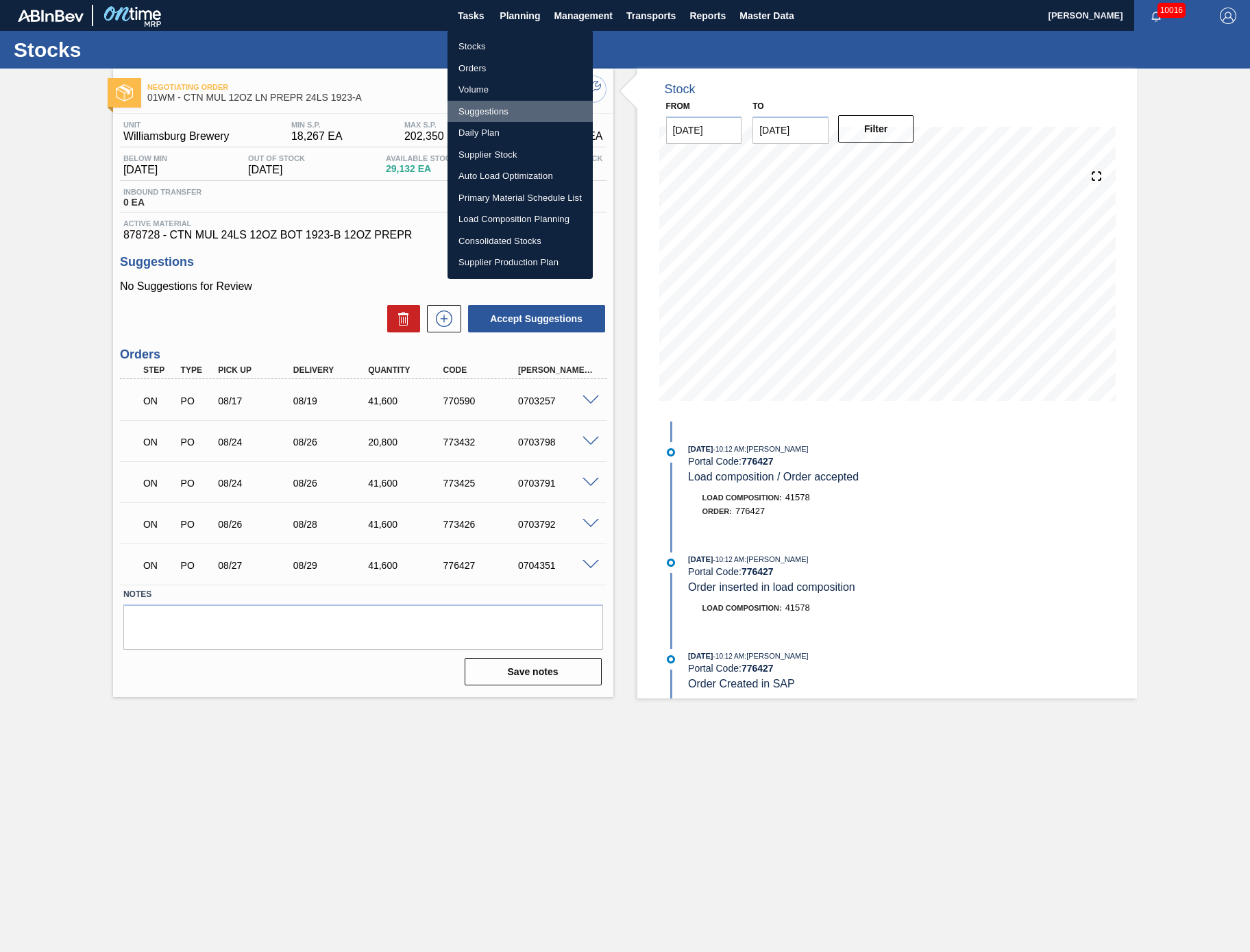
click at [501, 103] on li "Suggestions" at bounding box center [520, 111] width 146 height 22
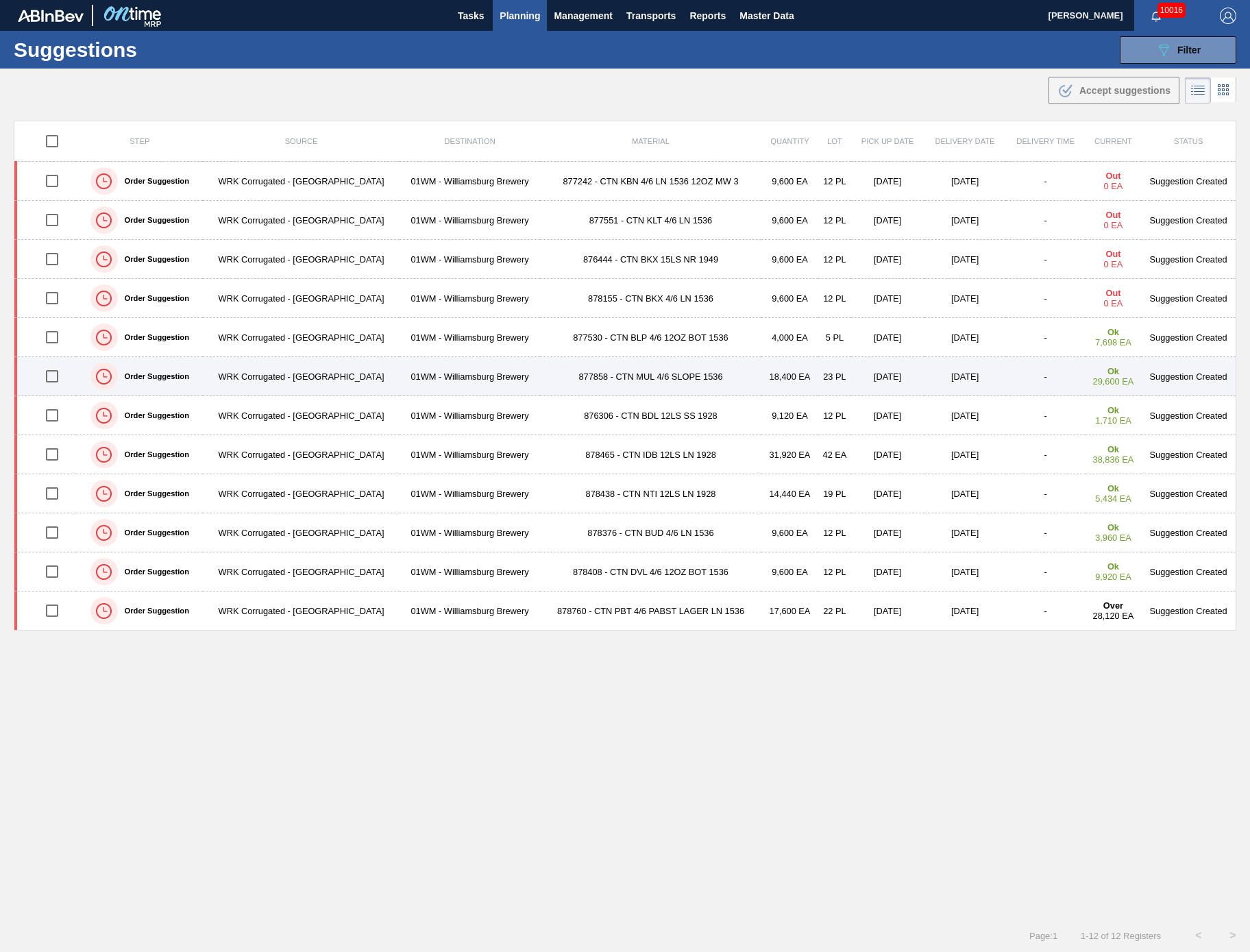
click at [662, 376] on td "877858 - CTN MUL 4/6 SLOPE 1536" at bounding box center [651, 376] width 221 height 39
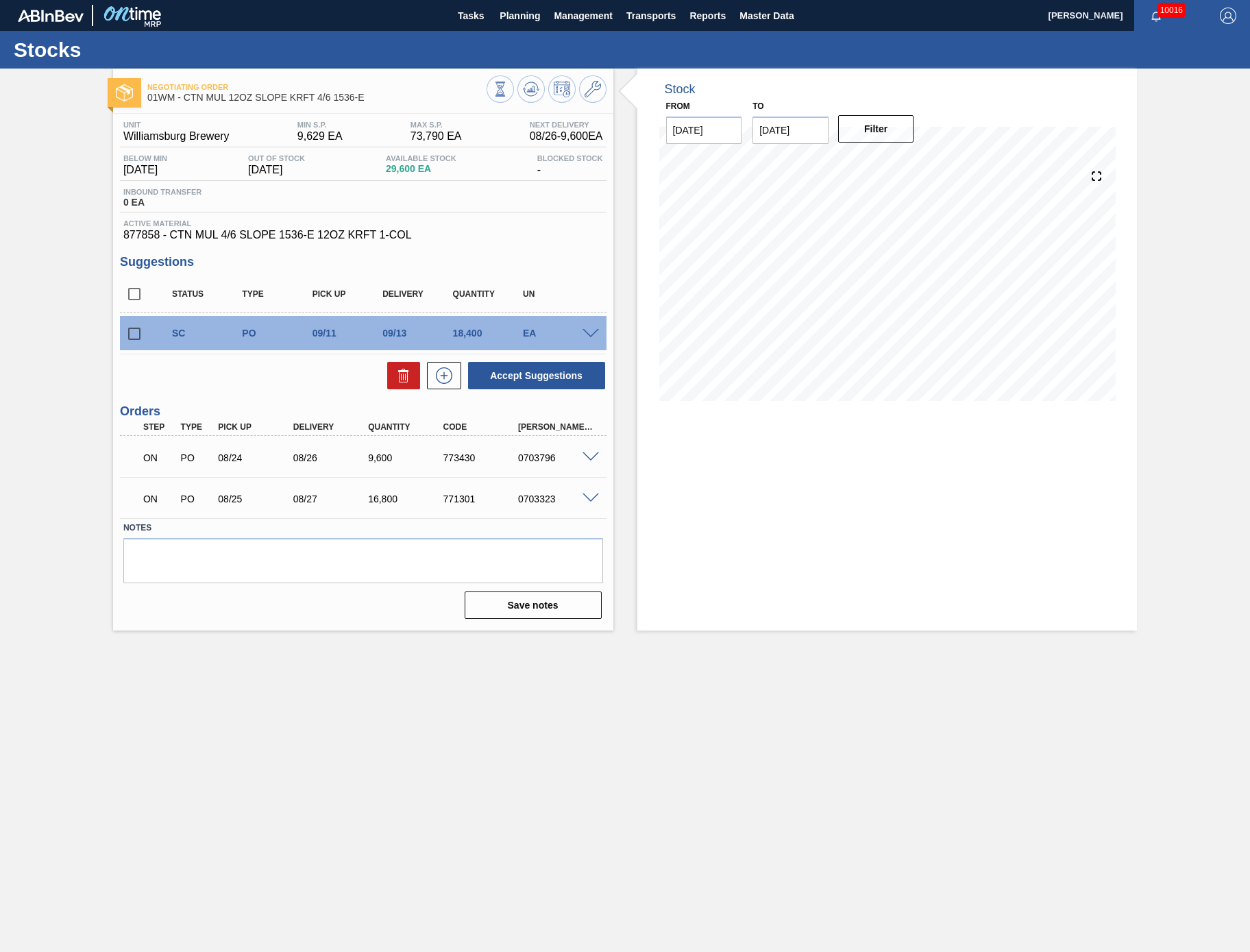
click at [778, 127] on input "[DATE]" at bounding box center [790, 130] width 76 height 27
click at [786, 107] on div "to 09/14/2025" at bounding box center [790, 120] width 76 height 47
click at [798, 134] on input "[DATE]" at bounding box center [790, 130] width 76 height 27
click at [764, 271] on div "21" at bounding box center [768, 273] width 18 height 18
type input "09/21/2025"
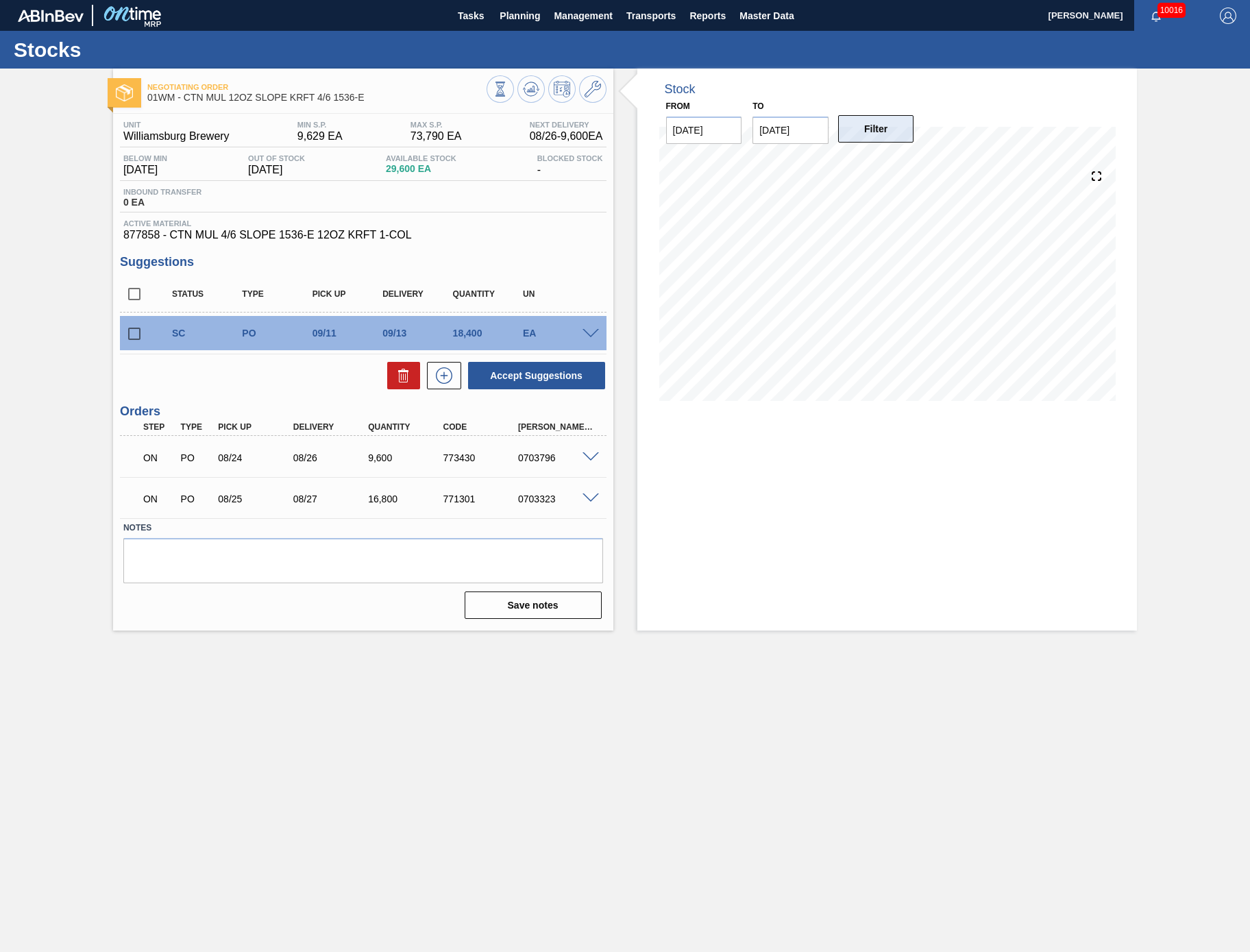
click at [866, 141] on button "Filter" at bounding box center [876, 129] width 76 height 27
click at [588, 333] on span at bounding box center [591, 333] width 16 height 10
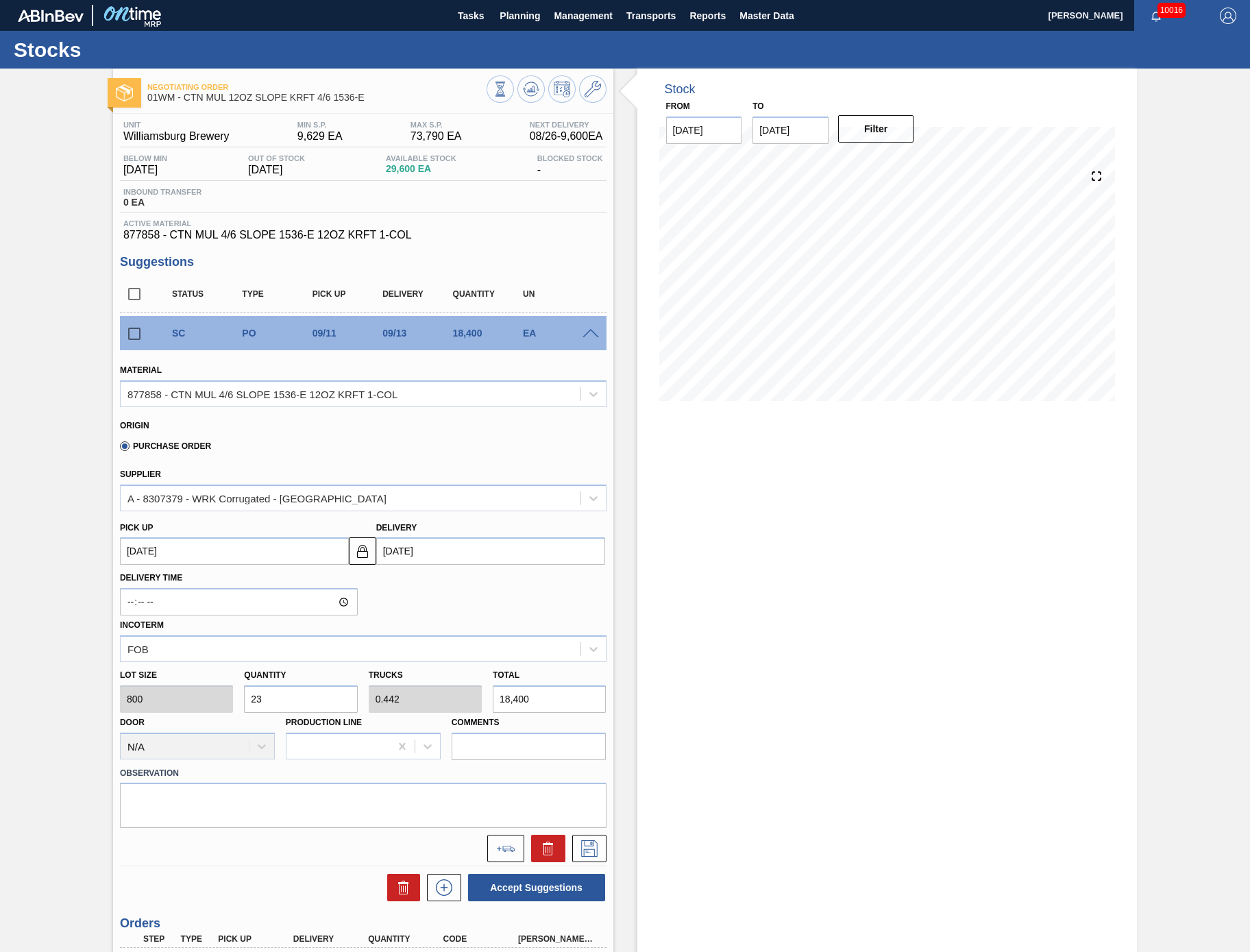
click at [588, 333] on span at bounding box center [591, 333] width 16 height 10
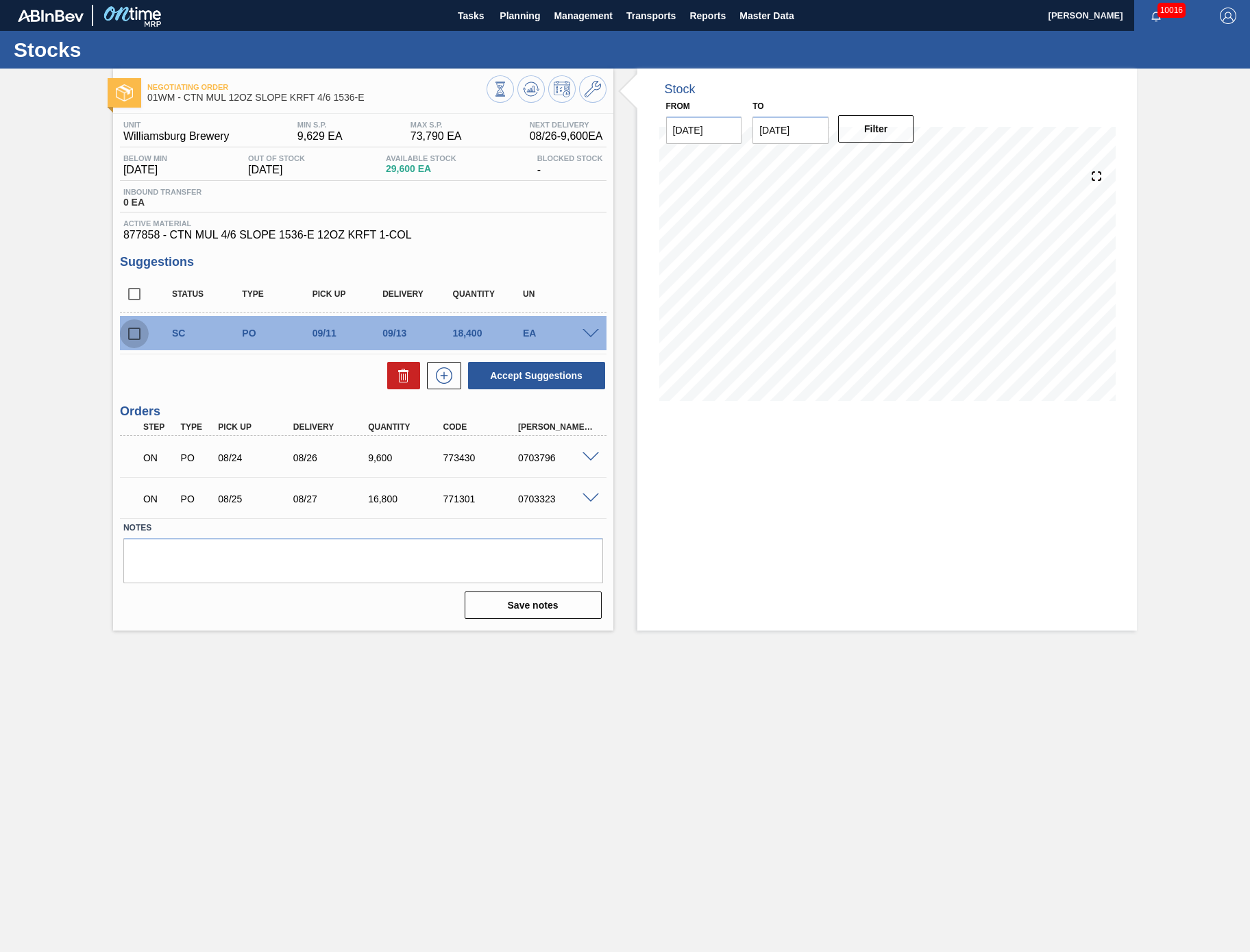
click at [137, 329] on input "checkbox" at bounding box center [135, 334] width 29 height 29
click at [517, 376] on button "Accept Suggestions" at bounding box center [536, 376] width 137 height 27
checkbox input "false"
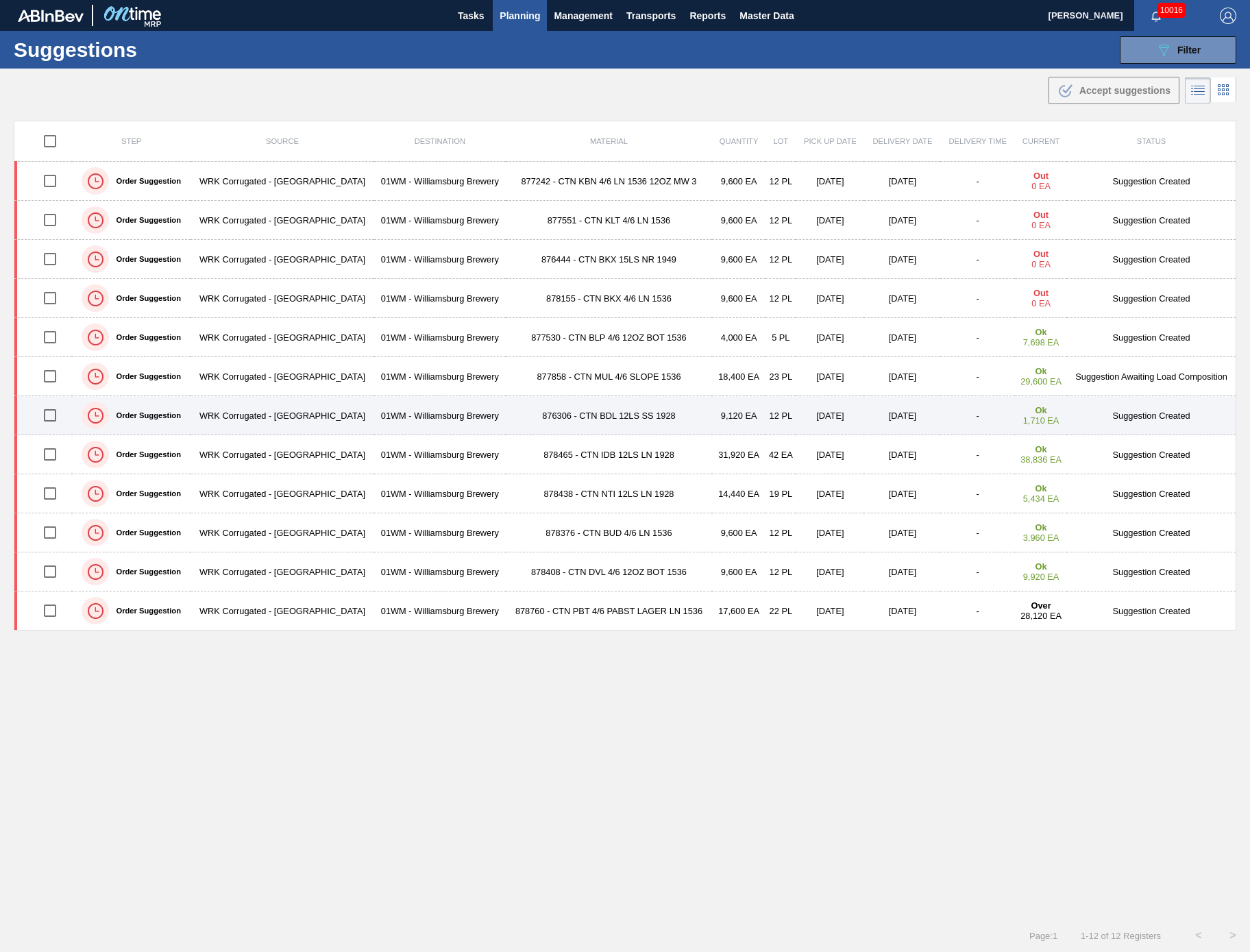
click at [50, 415] on input "checkbox" at bounding box center [50, 415] width 29 height 29
checkbox input "true"
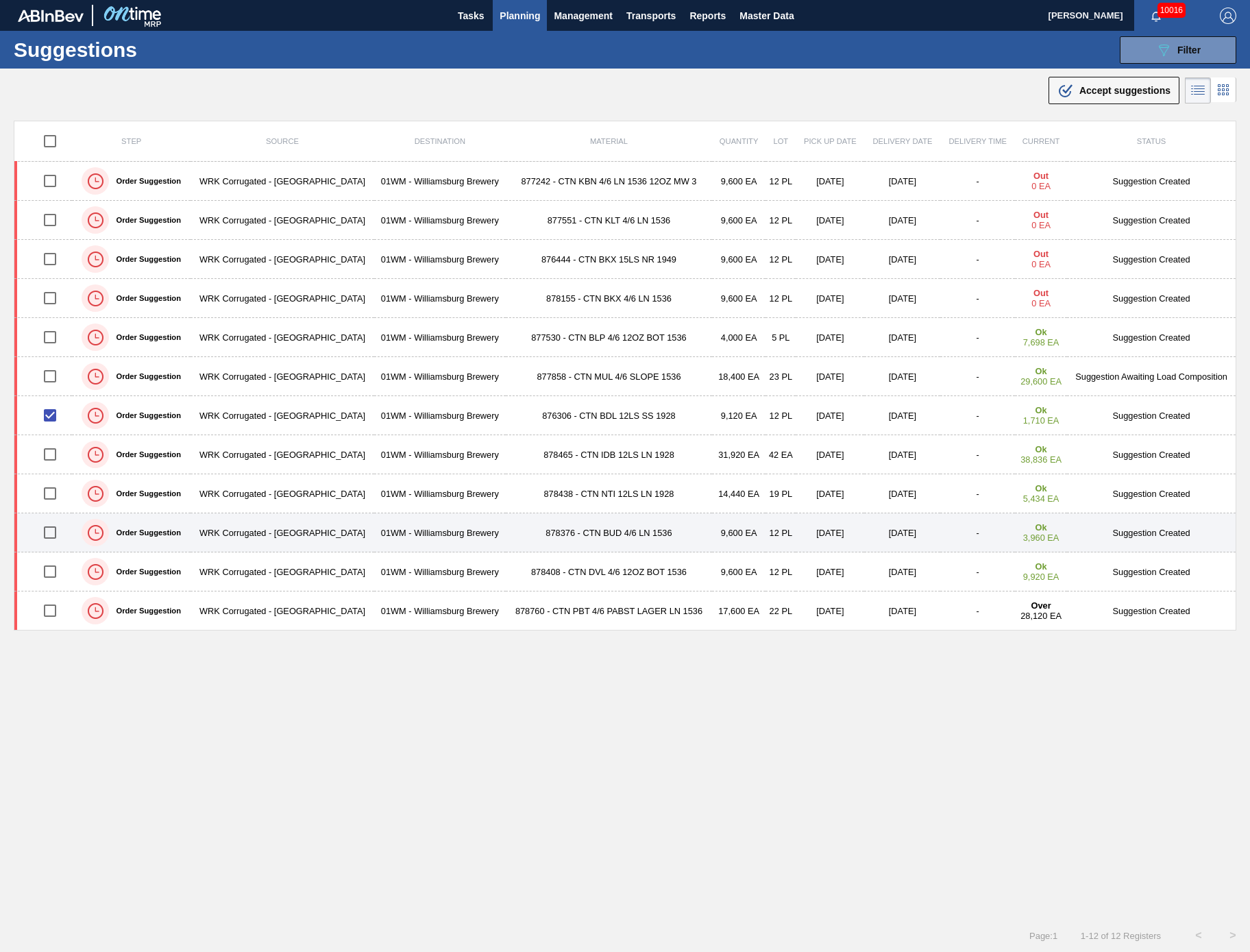
click at [43, 532] on input "checkbox" at bounding box center [50, 532] width 29 height 29
checkbox input "true"
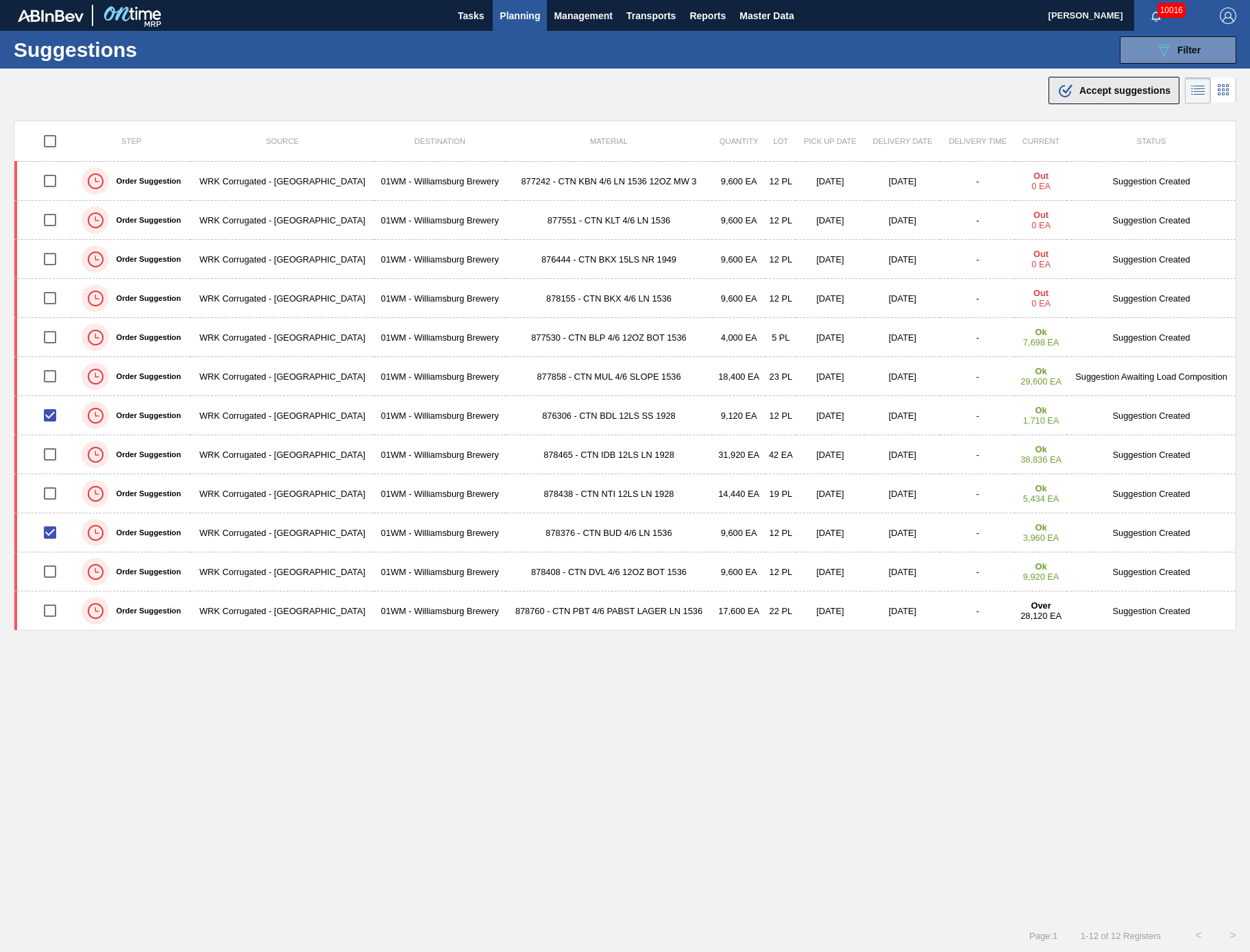
click at [1105, 91] on span "Accept suggestions" at bounding box center [1125, 90] width 91 height 11
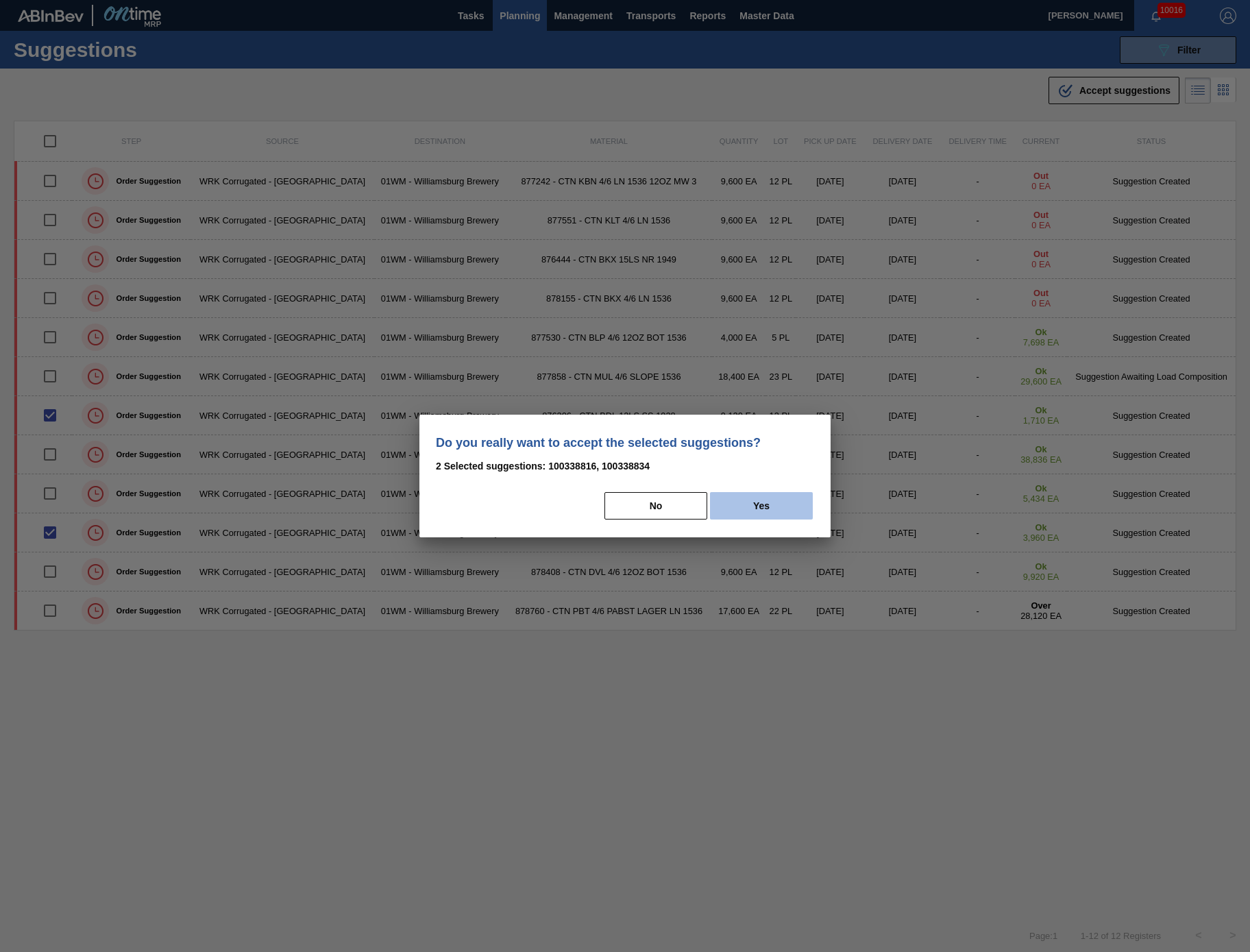
click at [791, 500] on button "Yes" at bounding box center [761, 506] width 103 height 27
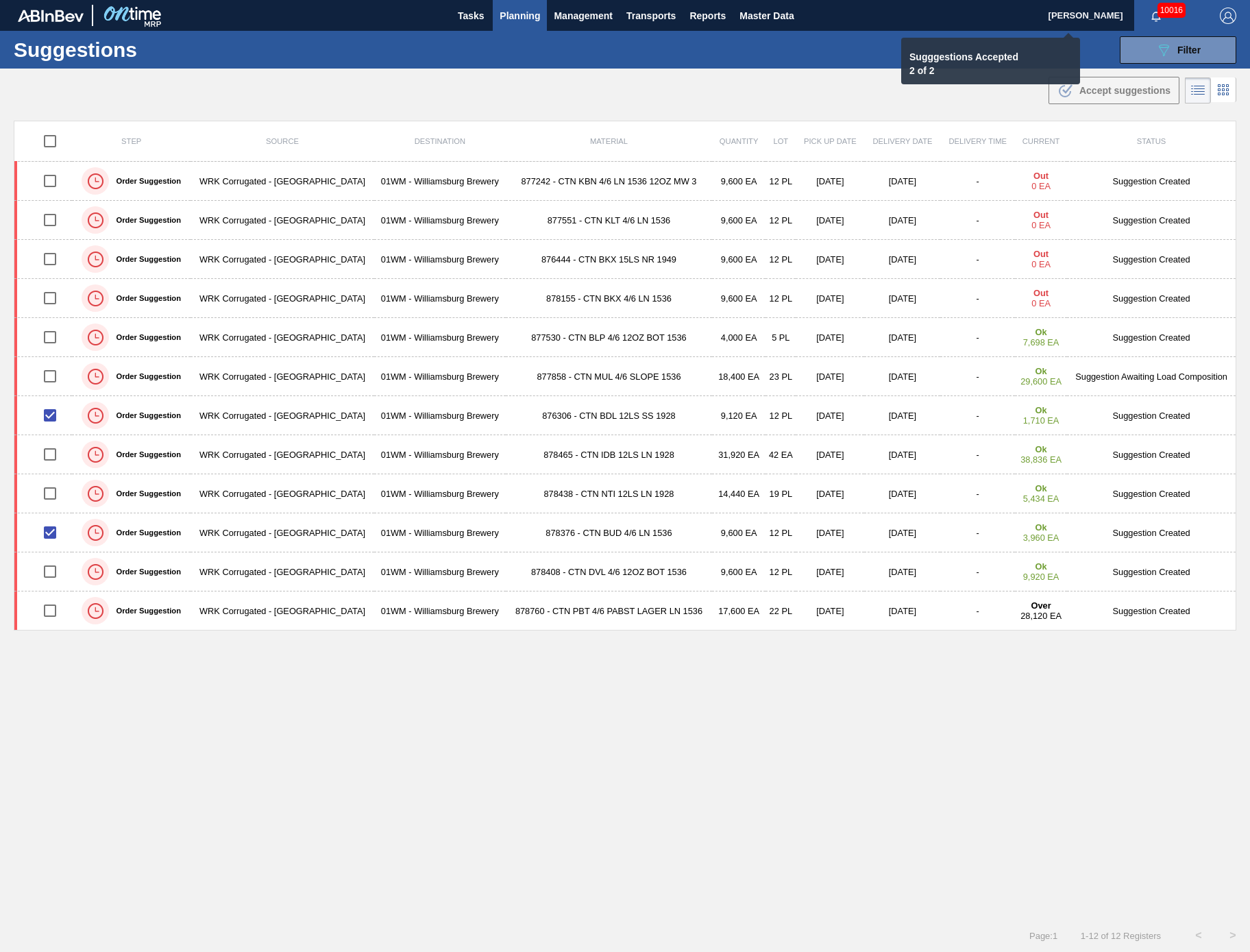
checkbox input "false"
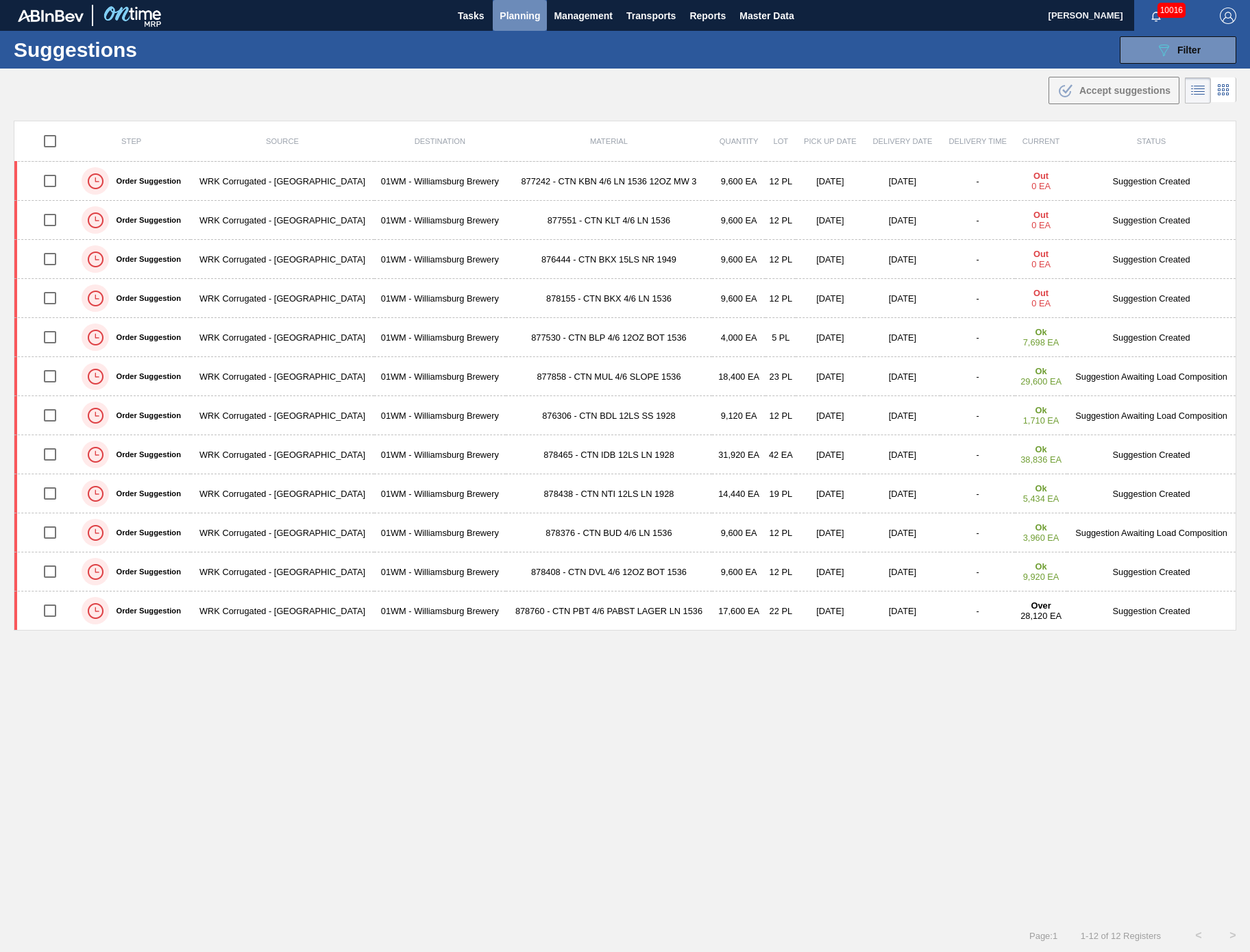
click at [511, 14] on span "Planning" at bounding box center [520, 15] width 41 height 16
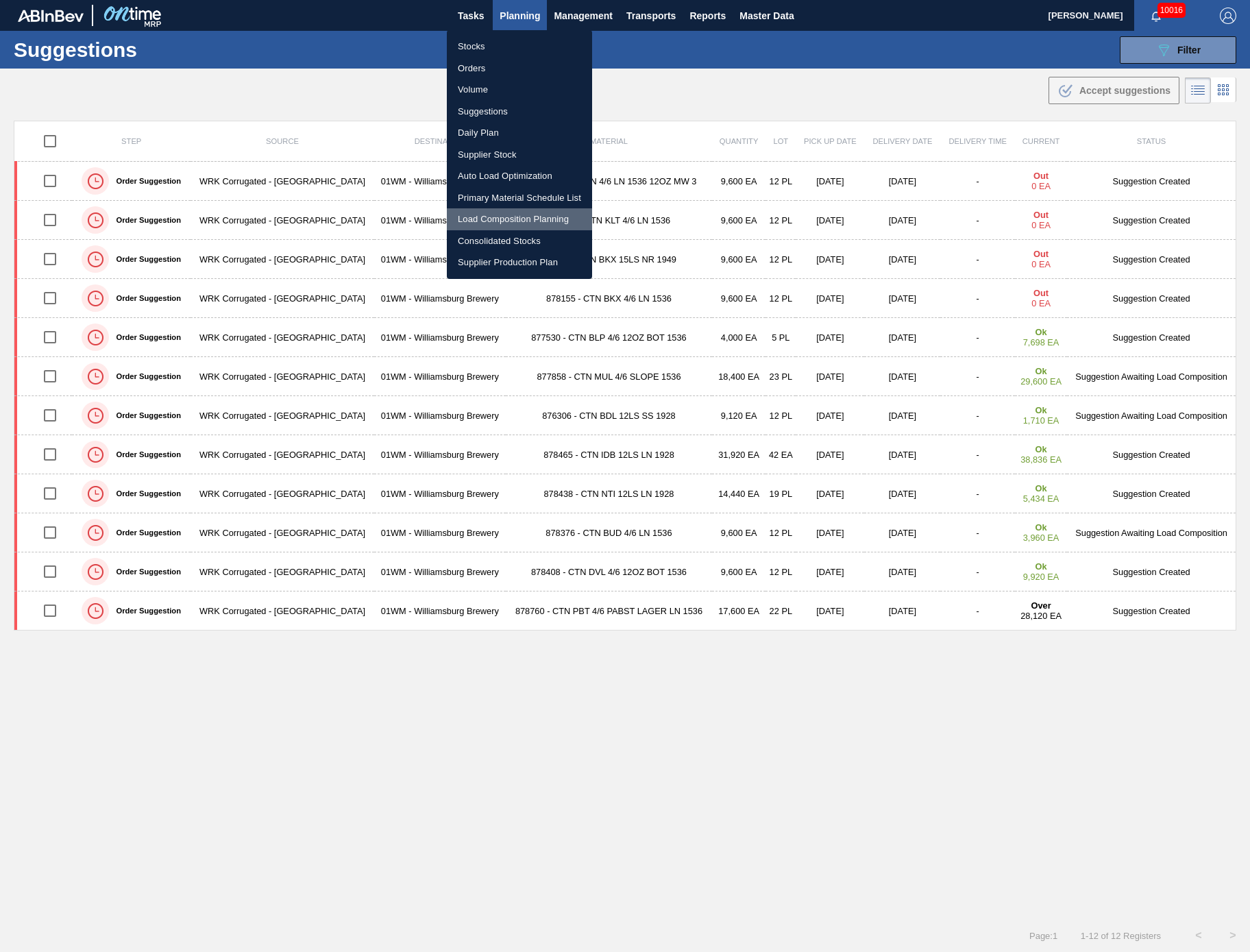
click at [539, 220] on li "Load Composition Planning" at bounding box center [520, 219] width 146 height 22
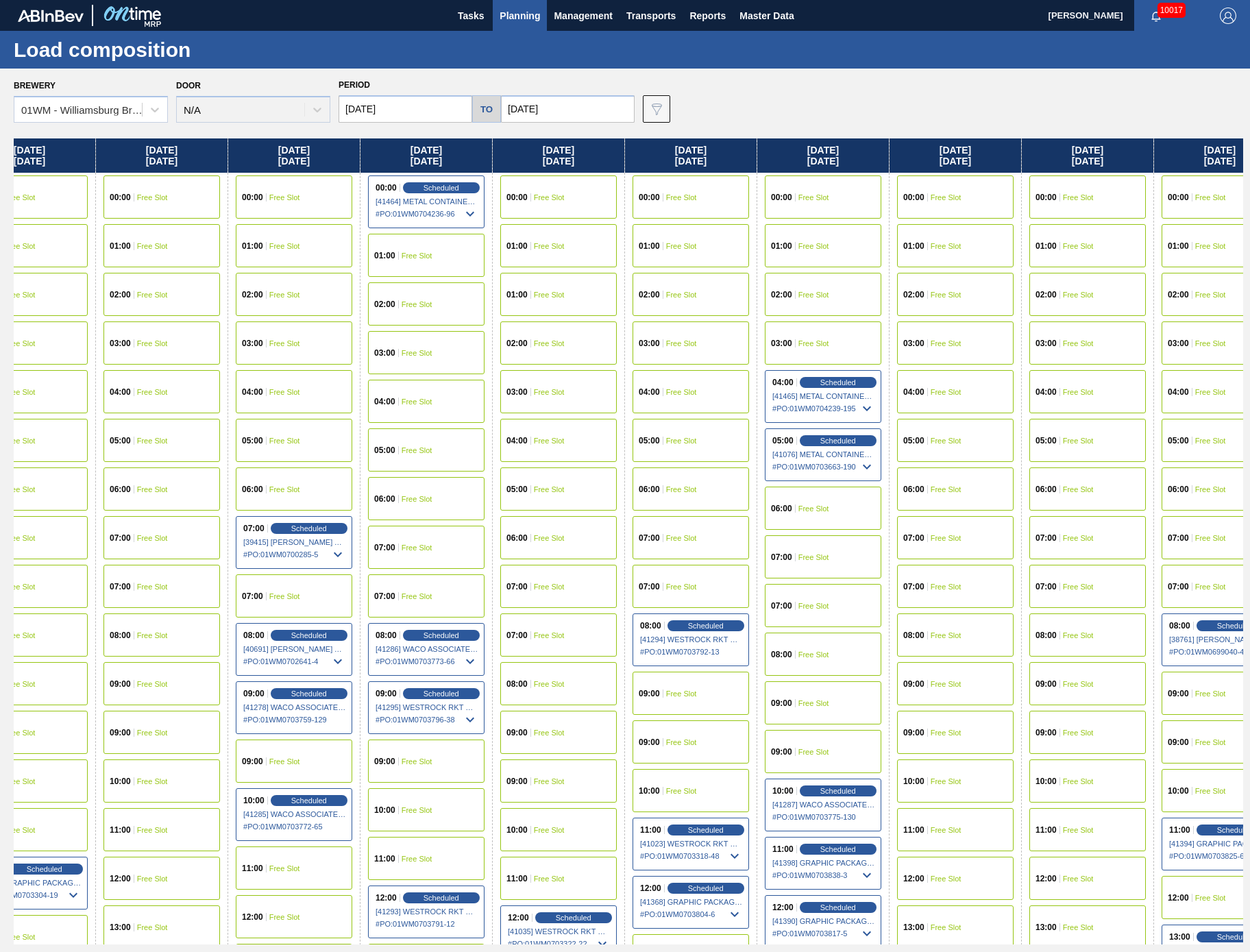
scroll to position [0, 231]
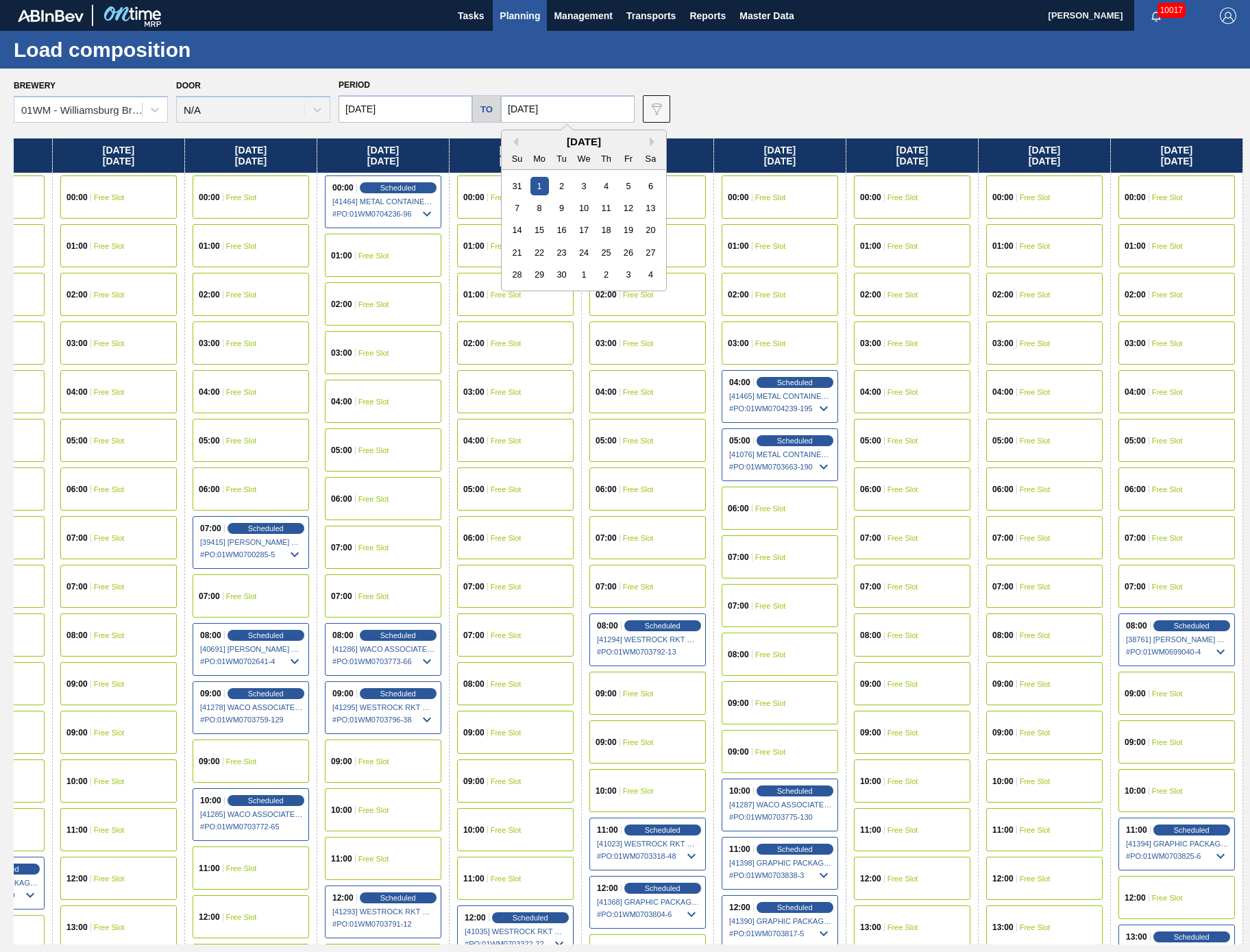
click at [560, 101] on input "[DATE]" at bounding box center [568, 109] width 134 height 27
click at [603, 204] on div "11" at bounding box center [606, 208] width 18 height 18
type input "[DATE]"
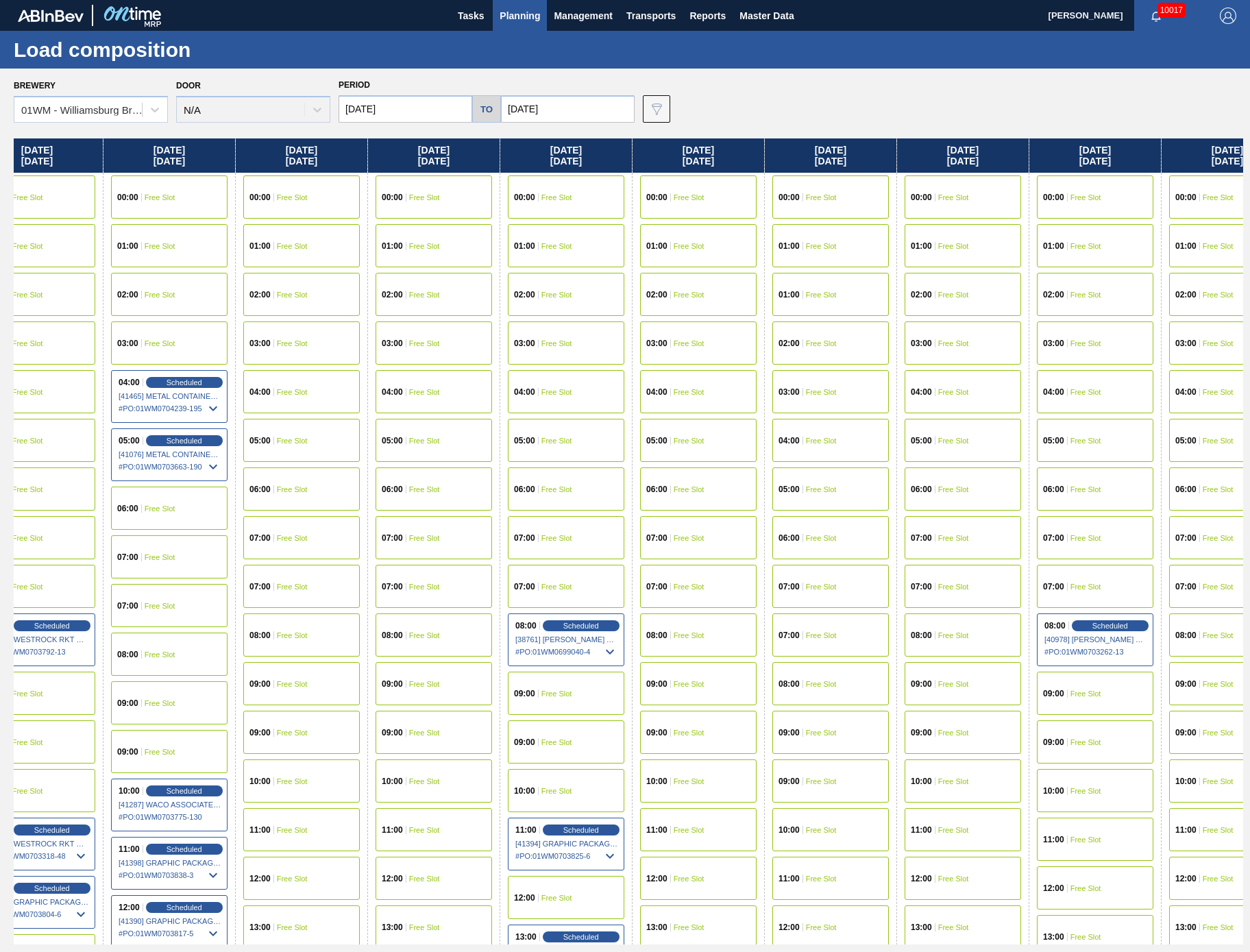
scroll to position [0, 872]
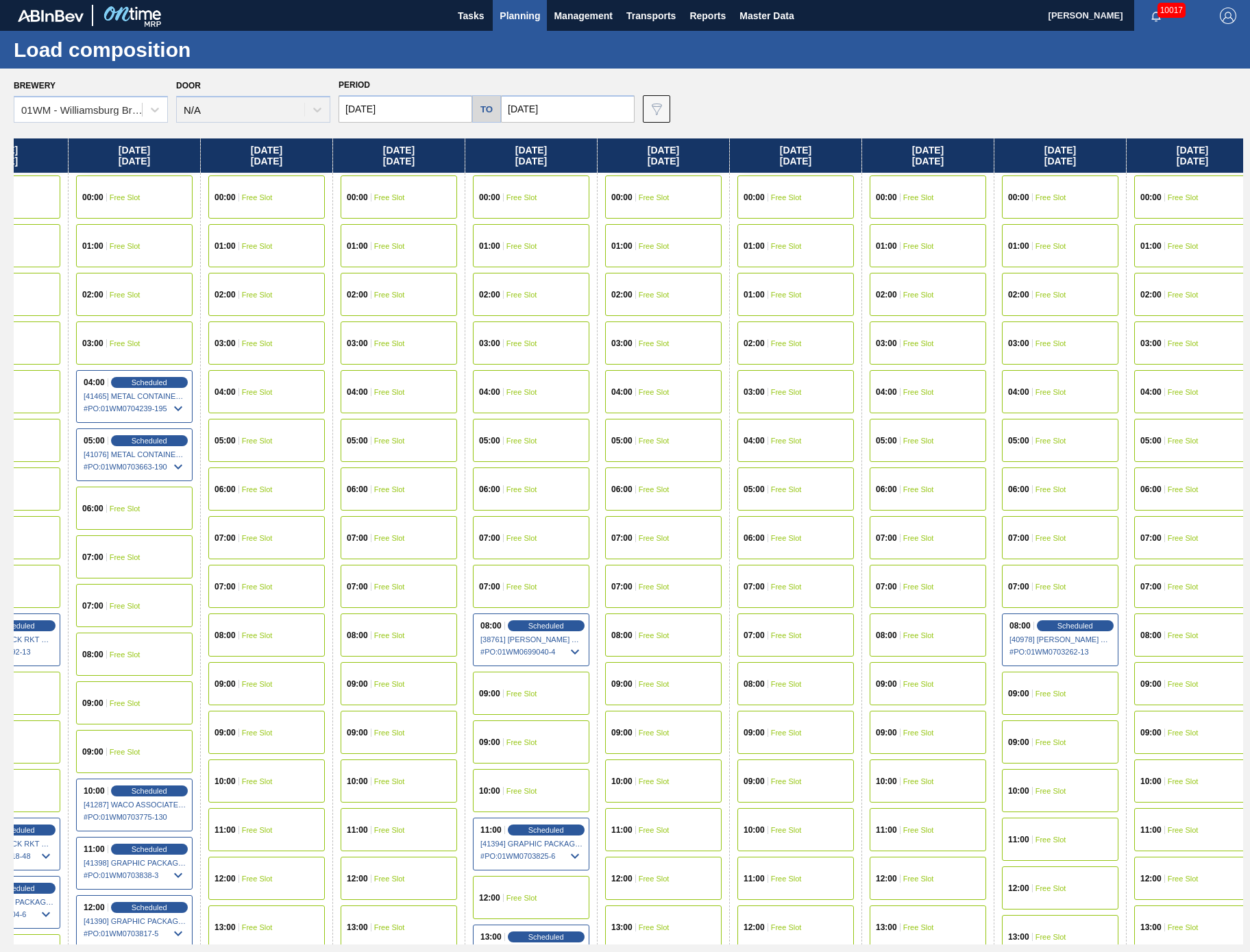
drag, startPoint x: 1169, startPoint y: 152, endPoint x: 275, endPoint y: 216, distance: 896.3
click at [275, 216] on div "Friday 08/22/2025 00:00 Free Slot 01:00 Free Slot 02:00 Free Slot 03:00 Free Sl…" at bounding box center [628, 541] width 1229 height 805
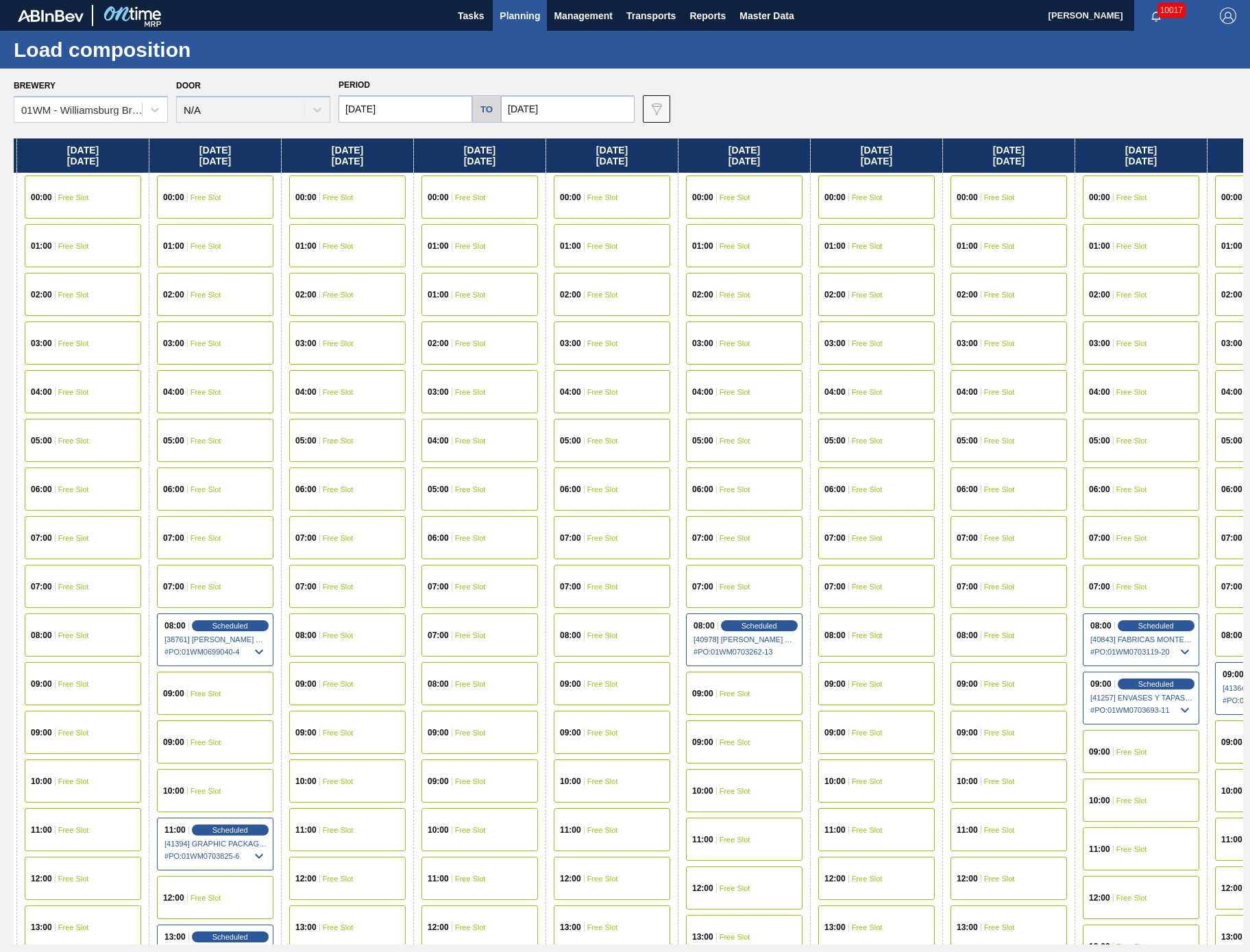
scroll to position [0, 1190]
drag, startPoint x: 1037, startPoint y: 152, endPoint x: 687, endPoint y: 187, distance: 351.7
click at [687, 187] on div "Friday 08/22/2025 00:00 Free Slot 01:00 Free Slot 02:00 Free Slot 03:00 Free Sl…" at bounding box center [628, 541] width 1229 height 805
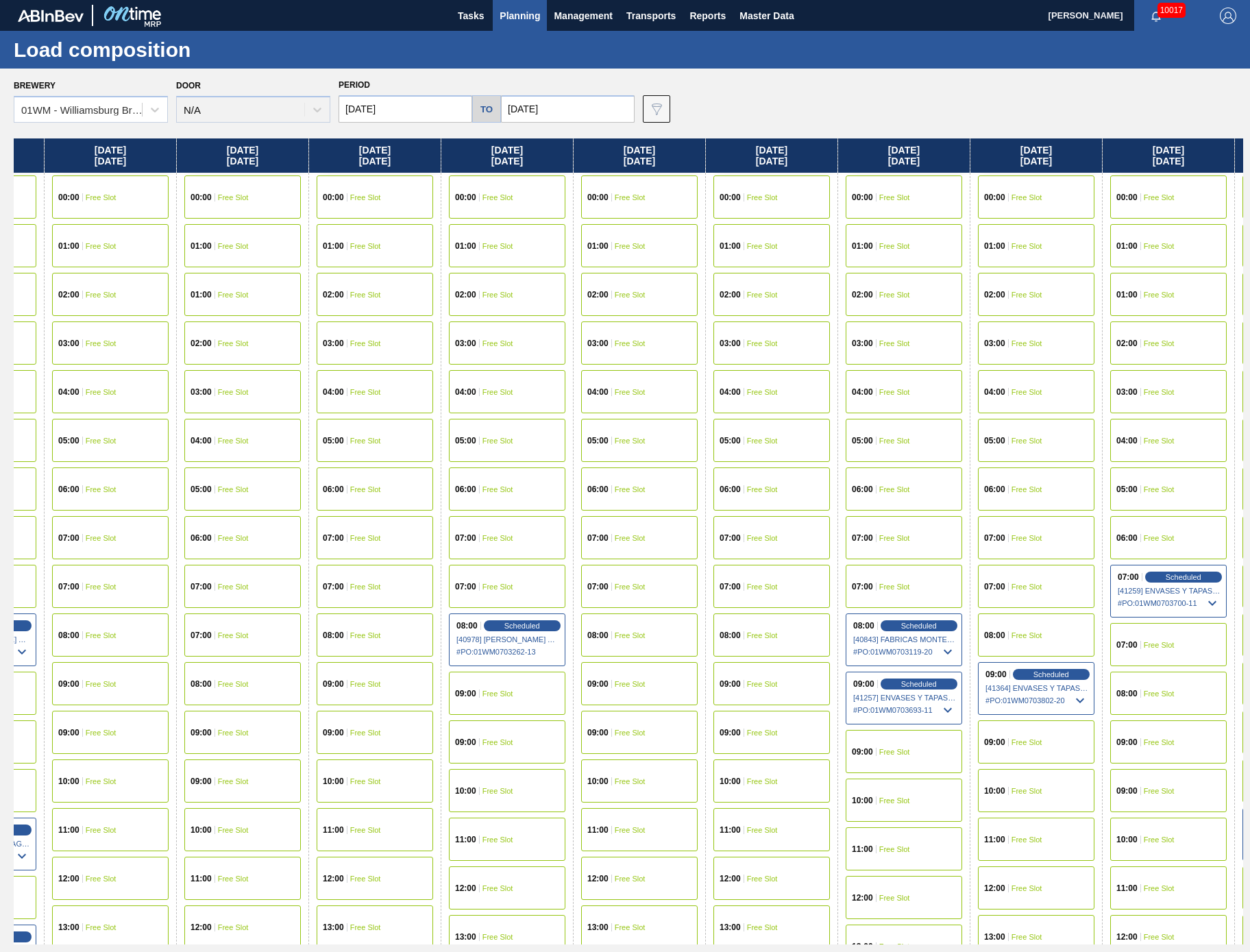
scroll to position [0, 1432]
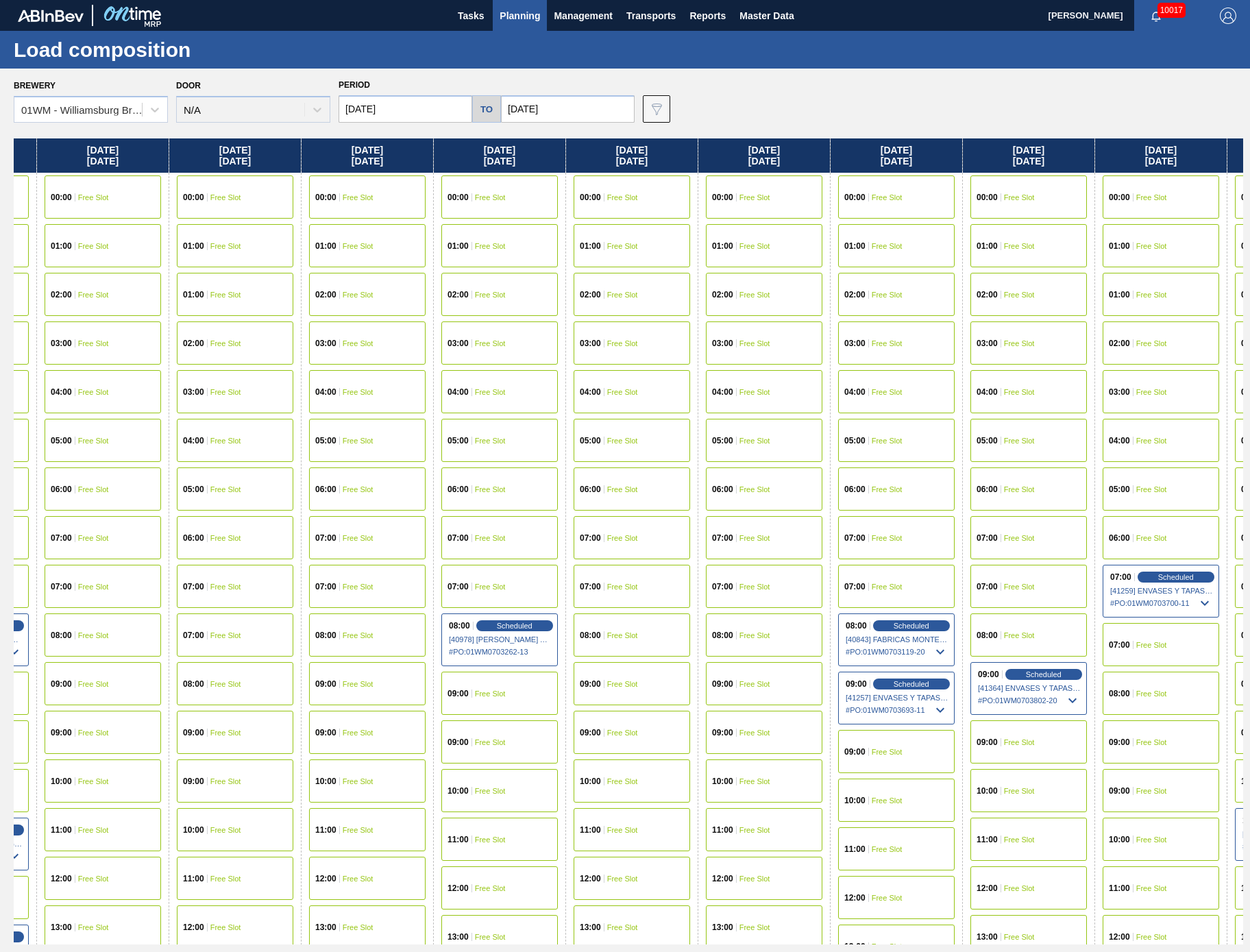
drag, startPoint x: 992, startPoint y: 141, endPoint x: 732, endPoint y: 163, distance: 260.9
click at [732, 163] on div "Friday 08/22/2025 00:00 Free Slot 01:00 Free Slot 02:00 Free Slot 03:00 Free Sl…" at bounding box center [628, 541] width 1229 height 805
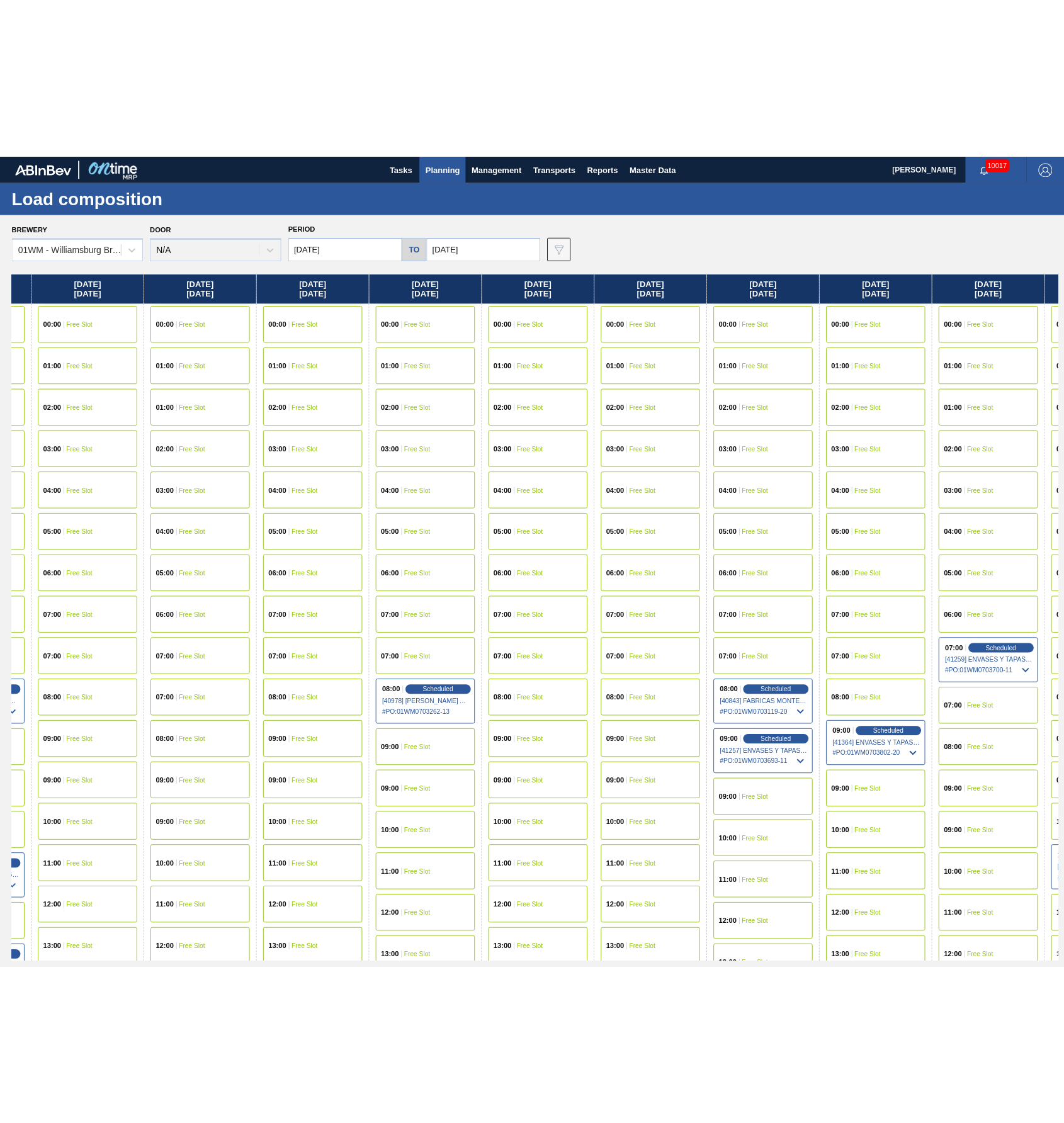
scroll to position [0, 1431]
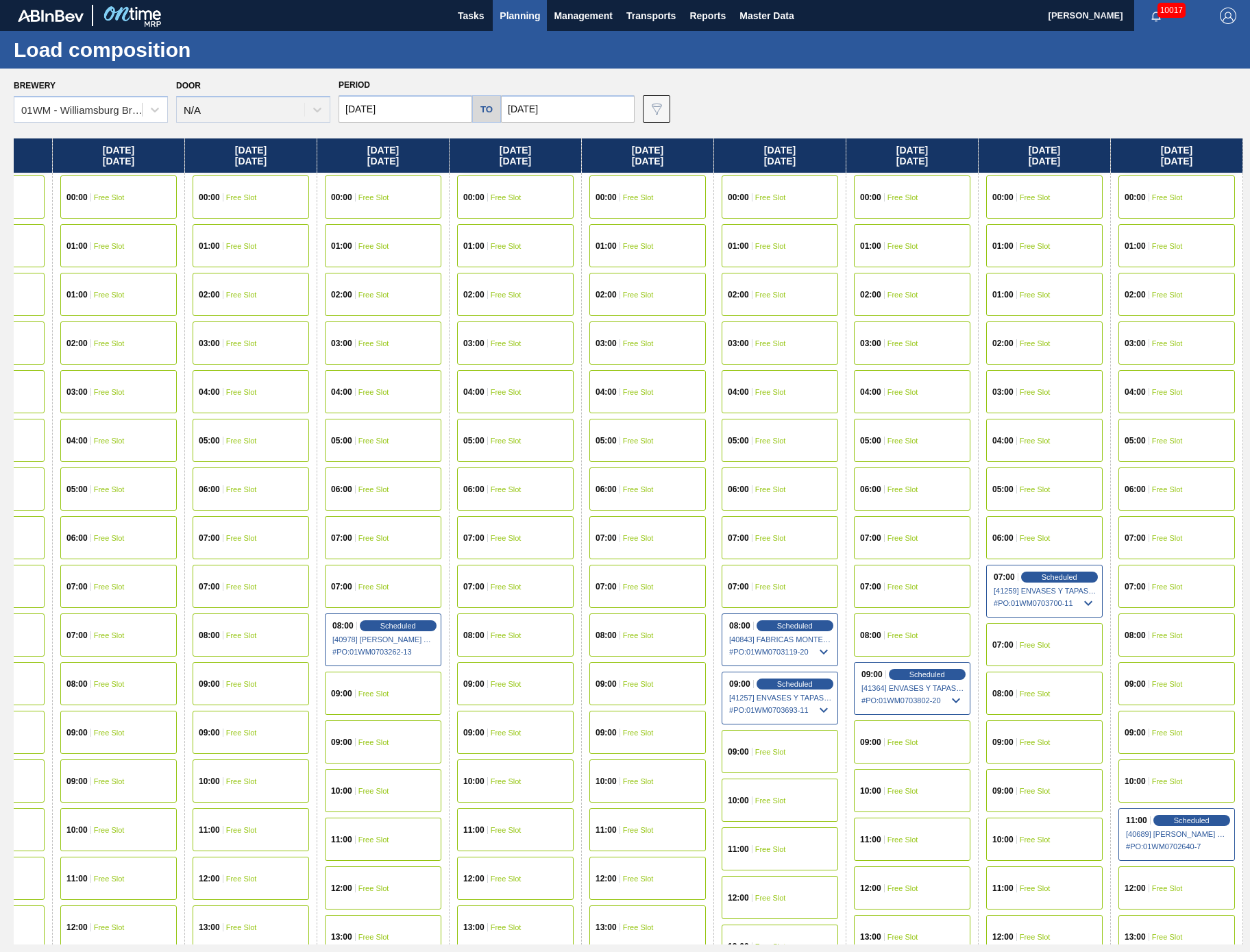
drag, startPoint x: 1204, startPoint y: 157, endPoint x: 981, endPoint y: 211, distance: 229.4
click at [981, 211] on div "Friday 08/22/2025 00:00 Free Slot 01:00 Free Slot 02:00 Free Slot 03:00 Free Sl…" at bounding box center [628, 541] width 1229 height 805
click at [1168, 593] on div "07:00 Free Slot" at bounding box center [1177, 586] width 117 height 43
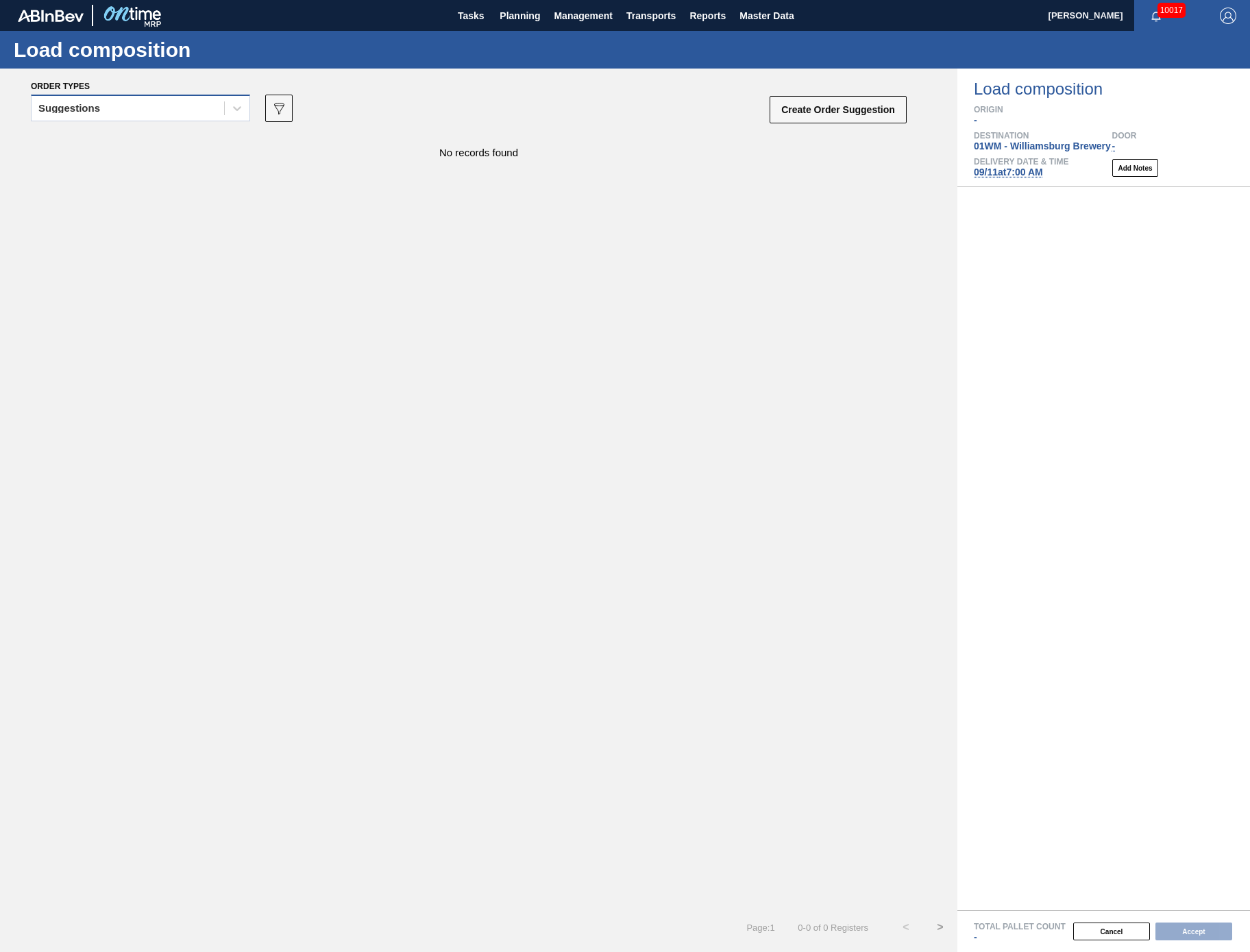
click at [170, 101] on div "Suggestions" at bounding box center [128, 109] width 193 height 20
click at [168, 151] on div "Awaiting load composition" at bounding box center [140, 142] width 219 height 25
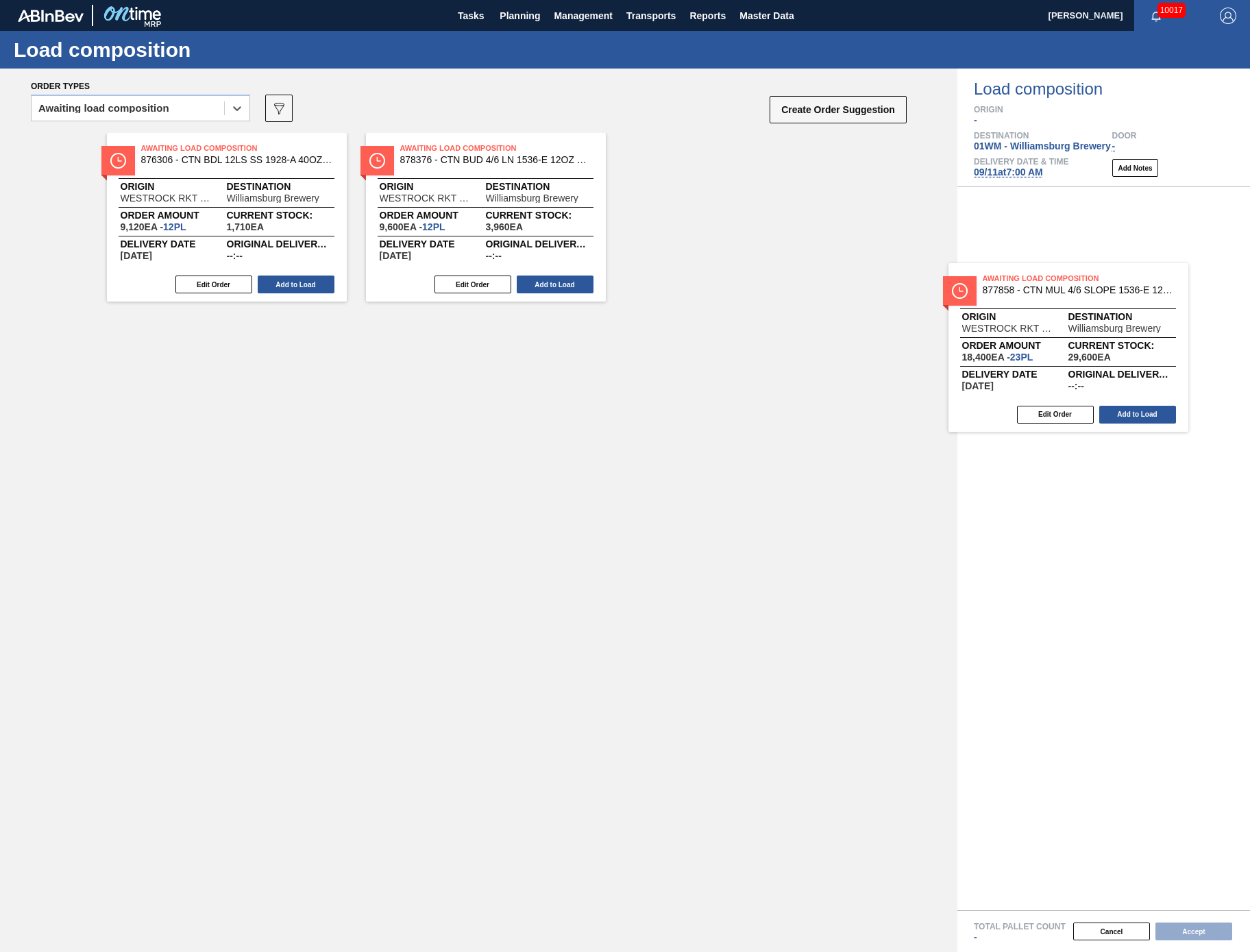
drag, startPoint x: 777, startPoint y: 213, endPoint x: 1103, endPoint y: 344, distance: 351.3
click at [1103, 344] on div "Order types option Awaiting load composition, selected. Select is focused ,type…" at bounding box center [625, 510] width 1250 height 883
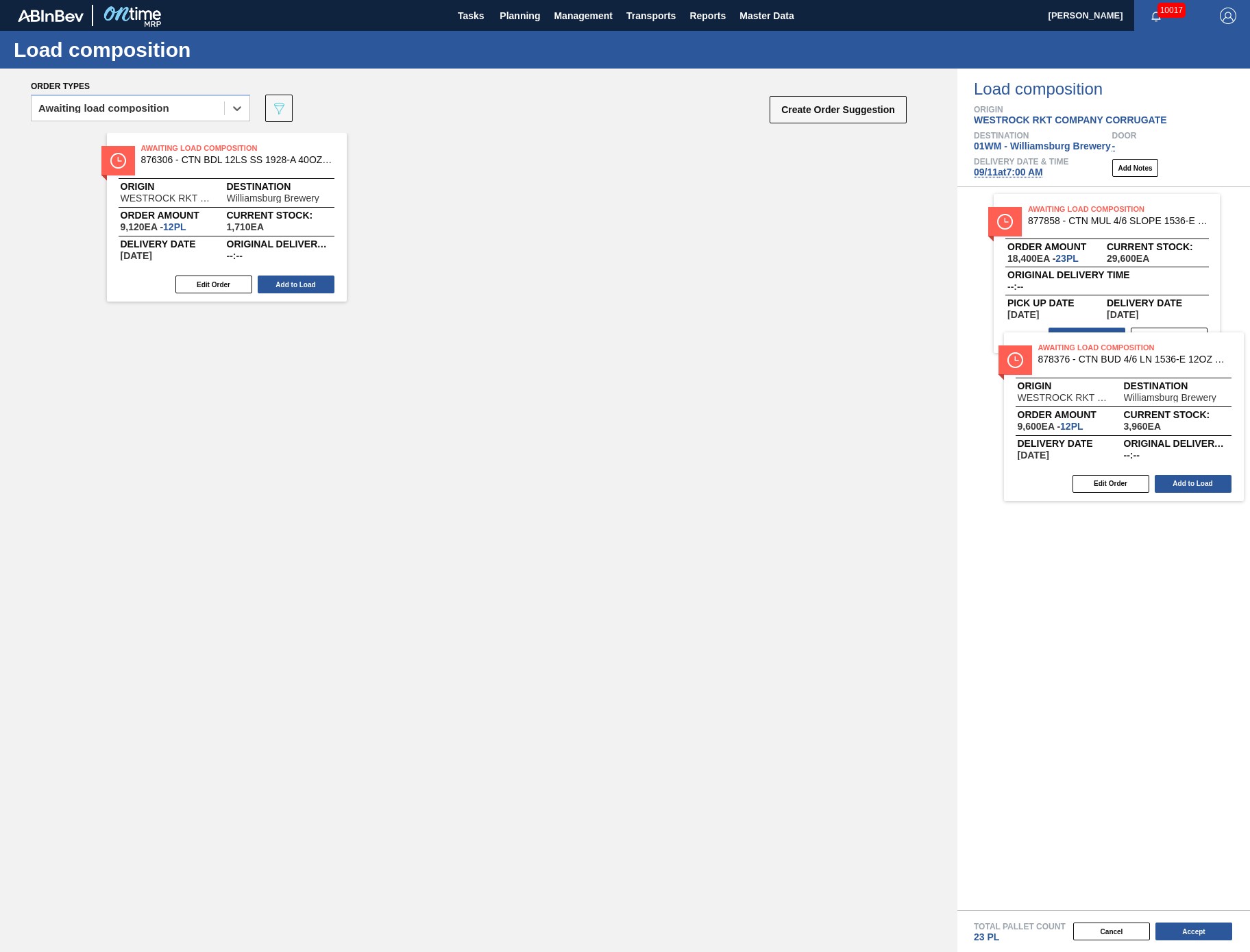
drag, startPoint x: 459, startPoint y: 239, endPoint x: 1103, endPoint y: 443, distance: 675.5
click at [1103, 443] on div "Order types option Awaiting load composition, selected. Select is focused ,type…" at bounding box center [625, 510] width 1250 height 883
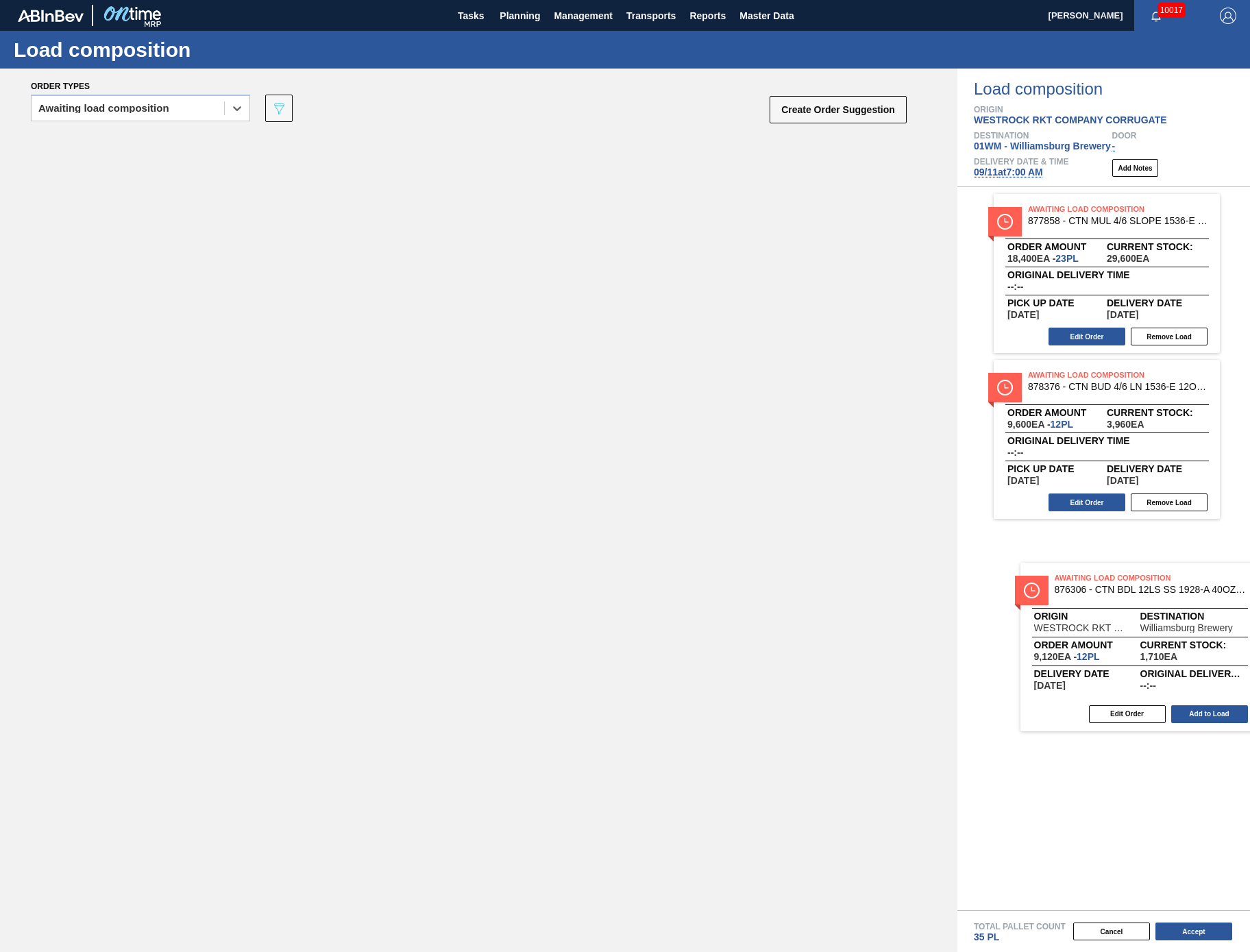
drag, startPoint x: 259, startPoint y: 245, endPoint x: 1178, endPoint y: 686, distance: 1019.3
click at [1178, 686] on div "Order types option Awaiting load composition, selected. Select is focused ,type…" at bounding box center [625, 510] width 1250 height 883
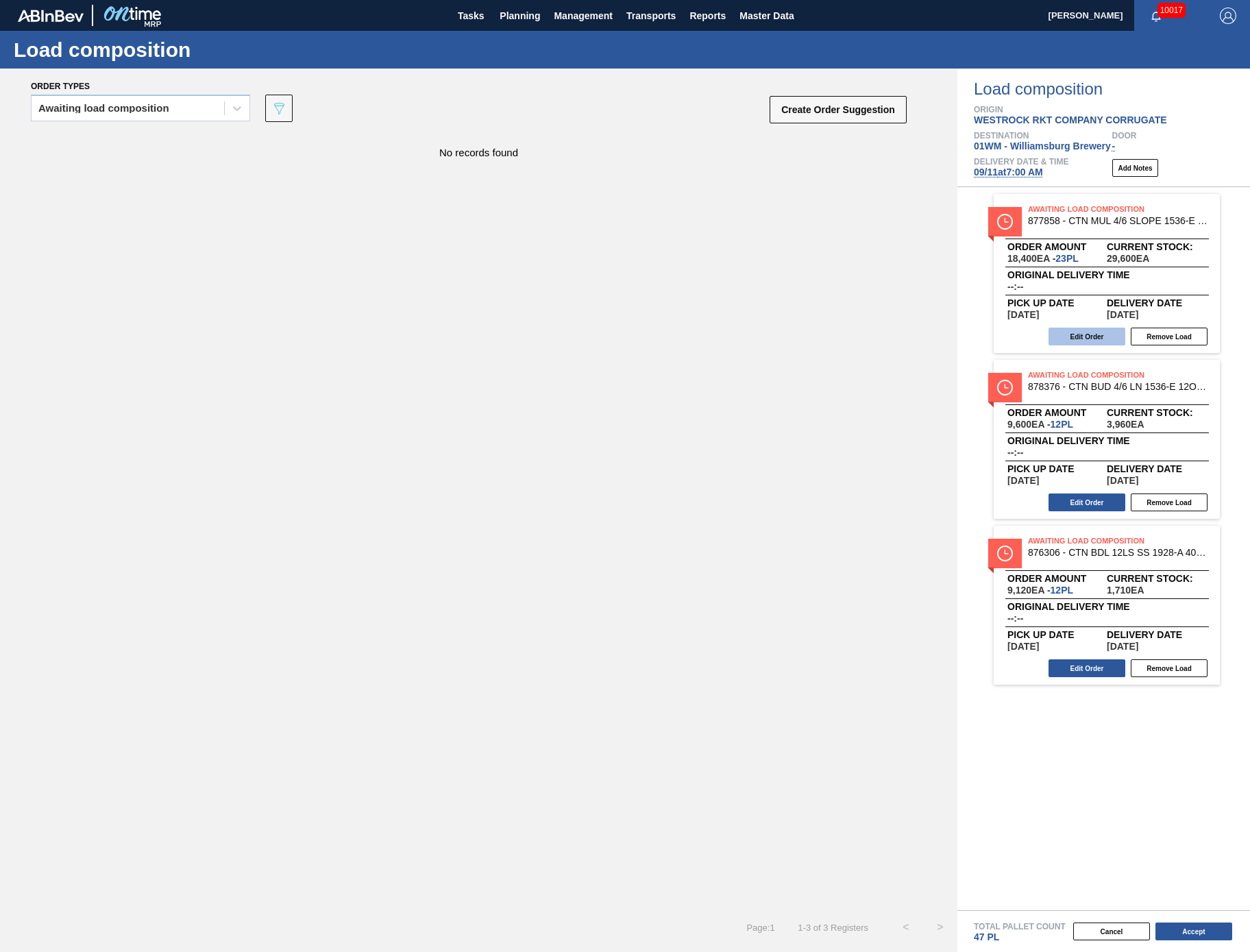
click at [1102, 335] on button "Edit Order" at bounding box center [1087, 337] width 77 height 18
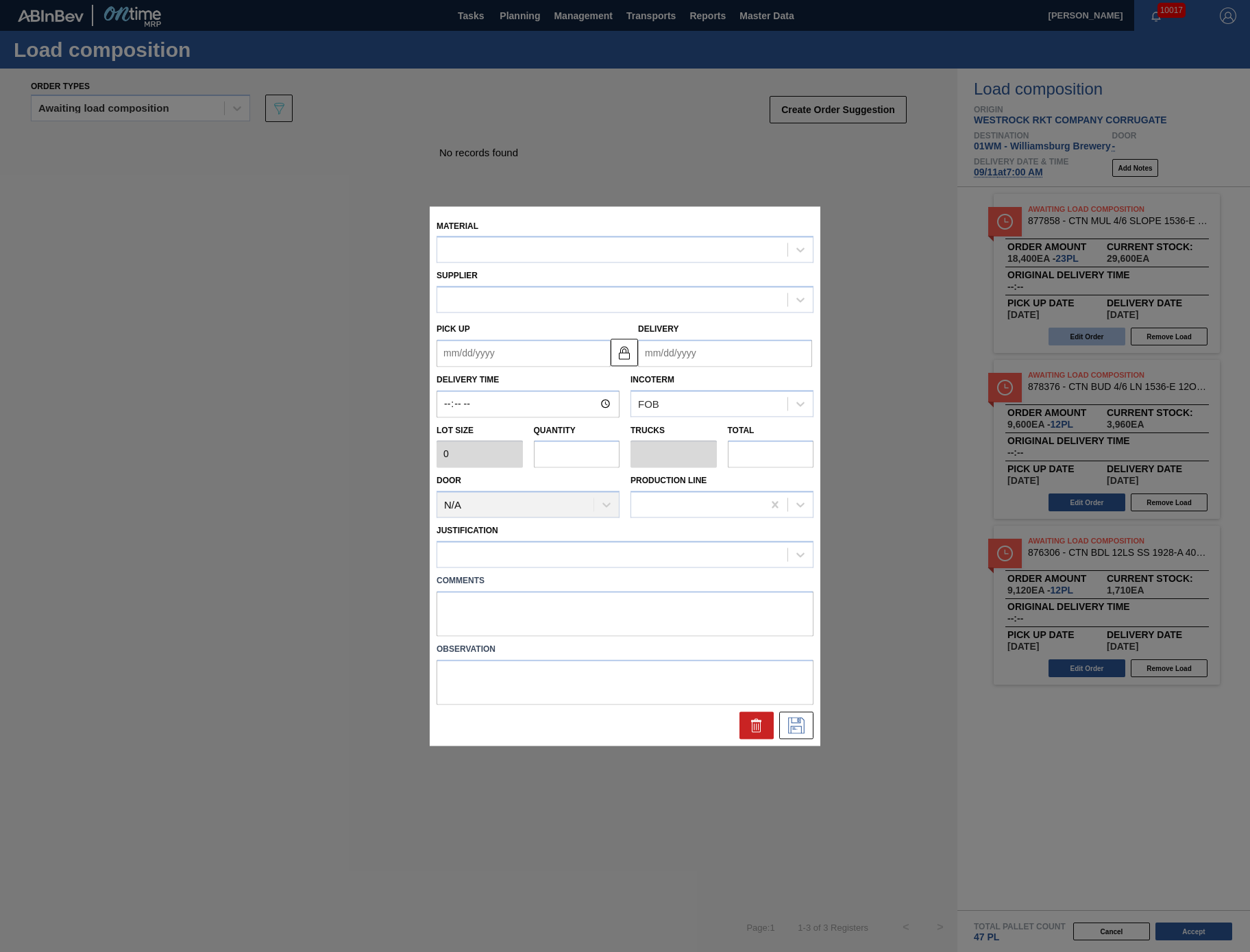
type input "800"
type input "23"
type input "0.442"
type input "18,400"
type up "[DATE]"
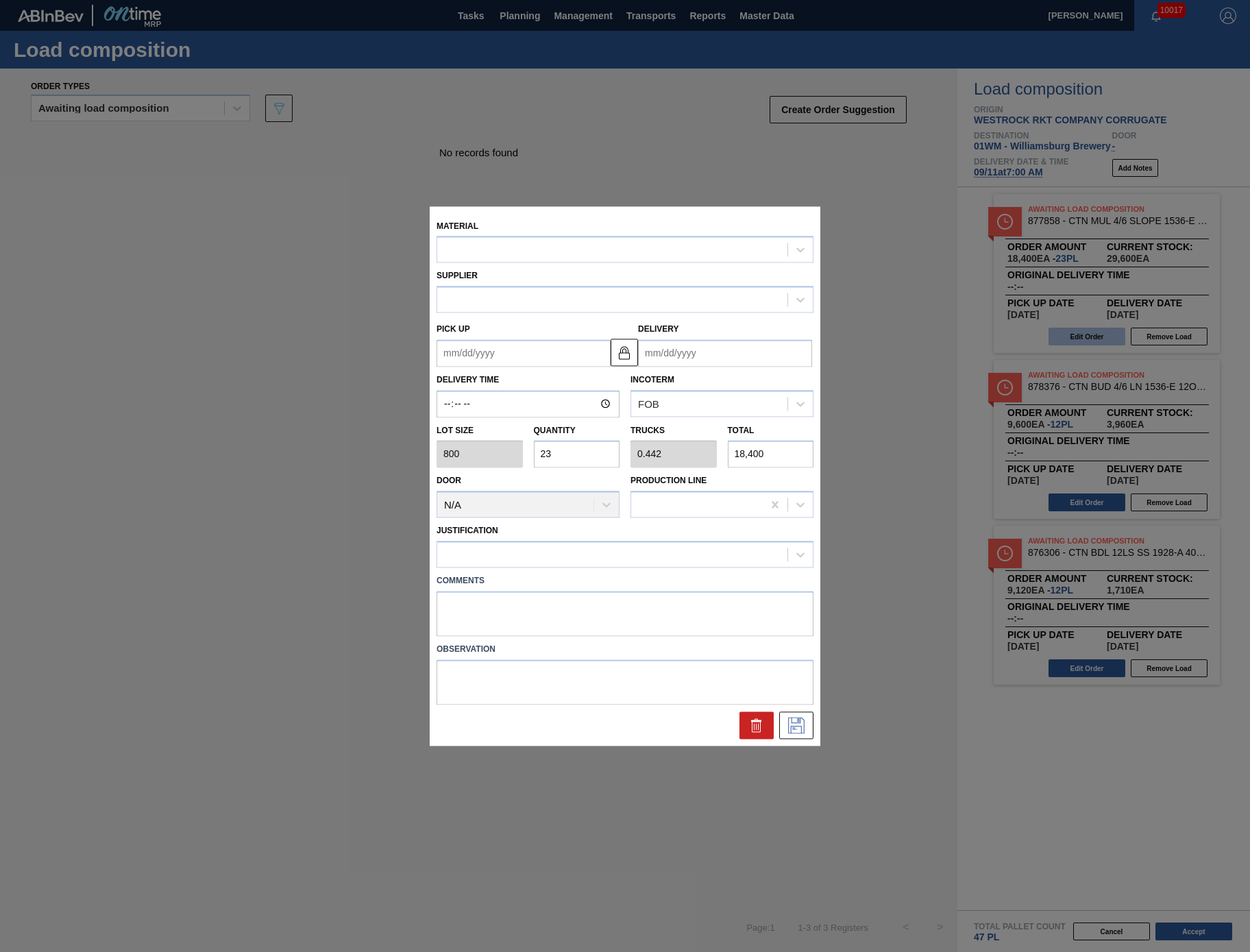
type input "[DATE]"
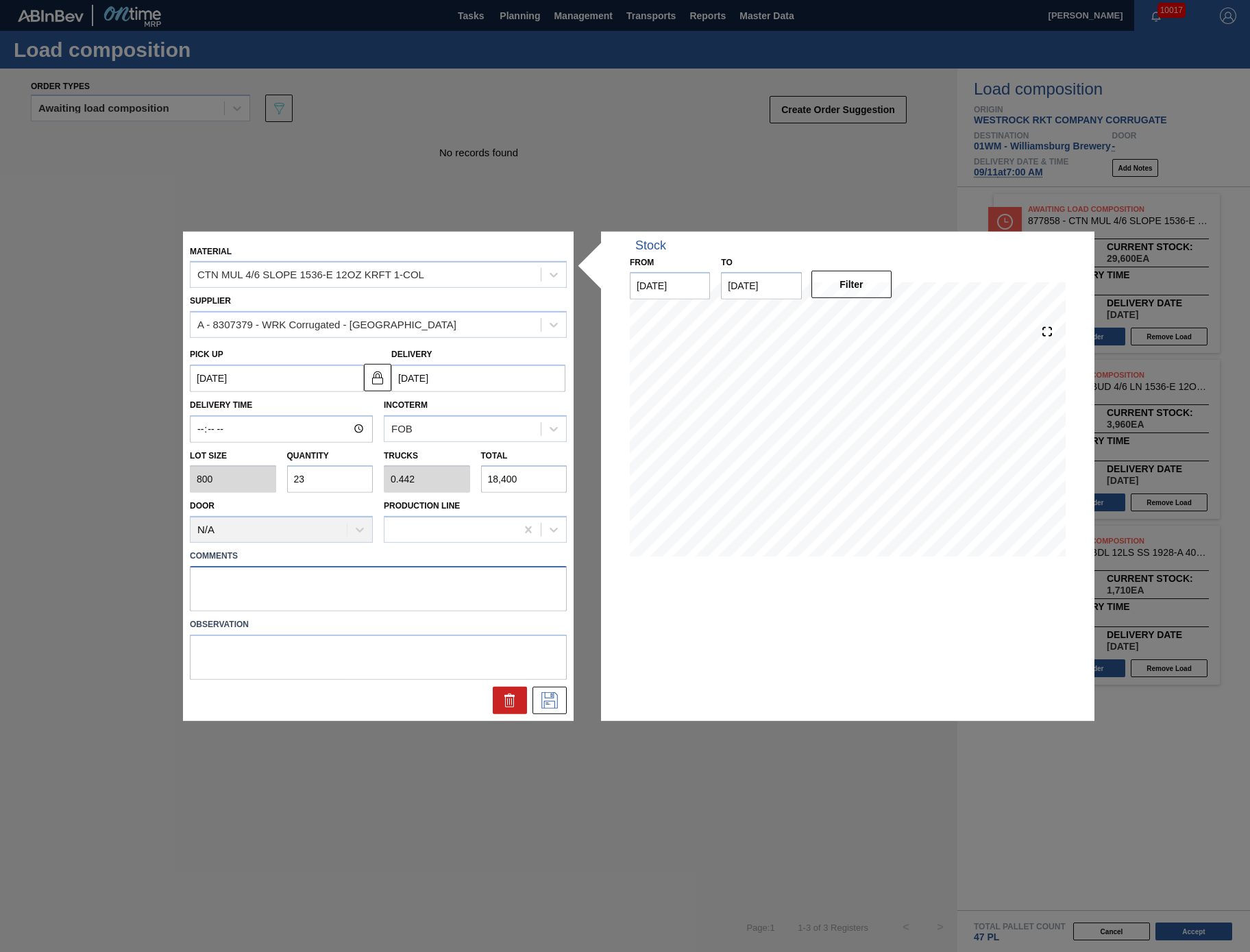
click at [332, 568] on textarea at bounding box center [378, 588] width 377 height 45
type textarea "T"
click at [546, 700] on icon at bounding box center [549, 700] width 16 height 16
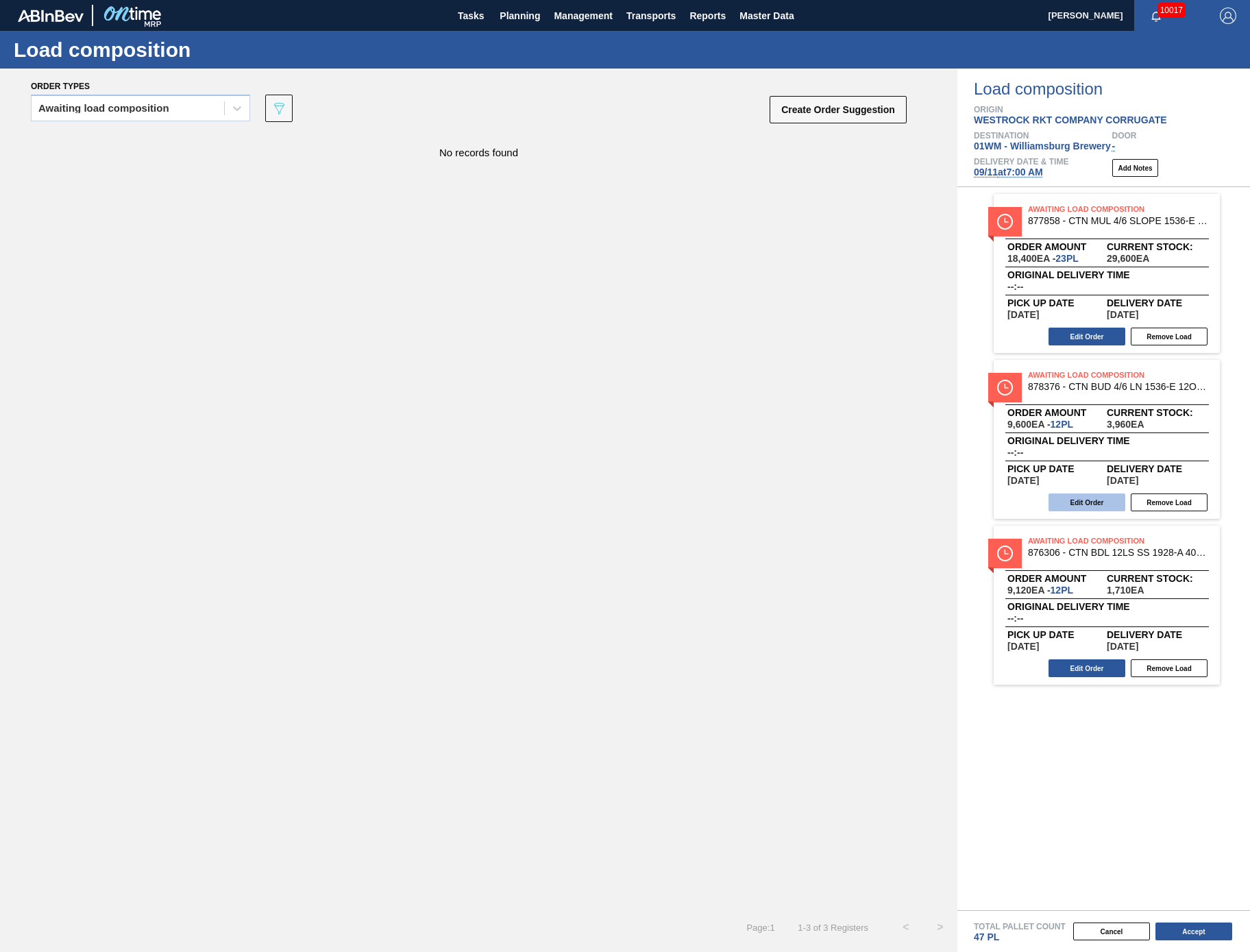
click at [1069, 510] on button "Edit Order" at bounding box center [1087, 502] width 77 height 18
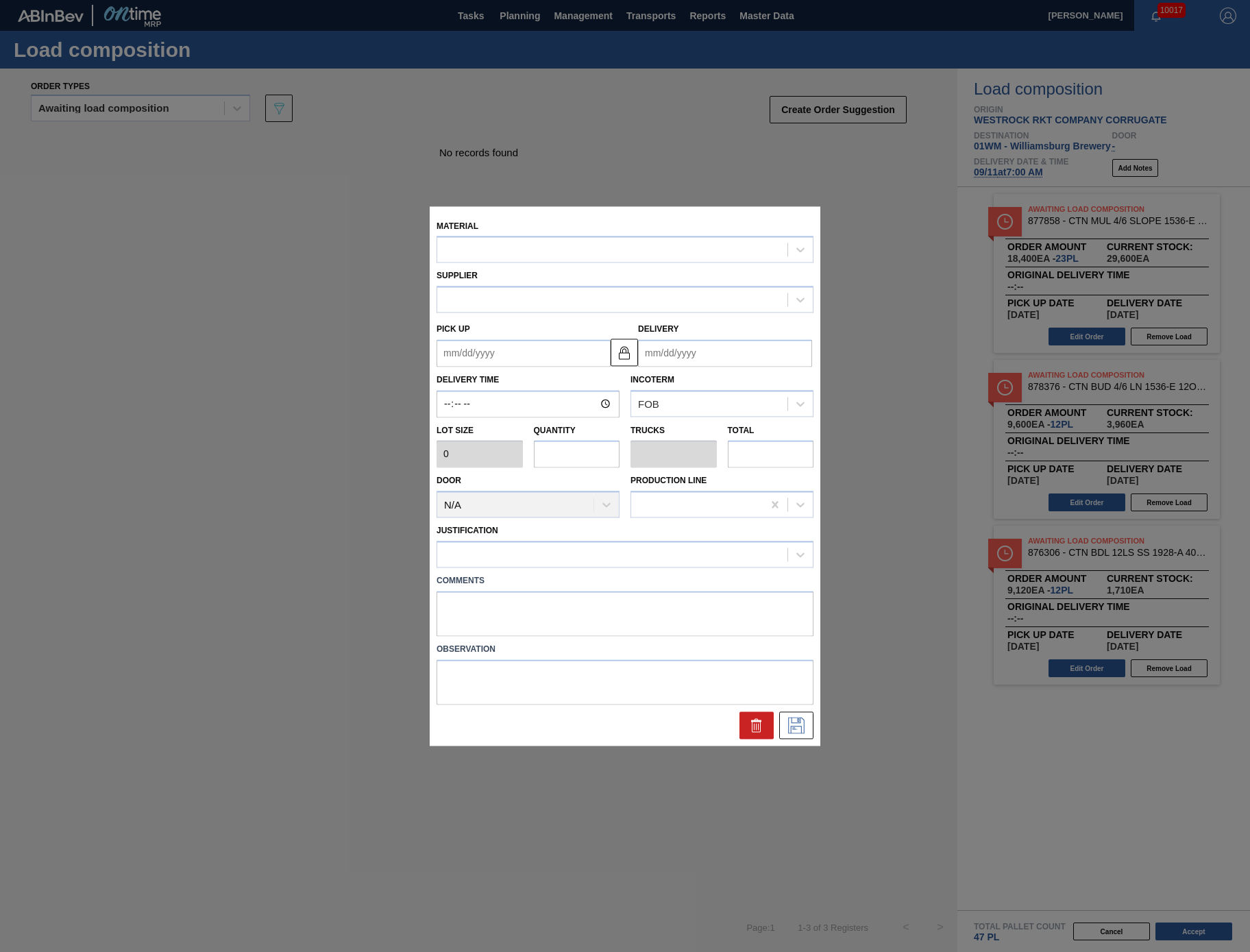
type input "800"
type input "12"
type input "0.231"
type input "9,600"
type up "[DATE]"
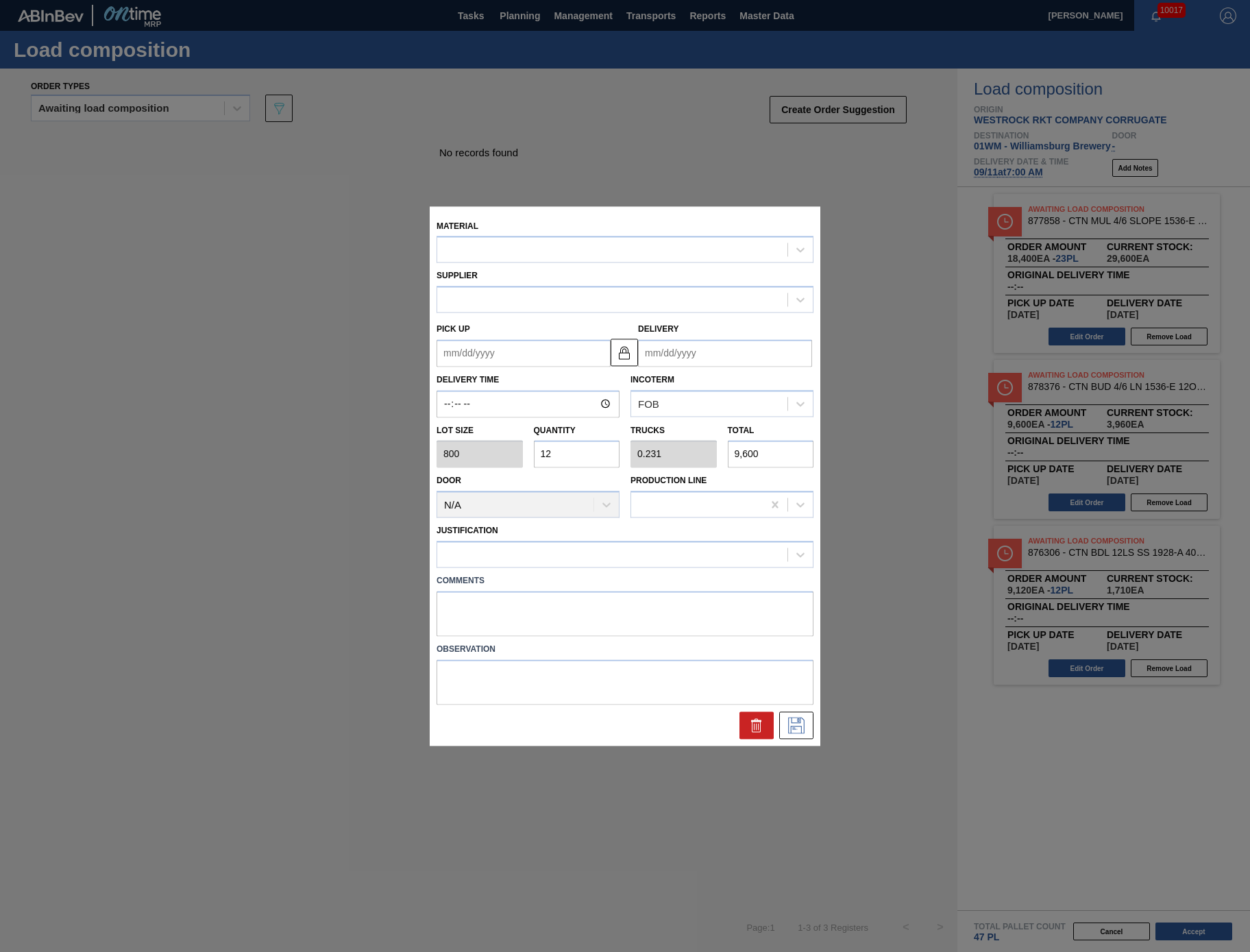
type input "[DATE]"
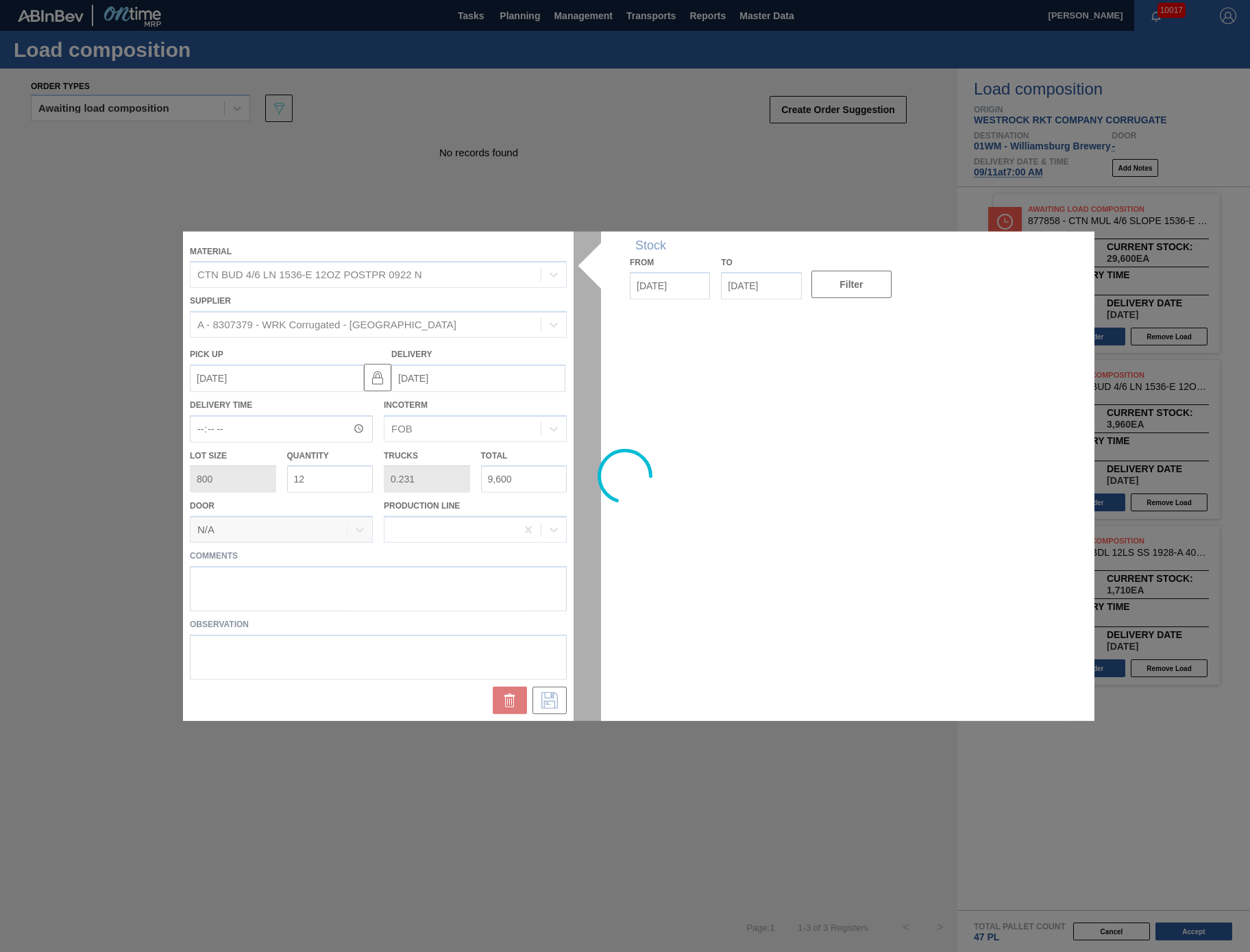
click at [472, 585] on div at bounding box center [625, 475] width 884 height 490
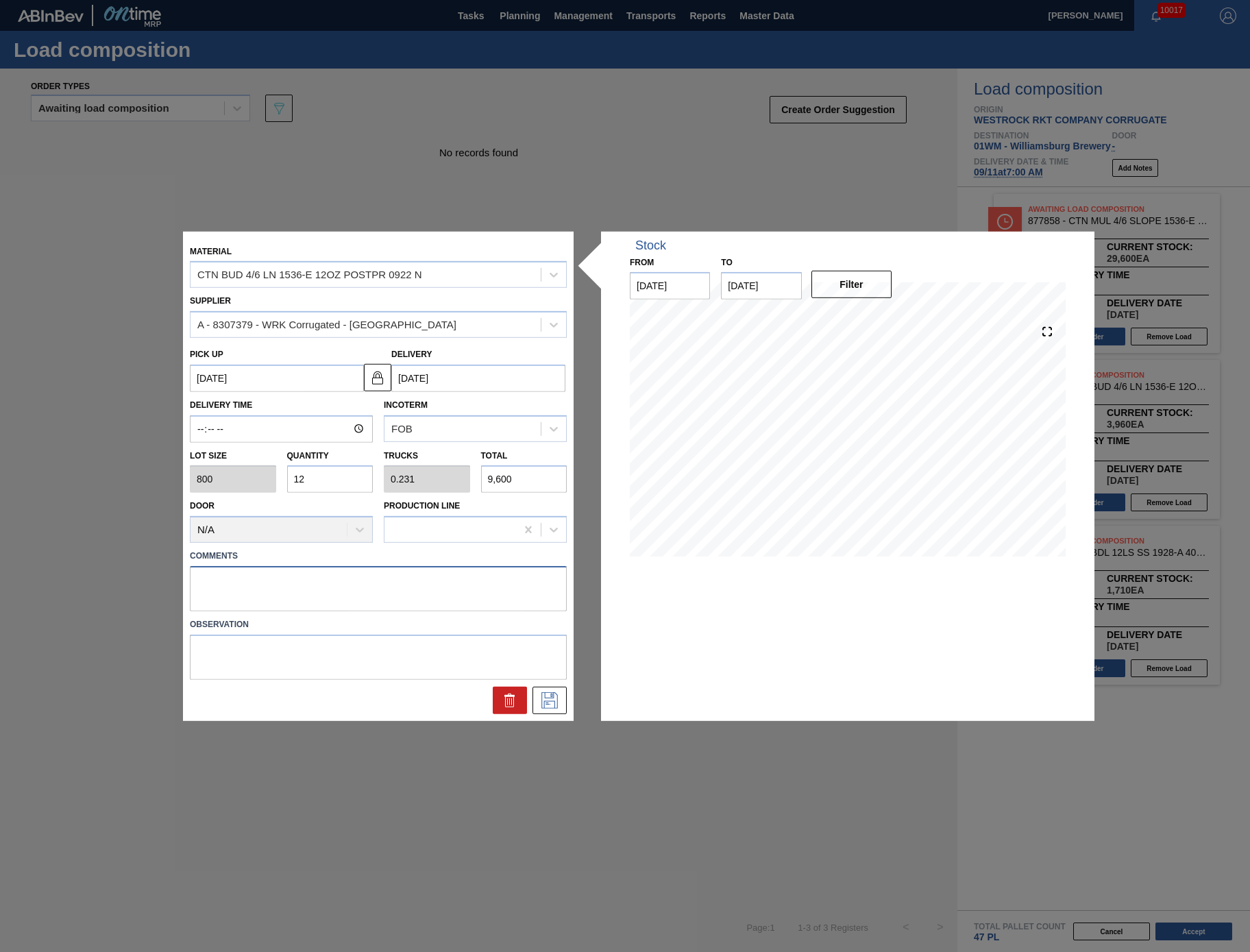
click at [470, 591] on textarea at bounding box center [378, 588] width 377 height 45
type textarea "M"
click at [546, 708] on button at bounding box center [549, 700] width 34 height 27
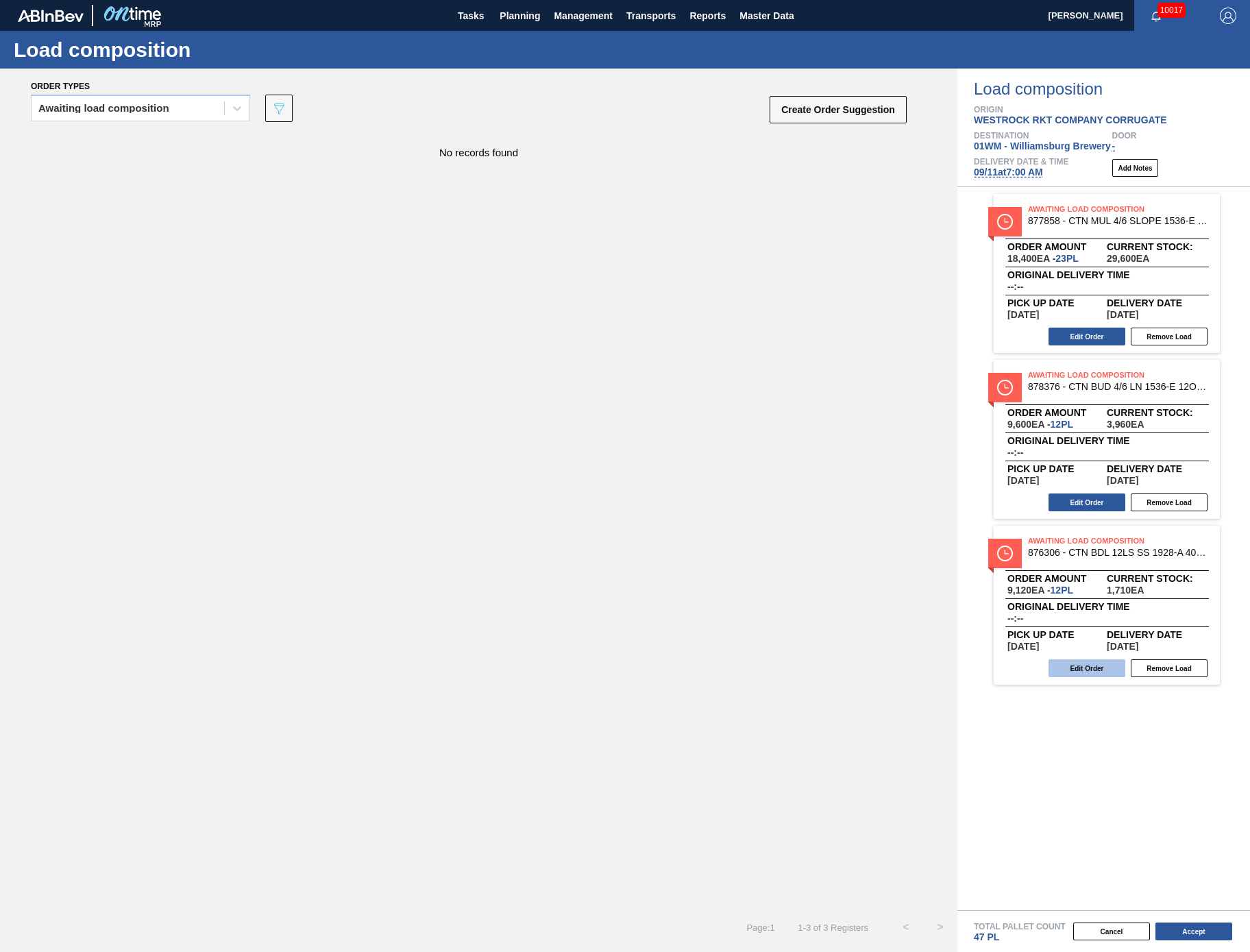
click at [1073, 662] on button "Edit Order" at bounding box center [1087, 668] width 77 height 18
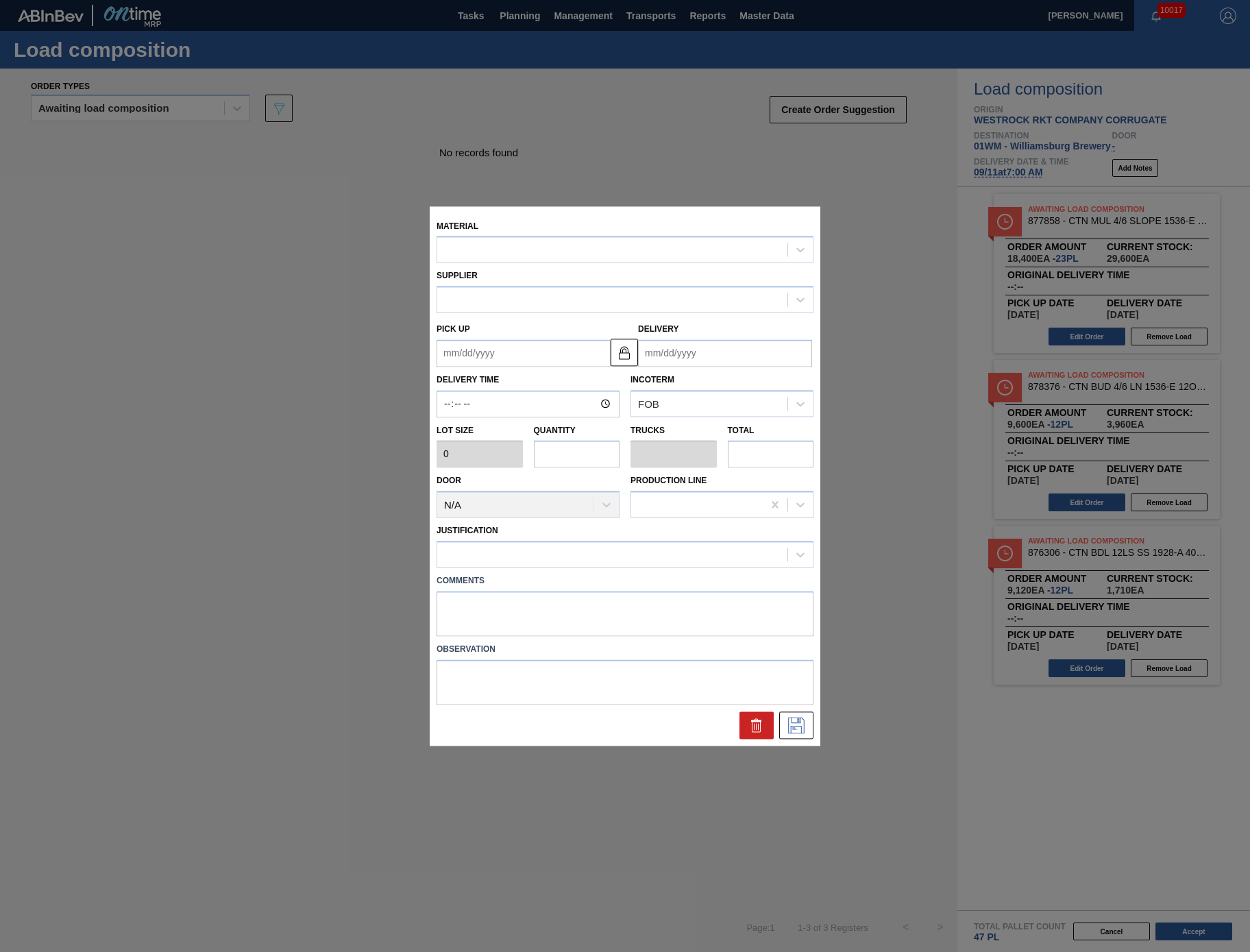
type input "760"
type input "12"
type input "0.273"
type input "9,120"
type up "[DATE]"
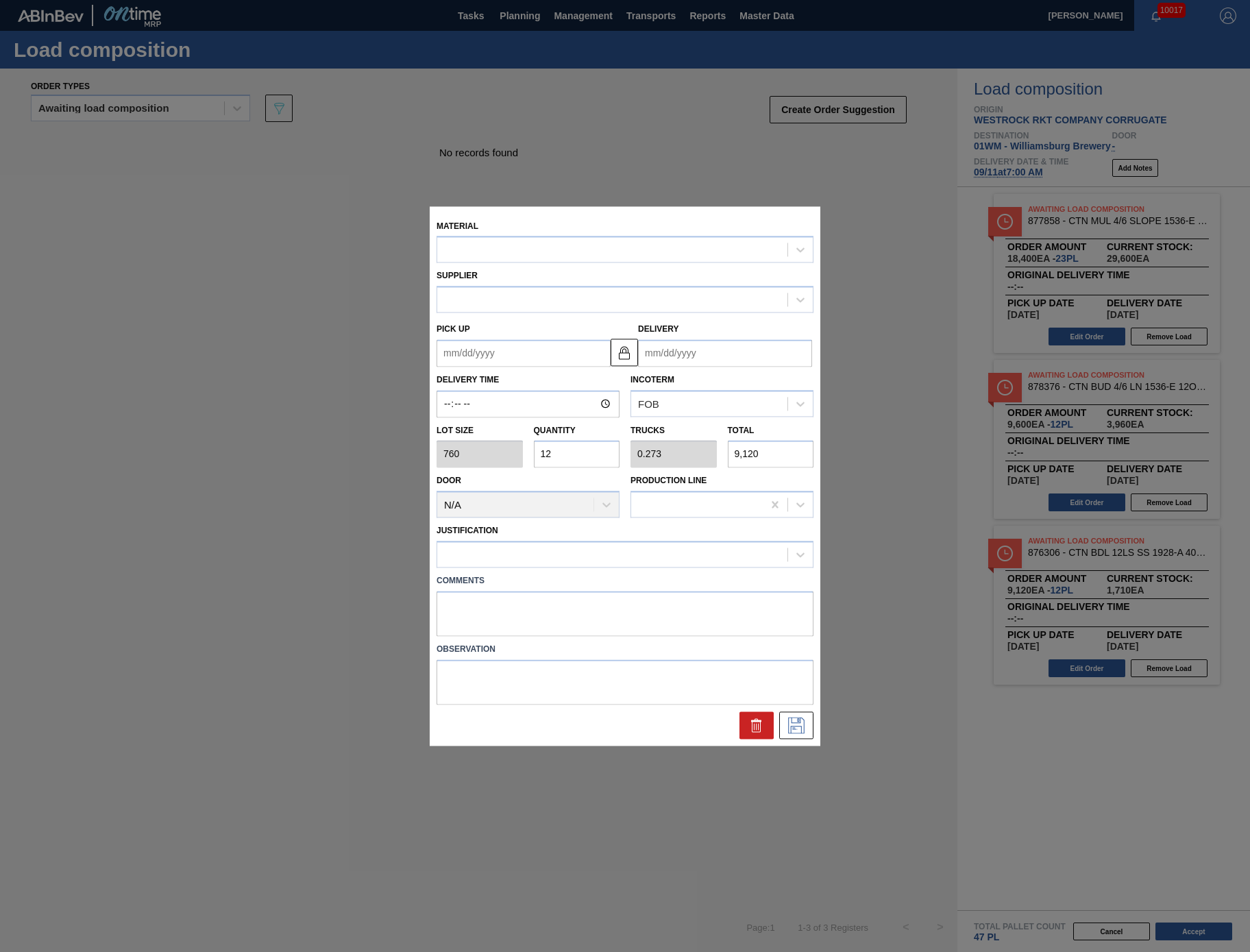
type input "[DATE]"
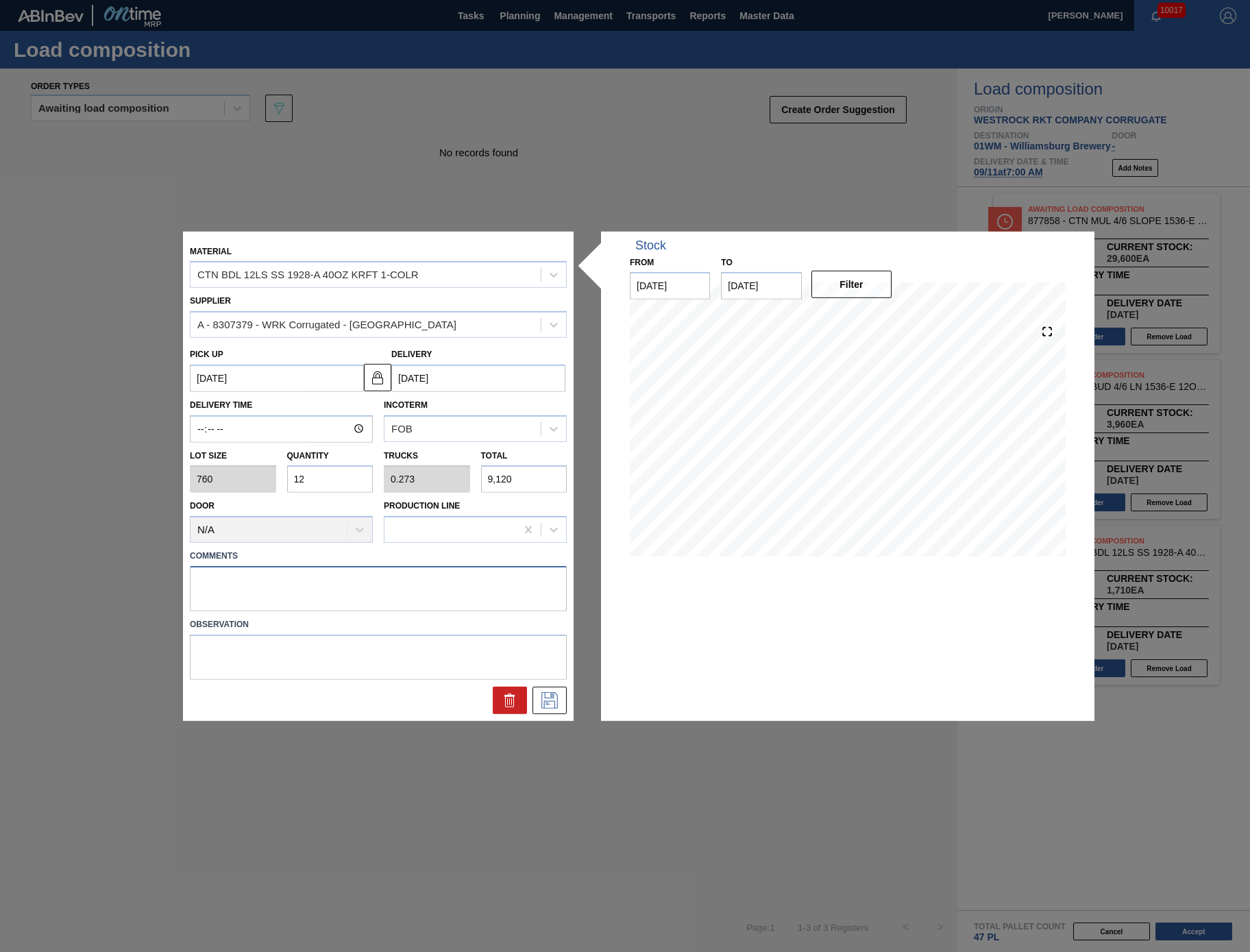
click at [484, 596] on textarea at bounding box center [378, 588] width 377 height 45
type textarea "N"
click at [549, 697] on icon at bounding box center [549, 700] width 16 height 16
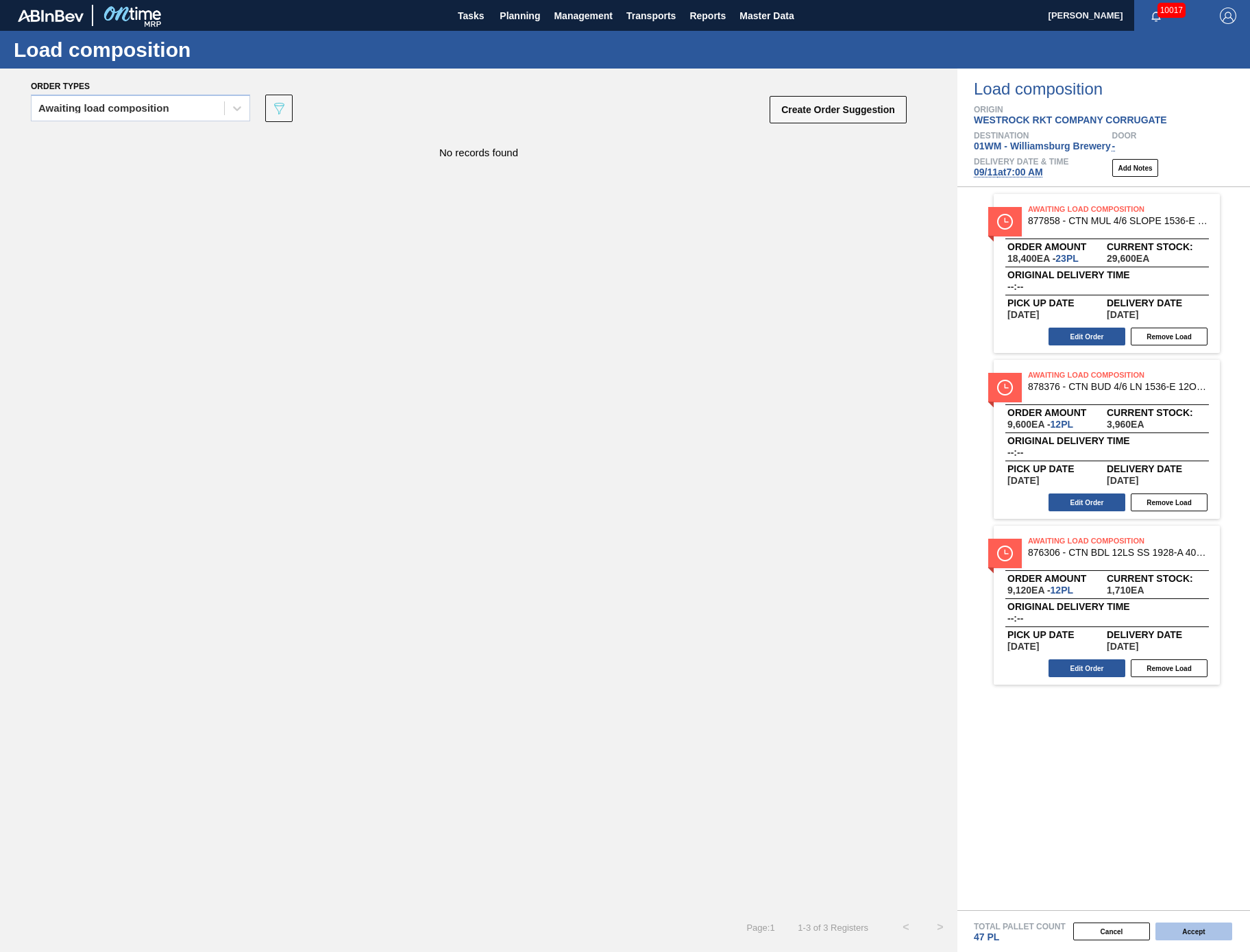
click at [1207, 929] on button "Accept" at bounding box center [1194, 931] width 77 height 18
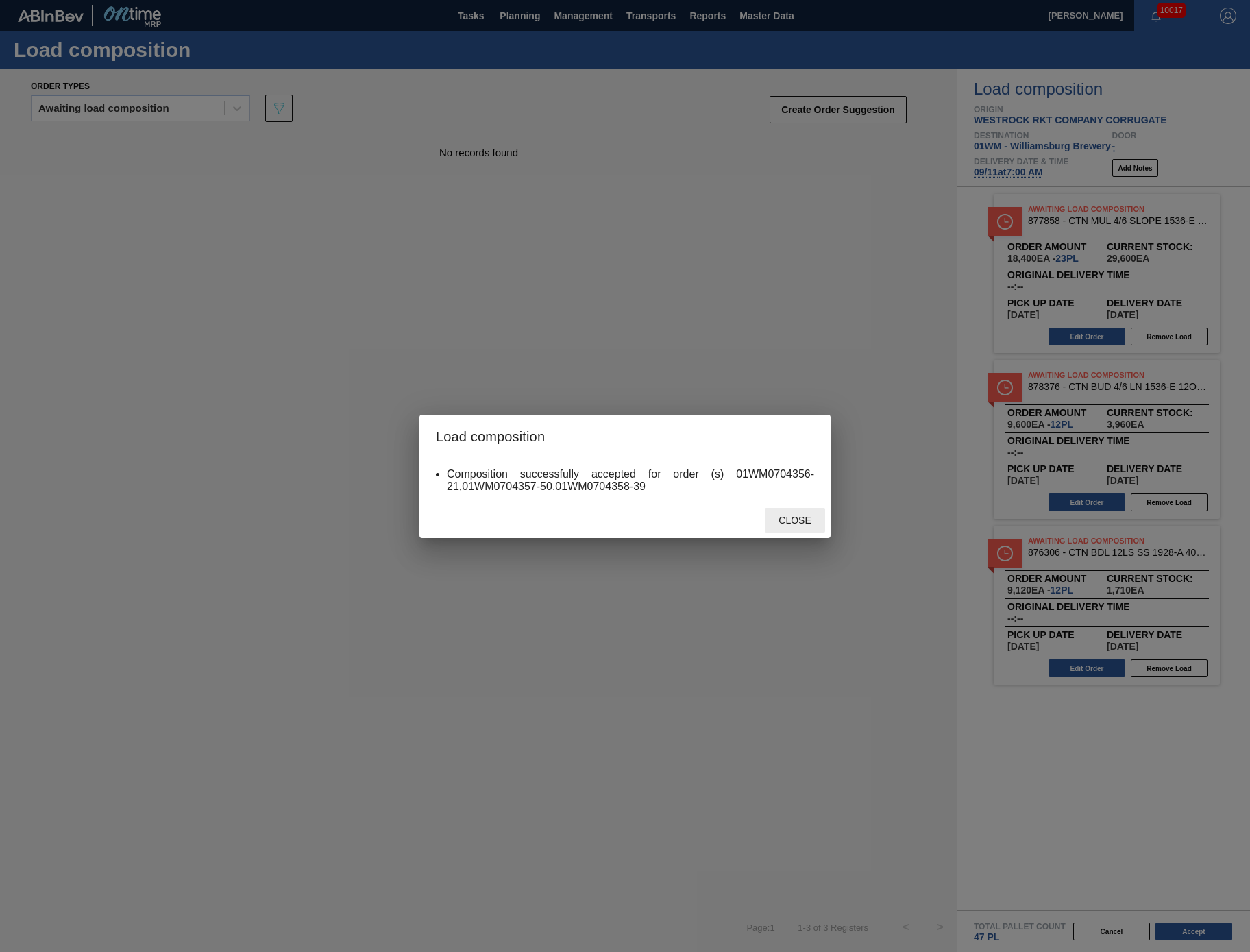
click at [786, 518] on span "Close" at bounding box center [795, 520] width 54 height 11
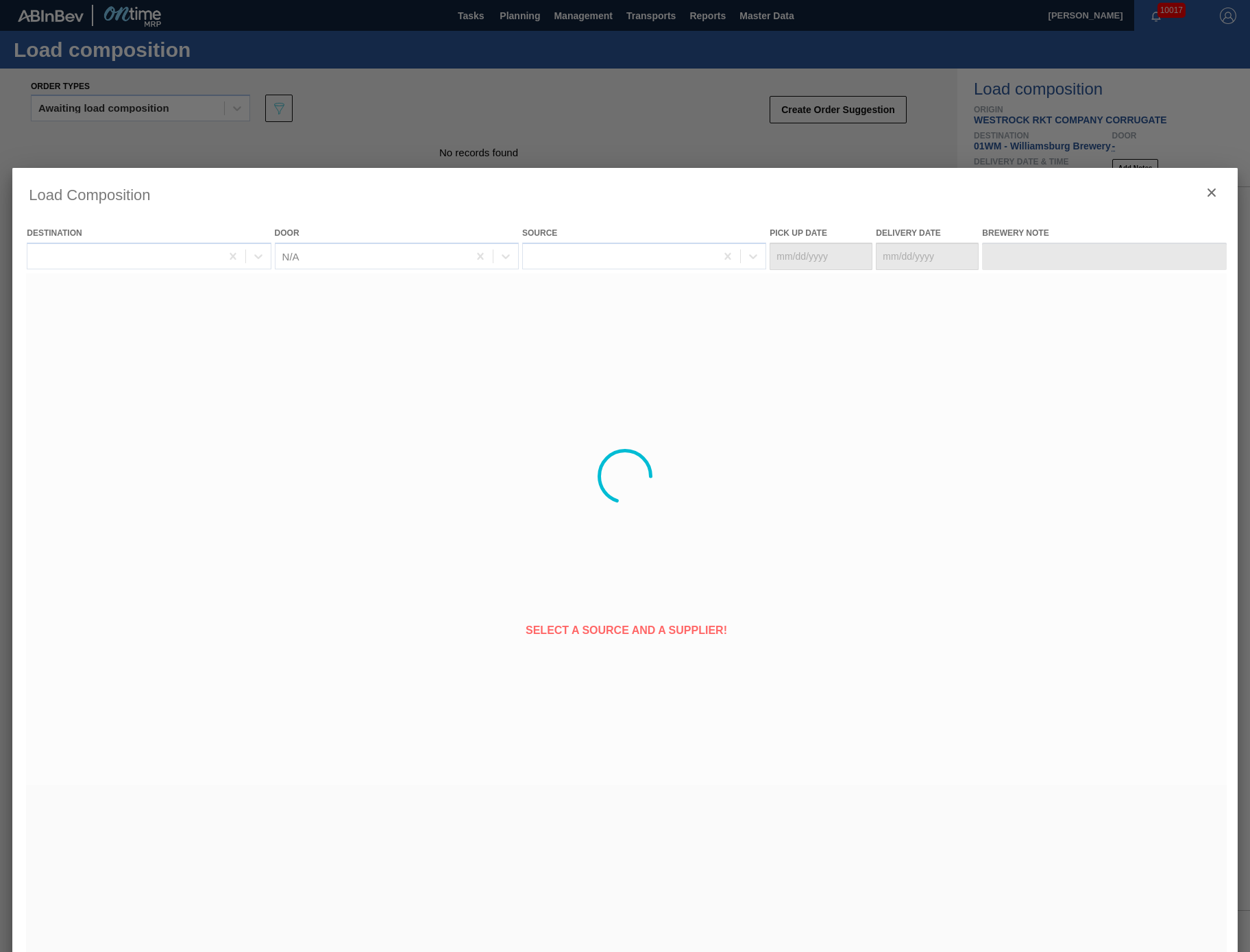
type Date "09/09/2025"
type Date "[DATE]"
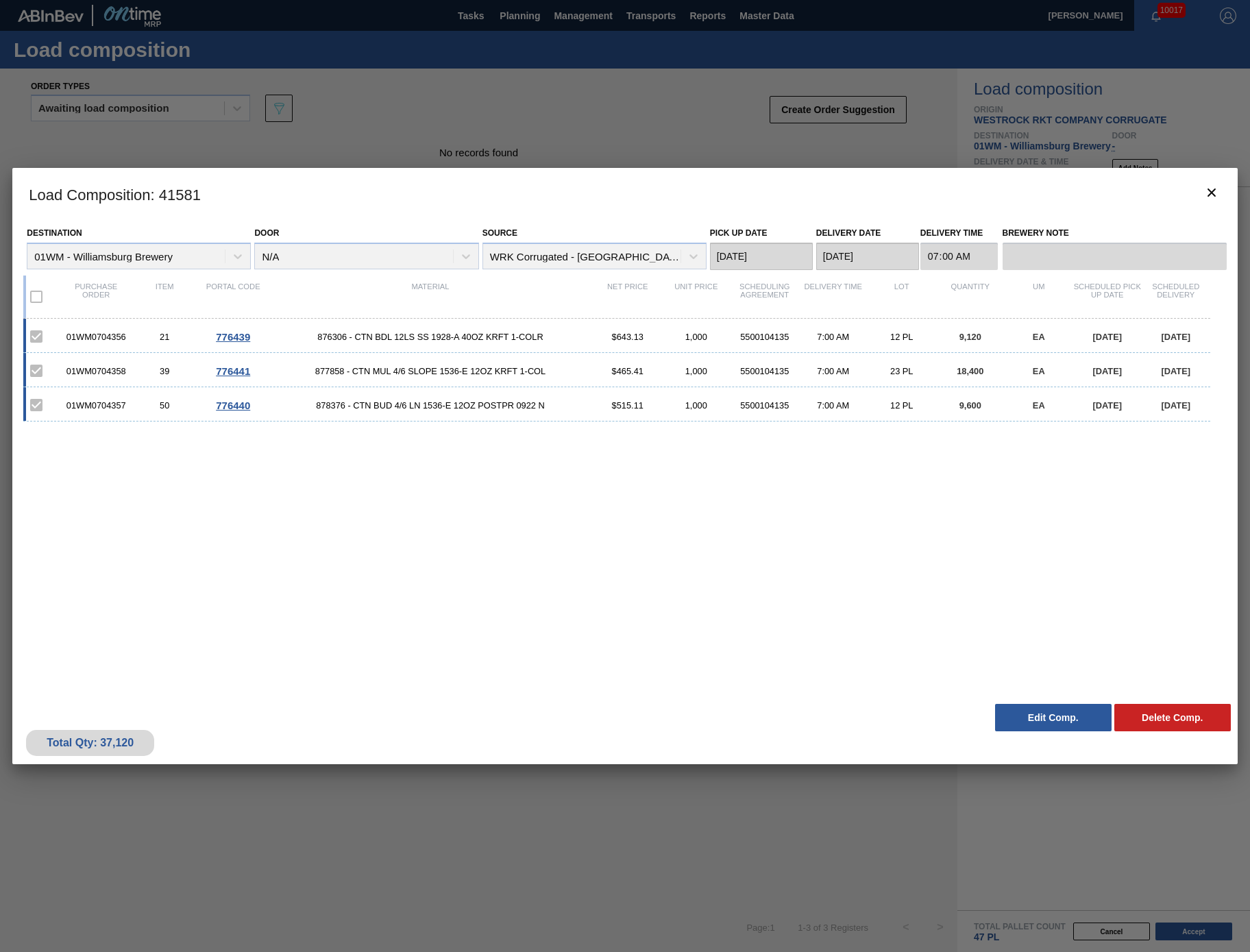
click at [868, 146] on div at bounding box center [625, 476] width 1250 height 952
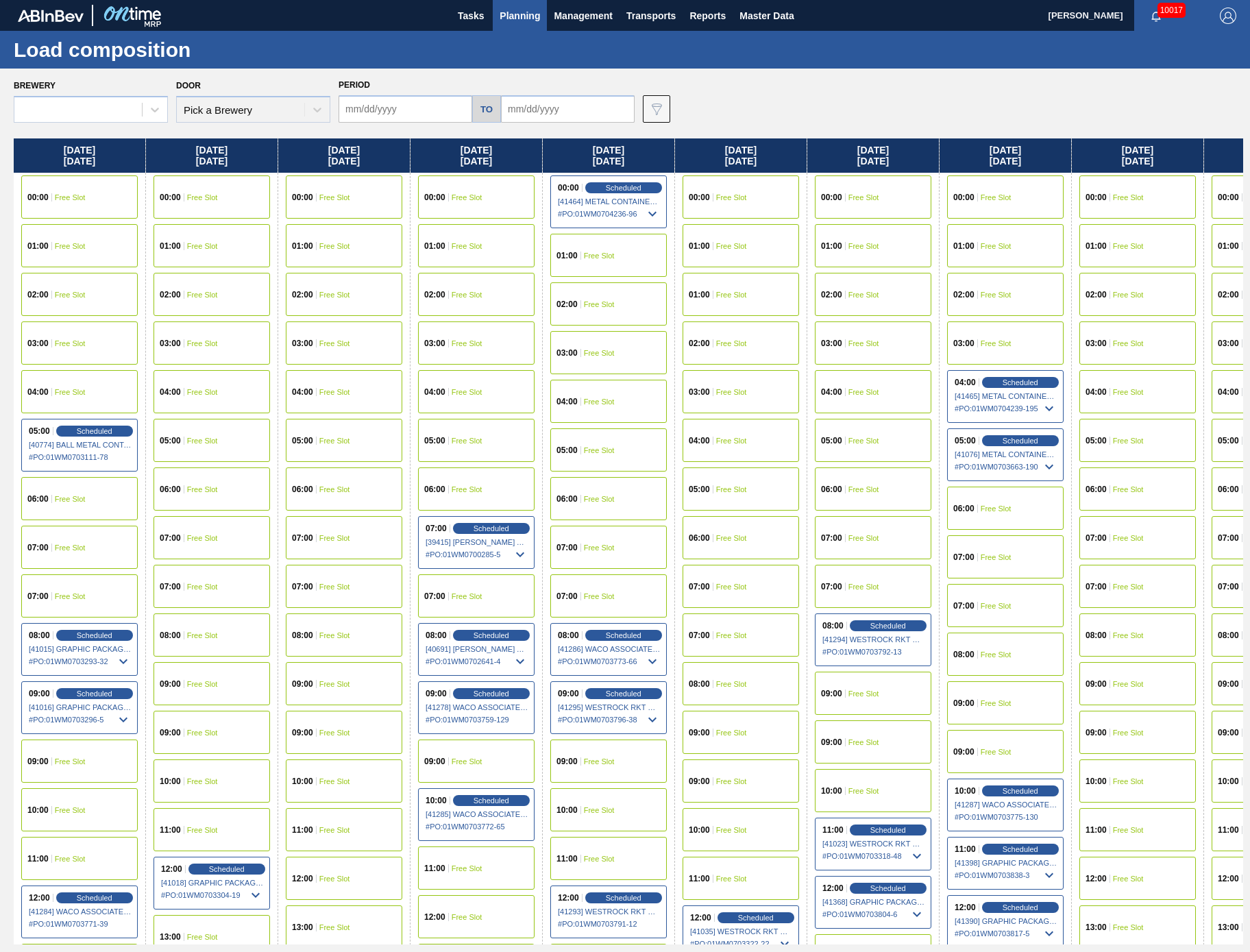
type input "[DATE]"
click at [510, 26] on button "Planning" at bounding box center [520, 15] width 54 height 31
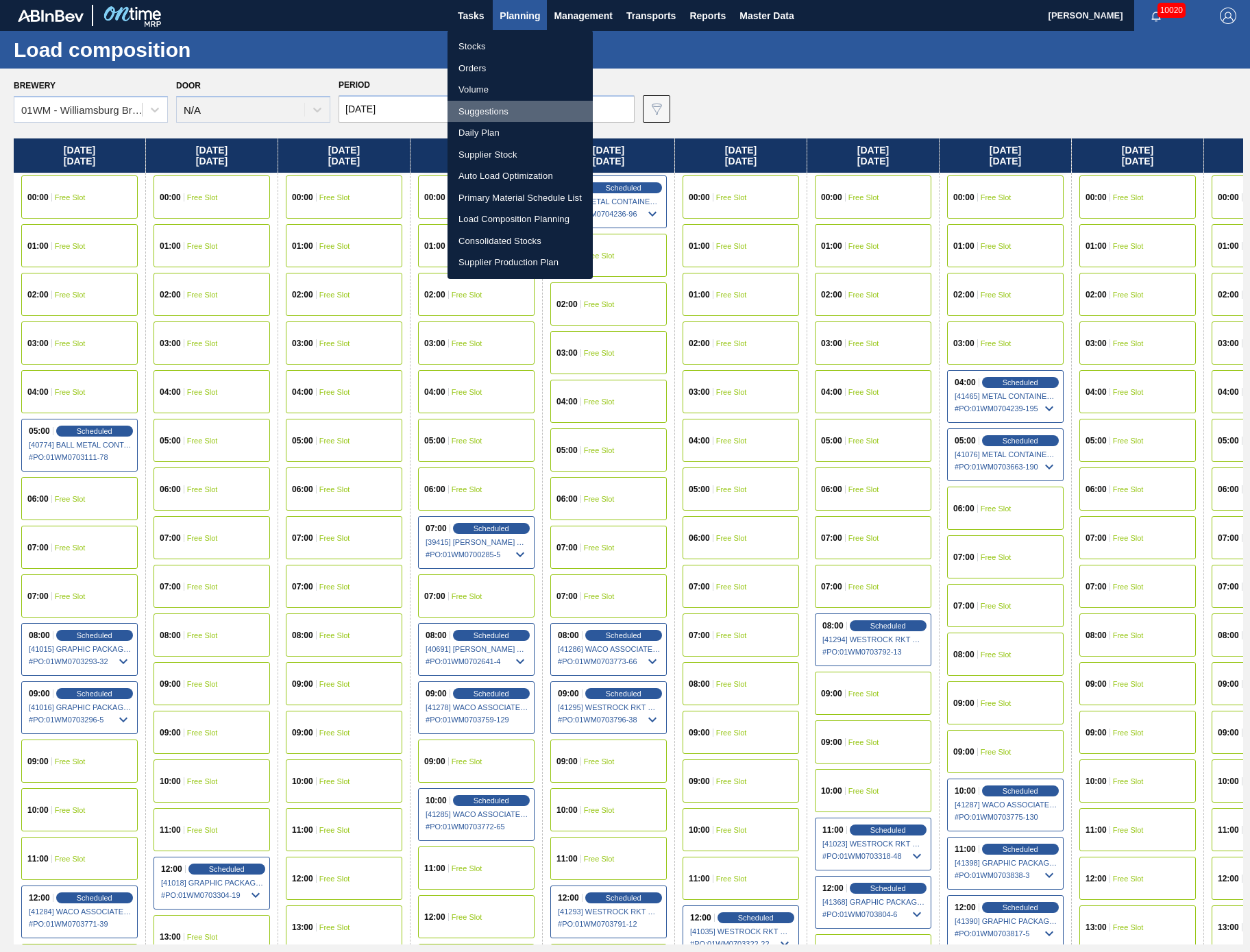
click at [513, 110] on li "Suggestions" at bounding box center [520, 111] width 146 height 22
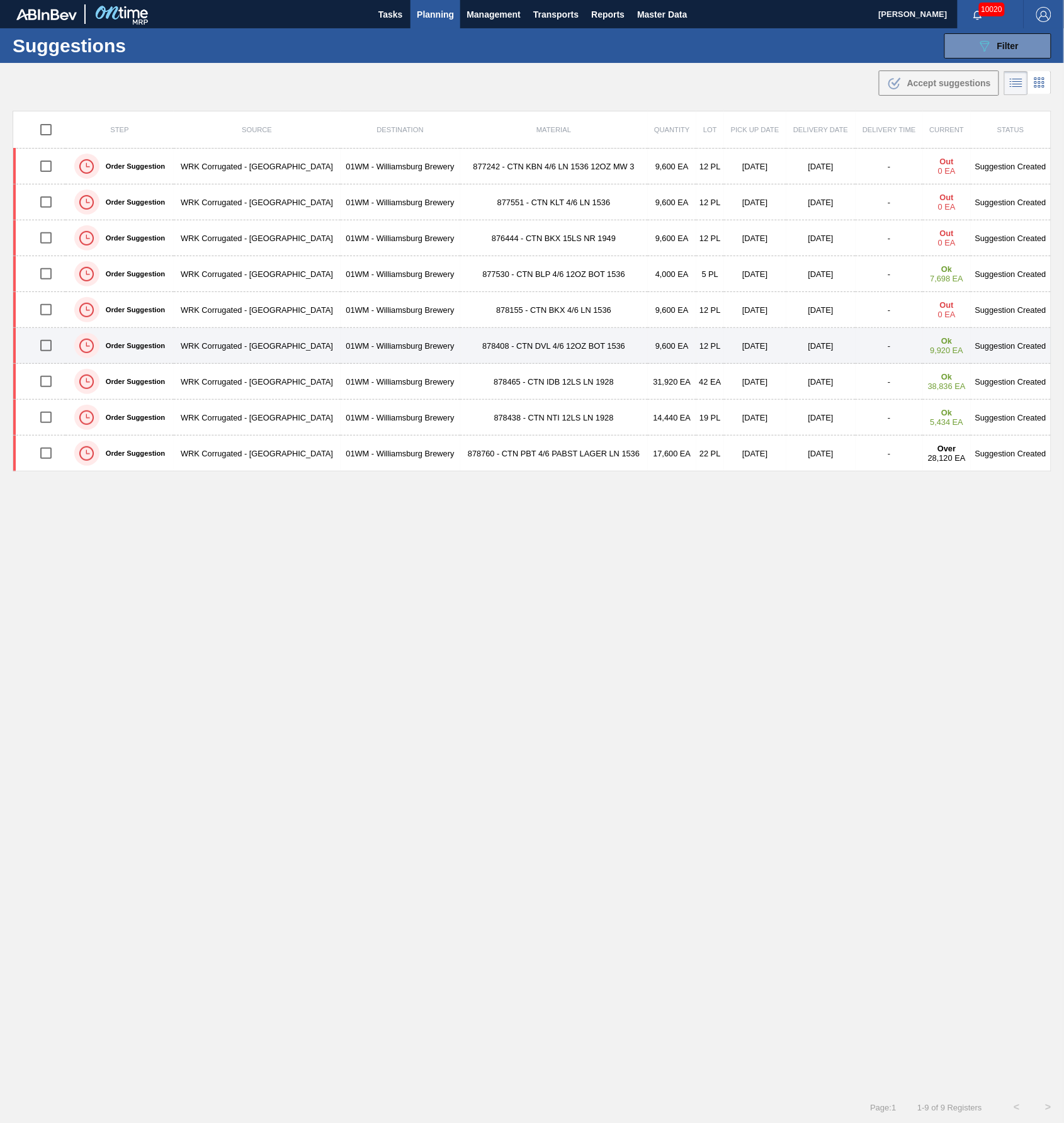
click at [222, 350] on td "WRK Corrugated - [GEOGRAPHIC_DATA]" at bounding box center [257, 346] width 167 height 36
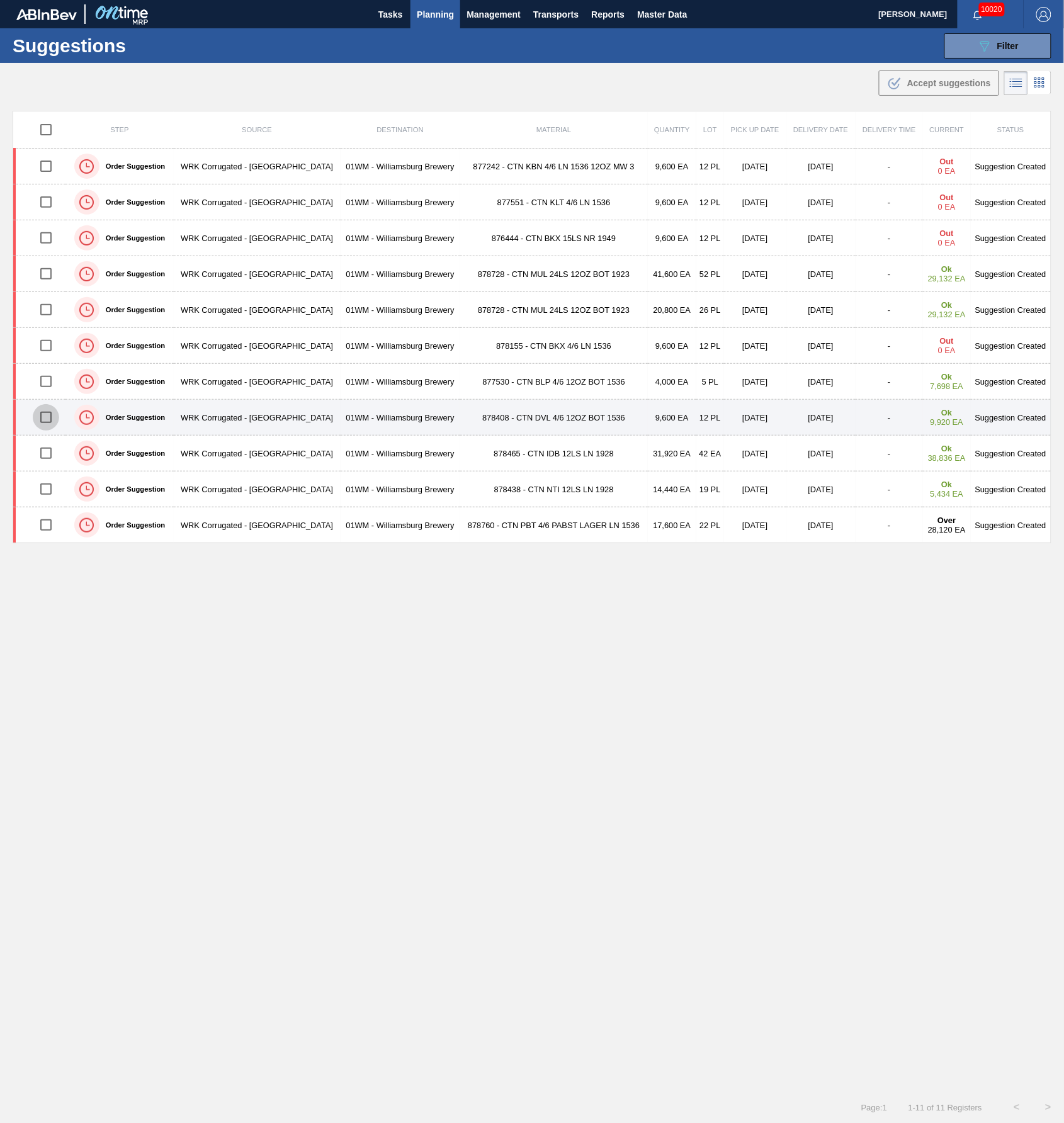
click at [51, 413] on input "checkbox" at bounding box center [46, 417] width 27 height 27
checkbox input "true"
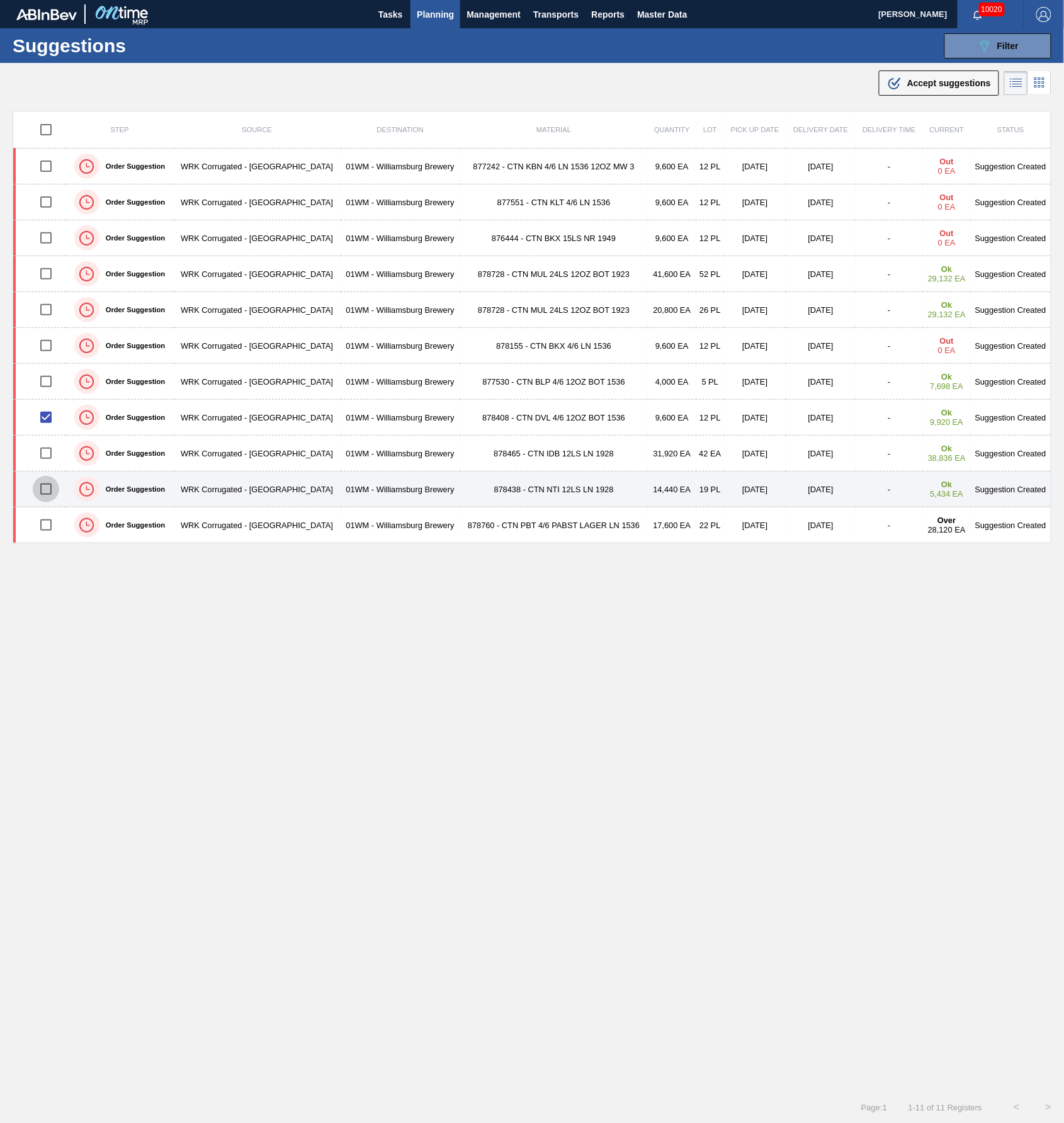
click at [47, 496] on input "checkbox" at bounding box center [46, 489] width 27 height 27
checkbox input "true"
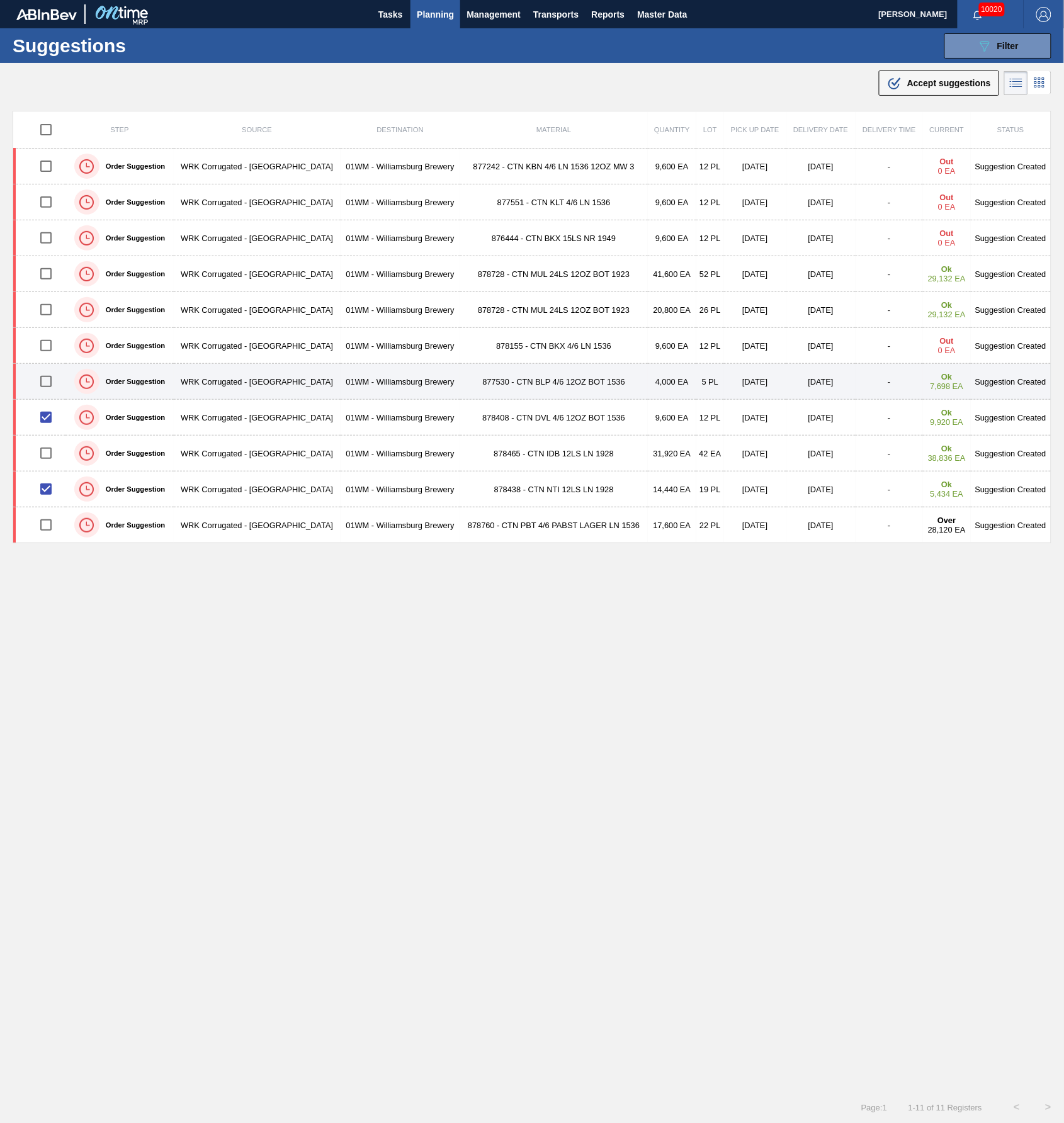
click at [46, 385] on input "checkbox" at bounding box center [46, 382] width 27 height 27
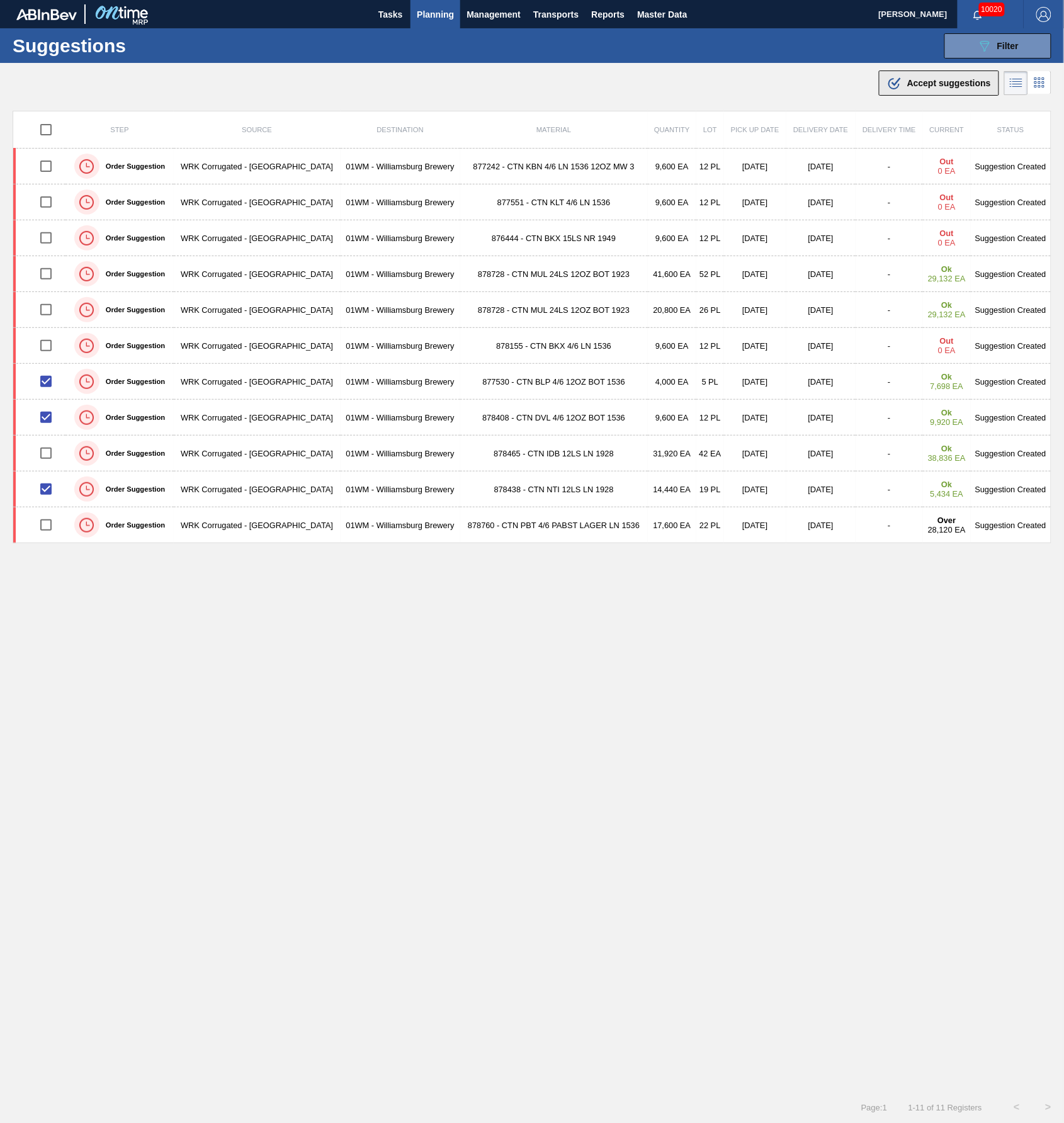
click at [919, 86] on span "Accept suggestions" at bounding box center [948, 83] width 84 height 10
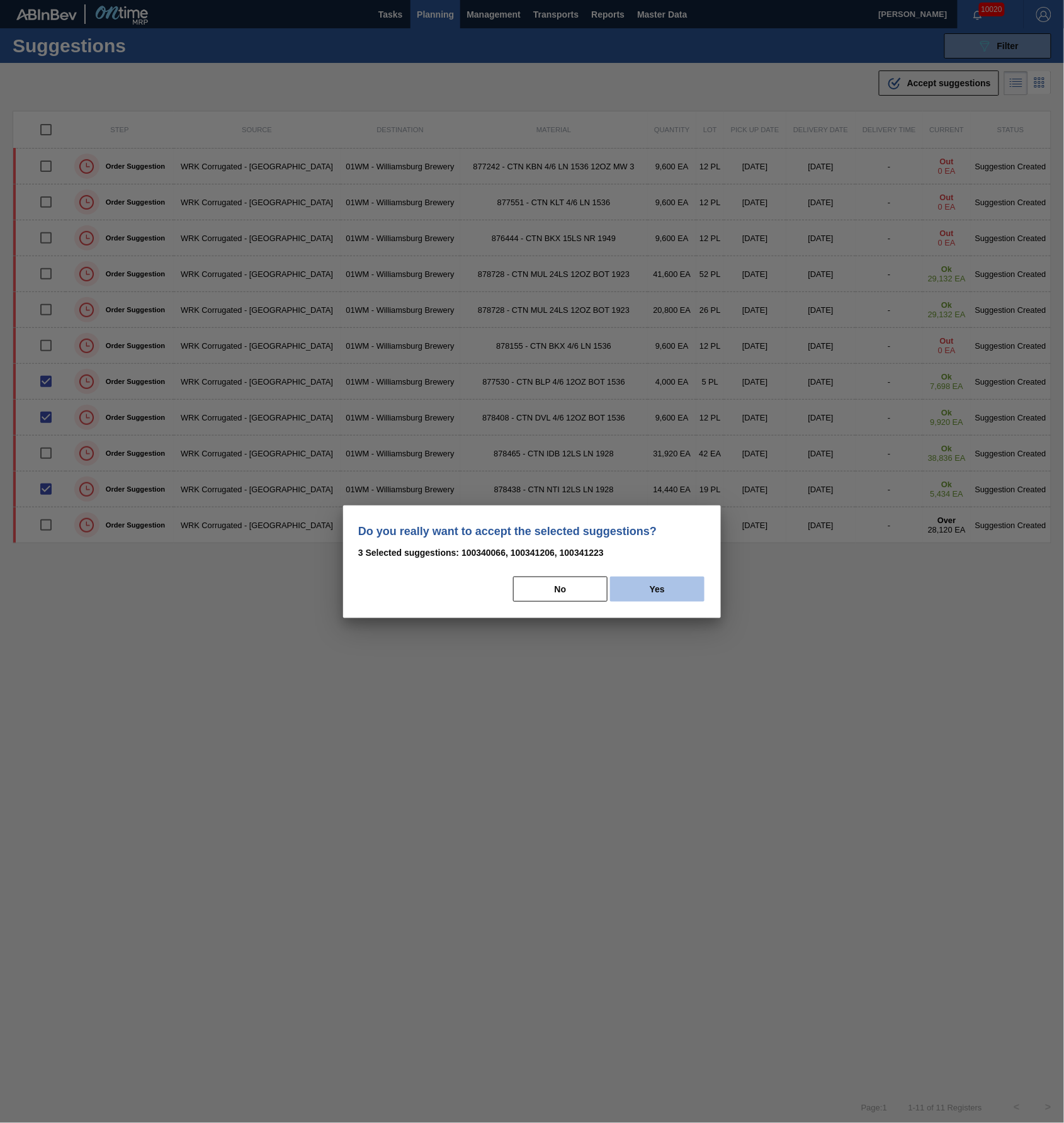
click at [685, 582] on button "Yes" at bounding box center [658, 589] width 95 height 25
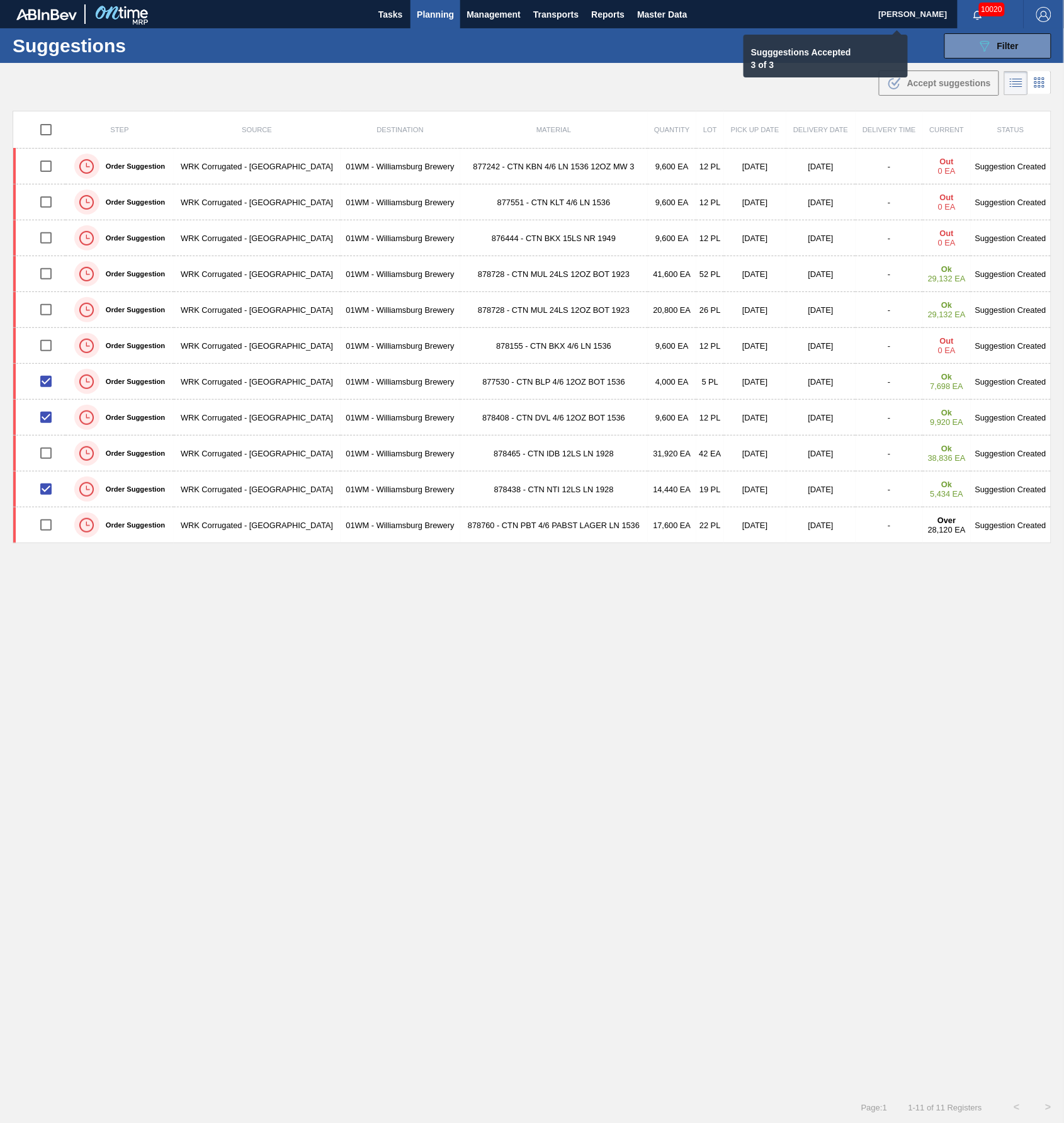
checkbox input "false"
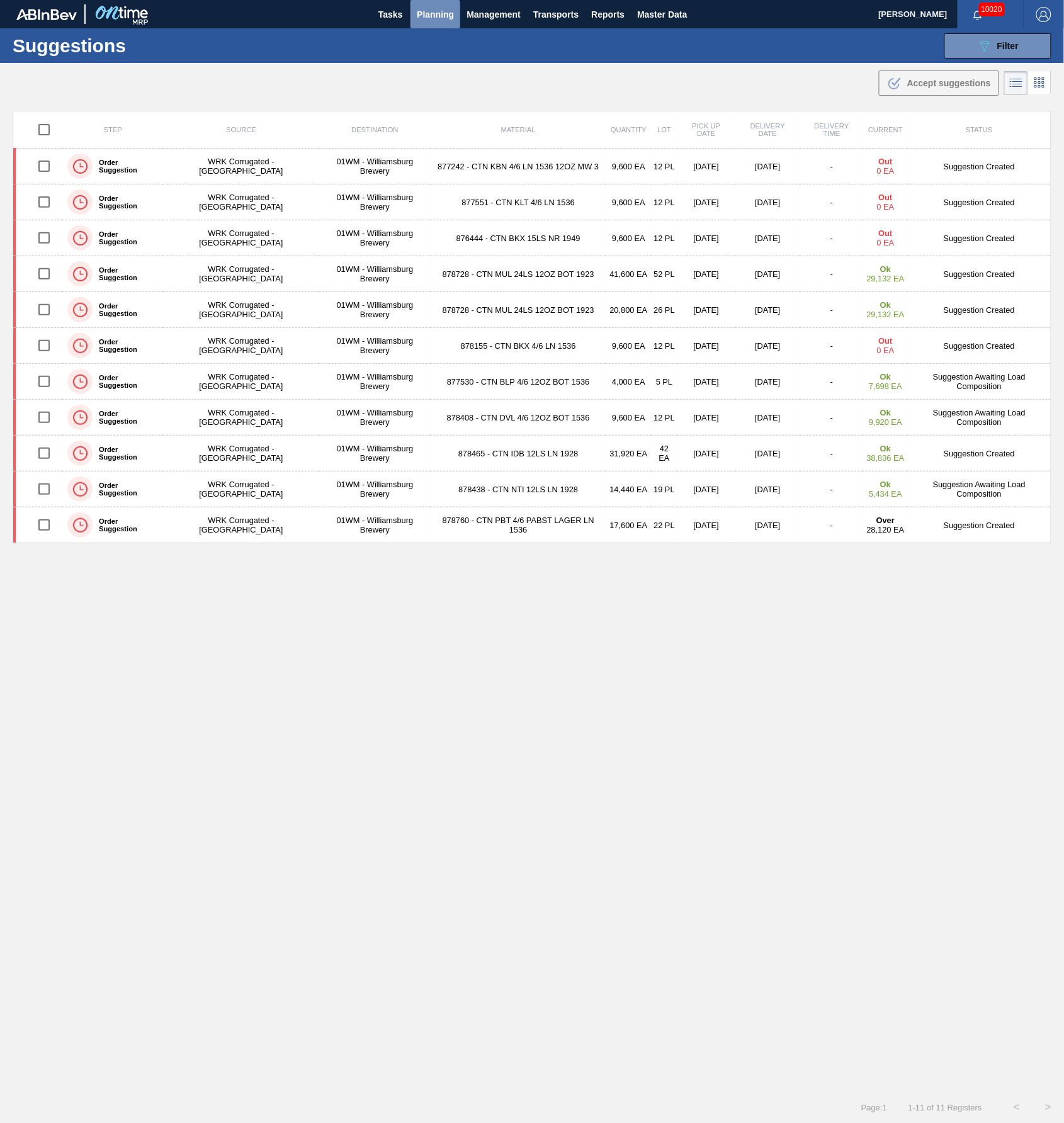
click at [434, 12] on span "Planning" at bounding box center [435, 14] width 37 height 15
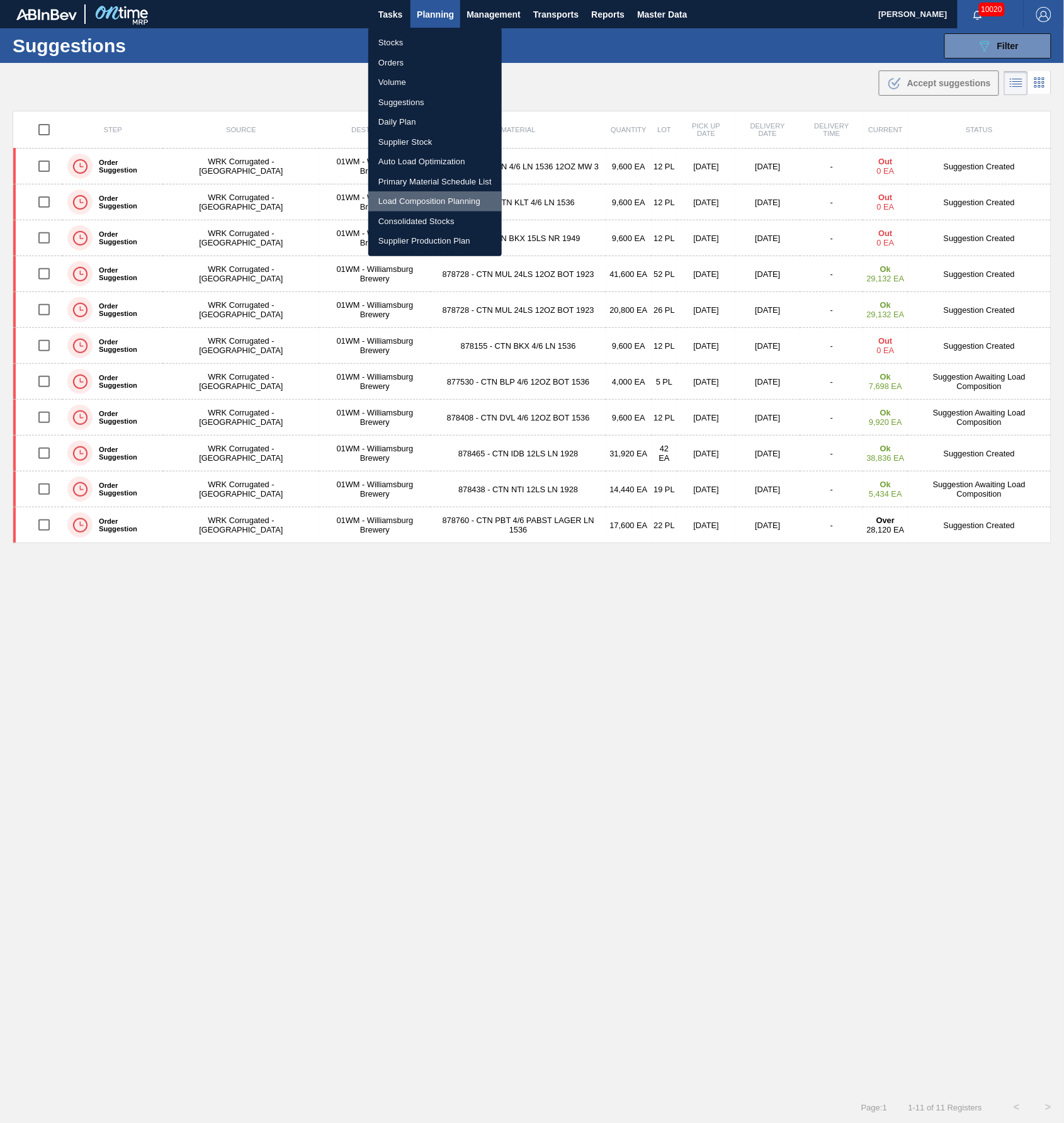
click at [461, 195] on li "Load Composition Planning" at bounding box center [435, 201] width 134 height 20
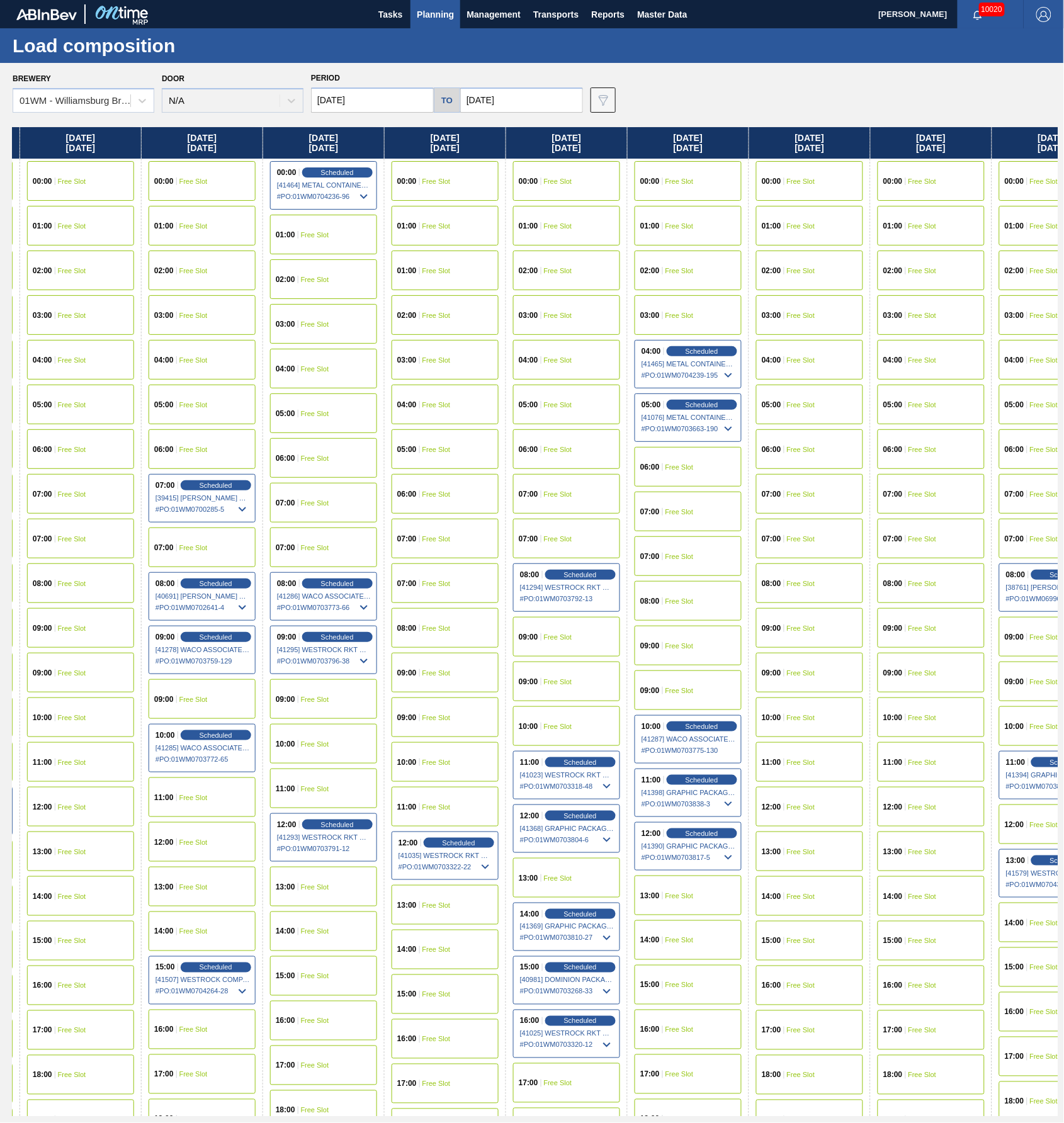
scroll to position [0, 238]
drag, startPoint x: 824, startPoint y: 145, endPoint x: 569, endPoint y: 157, distance: 255.3
click at [569, 157] on div "Friday 08/22/2025 00:00 Free Slot 01:00 Free Slot 02:00 Free Slot 03:00 Free Sl…" at bounding box center [534, 622] width 1045 height 989
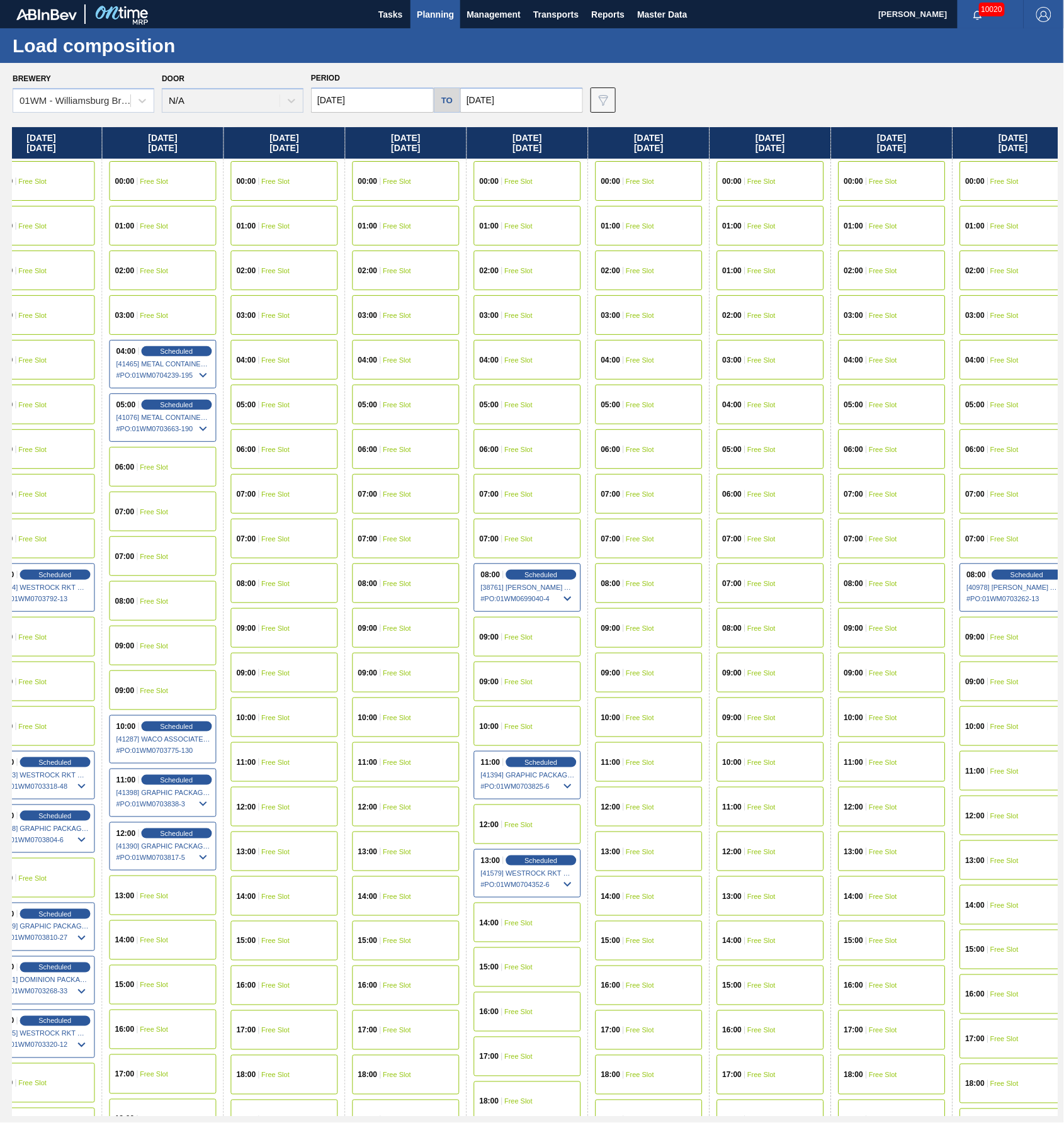
scroll to position [0, 763]
drag, startPoint x: 952, startPoint y: 144, endPoint x: 398, endPoint y: 281, distance: 570.7
click at [398, 281] on div "Friday 08/22/2025 00:00 Free Slot 01:00 Free Slot 02:00 Free Slot 03:00 Free Sl…" at bounding box center [534, 622] width 1045 height 989
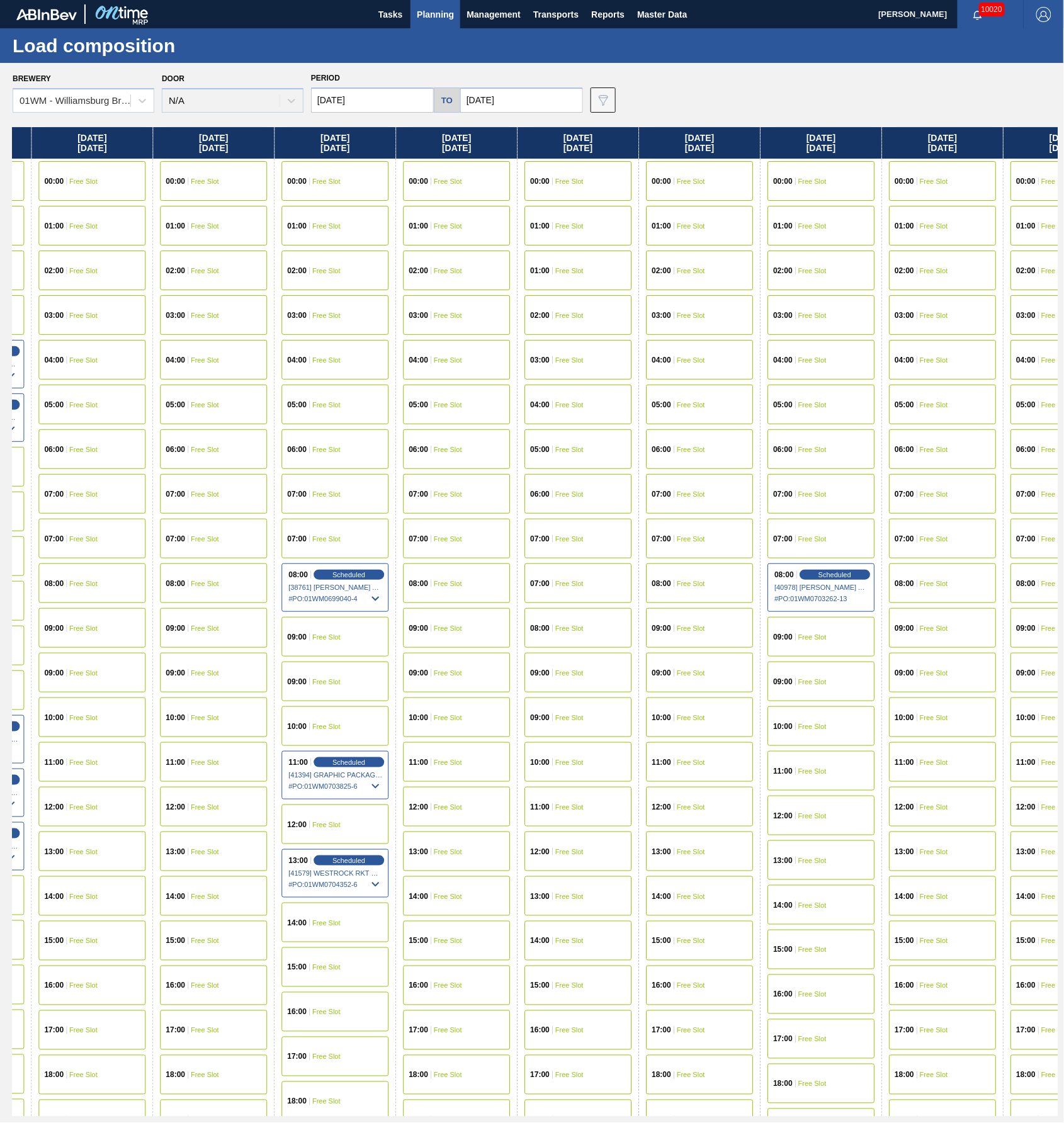
scroll to position [0, 958]
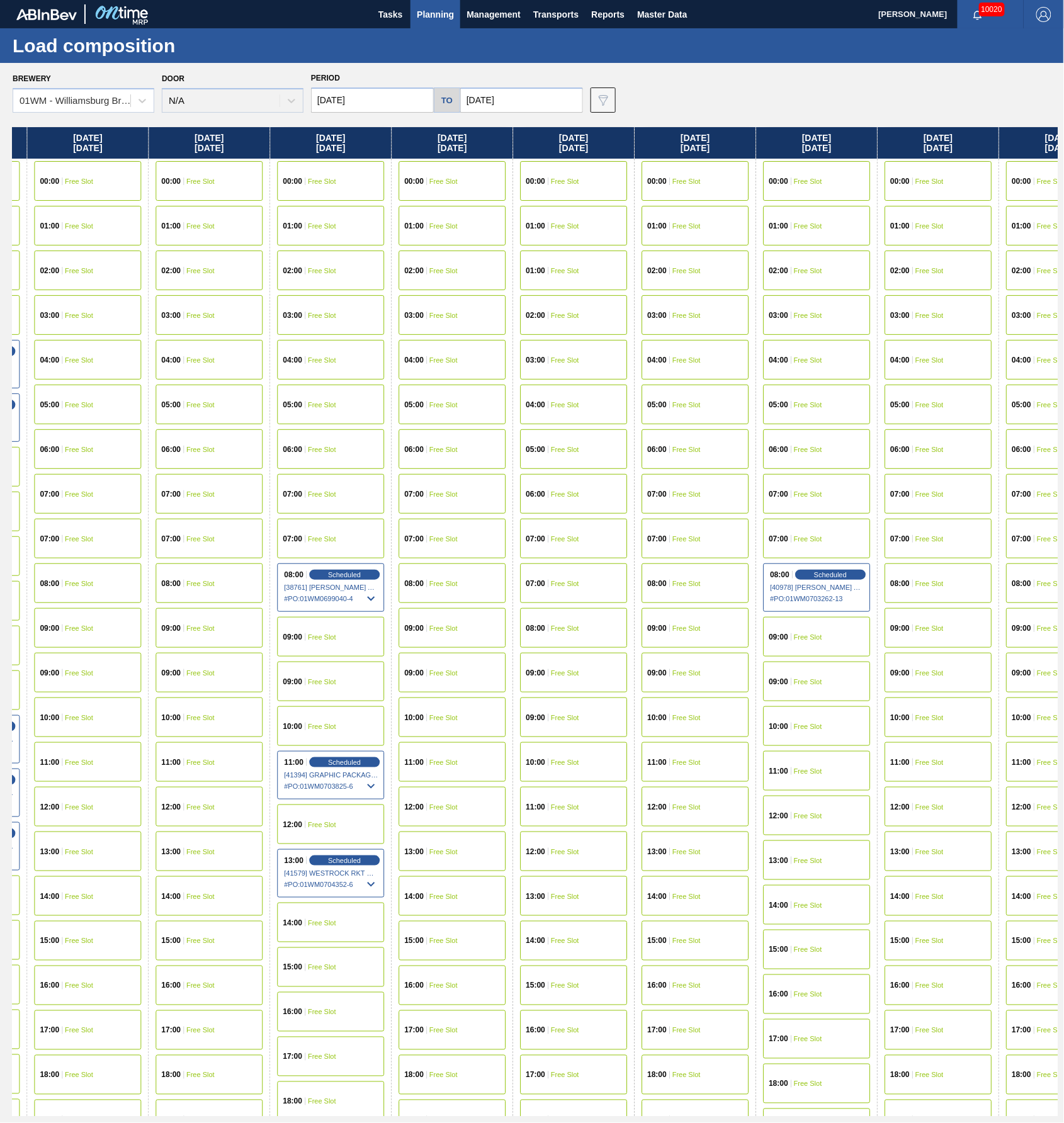
drag, startPoint x: 972, startPoint y: 149, endPoint x: 756, endPoint y: 150, distance: 216.0
click at [756, 150] on div "Friday 08/22/2025 00:00 Free Slot 01:00 Free Slot 02:00 Free Slot 03:00 Free Sl…" at bounding box center [534, 622] width 1045 height 989
click at [680, 531] on div "07:00 Free Slot" at bounding box center [695, 539] width 107 height 40
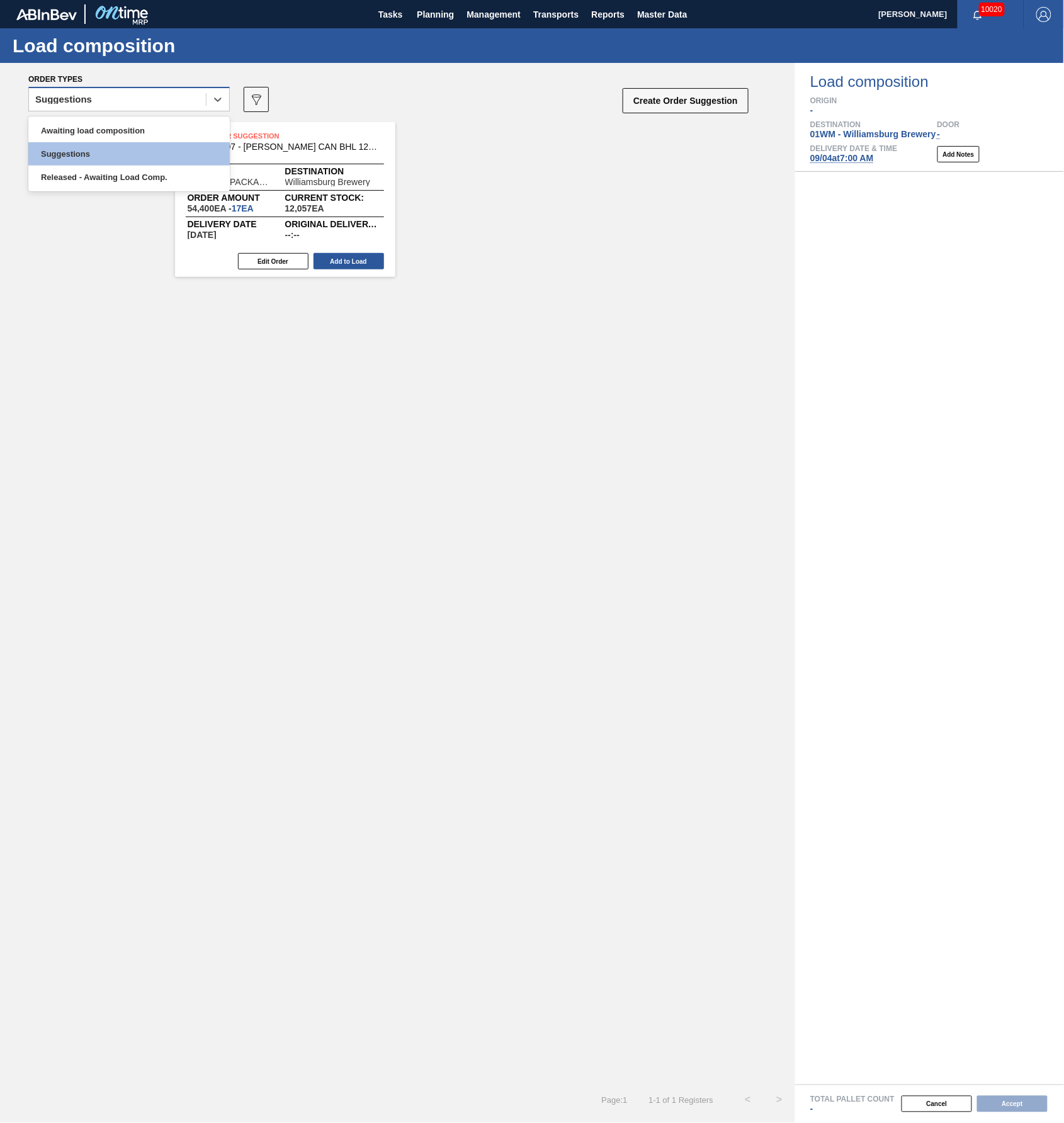
click at [124, 98] on div "Suggestions" at bounding box center [117, 100] width 177 height 18
click at [122, 126] on div "Awaiting load composition" at bounding box center [129, 131] width 201 height 23
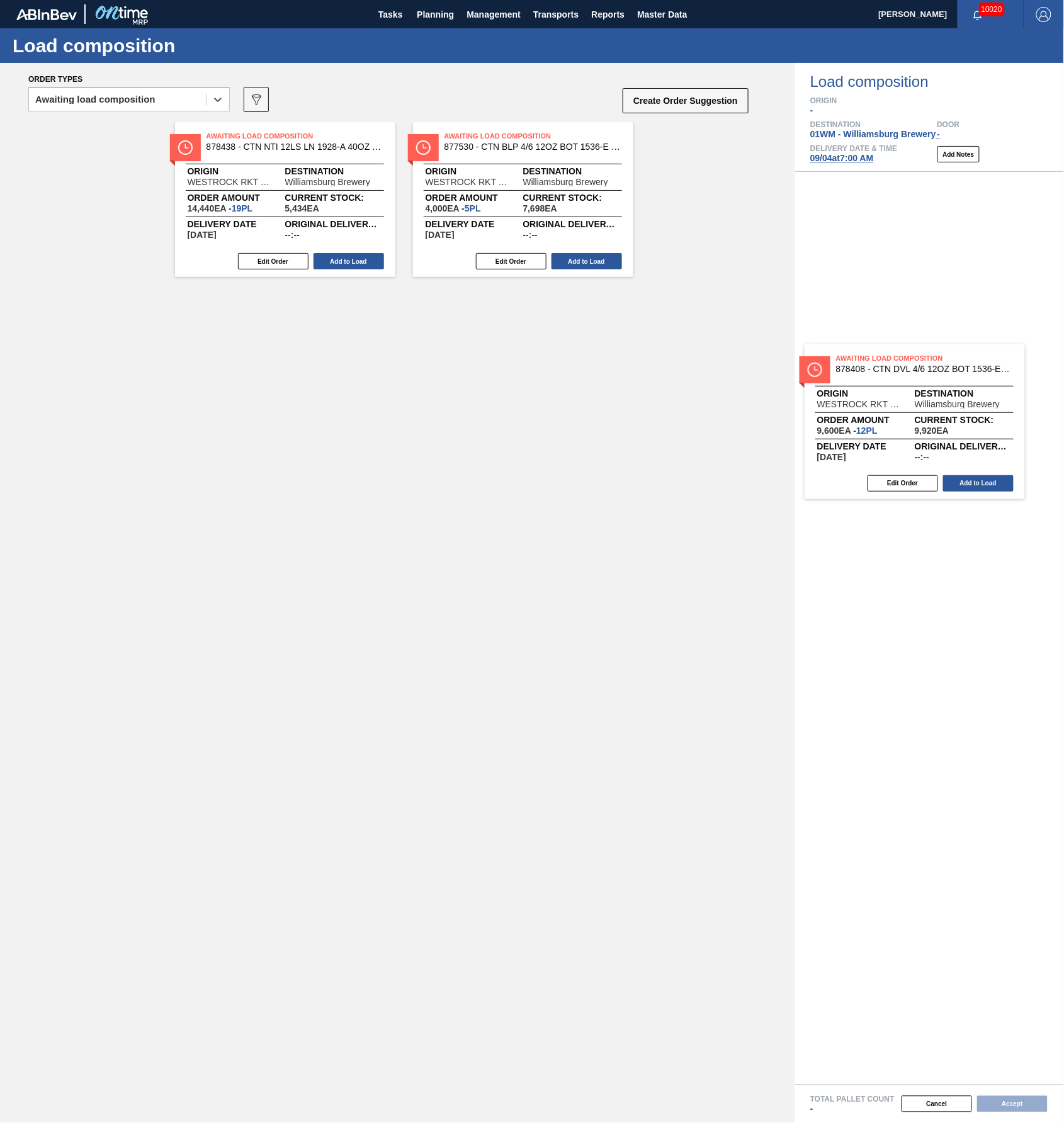
drag, startPoint x: 332, startPoint y: 212, endPoint x: 978, endPoint y: 436, distance: 683.7
click at [978, 436] on div "Order types option Awaiting load composition, selected. Select is focused ,type…" at bounding box center [532, 593] width 1064 height 1060
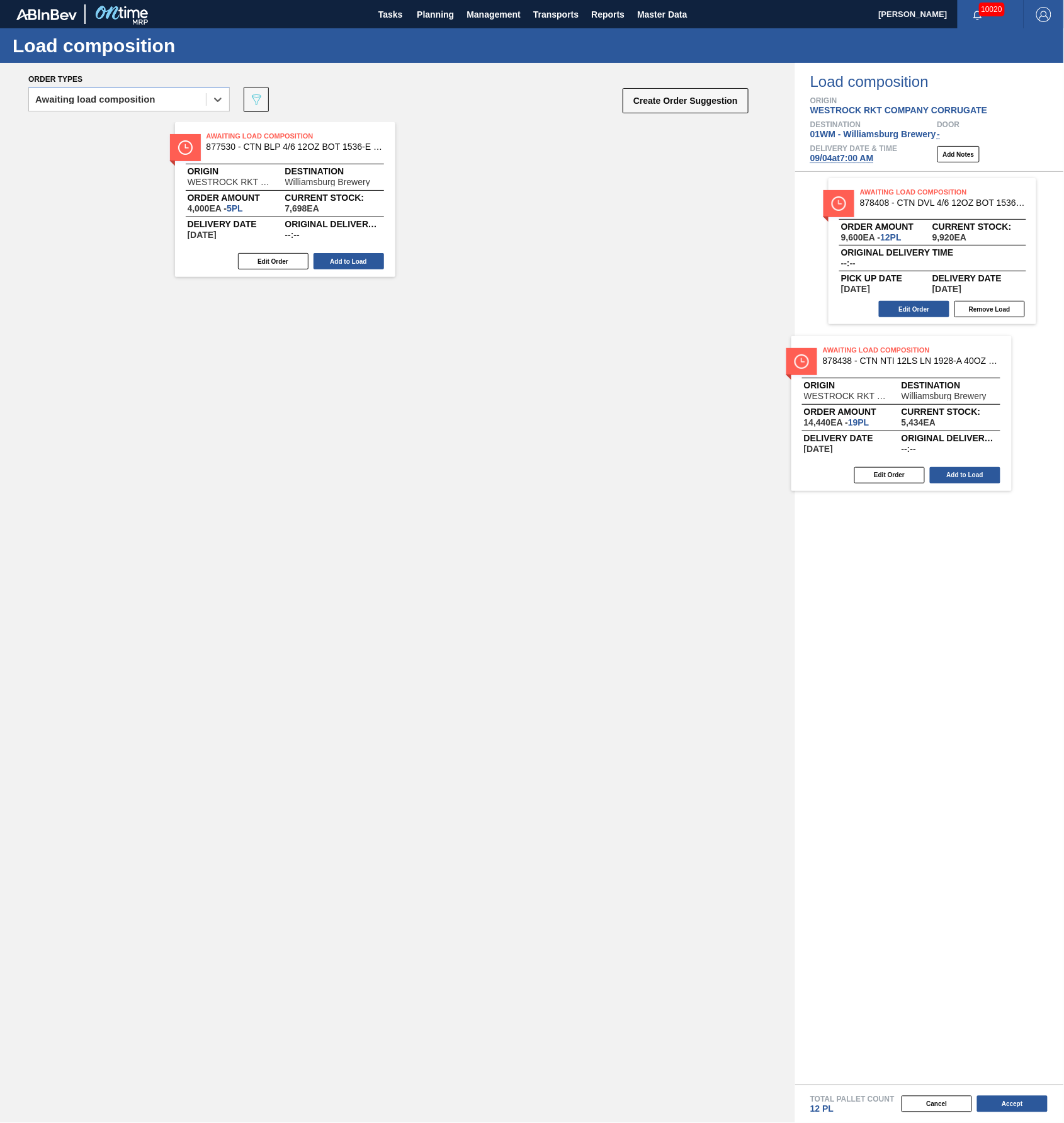
drag, startPoint x: 328, startPoint y: 199, endPoint x: 950, endPoint y: 413, distance: 657.8
click at [950, 413] on div "Order types option Awaiting load composition, selected. Select is focused ,type…" at bounding box center [532, 593] width 1064 height 1060
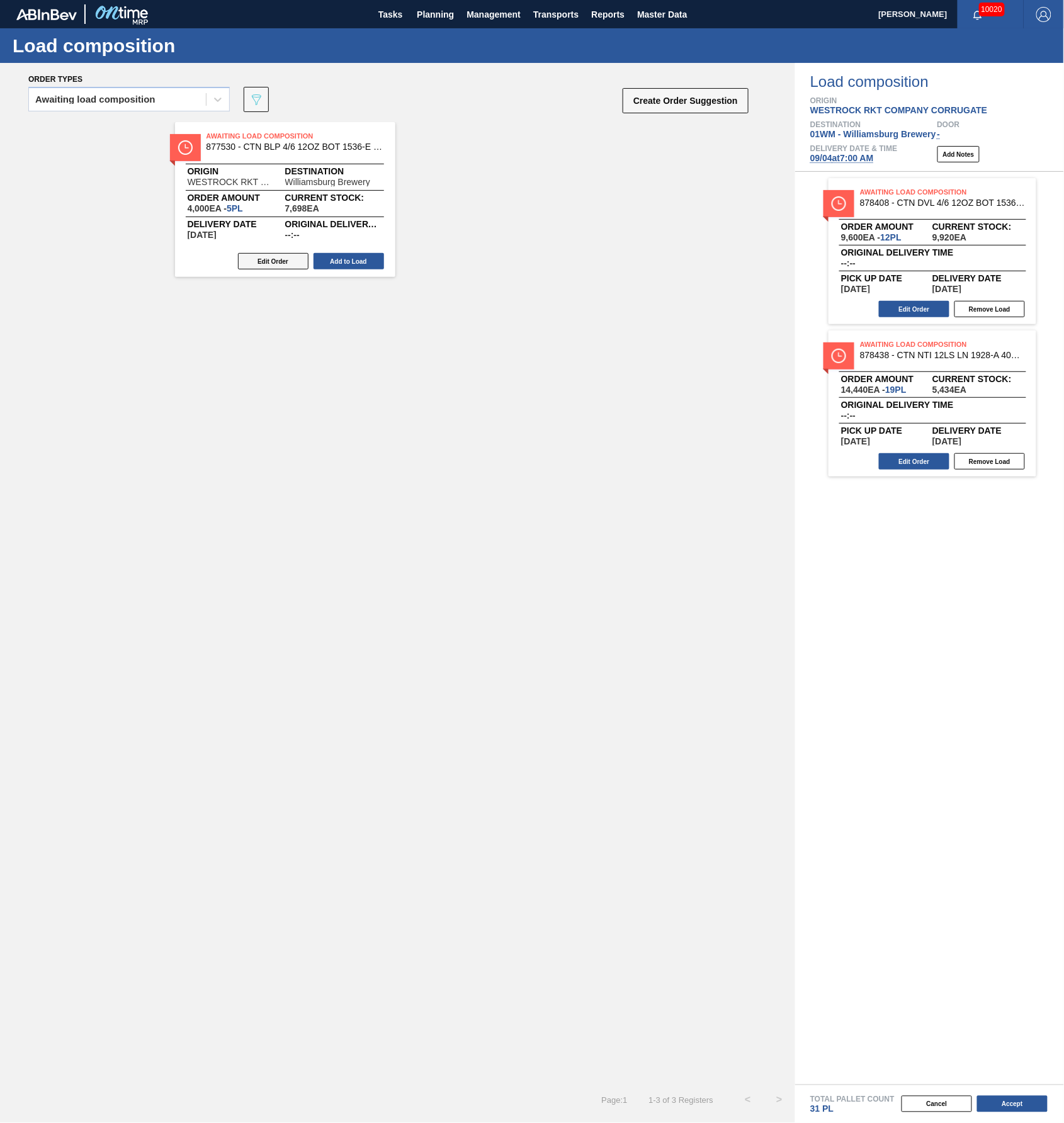
click at [265, 264] on button "Edit Order" at bounding box center [273, 261] width 71 height 17
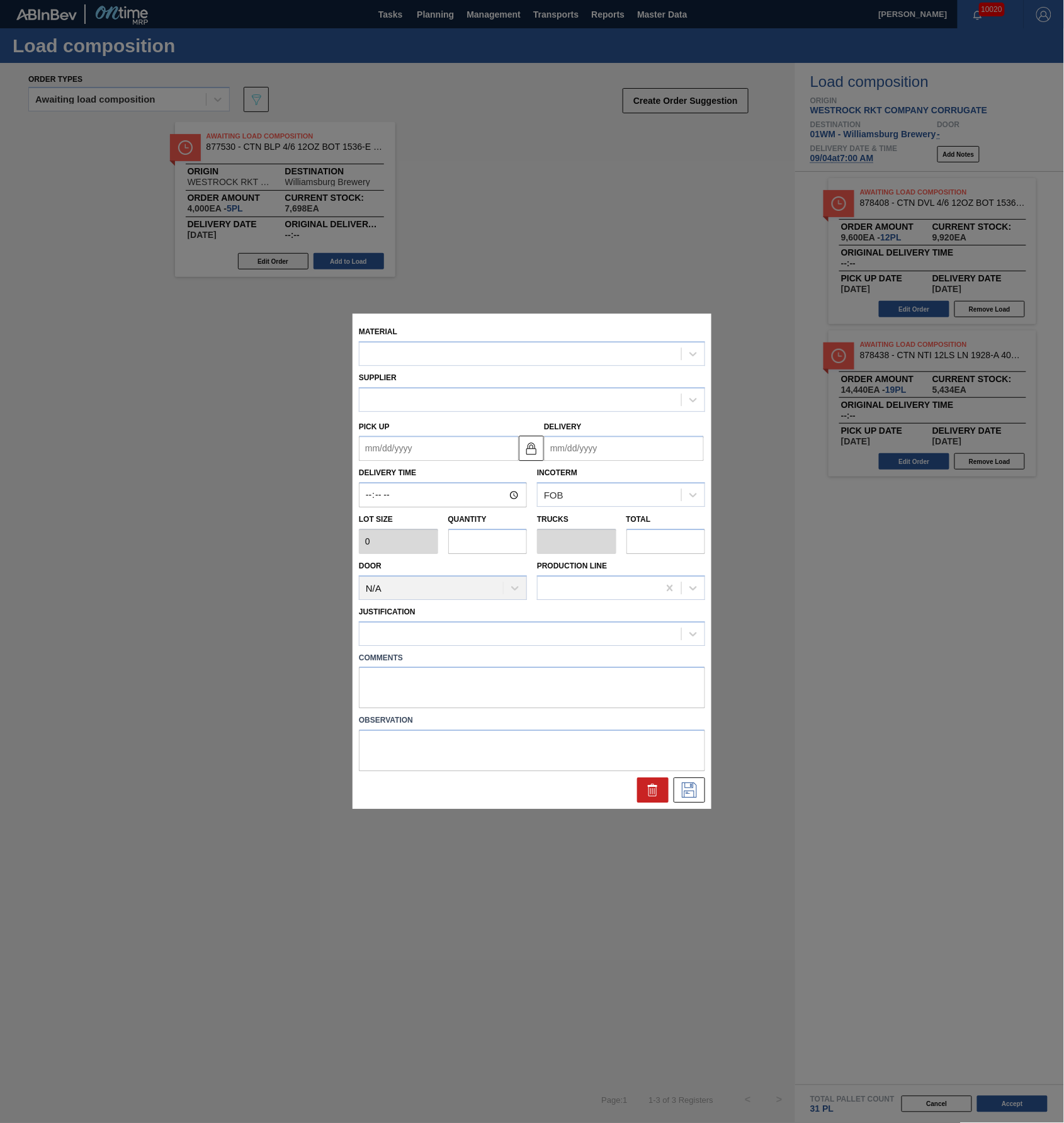
type input "800"
type input "5"
type input "0.096"
type input "4,000"
type up "[DATE]"
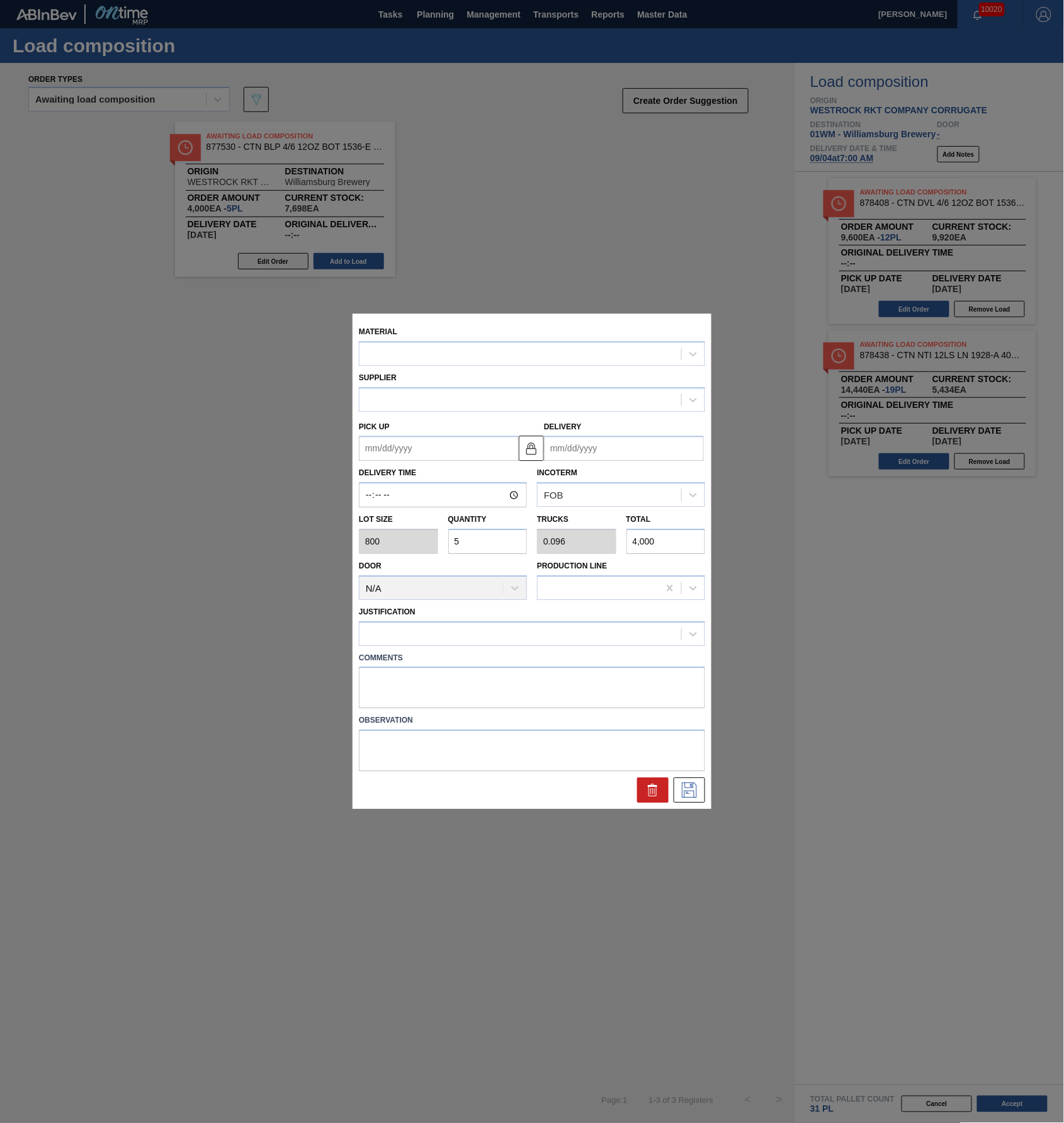
type input "[DATE]"
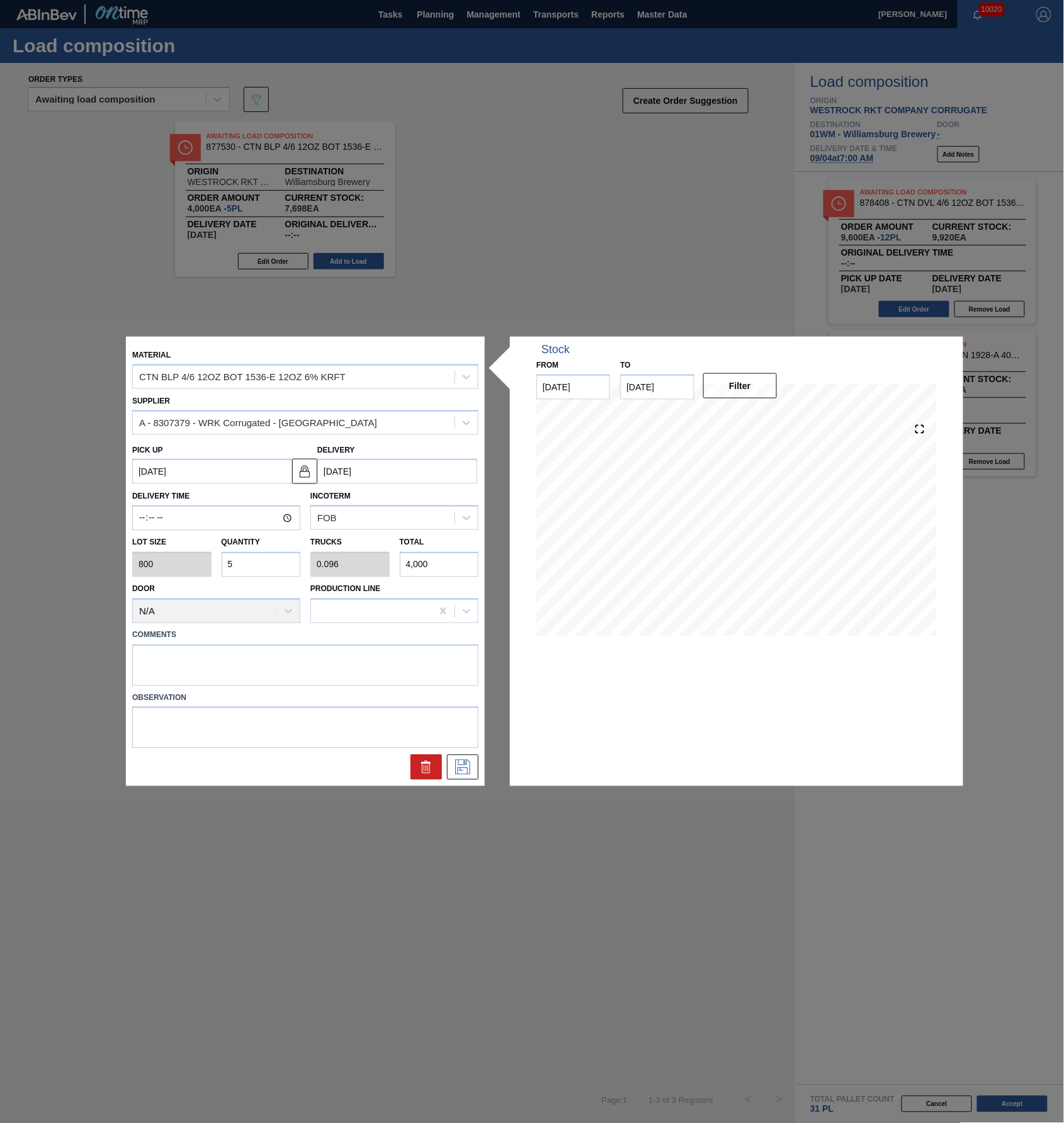
click at [272, 559] on input "5" at bounding box center [261, 564] width 79 height 25
type input "0"
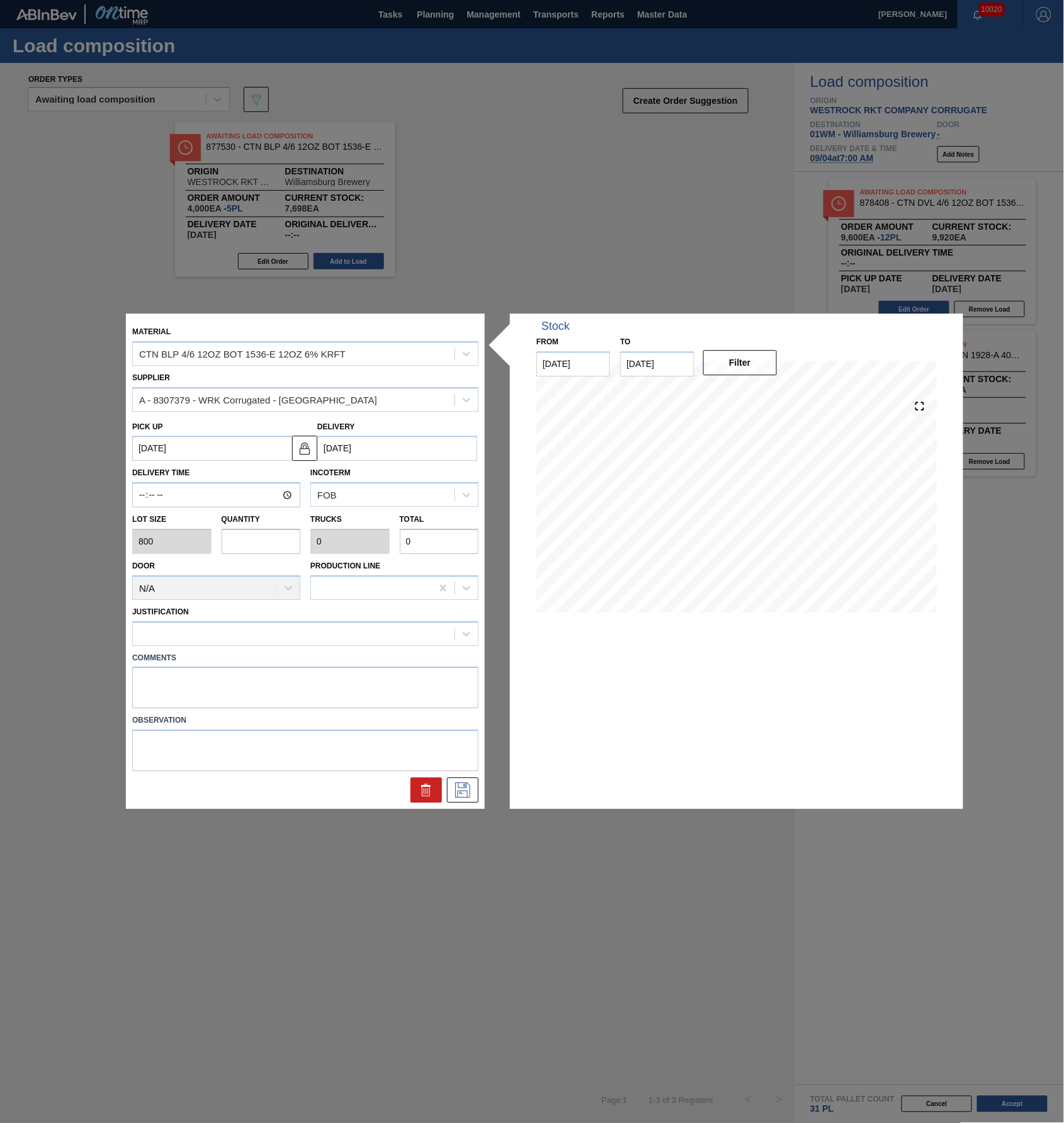
type input "1"
type input "0.019"
type input "800"
type input "12"
type input "0.231"
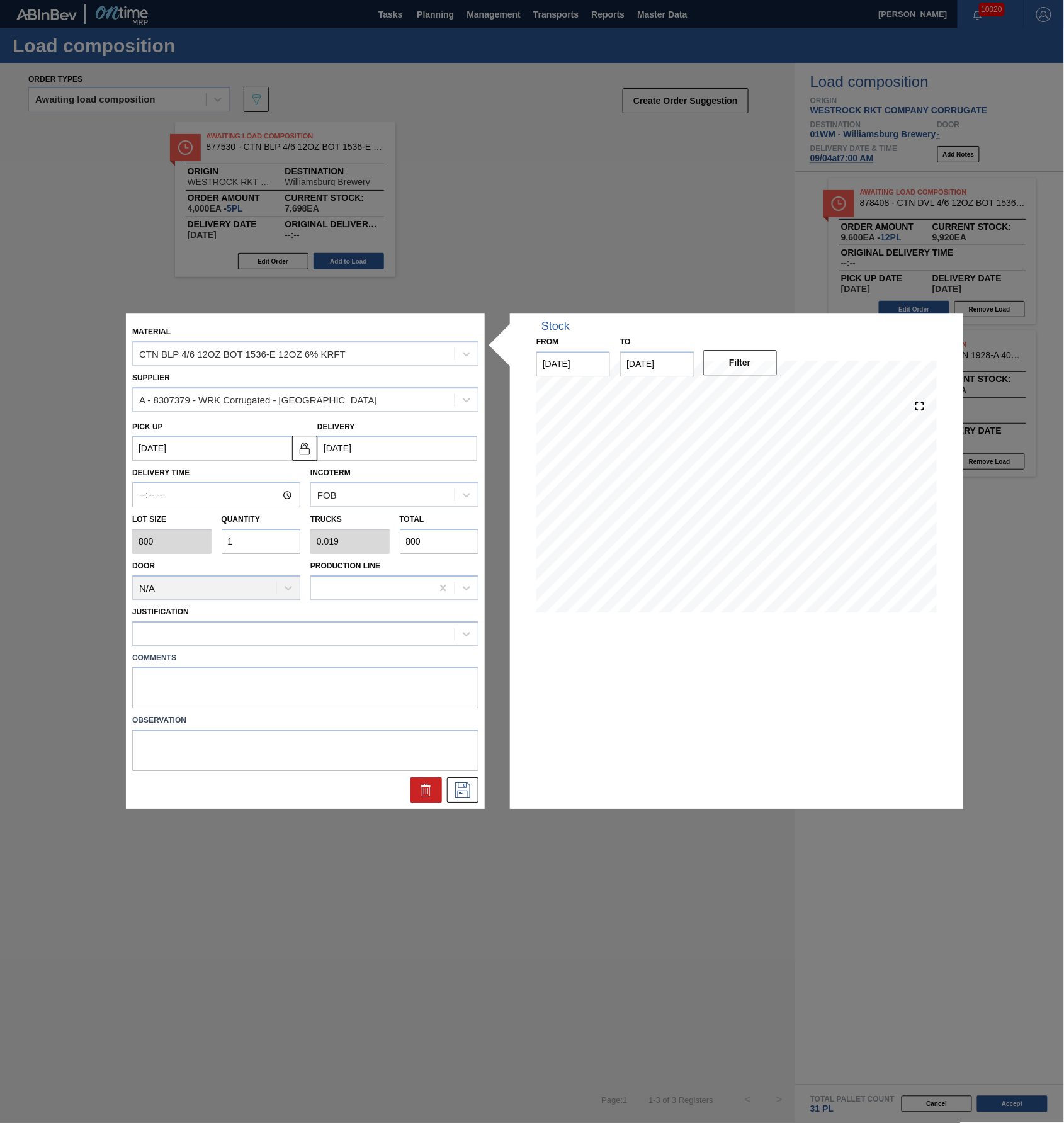
type input "9,600"
type input "12"
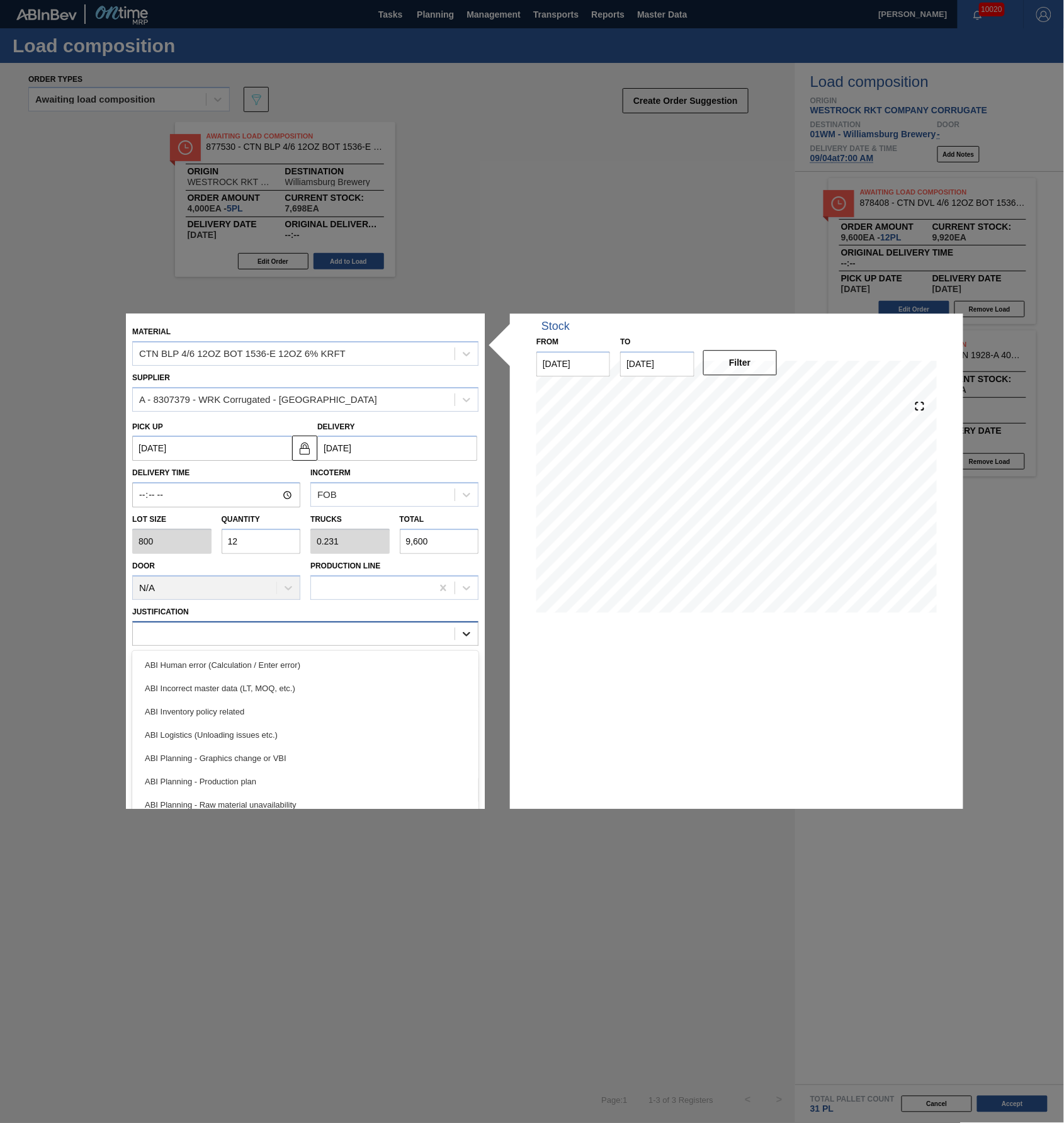
click at [465, 637] on icon at bounding box center [466, 633] width 12 height 12
click at [315, 692] on div "ABI Incorrect master data (LT, MOQ, etc.)" at bounding box center [305, 688] width 346 height 23
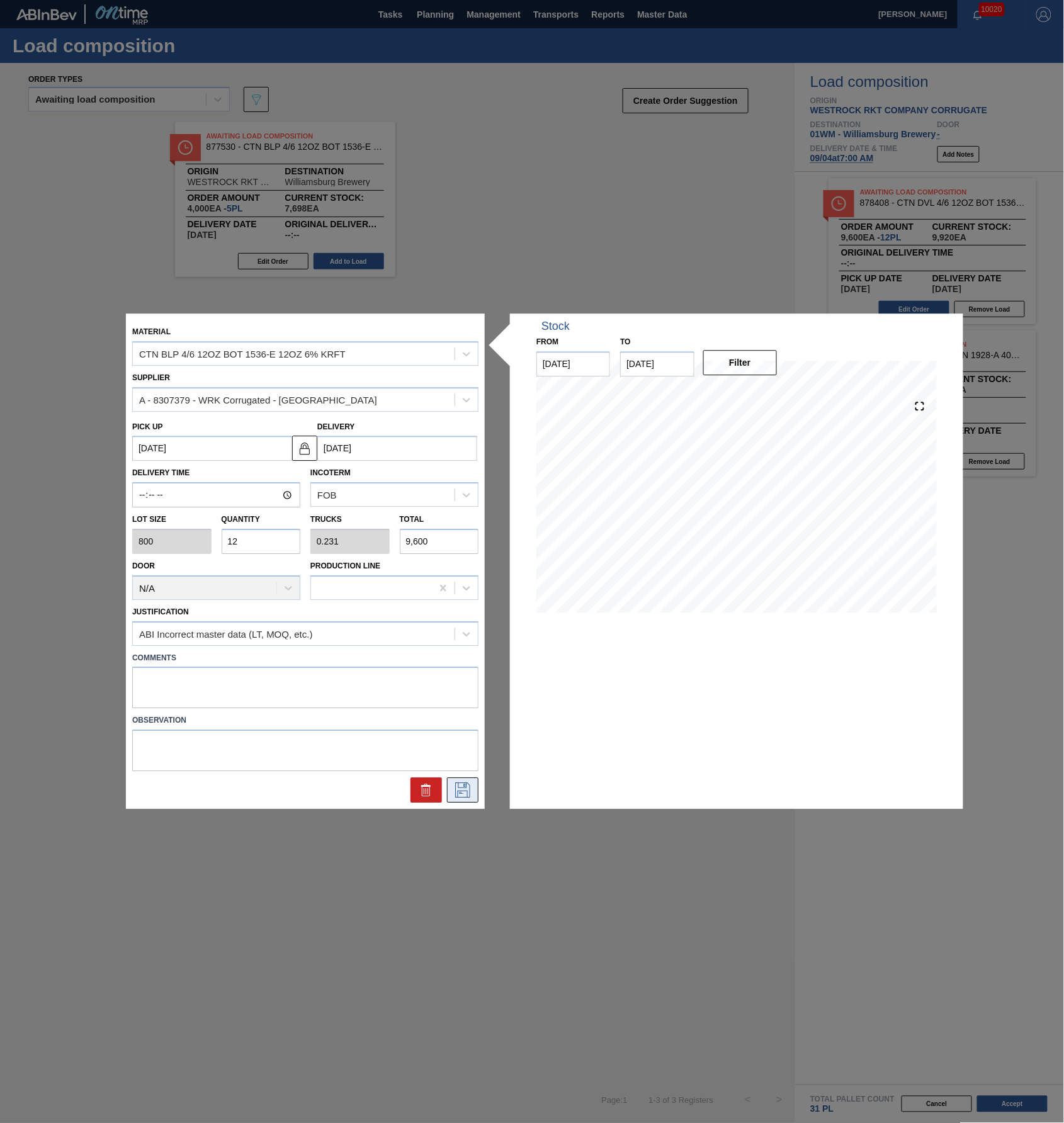
click at [470, 793] on icon at bounding box center [462, 791] width 15 height 15
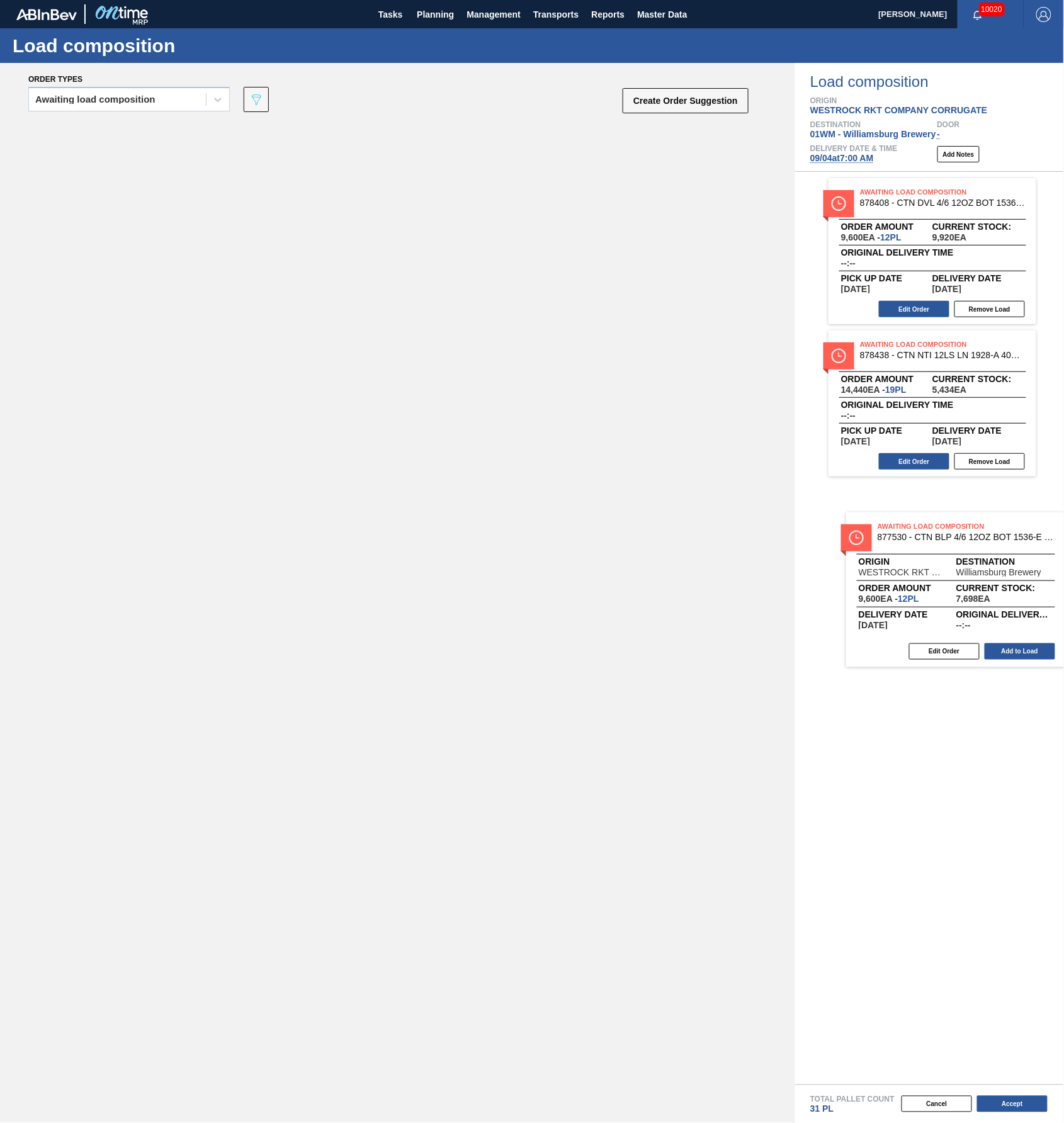
drag, startPoint x: 216, startPoint y: 227, endPoint x: 894, endPoint y: 620, distance: 783.7
click at [894, 620] on div "Order types Awaiting load composition 089F7B8B-B2A5-4AFE-B5C0-19BA573D28AC Crea…" at bounding box center [532, 593] width 1064 height 1060
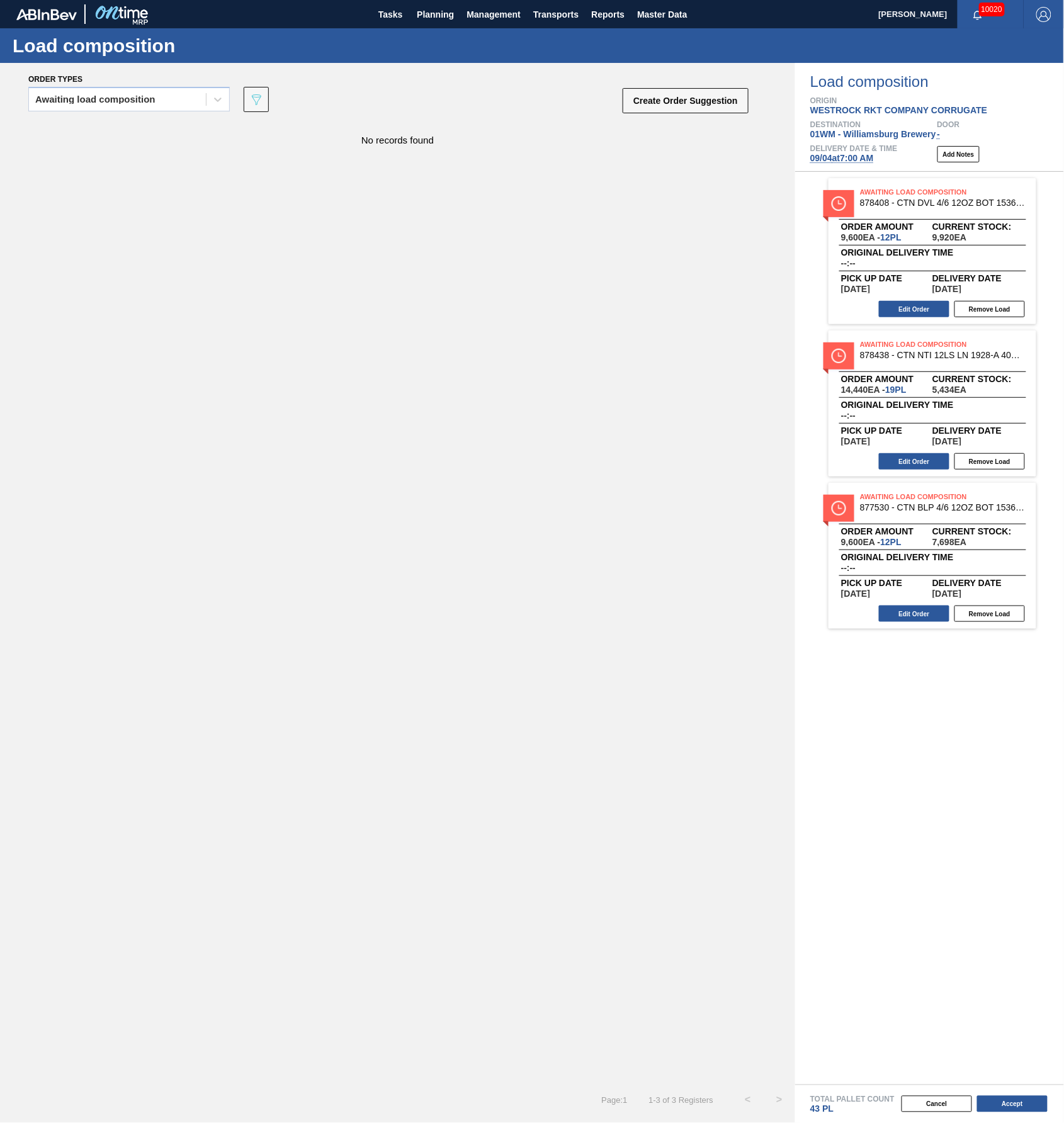
click at [855, 159] on span "09/04 at 7:00 AM" at bounding box center [842, 158] width 63 height 10
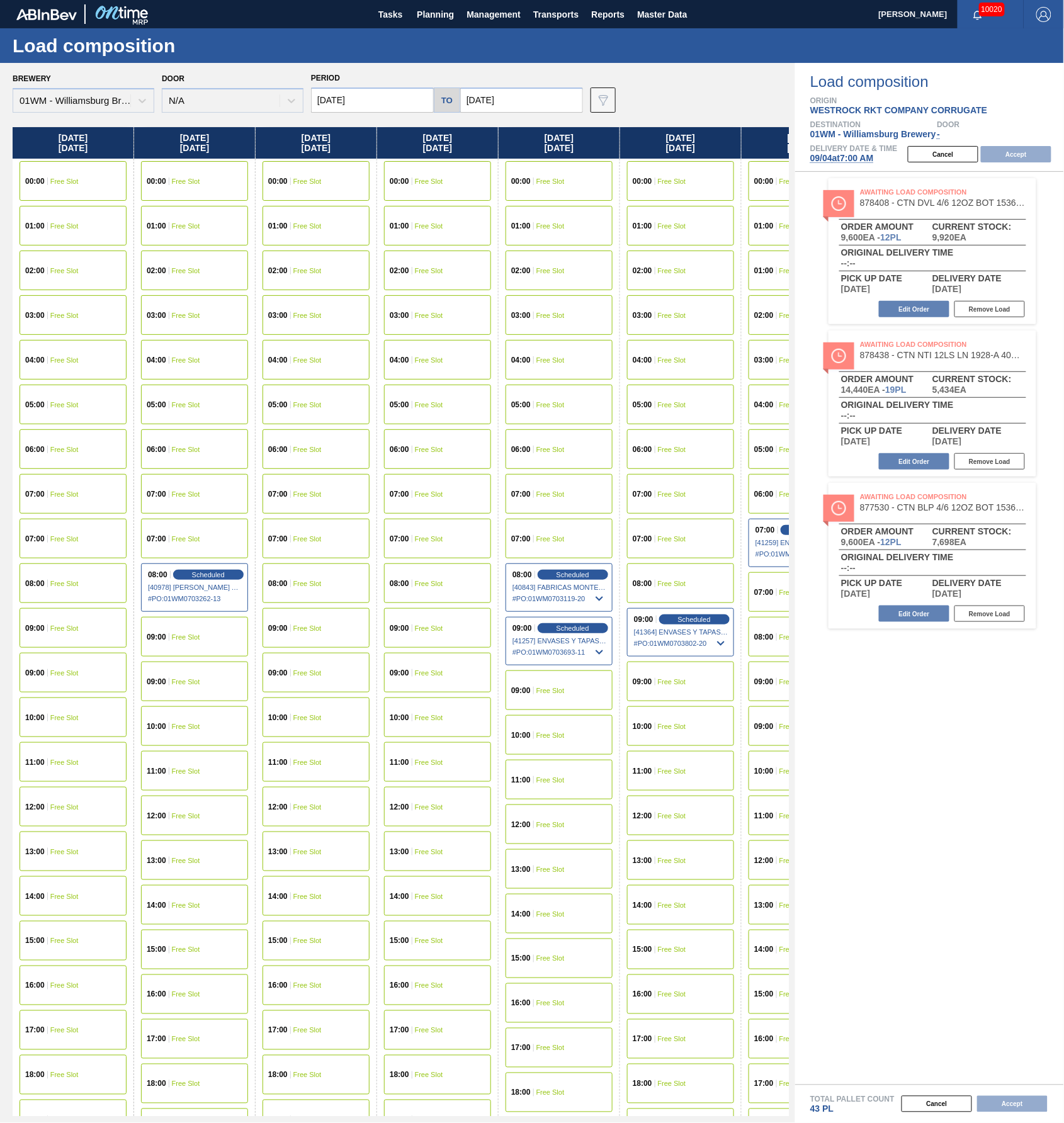
drag, startPoint x: 129, startPoint y: 145, endPoint x: 264, endPoint y: 199, distance: 145.4
click at [264, 194] on div "Thursday 09/04/2025 00:00 Free Slot 01:00 Free Slot 02:00 Free Slot 03:00 Free …" at bounding box center [401, 622] width 776 height 989
click at [341, 91] on input "[DATE]" at bounding box center [372, 100] width 123 height 25
click at [347, 170] on div "1" at bounding box center [347, 170] width 17 height 17
type input "[DATE]"
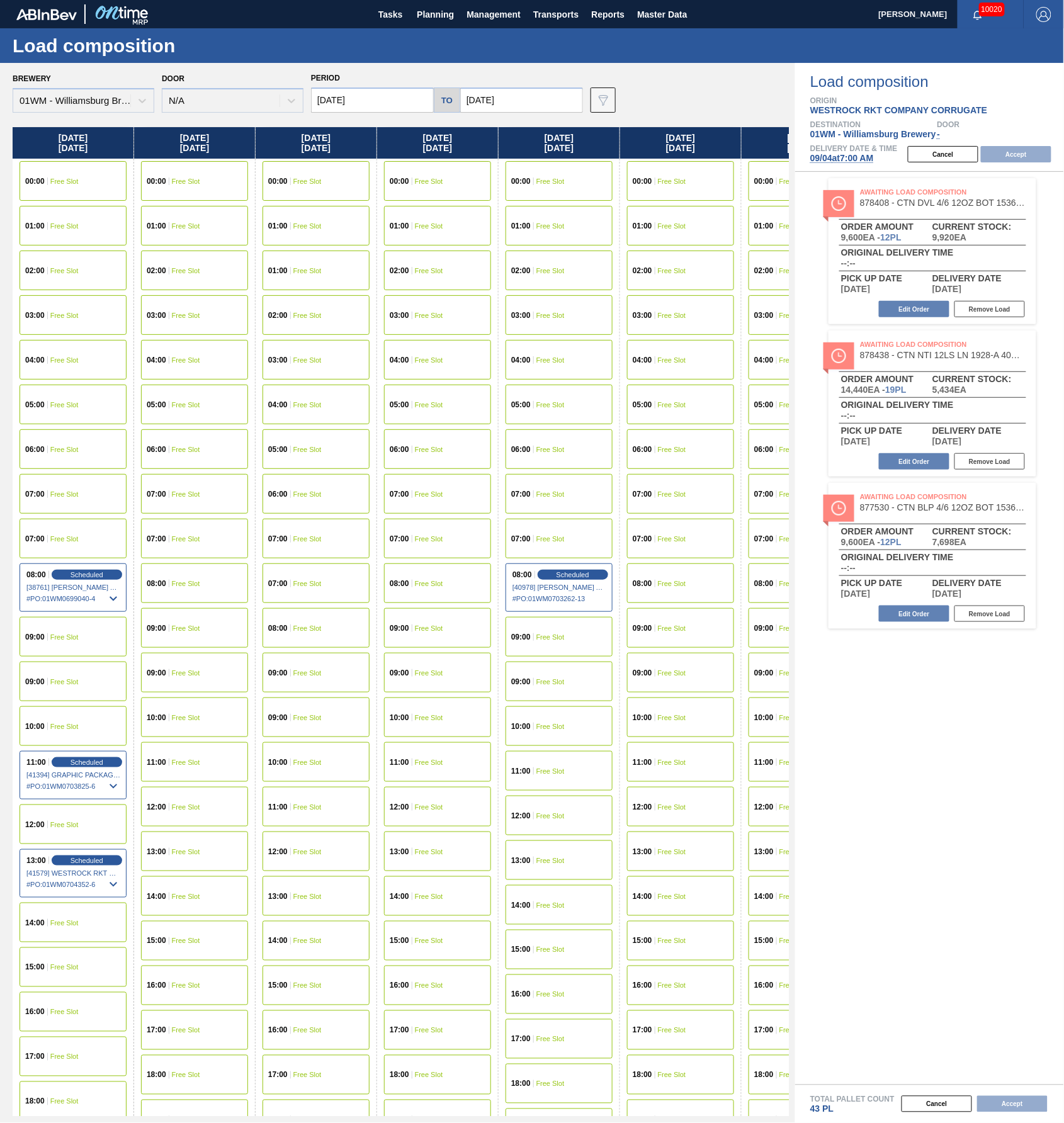
click at [997, 155] on div "Cancel Accept" at bounding box center [982, 154] width 164 height 19
click at [446, 539] on div "07:00 Free Slot" at bounding box center [437, 539] width 107 height 40
click at [1003, 150] on div "Cancel Accept" at bounding box center [982, 154] width 164 height 19
click at [957, 155] on button "Cancel" at bounding box center [943, 155] width 71 height 17
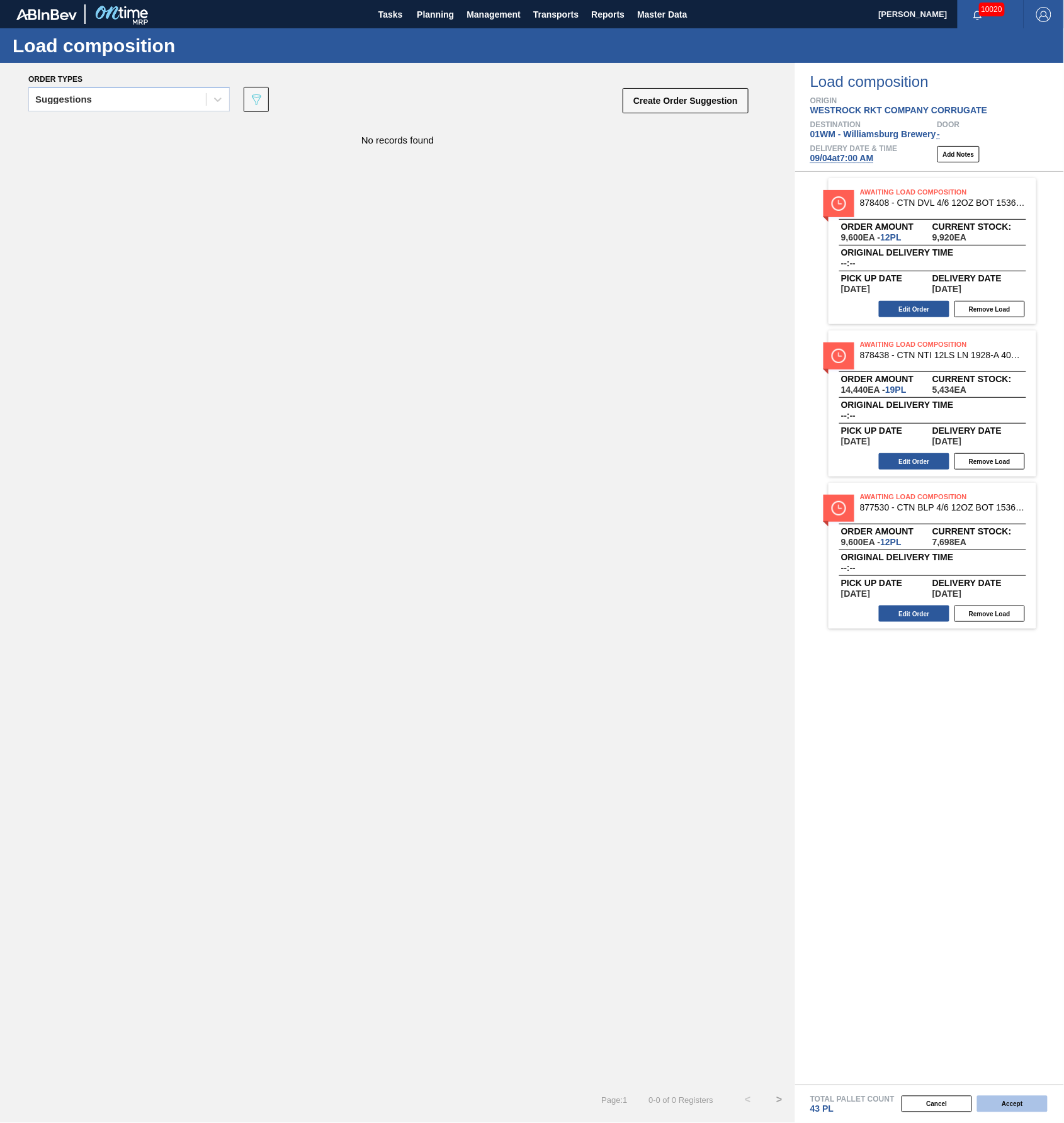
click at [1012, 874] on button "Accept" at bounding box center [1012, 1104] width 71 height 17
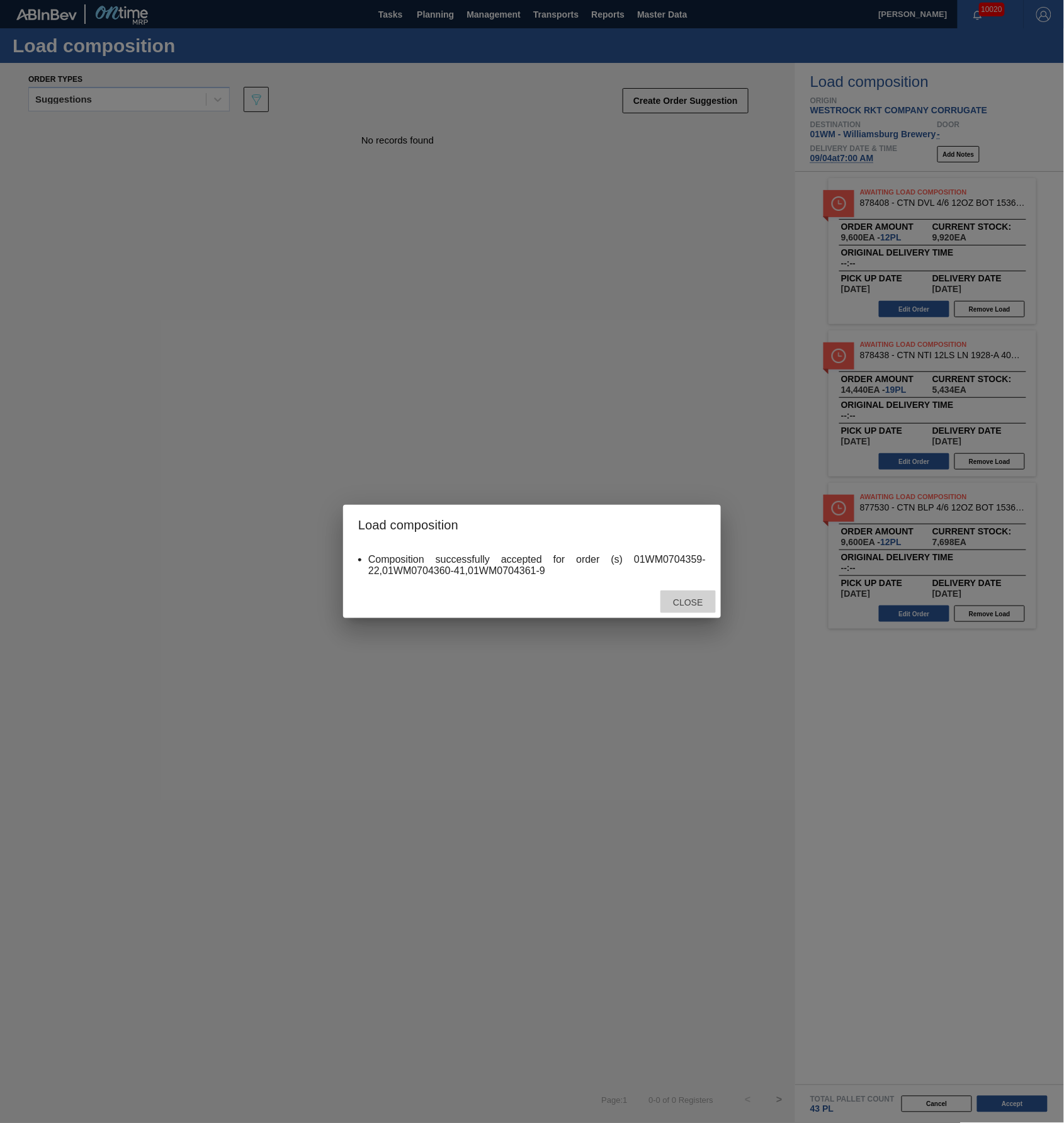
click at [671, 612] on div "Close" at bounding box center [687, 602] width 56 height 23
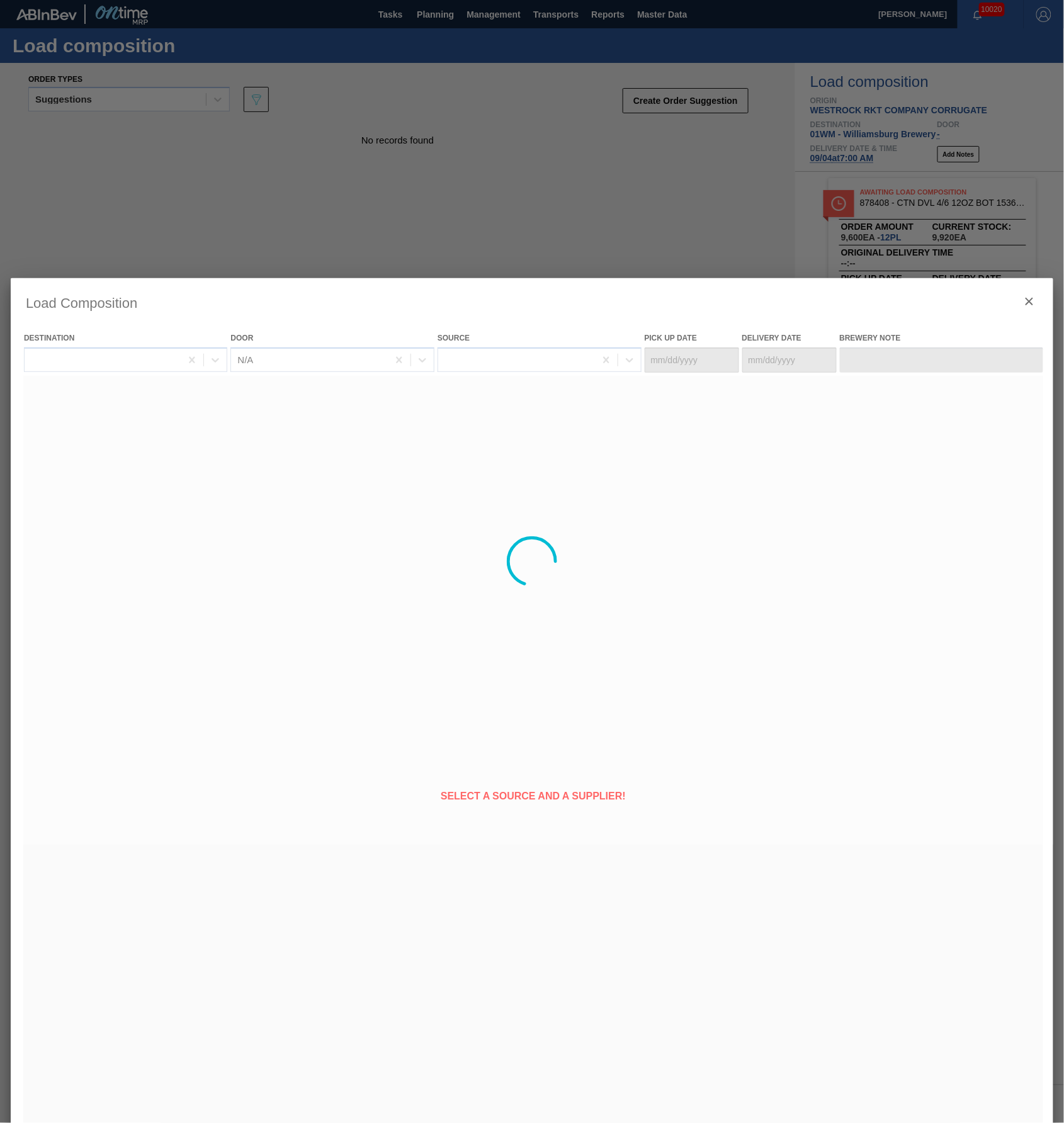
type Date "09/02/2025"
type Date "[DATE]"
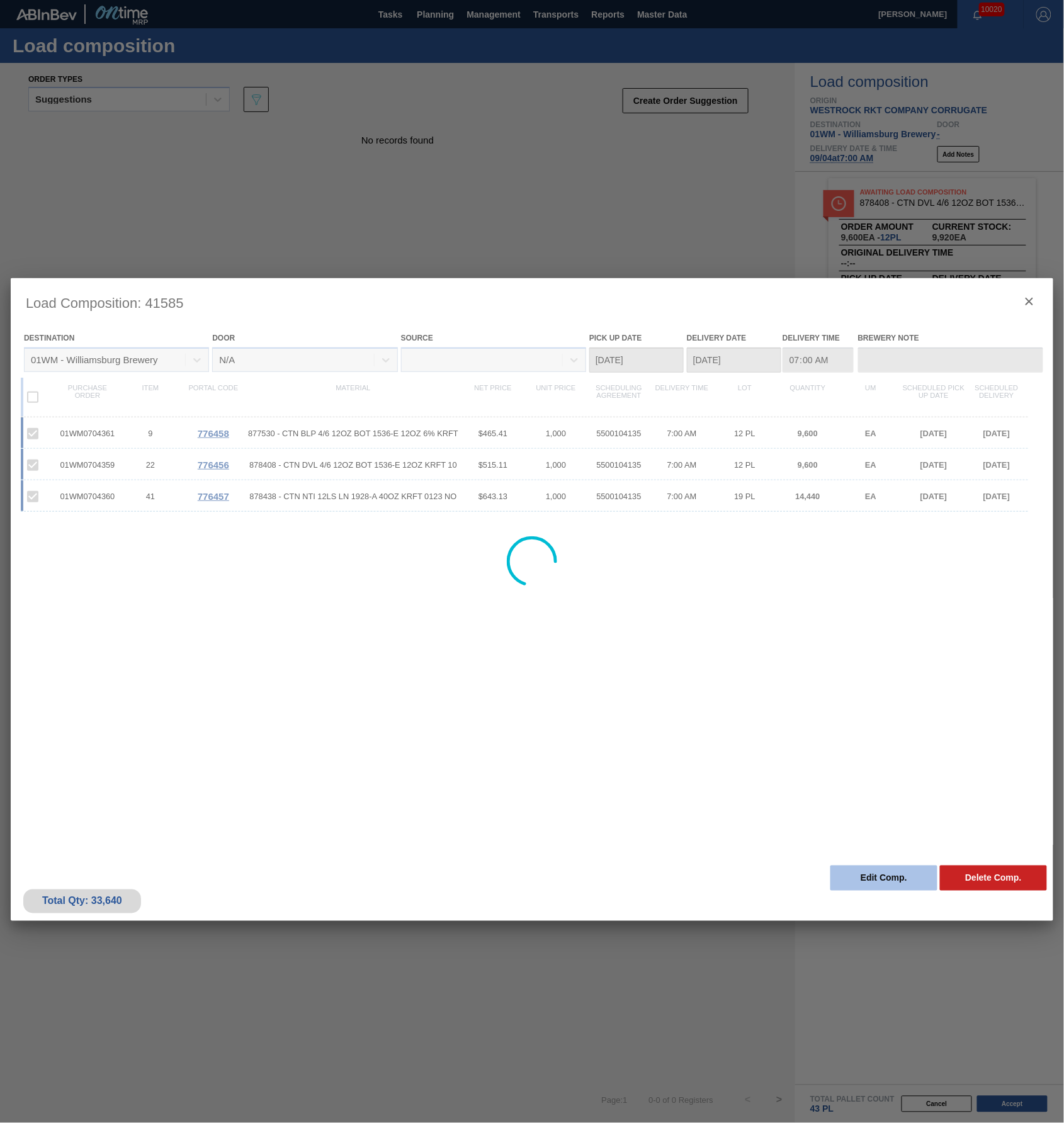
click at [889, 874] on button "Edit Comp." at bounding box center [884, 878] width 107 height 25
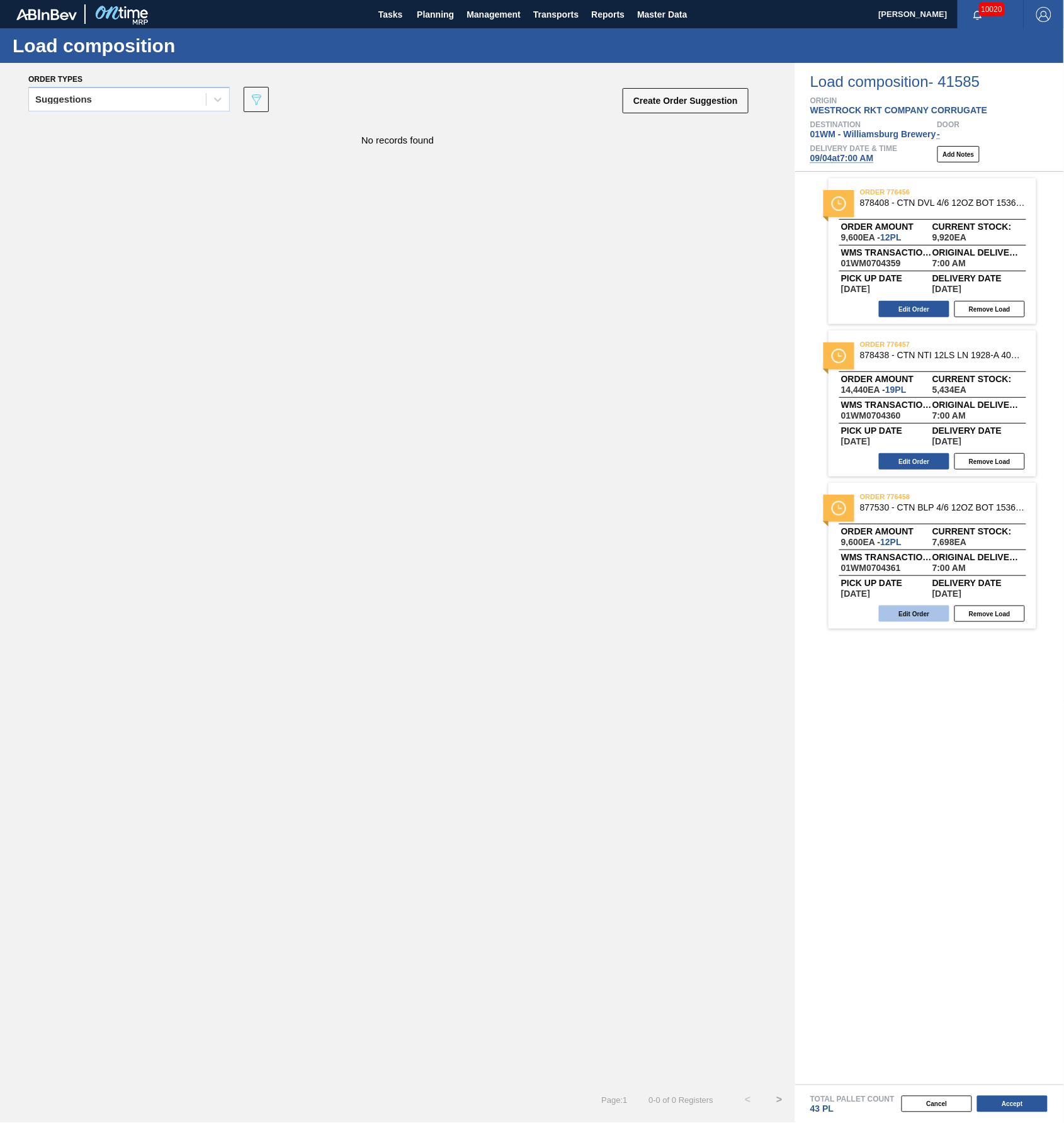
click at [903, 610] on button "Edit Order" at bounding box center [914, 613] width 71 height 17
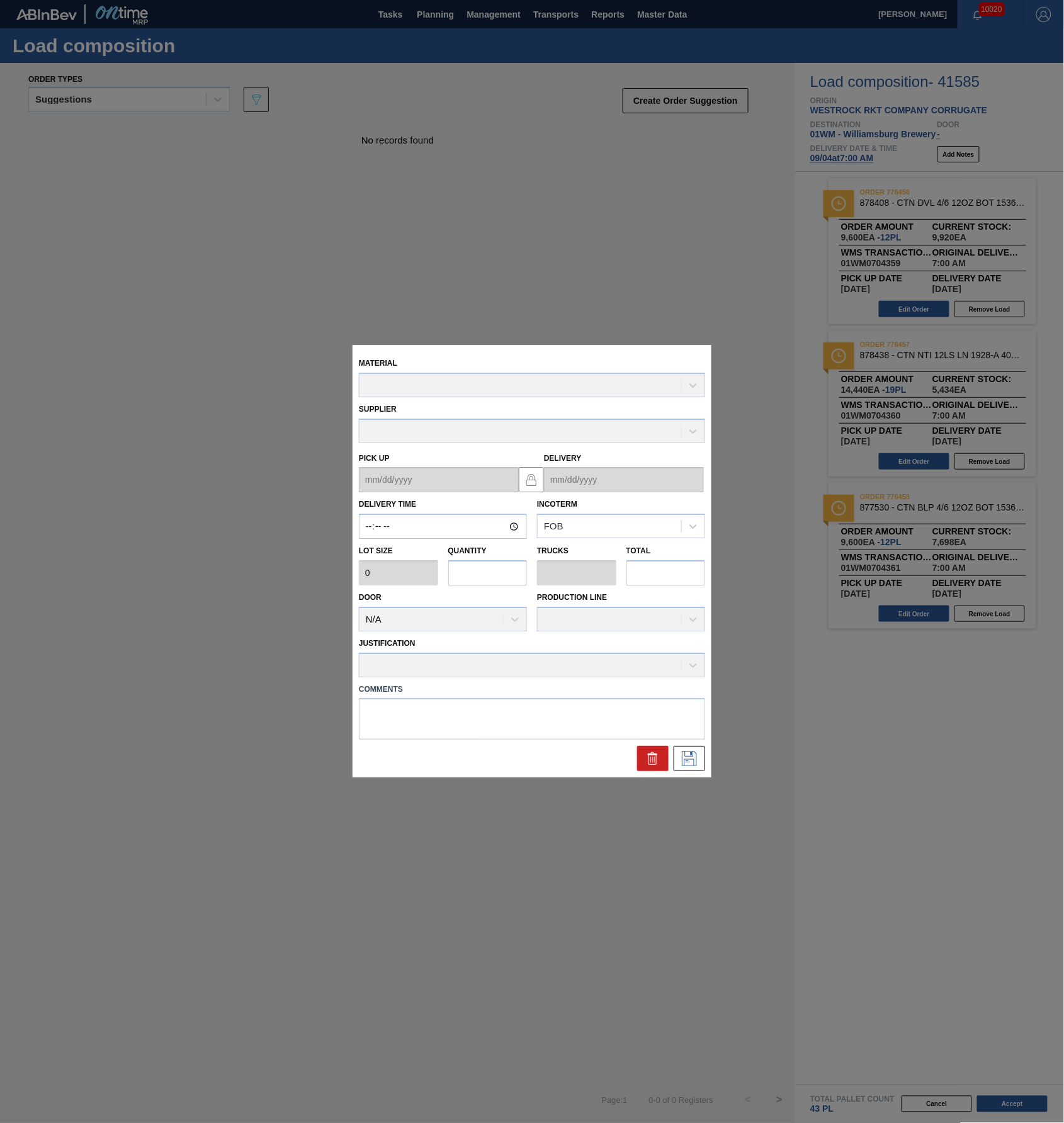
type input "07:00:00"
type input "800"
type input "12"
type input "0.231"
type input "9,600"
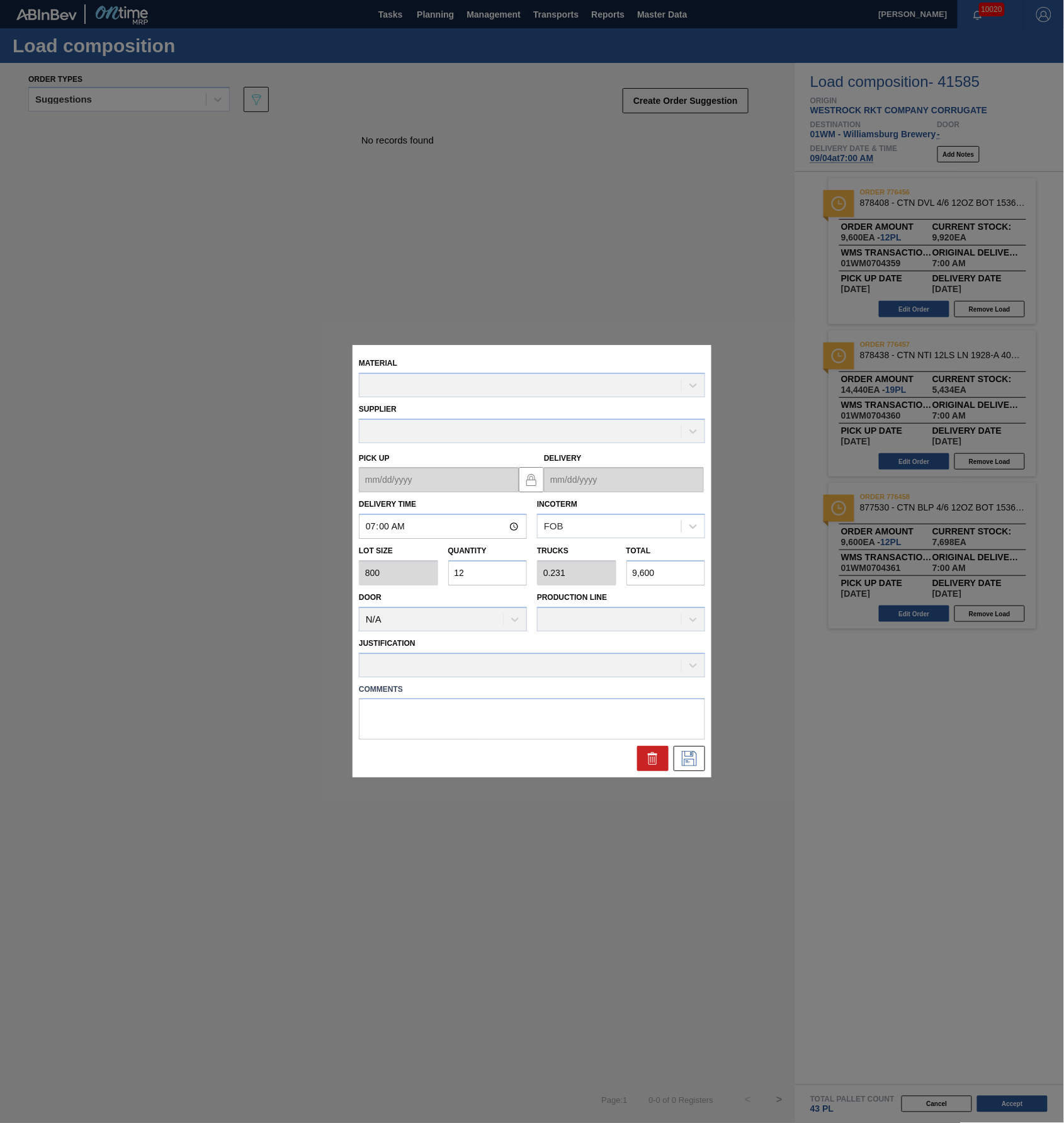
type up "09/02/2025"
type input "[DATE]"
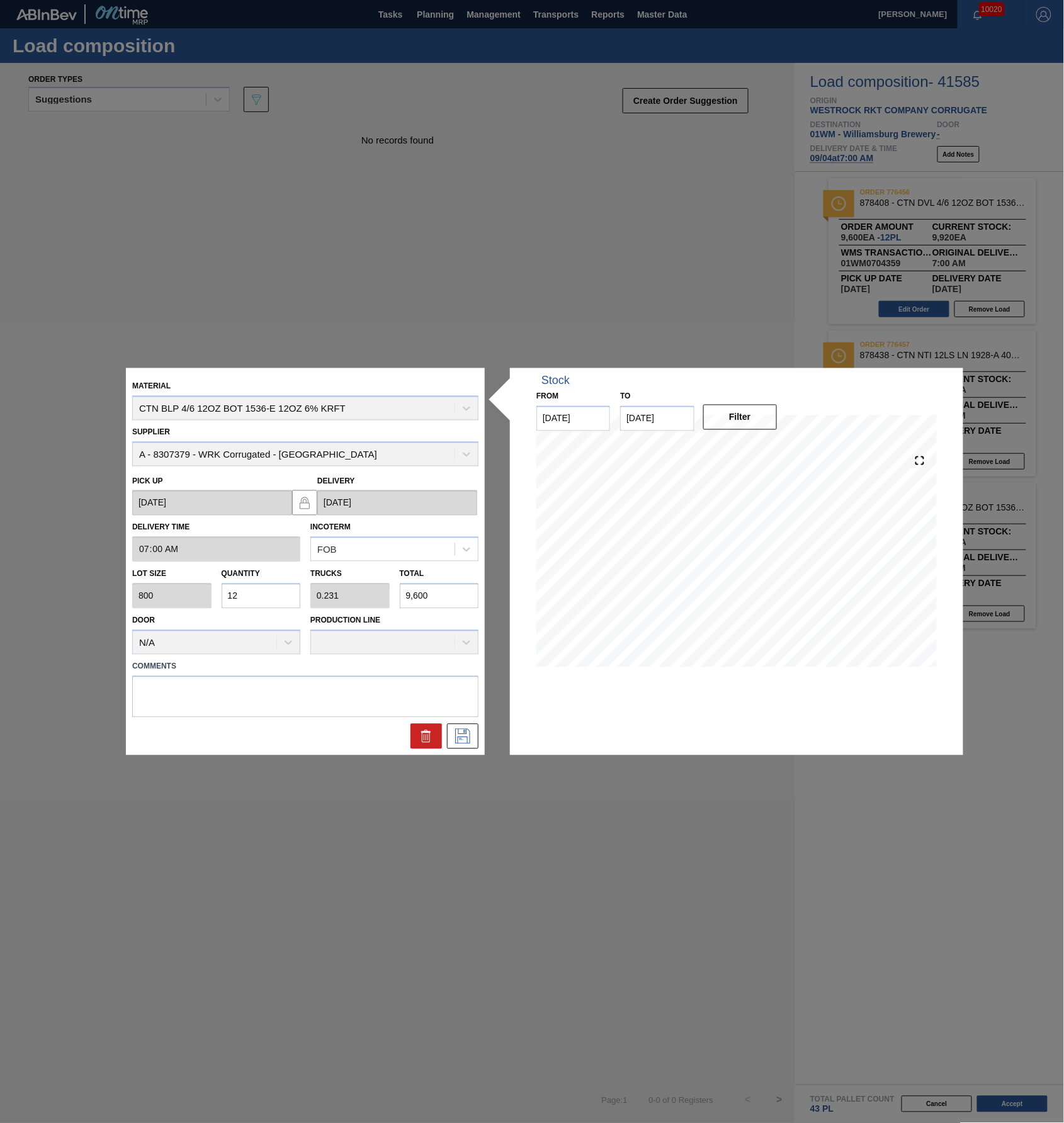
click at [255, 597] on input "12" at bounding box center [261, 596] width 79 height 25
type input "1"
type input "0.019"
type input "800"
type input "16"
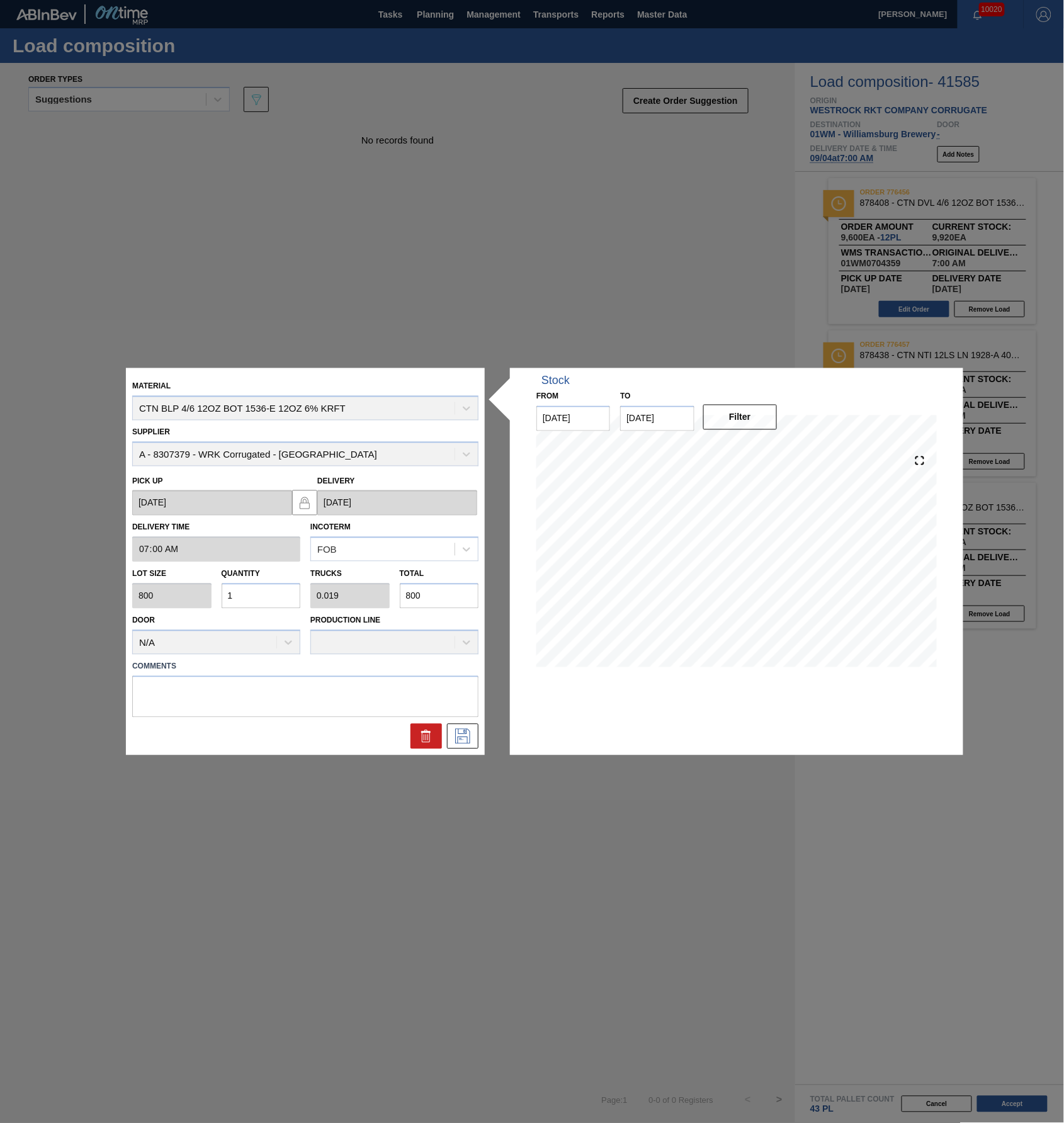
type input "0.308"
type input "12,800"
type input "16"
click at [456, 729] on icon at bounding box center [462, 736] width 20 height 15
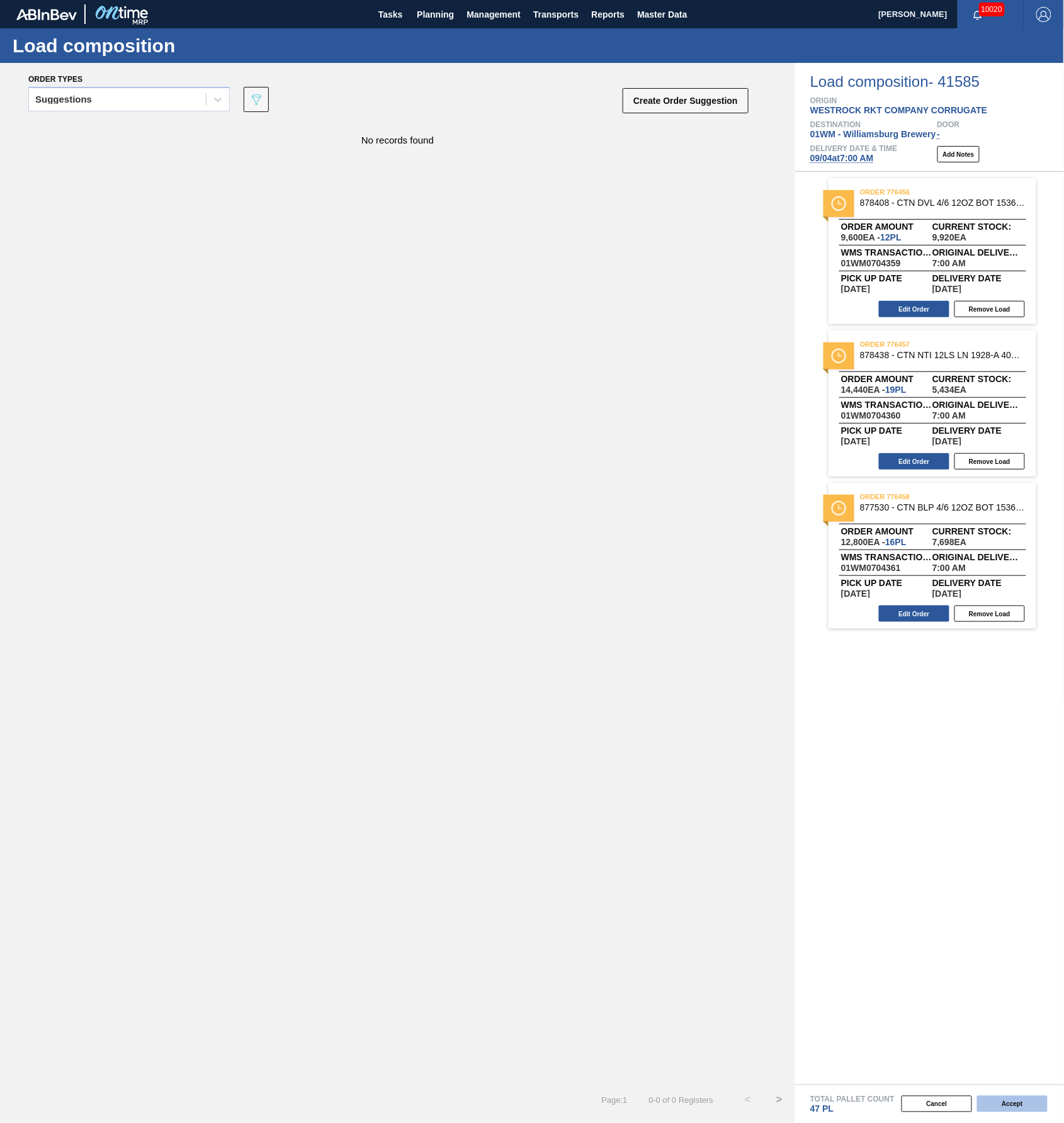
click at [1012, 874] on button "Accept" at bounding box center [1012, 1104] width 71 height 17
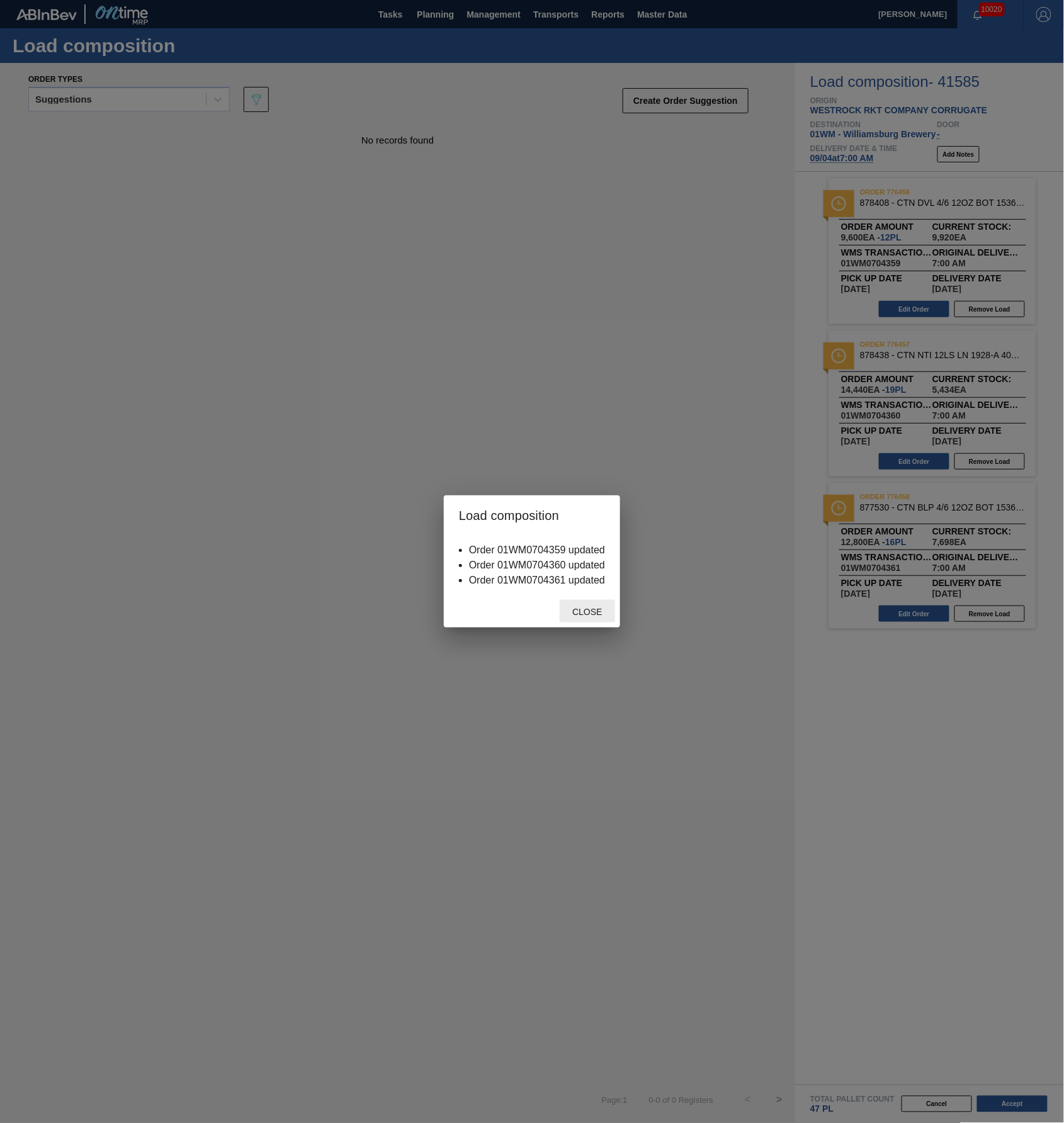
click at [575, 617] on div "Close" at bounding box center [587, 612] width 56 height 23
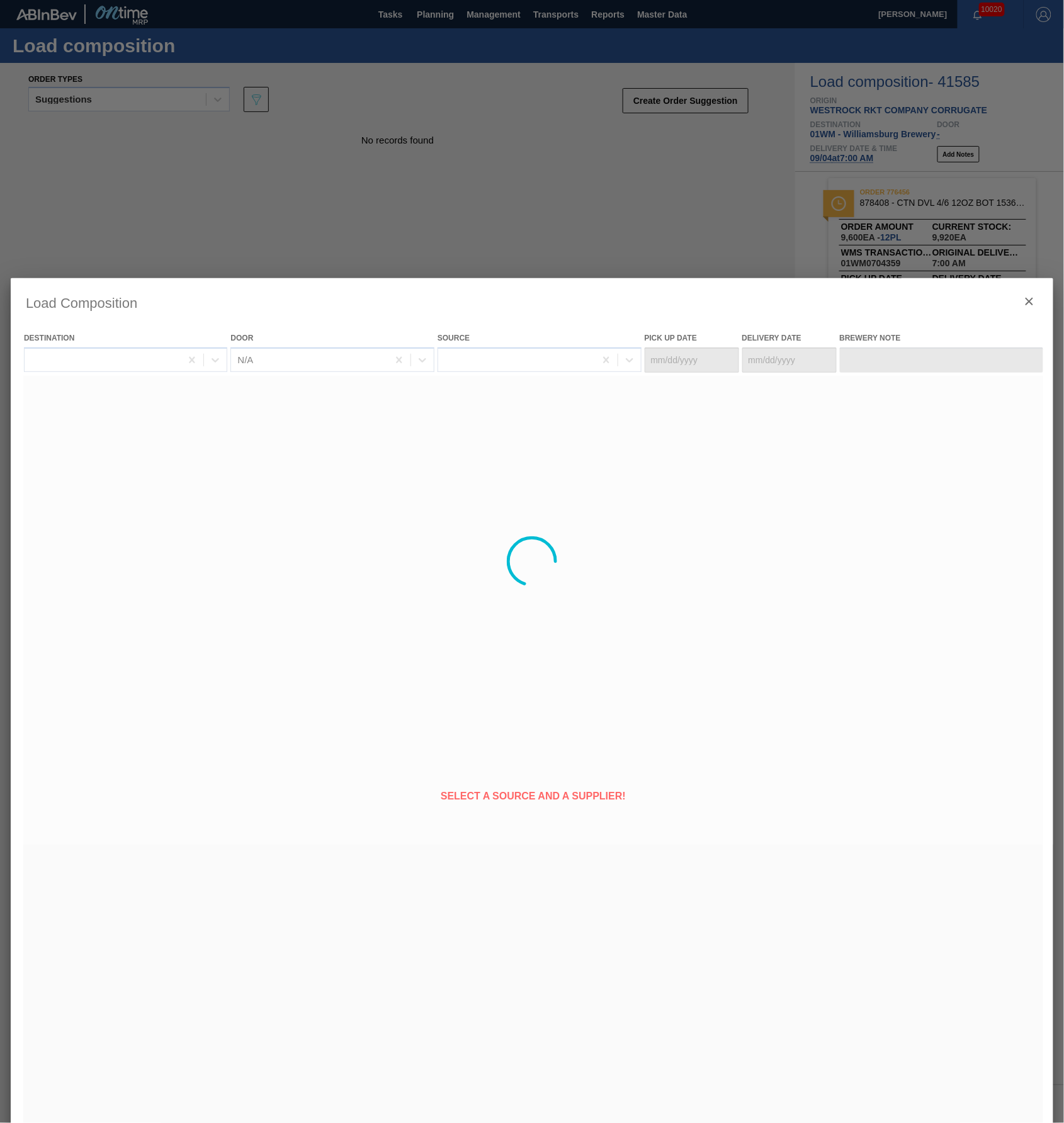
type Date "09/02/2025"
type Date "[DATE]"
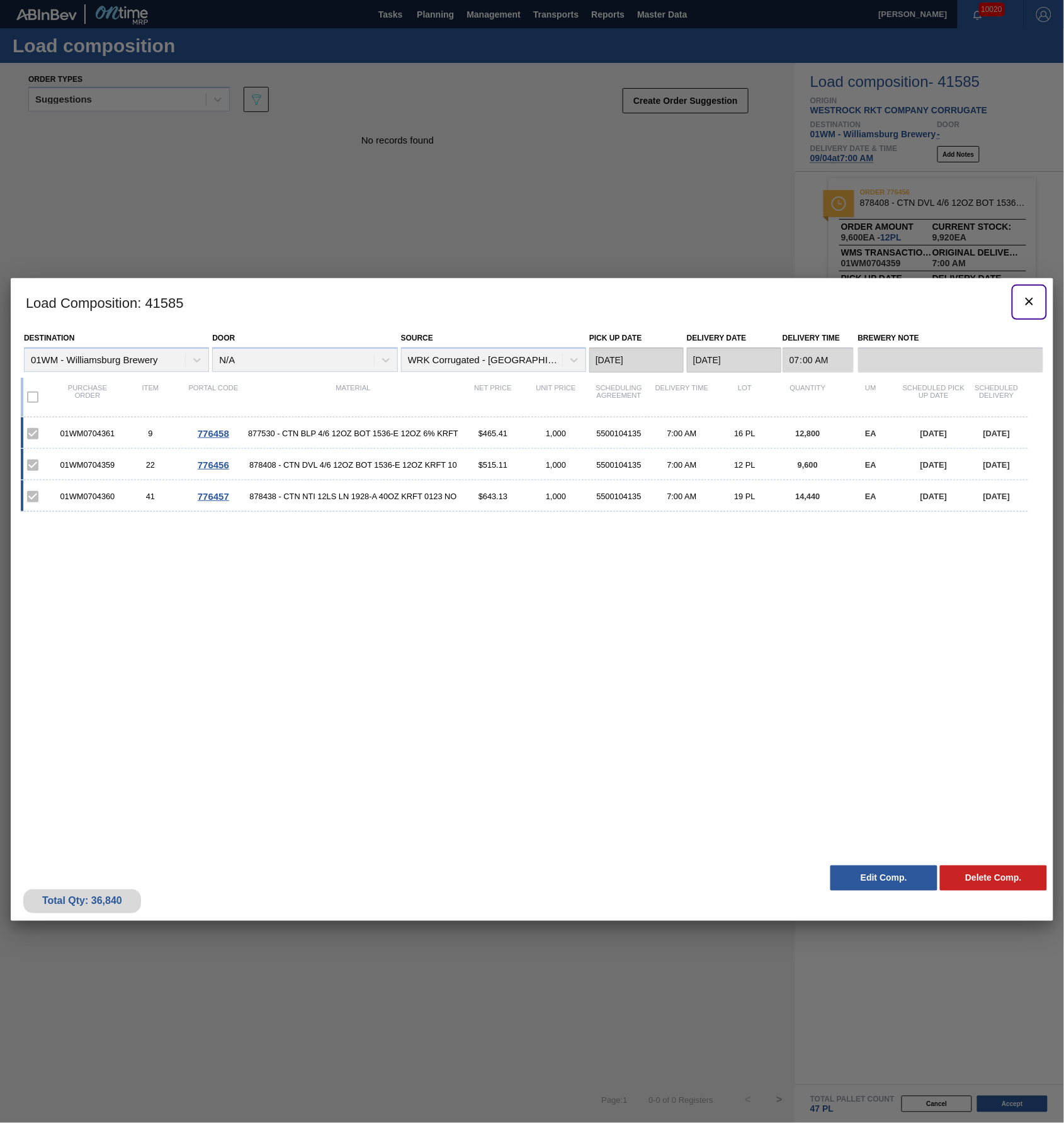
click at [1023, 311] on button "botão de ícone" at bounding box center [1029, 302] width 30 height 30
